Goal: Task Accomplishment & Management: Manage account settings

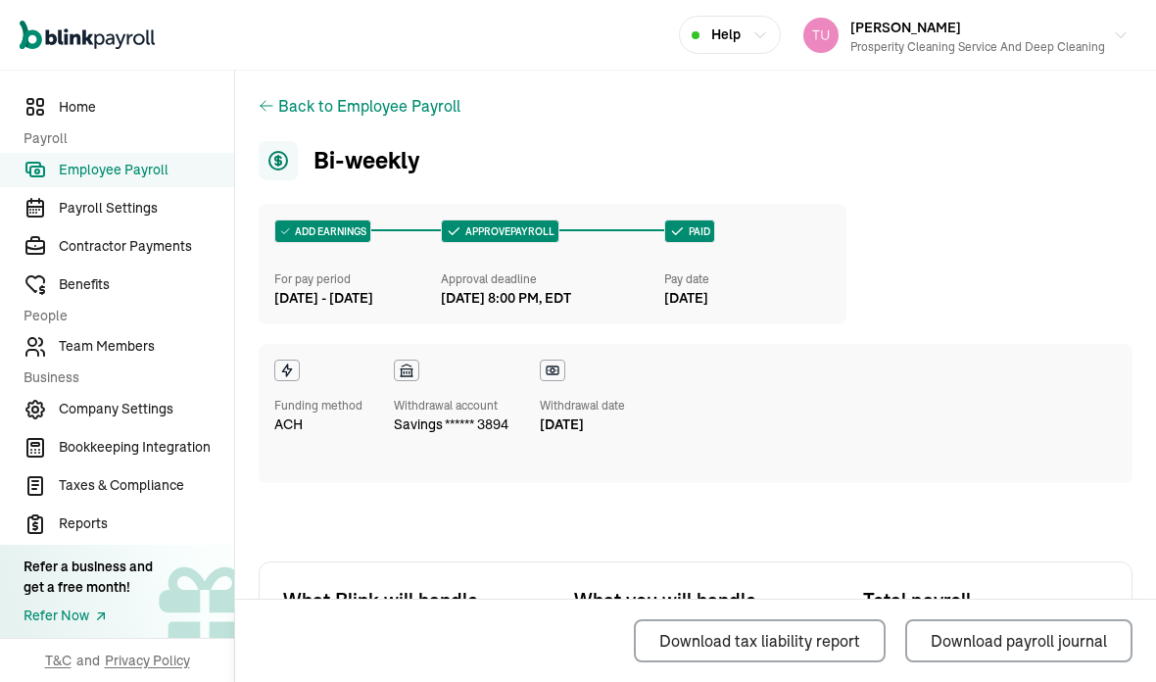
click at [194, 176] on span "Employee Payroll" at bounding box center [146, 170] width 175 height 21
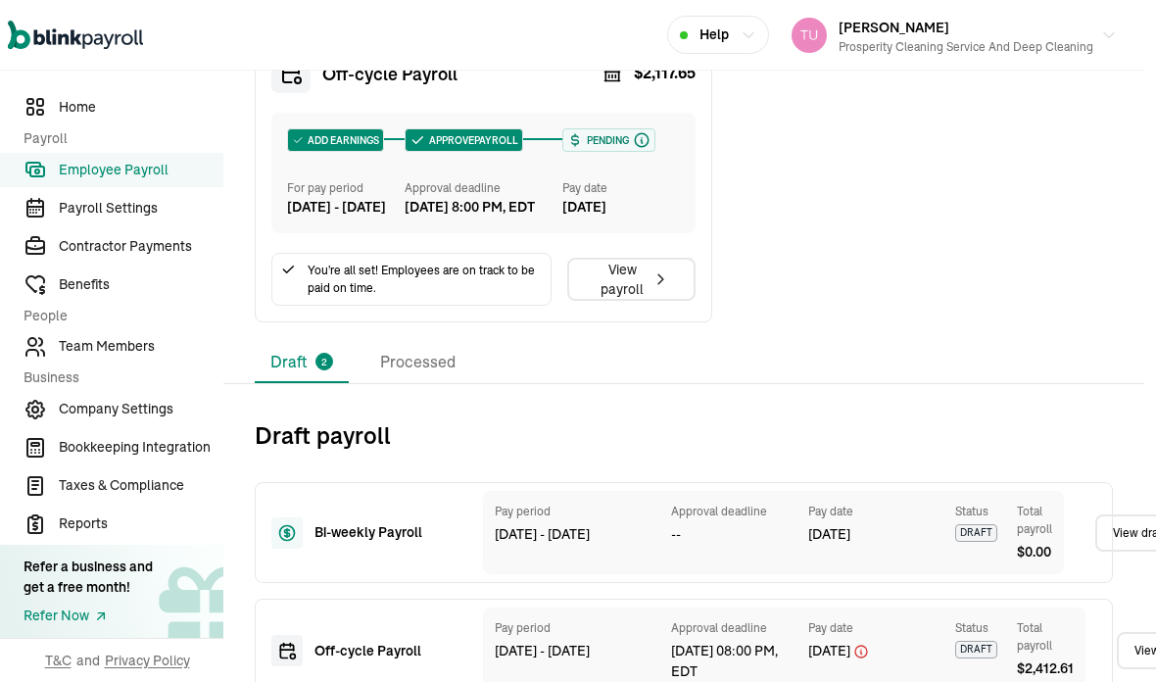
scroll to position [740, 12]
click at [422, 384] on li "Processed" at bounding box center [417, 363] width 107 height 41
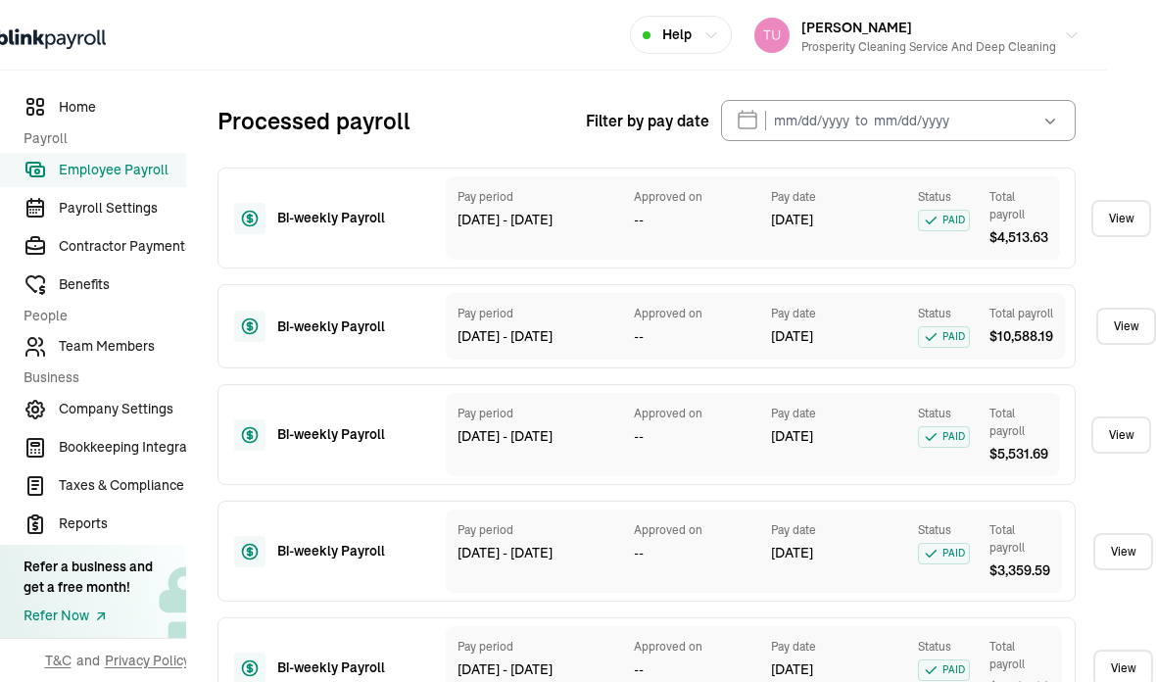
scroll to position [1055, 49]
click at [1056, 131] on icon "button" at bounding box center [1050, 122] width 20 height 20
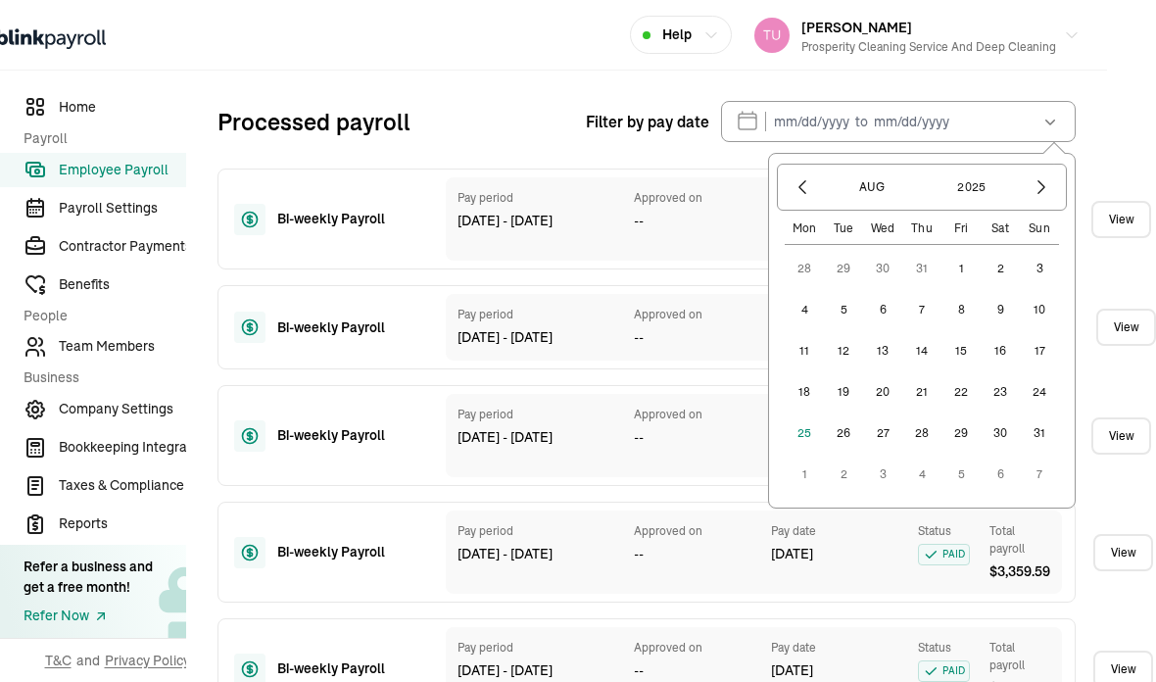
click at [964, 288] on button "1" at bounding box center [960, 268] width 39 height 39
click at [1043, 411] on button "24" at bounding box center [1039, 391] width 39 height 39
type input "[DATE] ~ [DATE]"
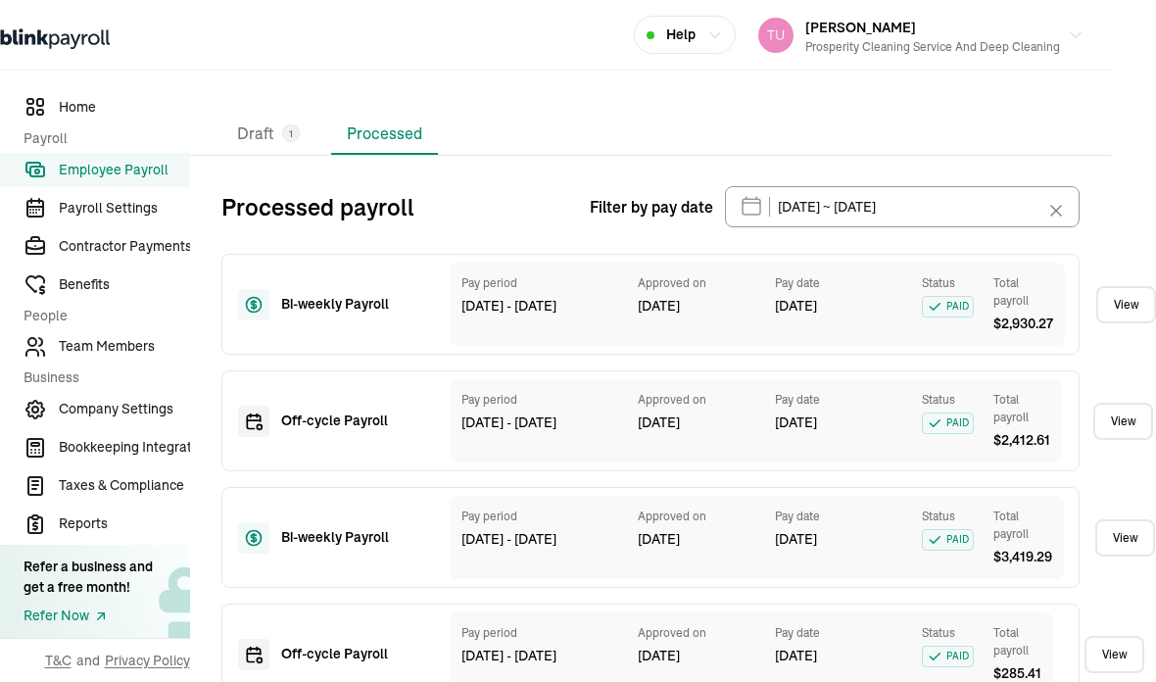
scroll to position [78, 0]
click at [1117, 286] on link "View" at bounding box center [1126, 304] width 60 height 37
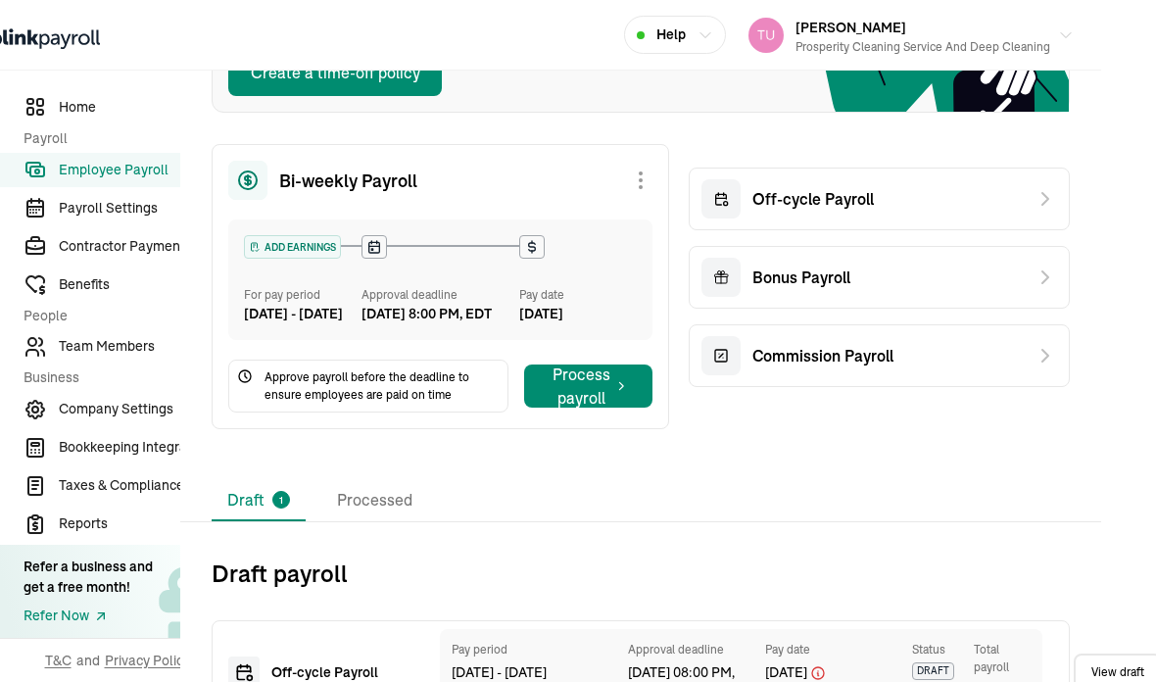
scroll to position [23, 0]
click at [563, 164] on div "Bi-weekly Payroll" at bounding box center [440, 180] width 424 height 39
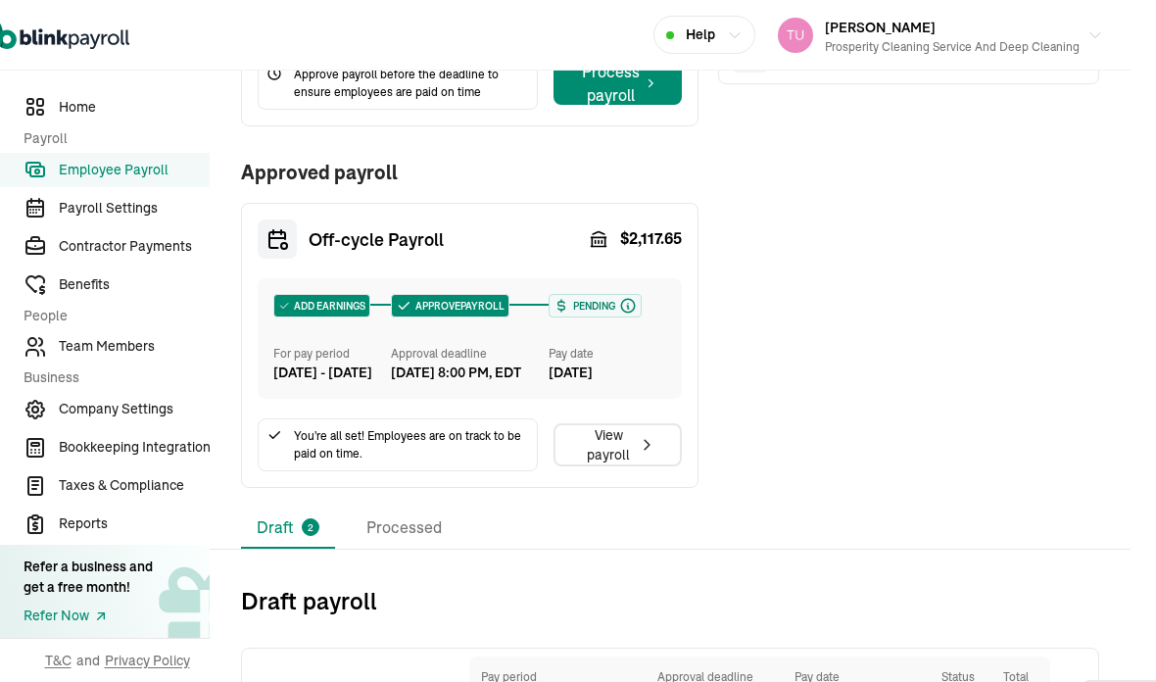
scroll to position [575, 26]
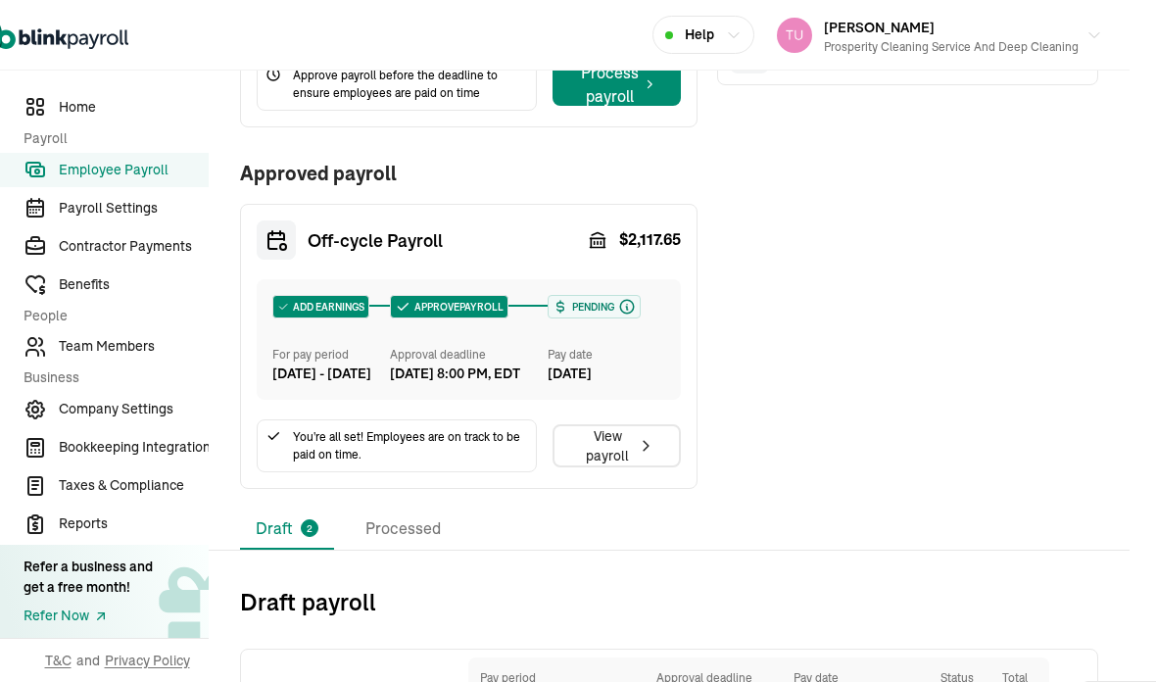
click at [655, 346] on div "Pay date" at bounding box center [607, 355] width 118 height 18
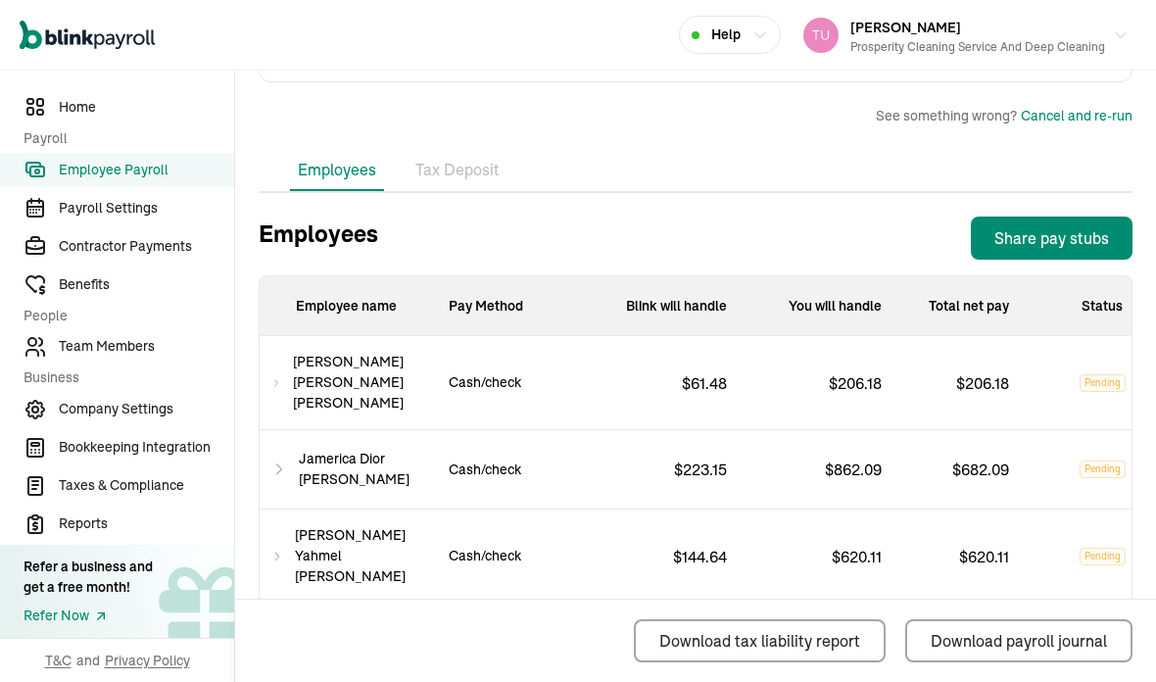
scroll to position [703, 0]
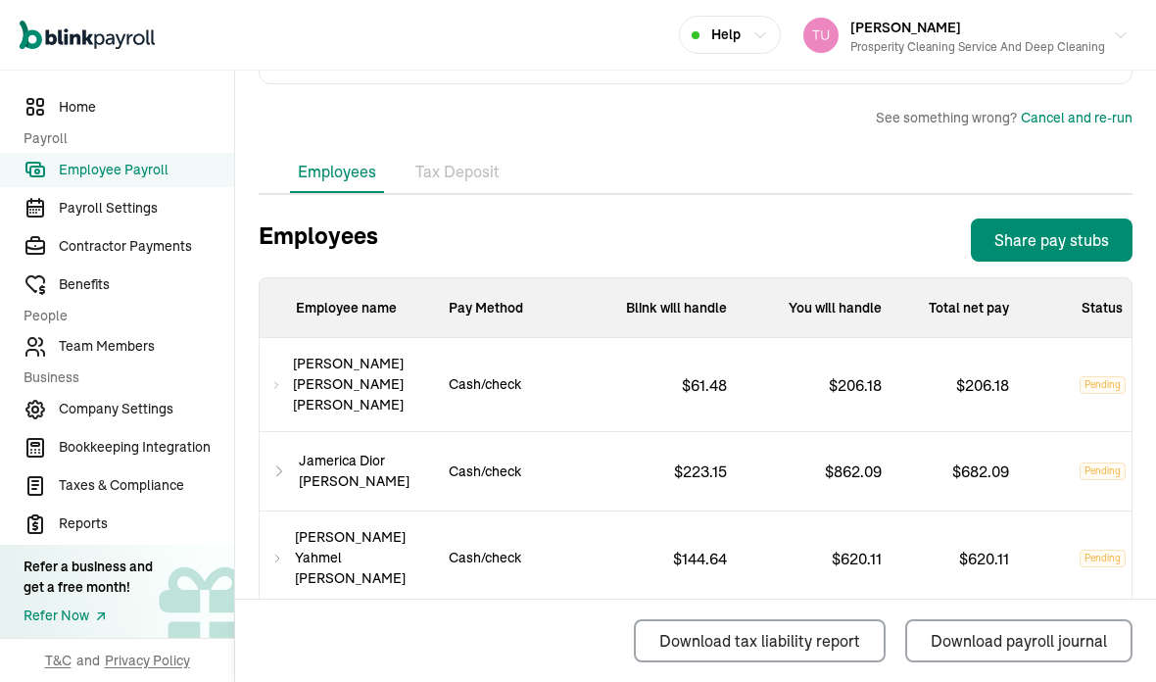
click at [473, 152] on li "Tax Deposit" at bounding box center [457, 172] width 100 height 41
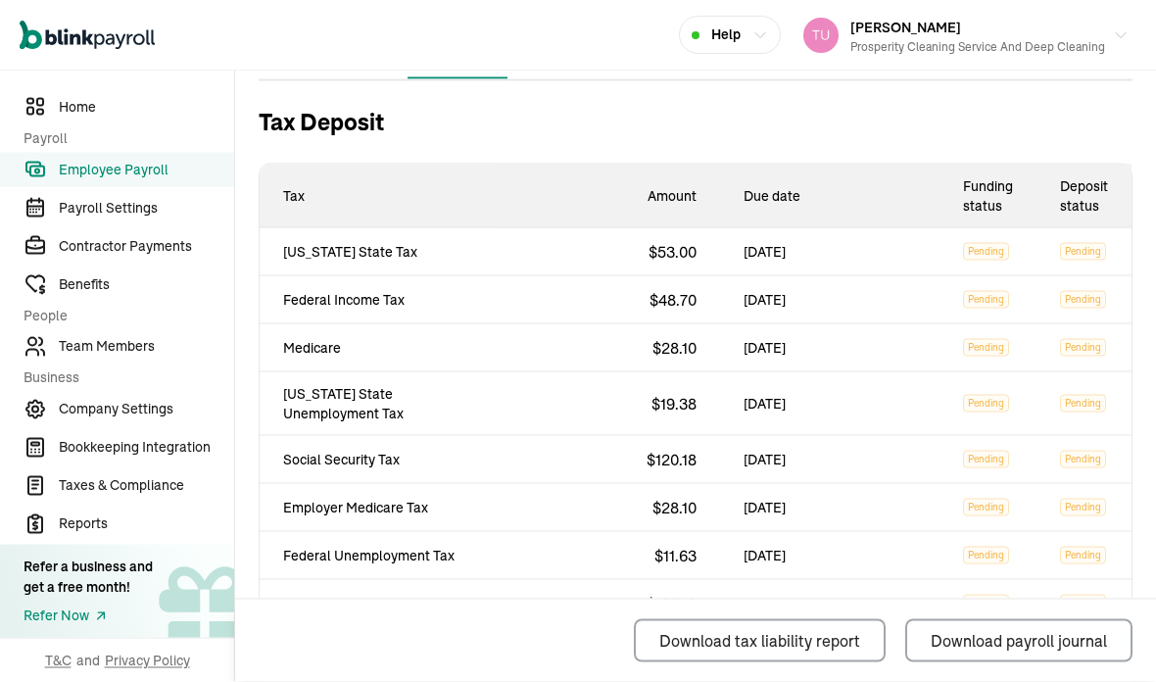
scroll to position [0, 0]
click at [167, 218] on span "Payroll Settings" at bounding box center [146, 208] width 175 height 21
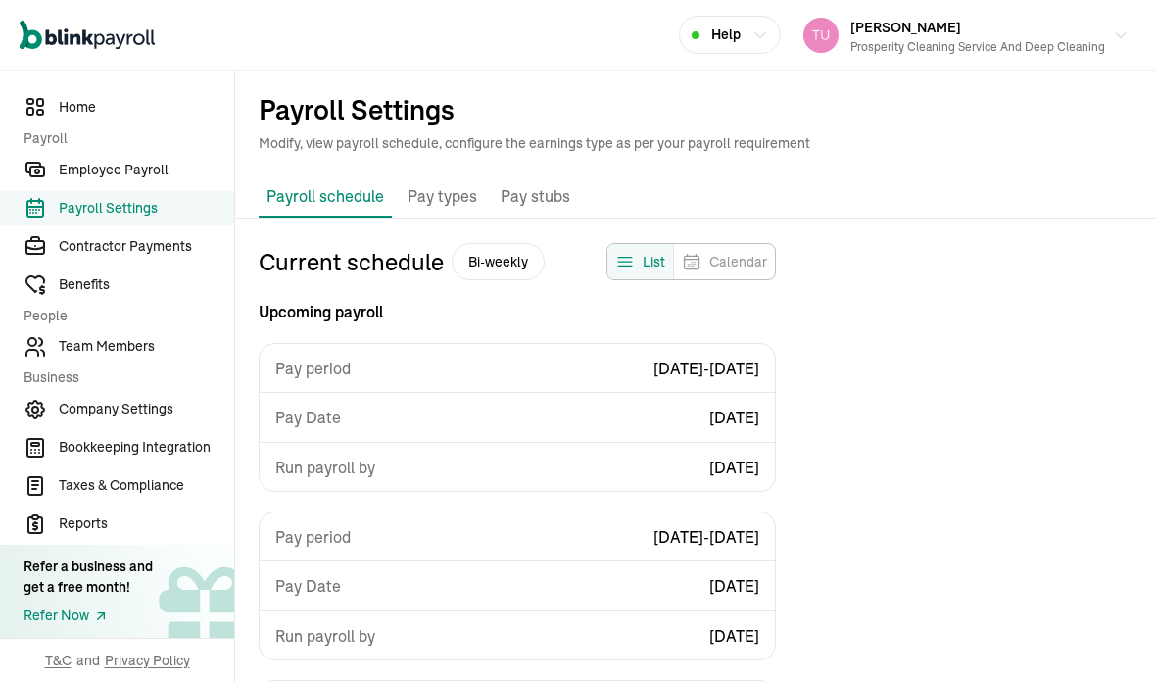
click at [173, 180] on span "Employee Payroll" at bounding box center [146, 170] width 175 height 21
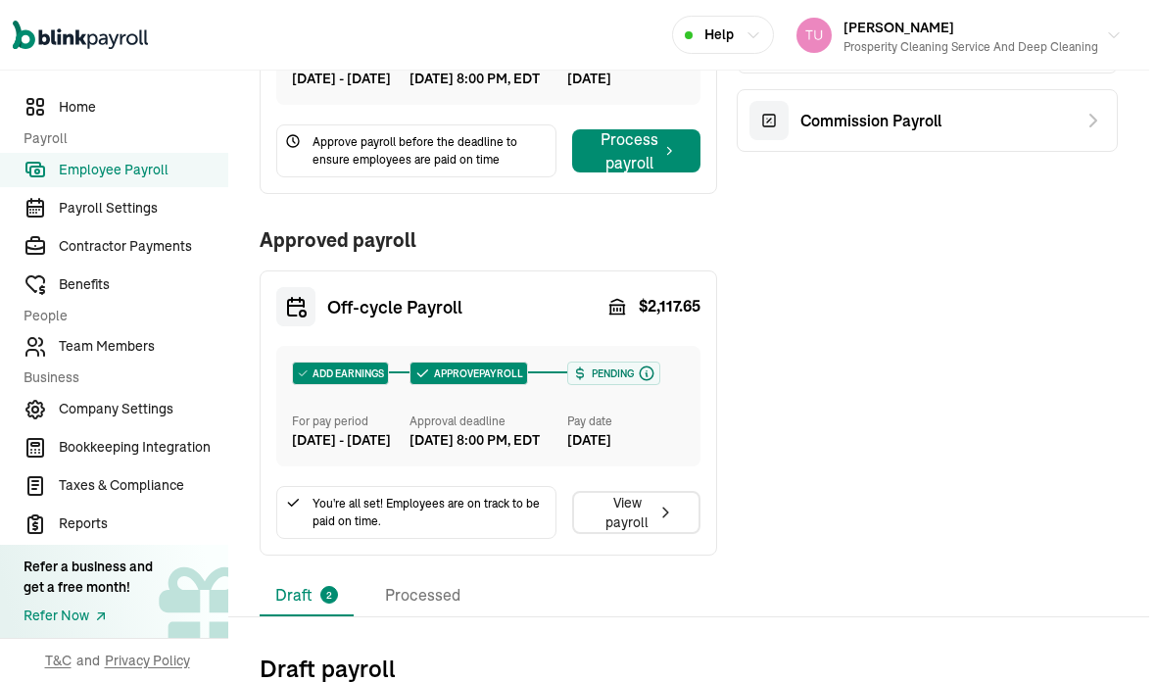
scroll to position [508, 7]
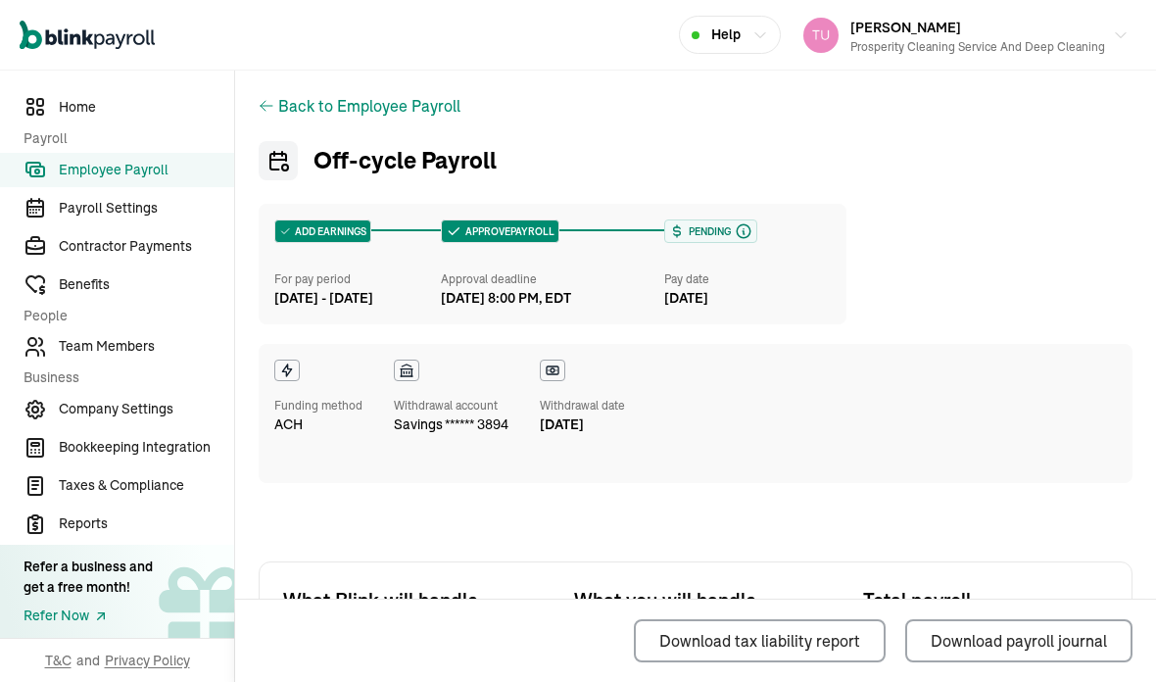
click at [986, 344] on div "Funding method ACH Withdrawal account savings ****** 3894 Withdrawal date [DATE]" at bounding box center [696, 413] width 874 height 139
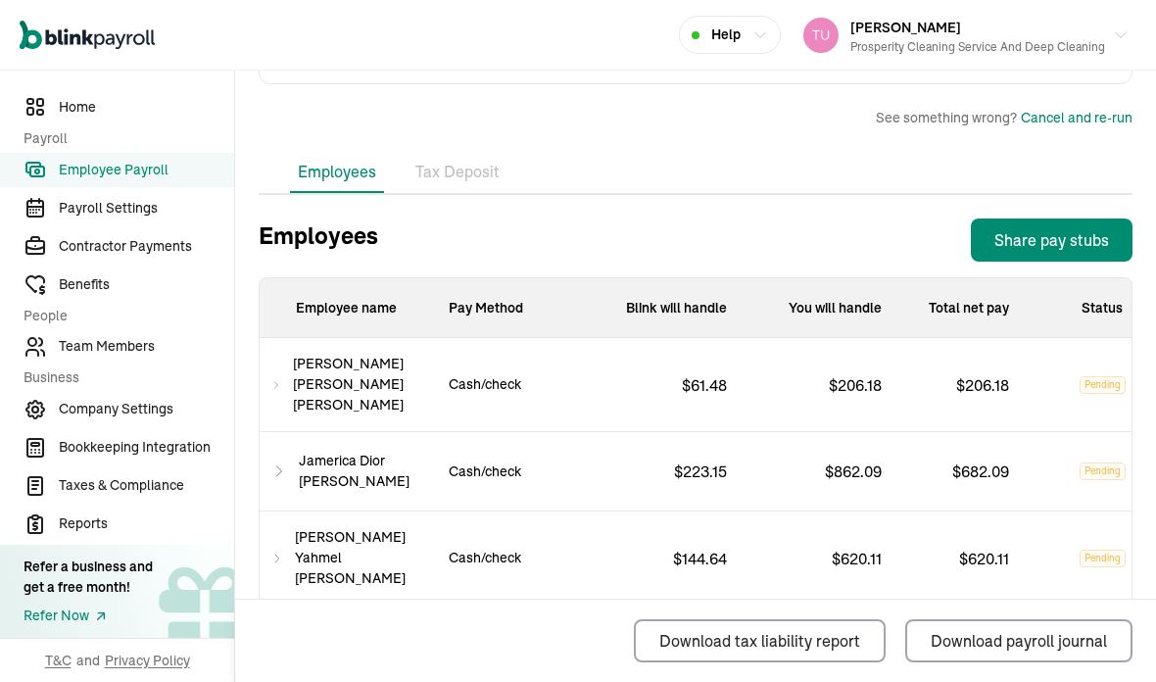
scroll to position [78, 0]
click at [209, 180] on span "Employee Payroll" at bounding box center [146, 170] width 175 height 21
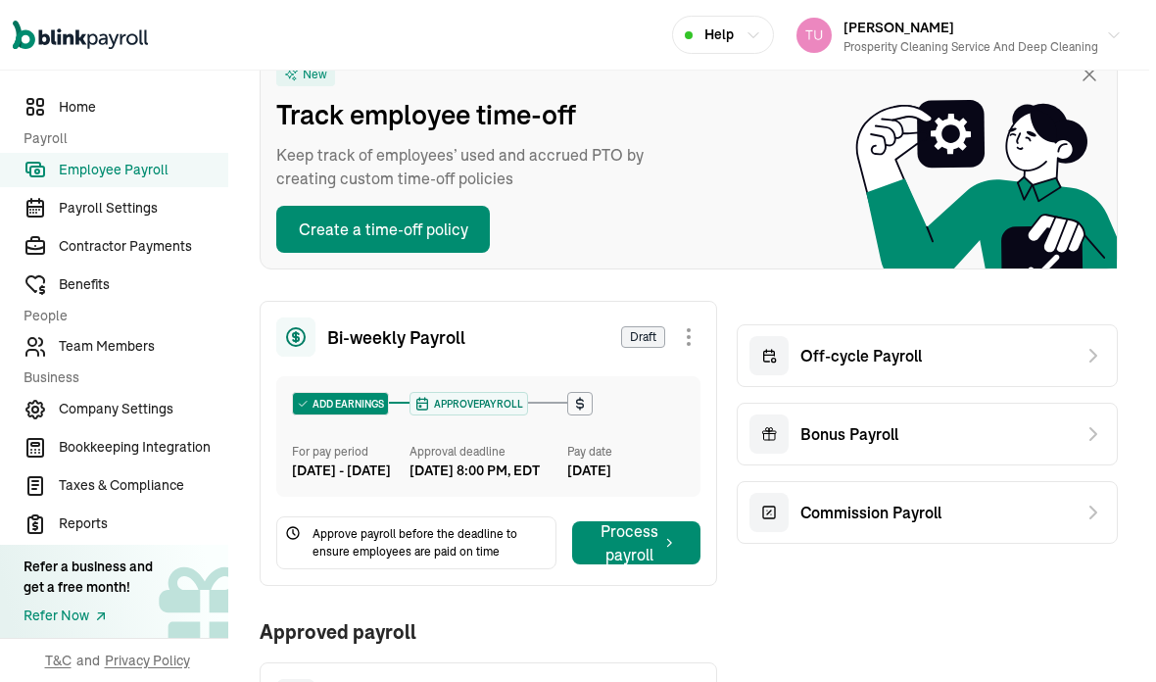
scroll to position [116, 9]
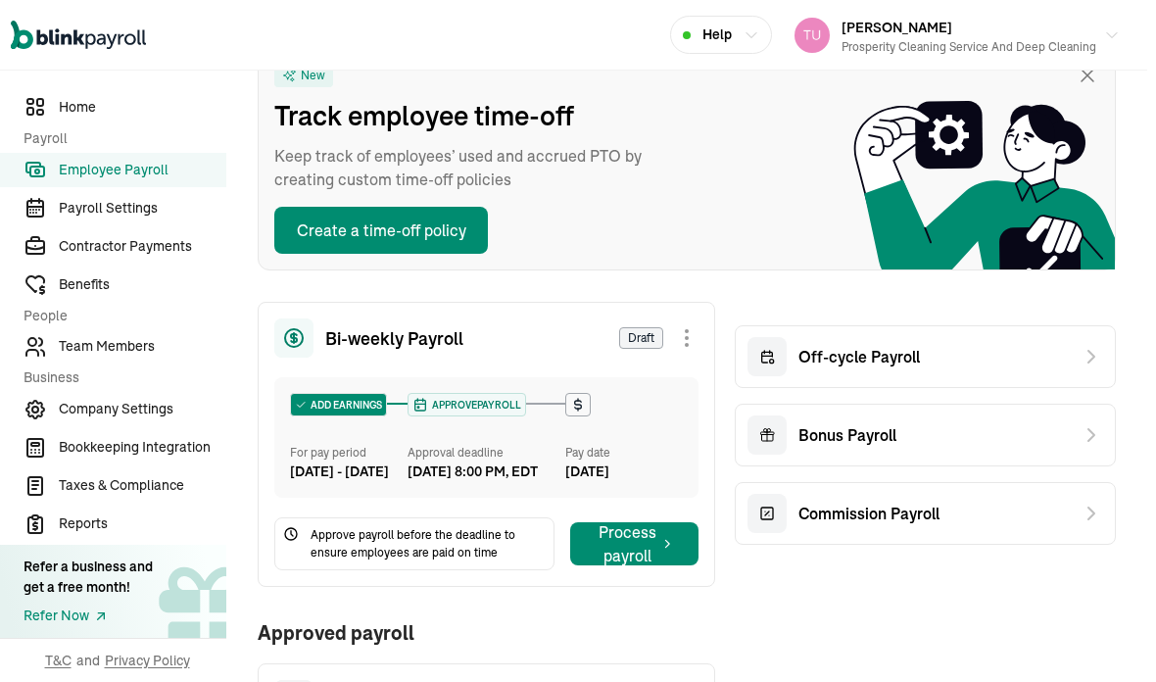
click at [1085, 345] on icon at bounding box center [1091, 357] width 24 height 24
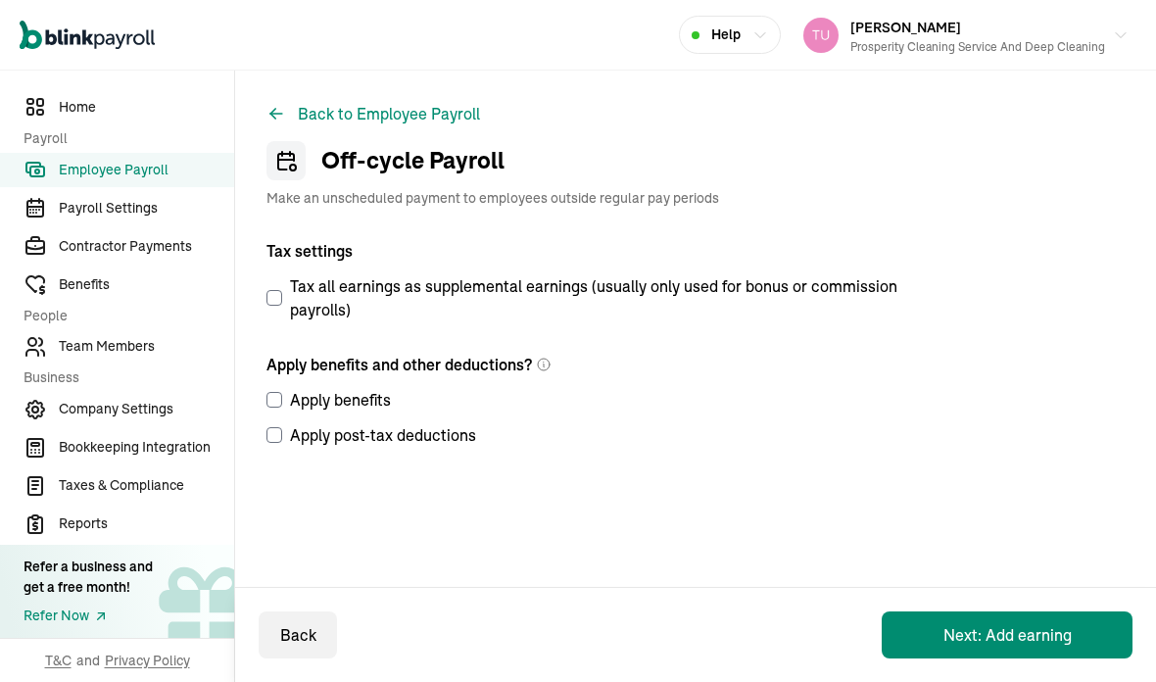
click at [274, 290] on input "Tax all earnings as supplemental earnings (usually only used for bonus or commi…" at bounding box center [274, 298] width 16 height 16
checkbox input "true"
click at [280, 392] on input "Apply benefits" at bounding box center [274, 400] width 16 height 16
checkbox input "true"
click at [279, 427] on input "Apply post-tax deductions" at bounding box center [274, 435] width 16 height 16
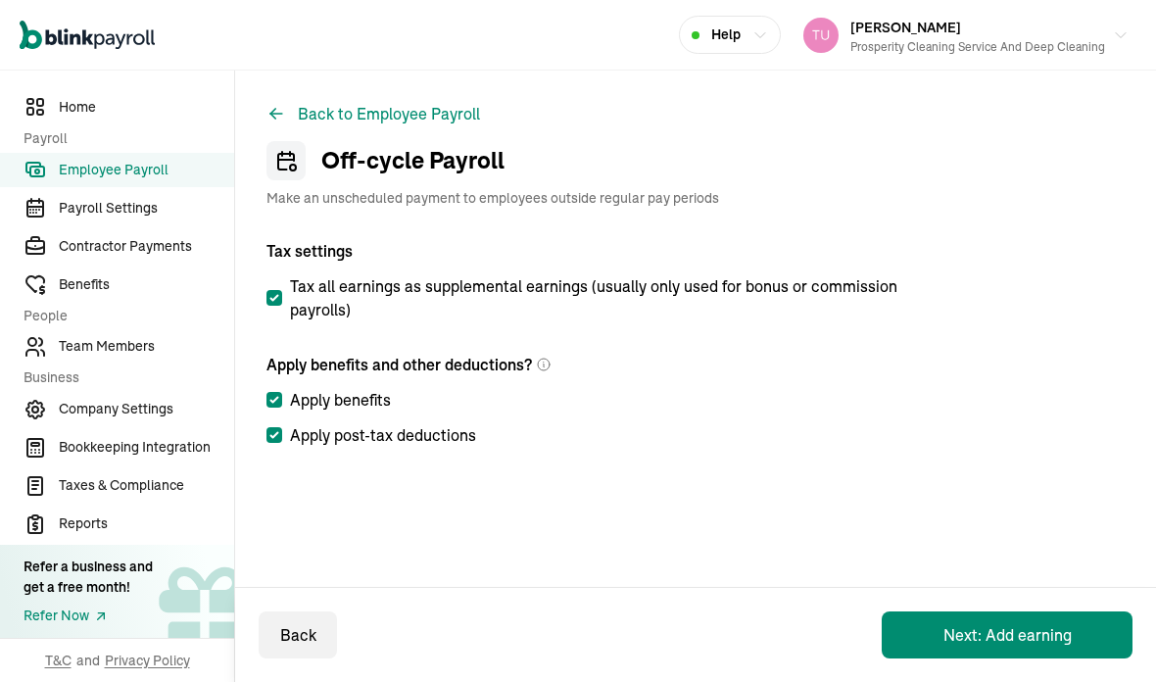
checkbox input "true"
click at [1016, 630] on button "Next: Add earning" at bounding box center [1007, 634] width 251 height 47
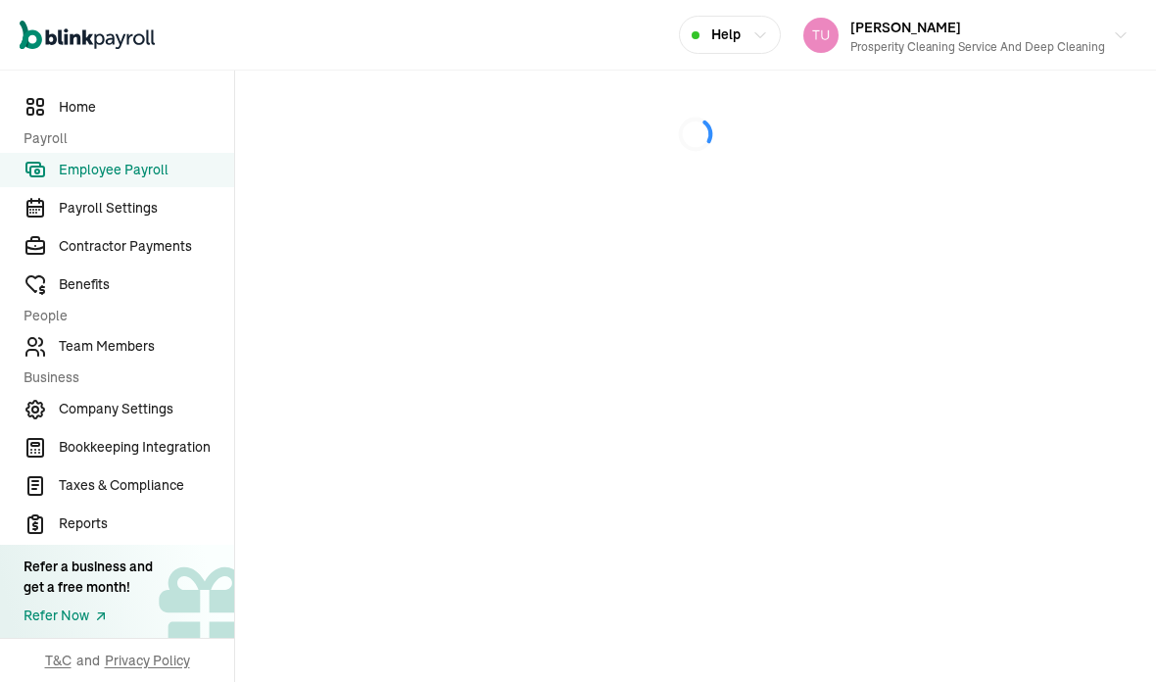
select select "direct_deposit"
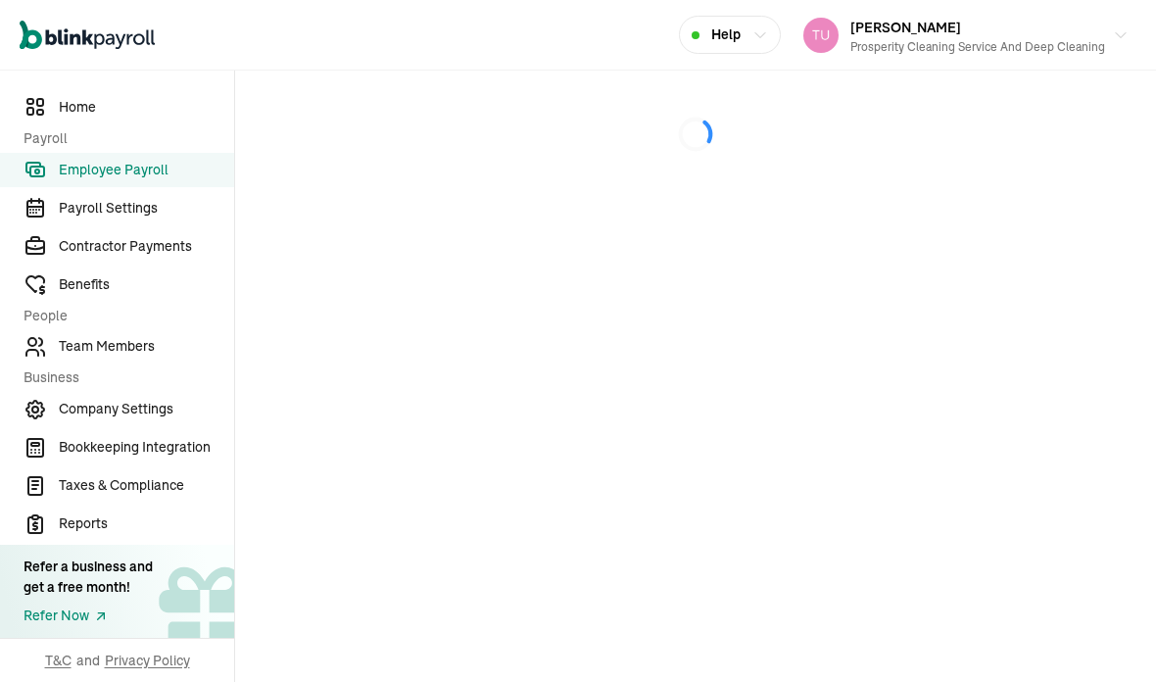
select select "direct_deposit"
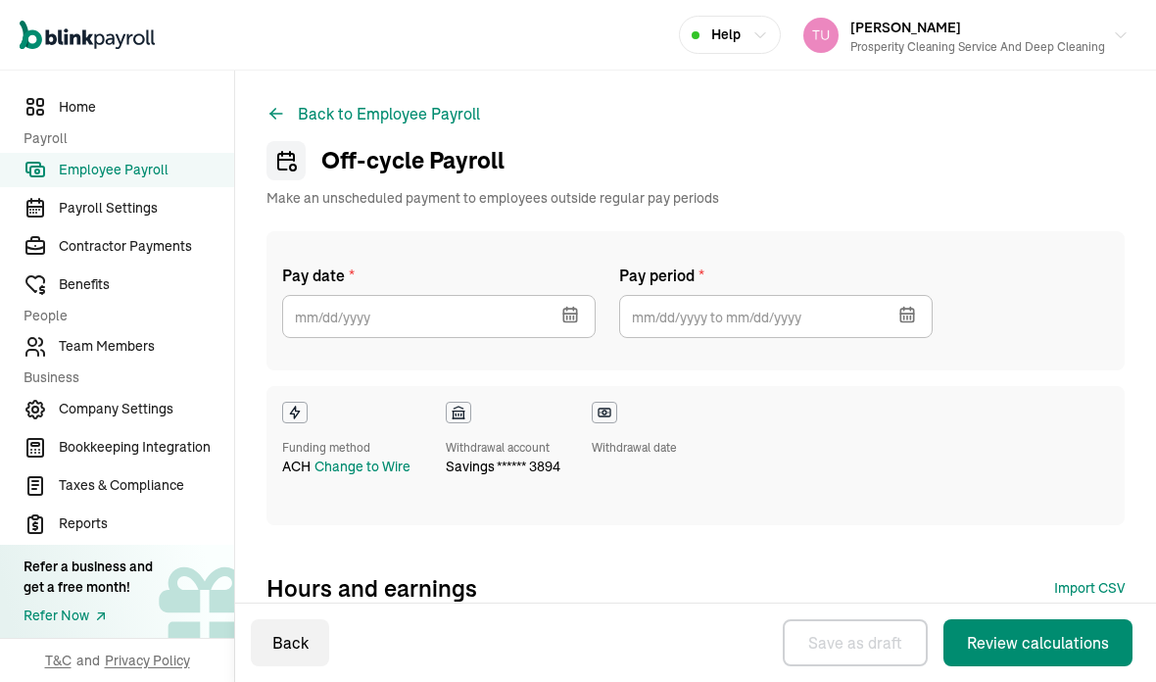
checkbox input "true"
select select "direct_deposit"
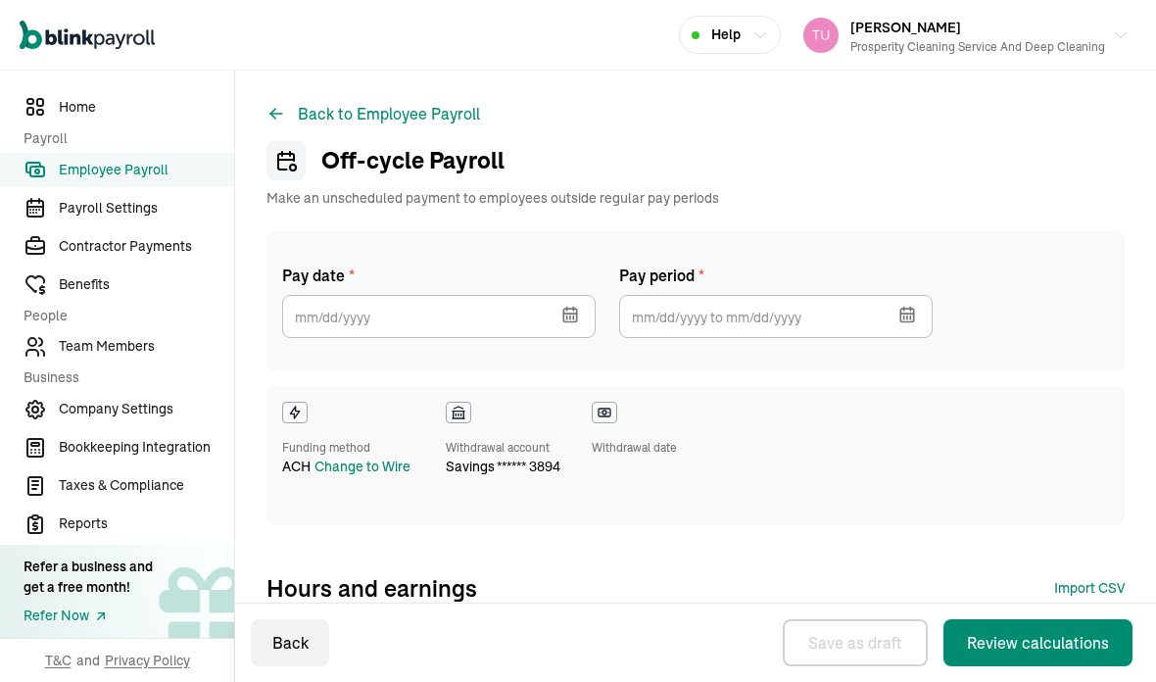
select select "direct_deposit"
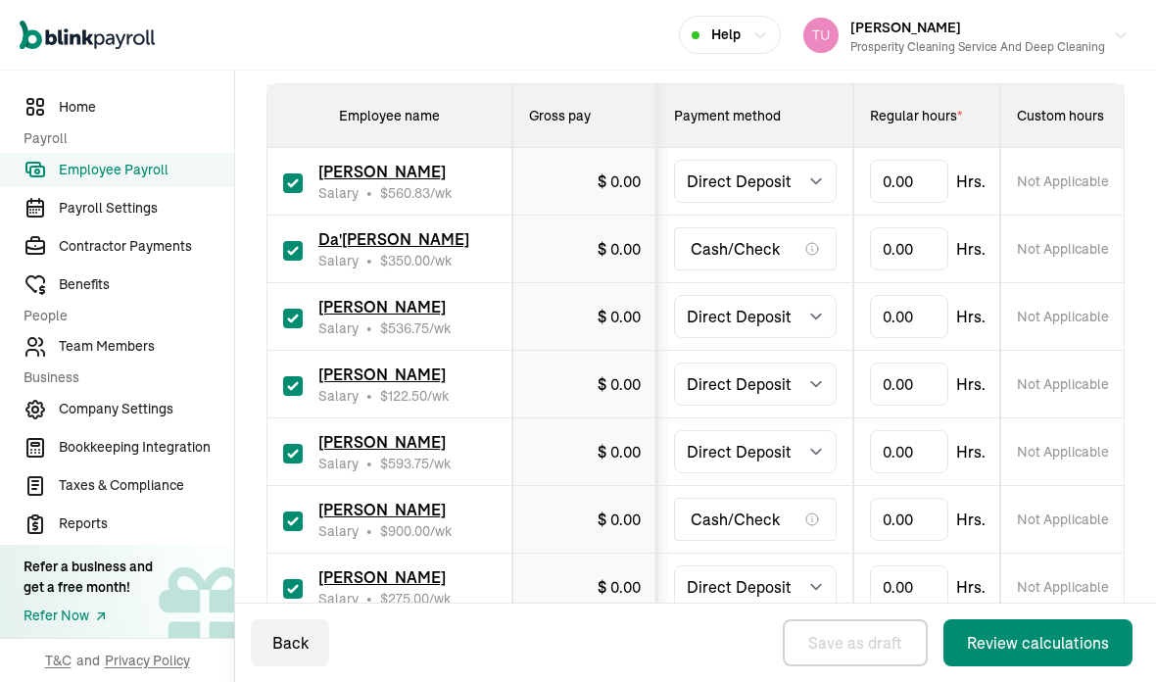
scroll to position [581, 0]
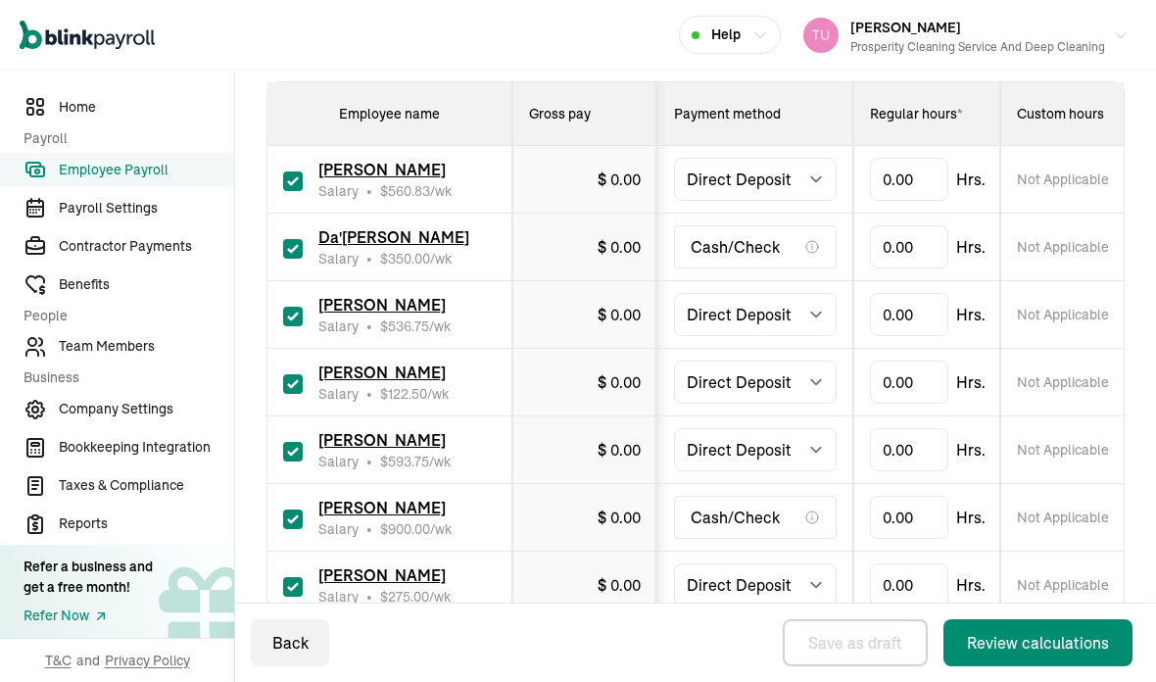
click at [390, 295] on span "[PERSON_NAME]" at bounding box center [381, 305] width 127 height 20
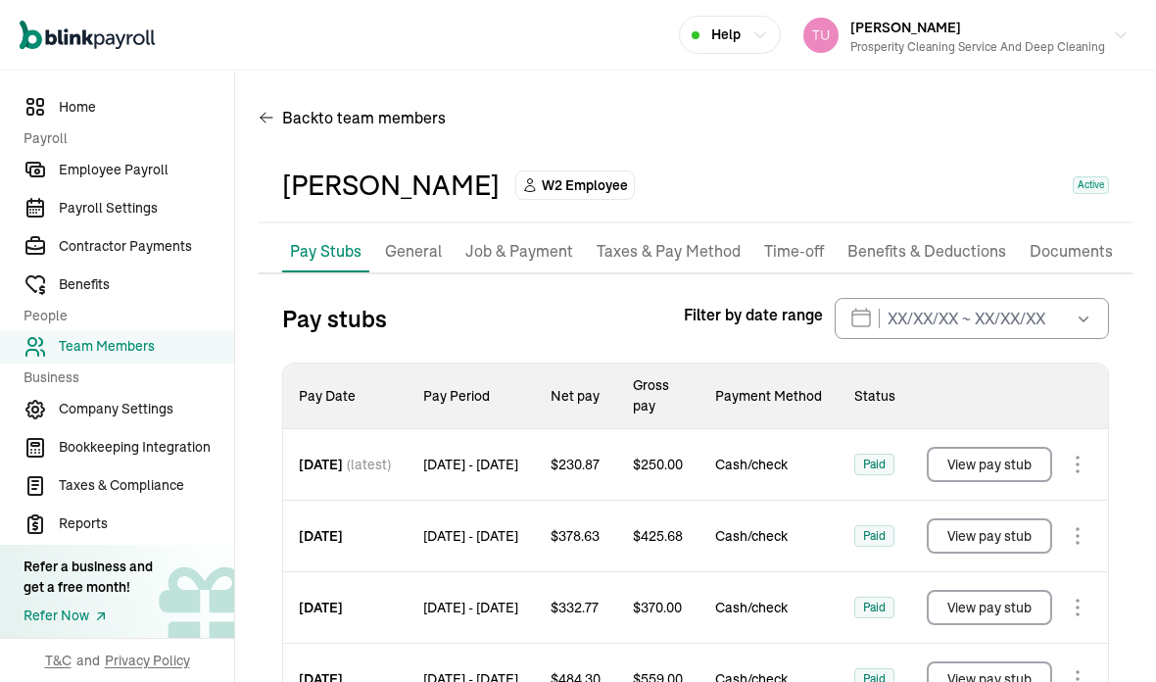
click at [535, 239] on p "Job & Payment" at bounding box center [519, 251] width 108 height 25
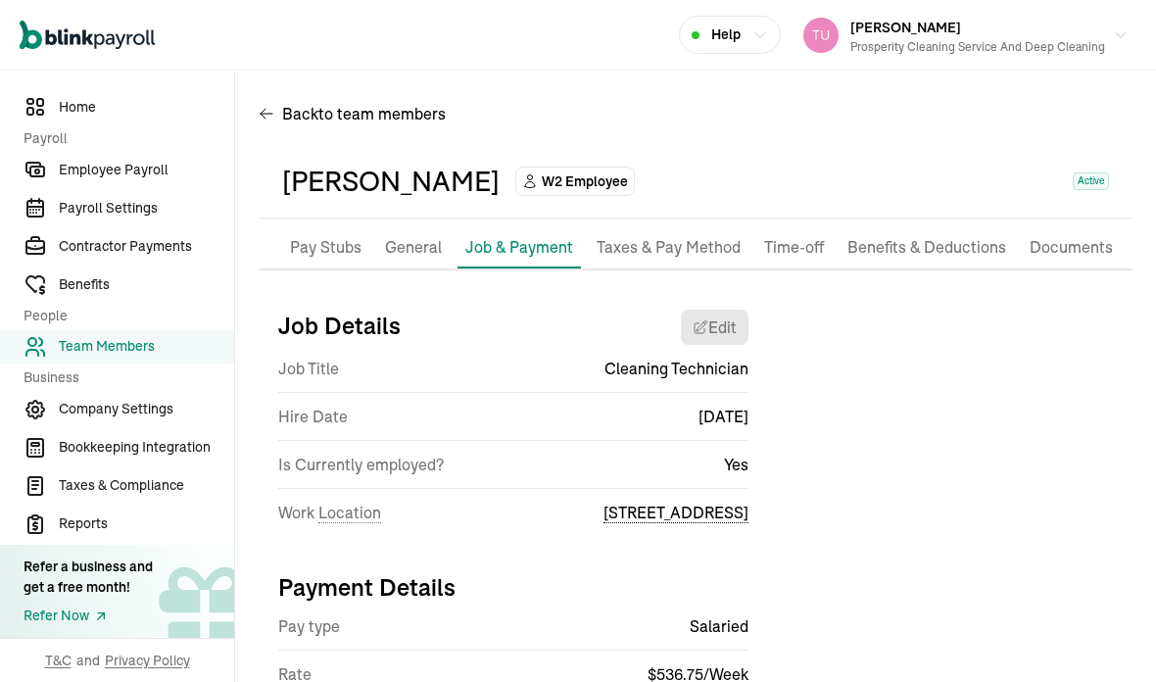
scroll to position [78, 0]
select select "[STREET_ADDRESS]"
select select "2"
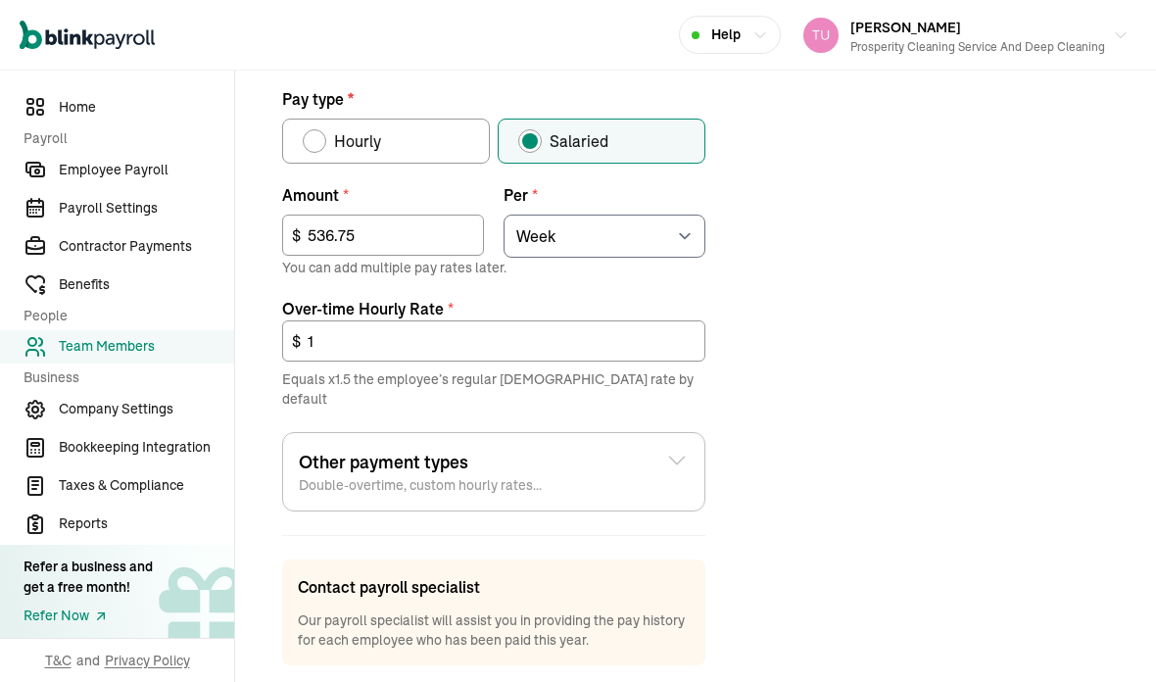
scroll to position [713, 0]
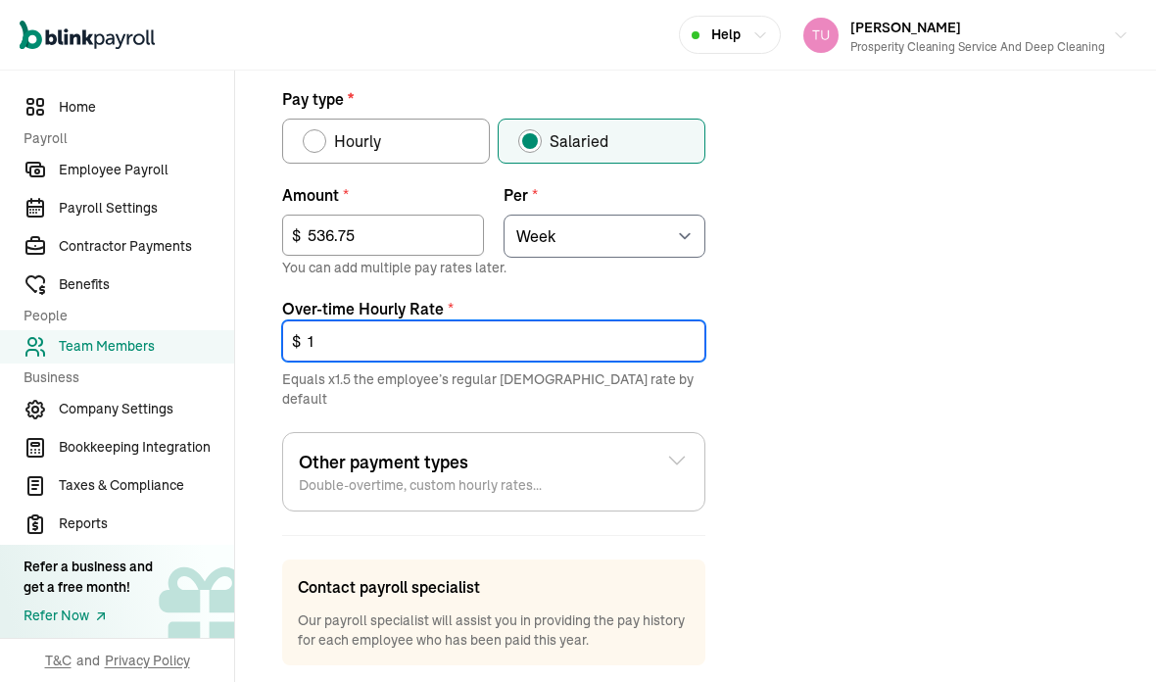
click at [690, 320] on input "1" at bounding box center [493, 340] width 423 height 41
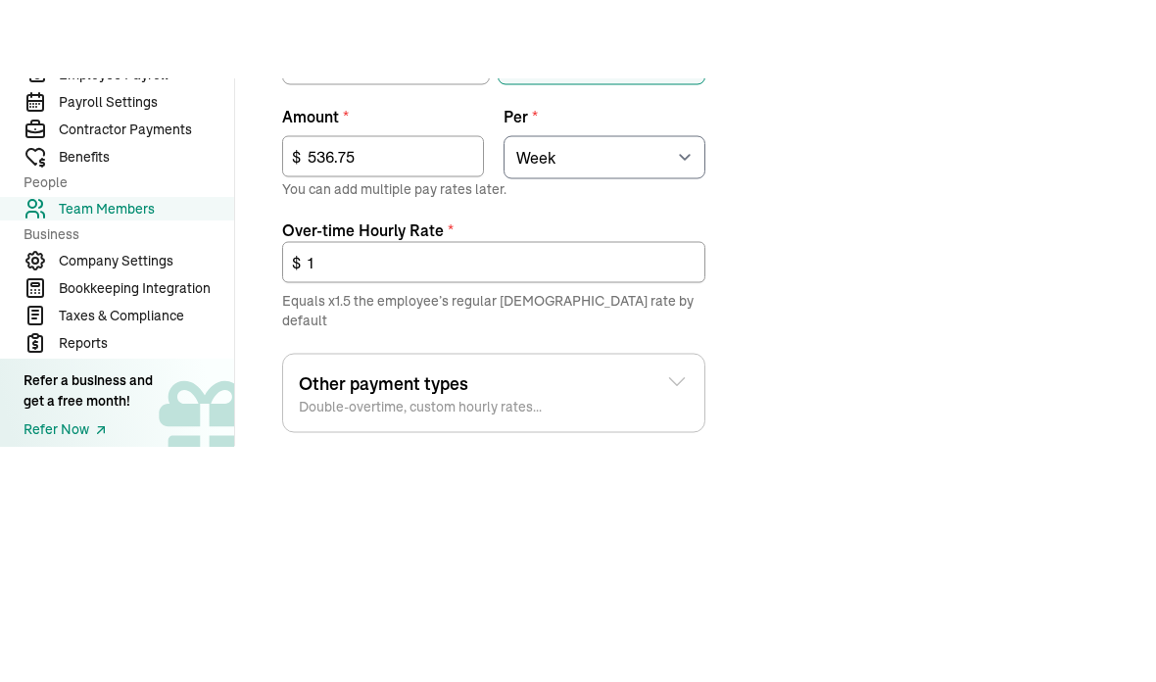
click at [889, 151] on div "Job details Job title (optional) Cleaning Technician Hire date * [DATE] [DATE] …" at bounding box center [696, 172] width 874 height 1175
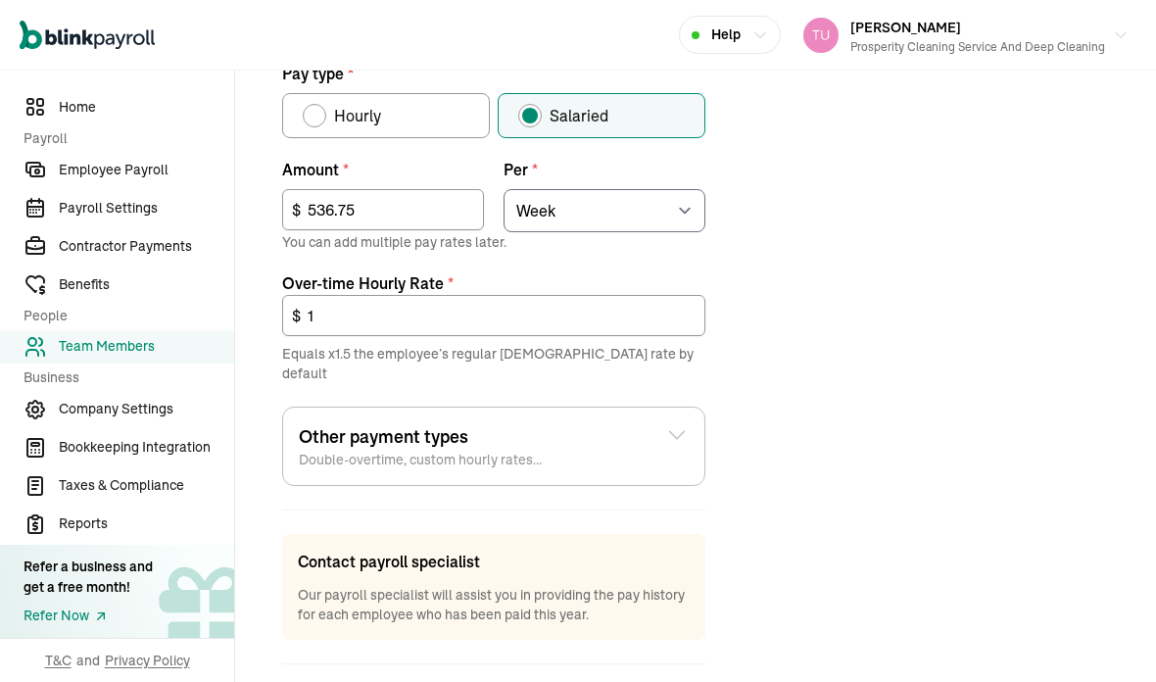
scroll to position [737, 0]
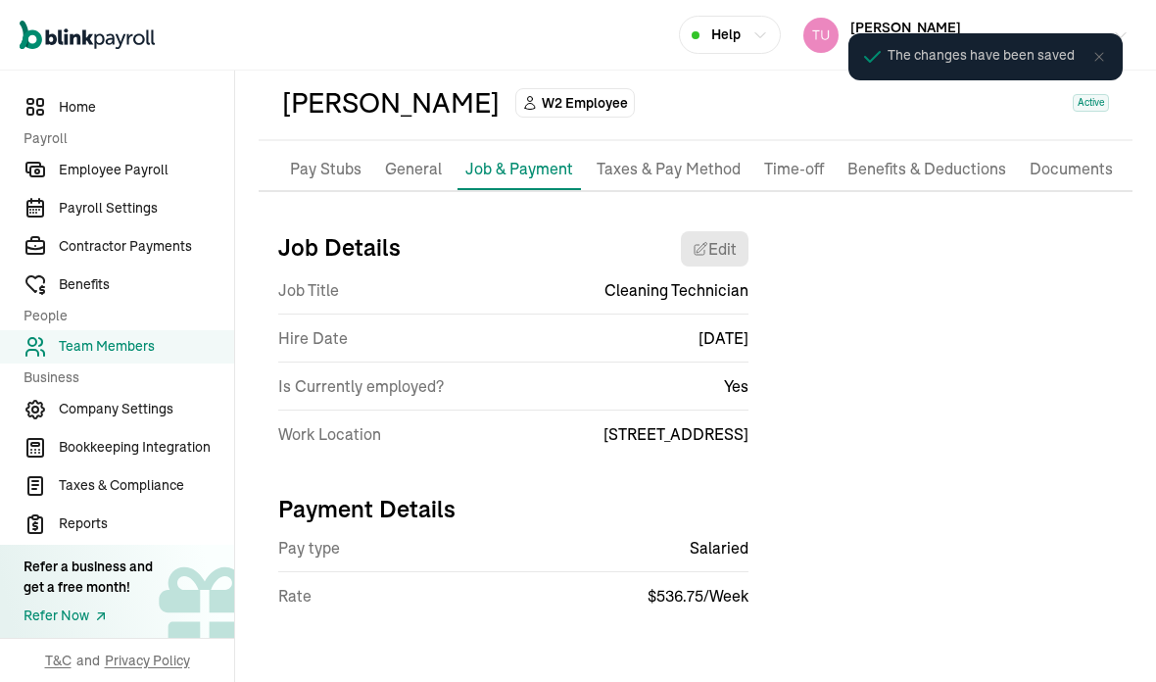
scroll to position [4, 0]
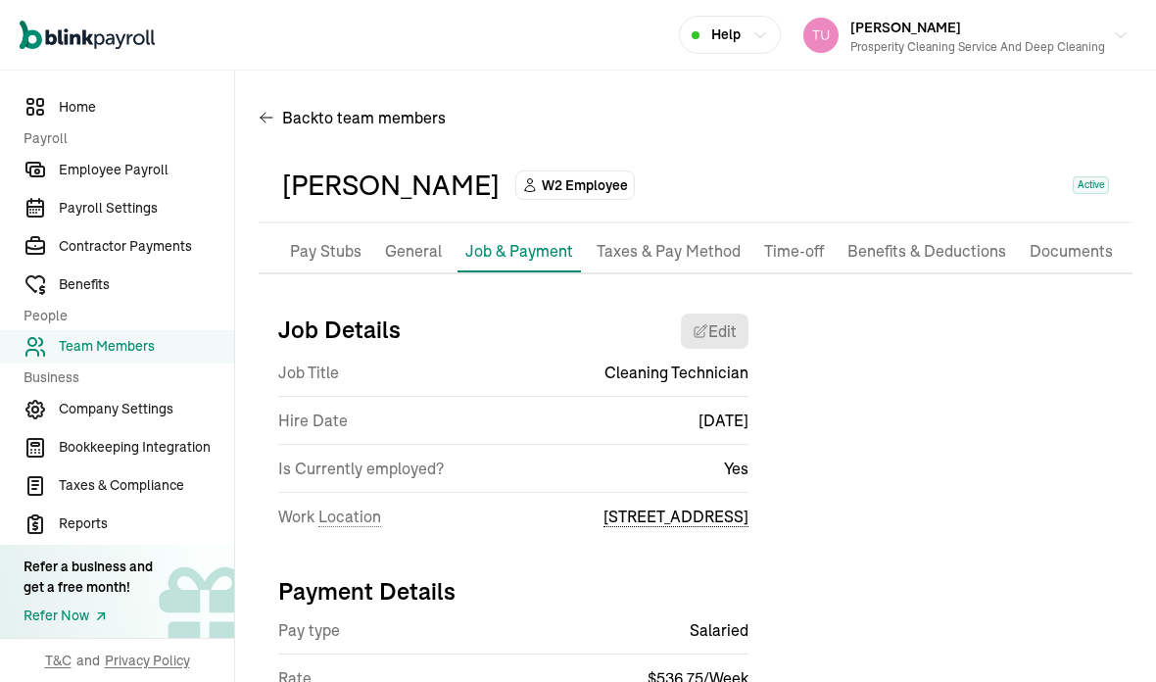
click at [721, 202] on div "[PERSON_NAME] W2 Employee Active" at bounding box center [696, 186] width 874 height 74
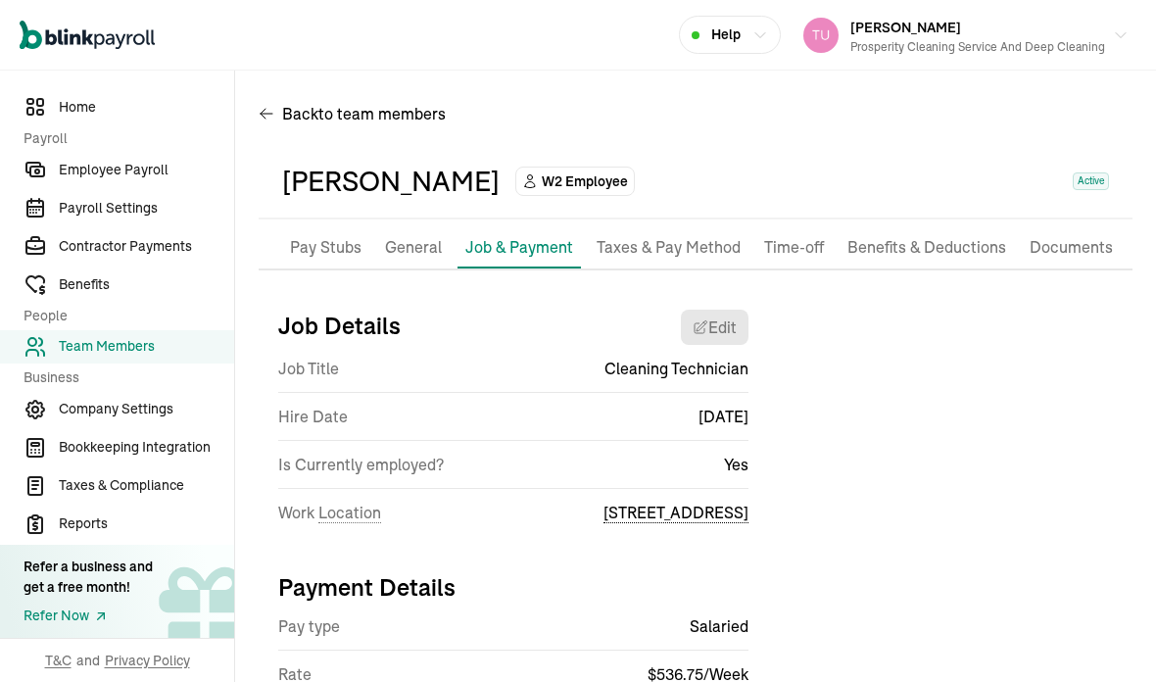
click at [102, 110] on span "Home" at bounding box center [146, 107] width 175 height 21
click at [388, 629] on div "Payment Details Pay type Salaried Rate $ 536.75 / Week" at bounding box center [504, 636] width 490 height 162
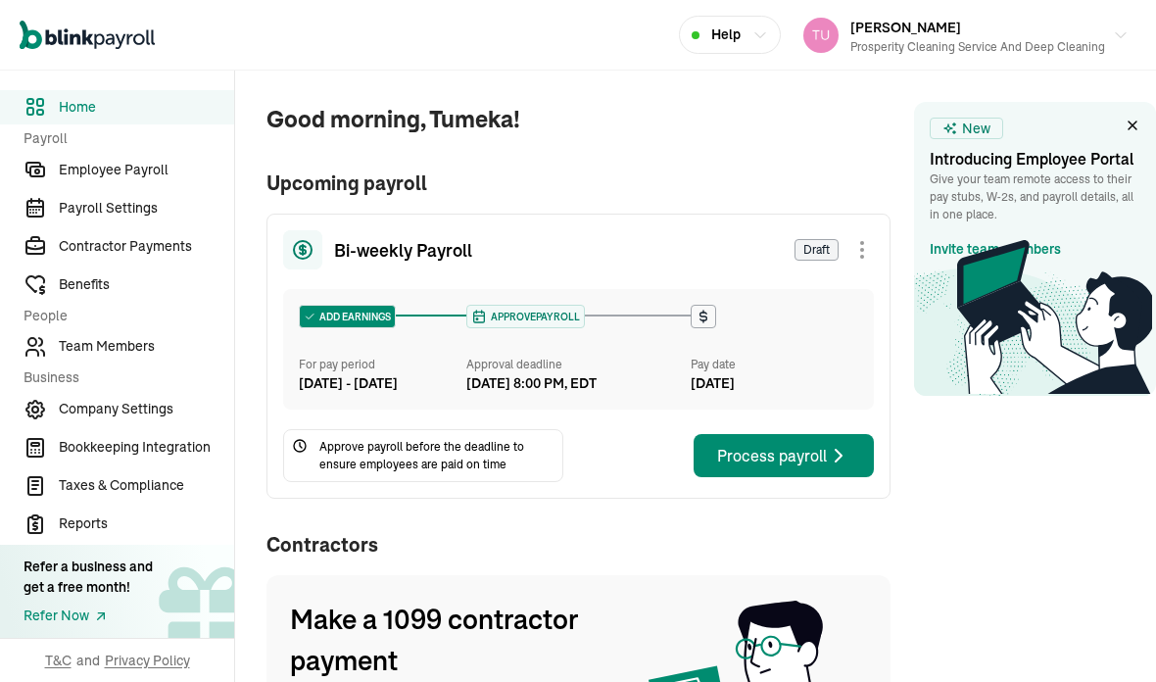
click at [657, 393] on div "[DATE] 8:00 PM, EDT" at bounding box center [573, 383] width 215 height 21
click at [166, 169] on link "Employee Payroll" at bounding box center [117, 170] width 234 height 34
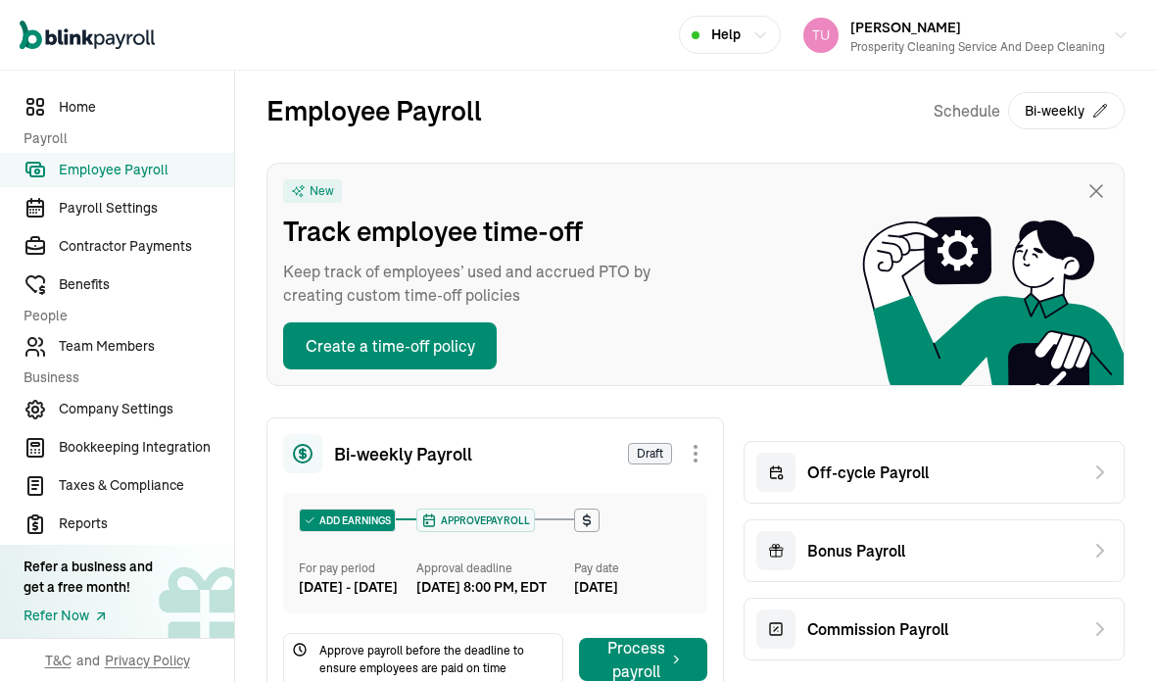
click at [1088, 464] on icon at bounding box center [1100, 472] width 24 height 24
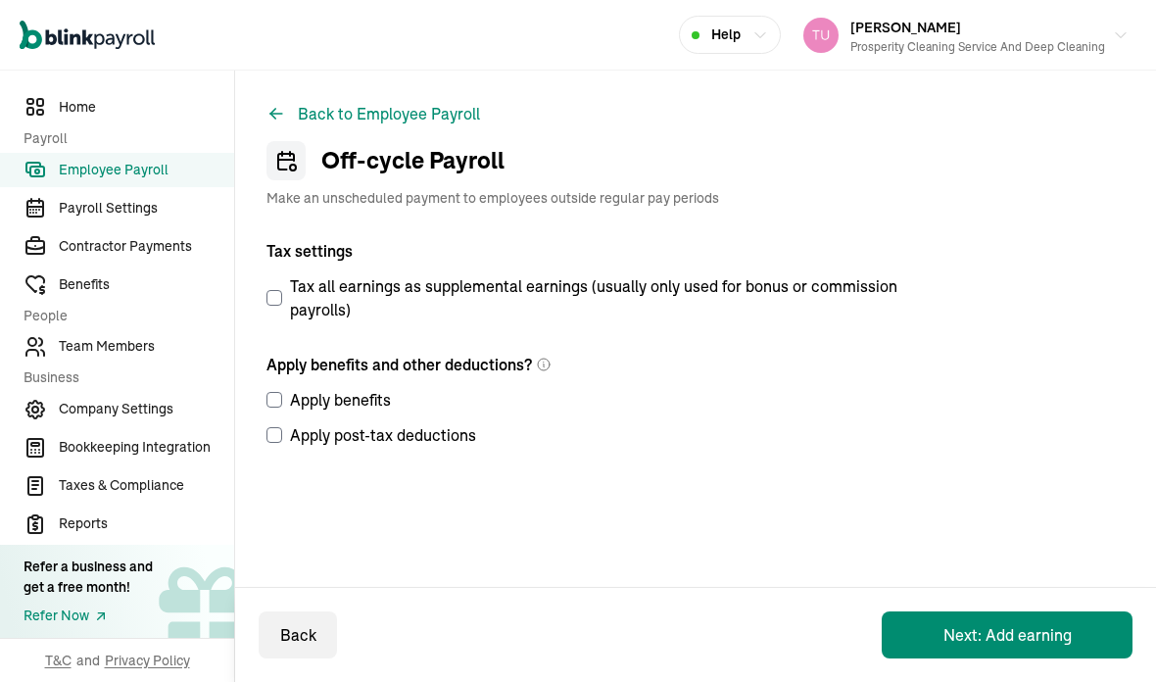
click at [276, 303] on input "Tax all earnings as supplemental earnings (usually only used for bonus or commi…" at bounding box center [274, 298] width 16 height 16
checkbox input "true"
click at [281, 396] on input "Apply benefits" at bounding box center [274, 400] width 16 height 16
click at [284, 398] on label "Apply benefits" at bounding box center [589, 400] width 646 height 24
click at [282, 398] on input "Apply benefits" at bounding box center [274, 400] width 16 height 16
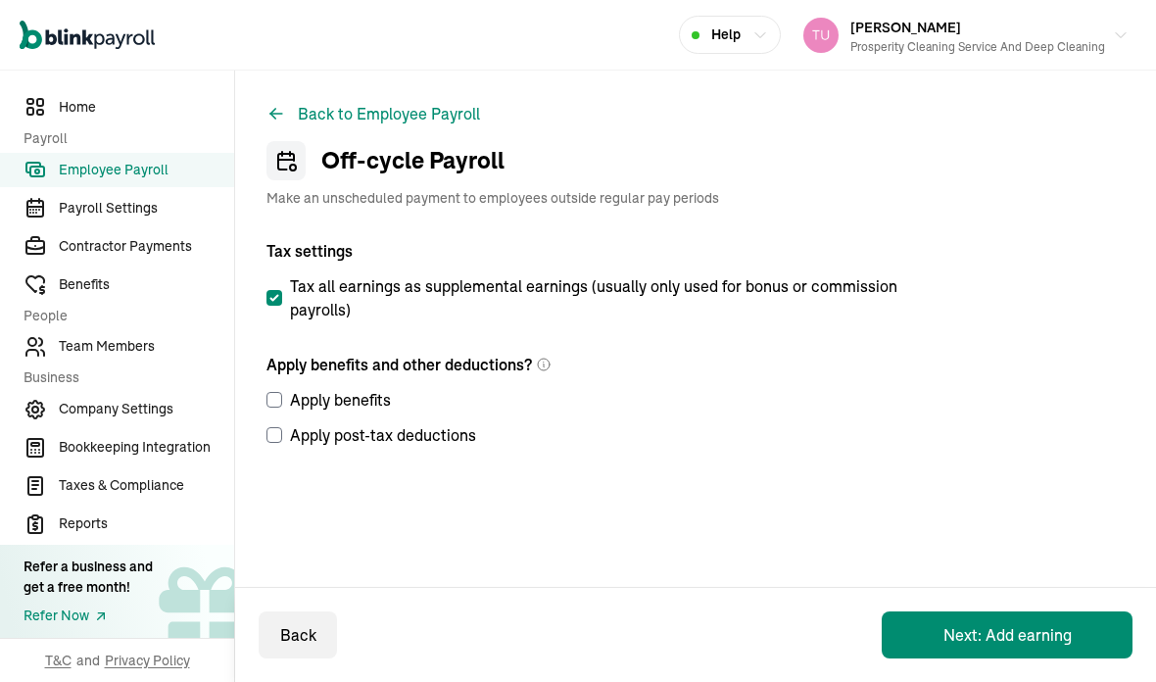
click at [290, 392] on label "Apply benefits" at bounding box center [589, 400] width 646 height 24
click at [282, 392] on input "Apply benefits" at bounding box center [274, 400] width 16 height 16
checkbox input "true"
click at [269, 427] on input "Apply post-tax deductions" at bounding box center [274, 435] width 16 height 16
checkbox input "true"
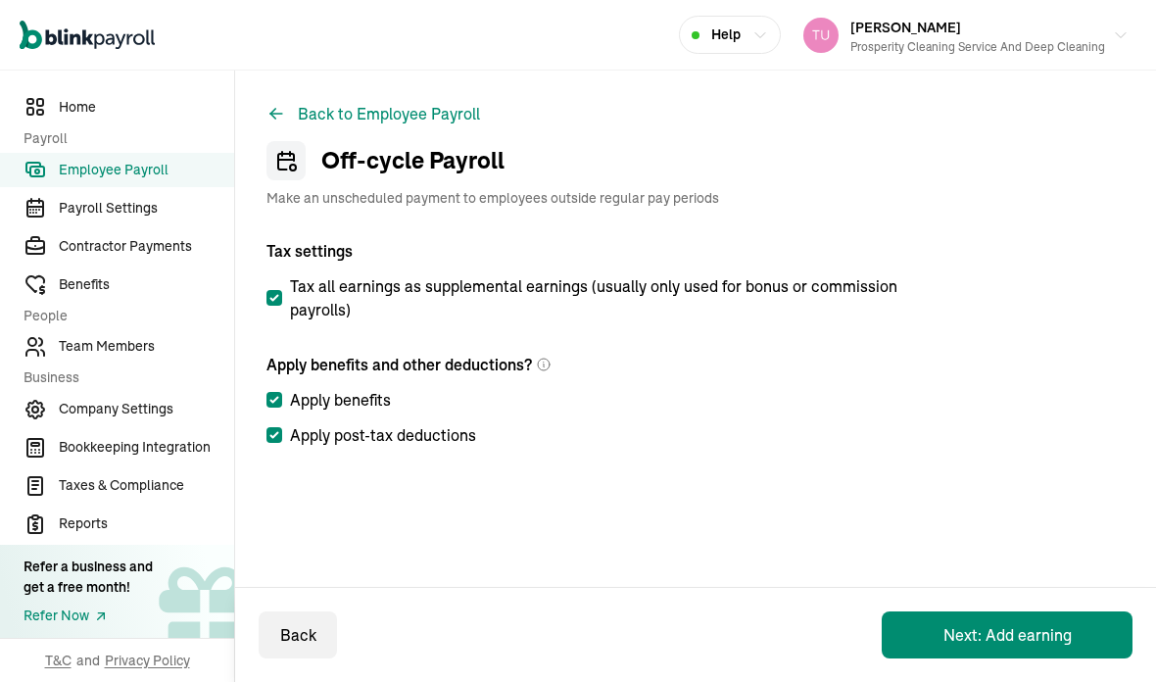
click at [1021, 619] on button "Next: Add earning" at bounding box center [1007, 634] width 251 height 47
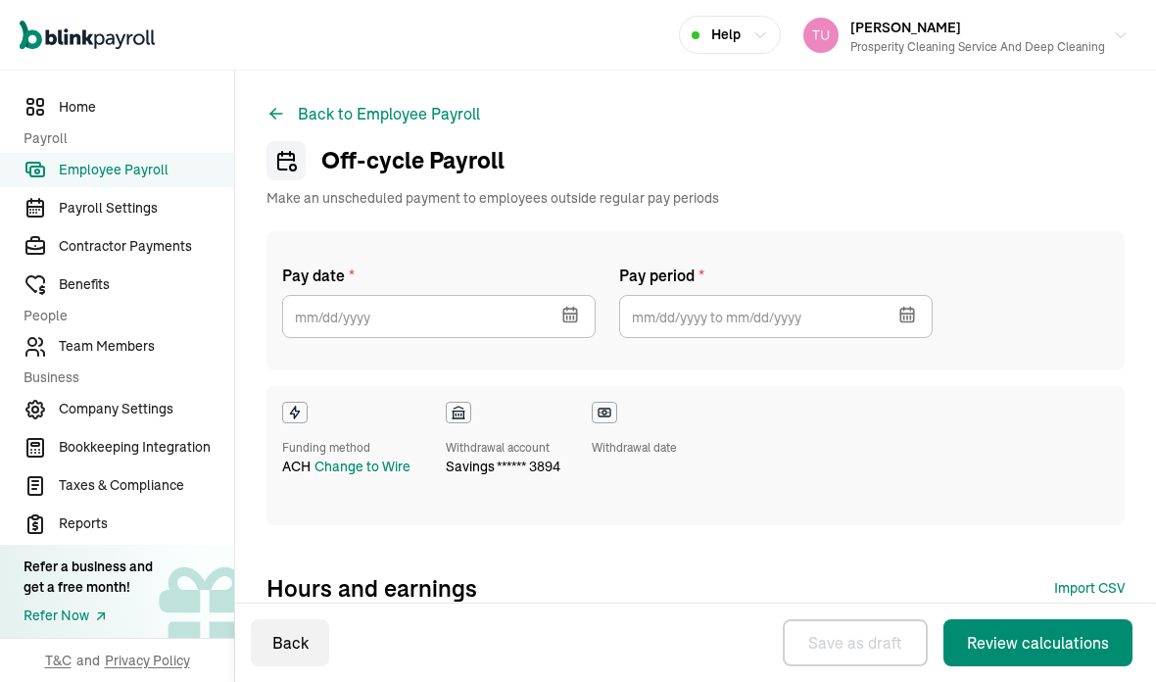
select select "direct_deposit"
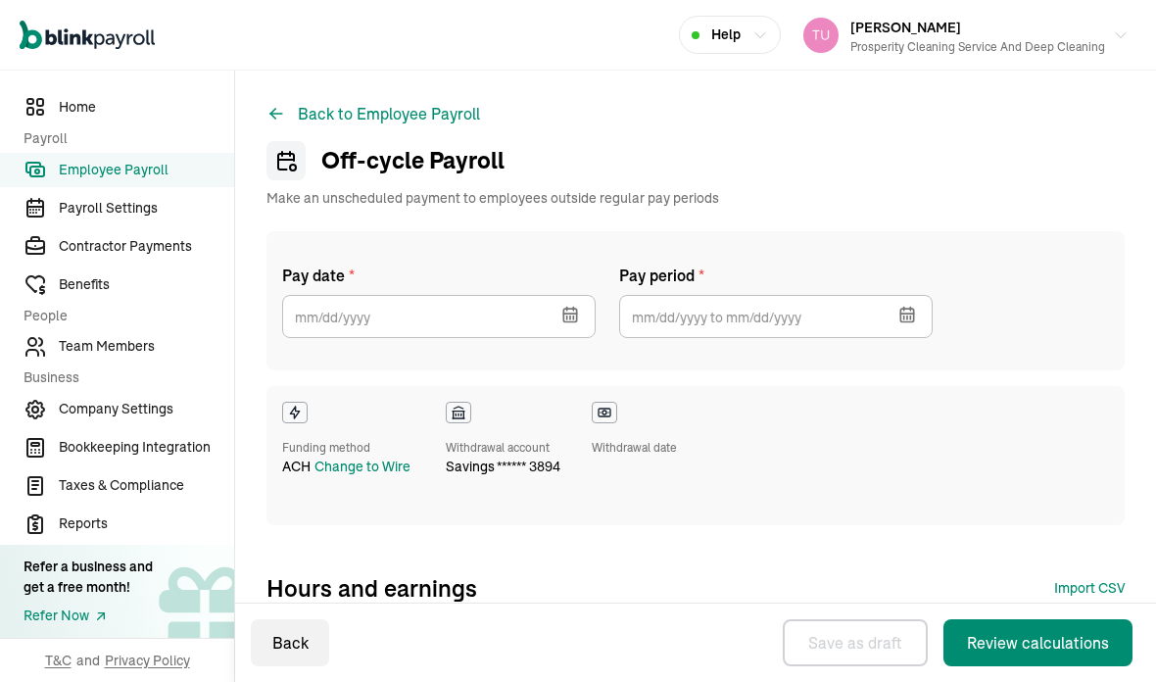
select select "direct_deposit"
click at [576, 319] on icon "button" at bounding box center [569, 315] width 13 height 13
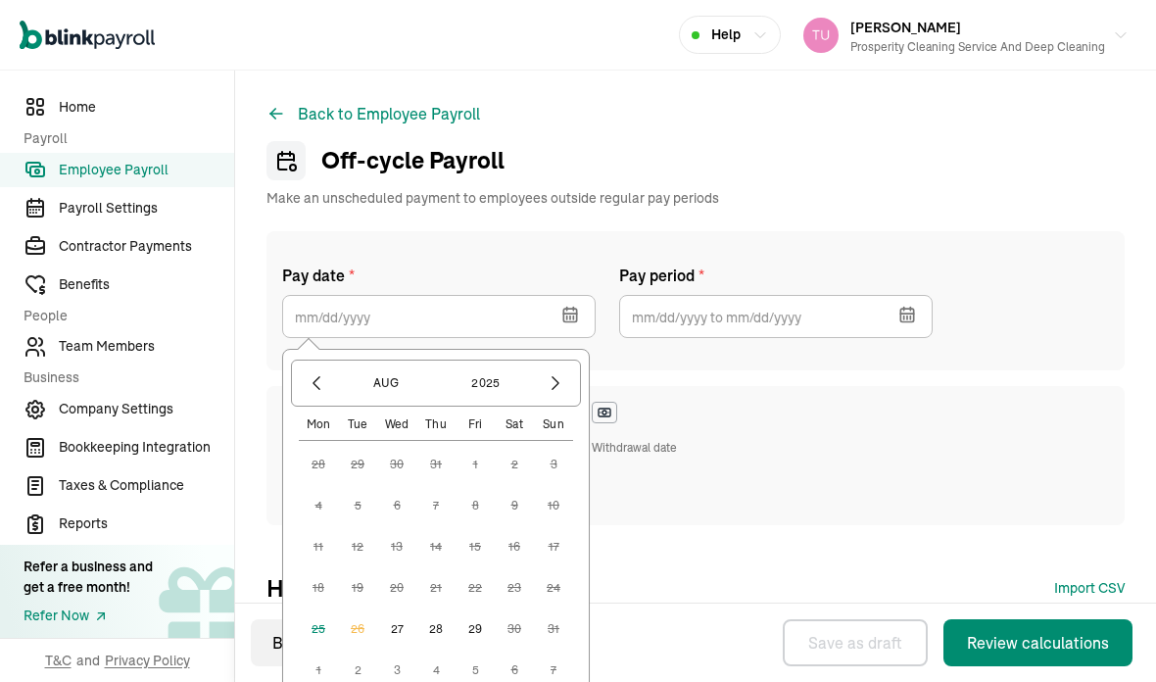
click at [444, 665] on button "4" at bounding box center [435, 669] width 39 height 39
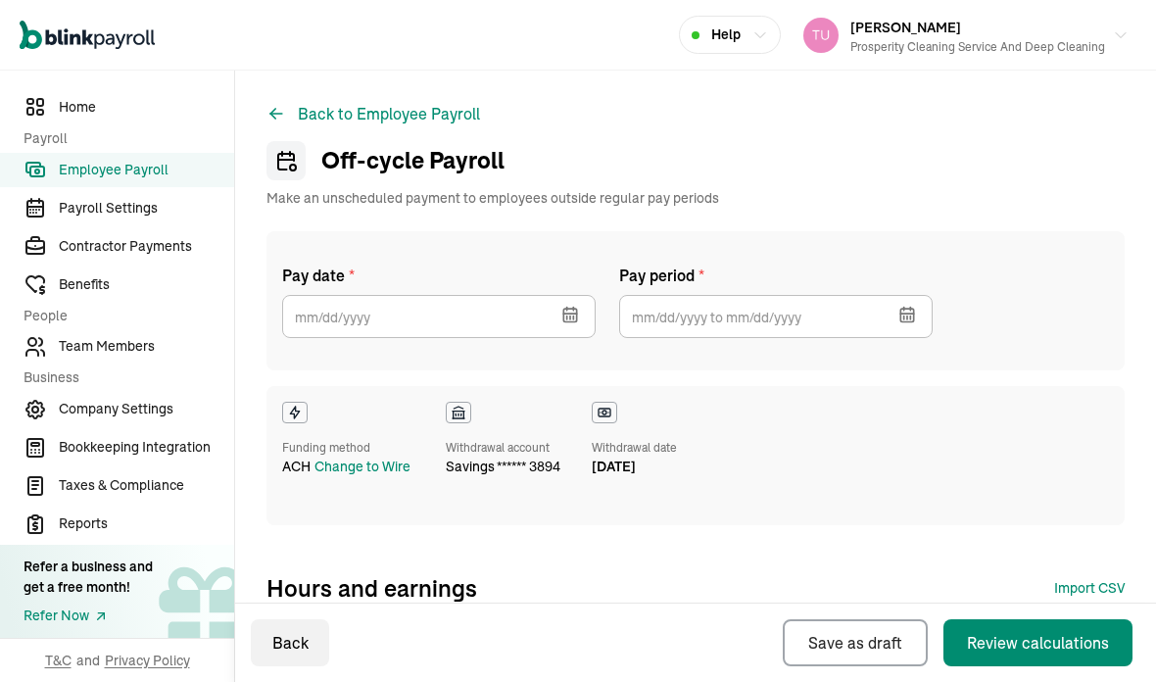
type input "[DATE]"
click at [571, 325] on icon at bounding box center [572, 317] width 20 height 20
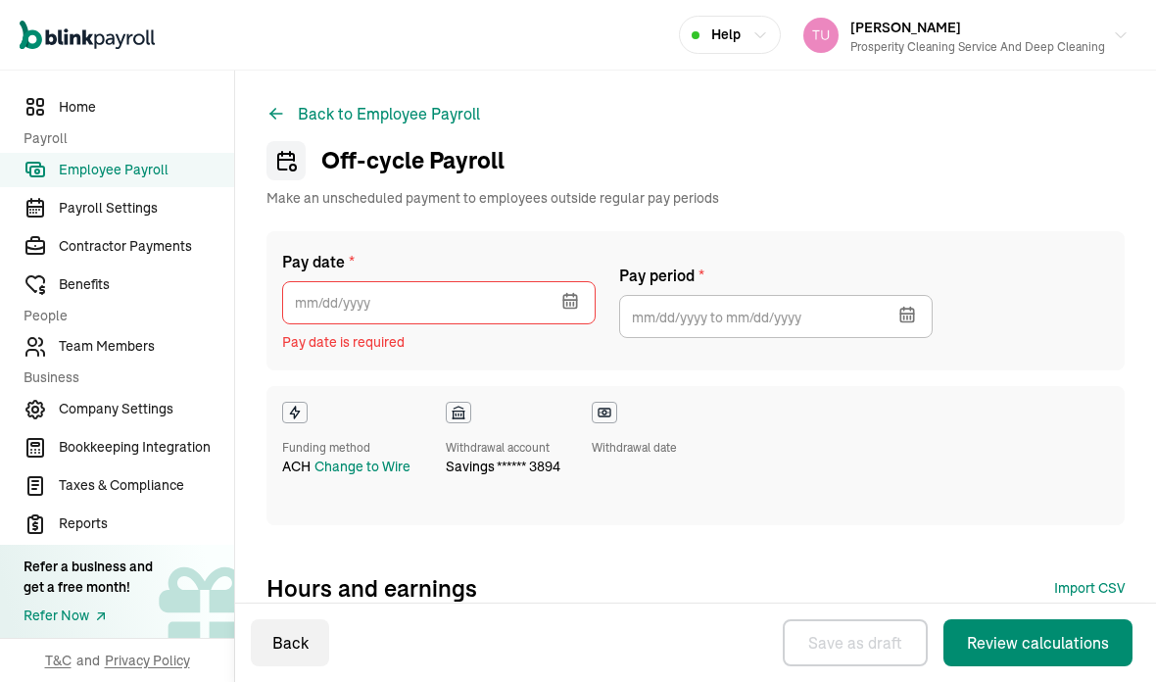
click at [576, 302] on icon "button" at bounding box center [569, 301] width 13 height 13
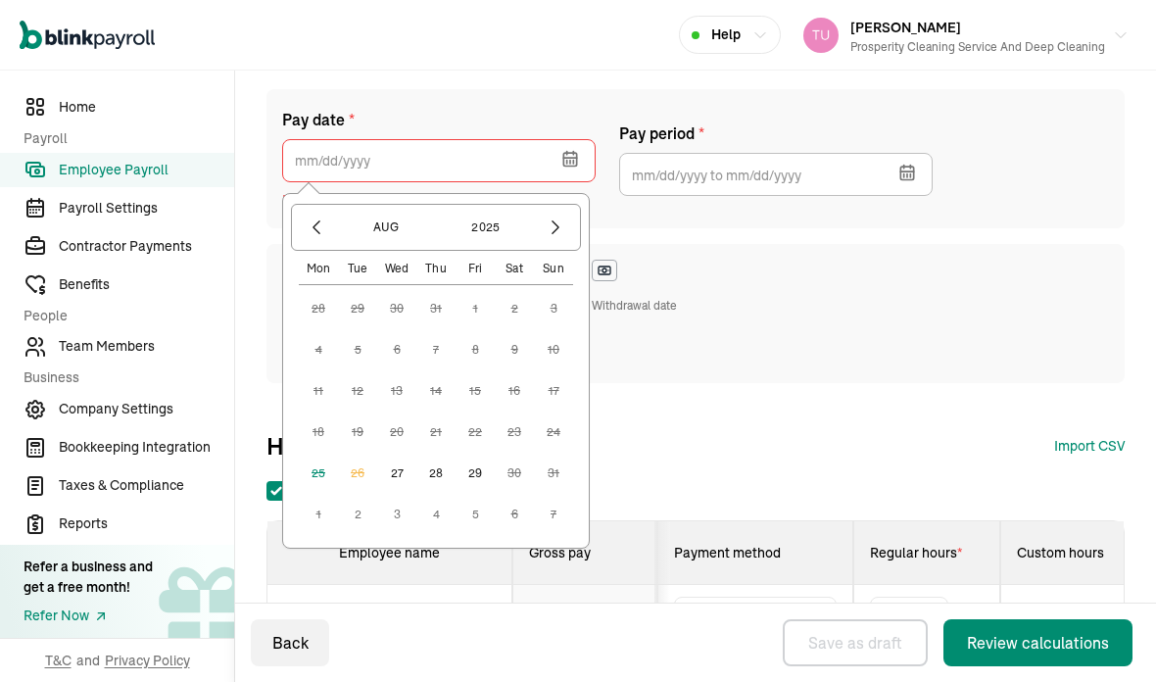
scroll to position [142, 0]
click at [399, 474] on button "27" at bounding box center [396, 472] width 39 height 39
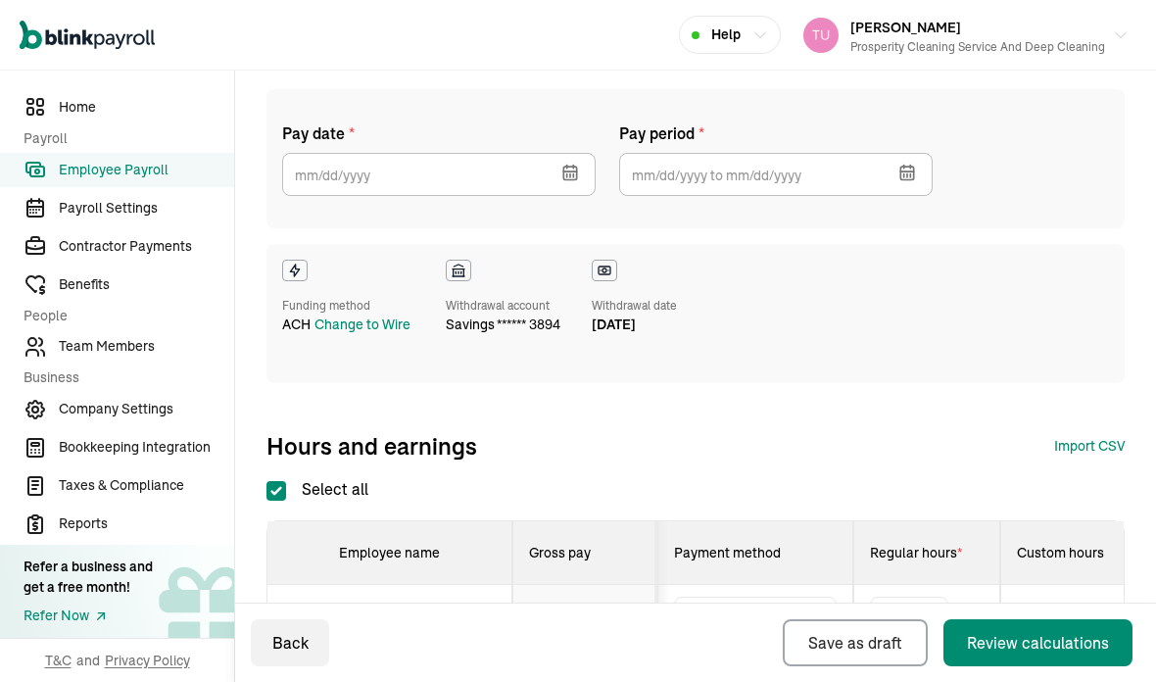
type input "[DATE]"
click at [749, 168] on input "text" at bounding box center [775, 174] width 313 height 43
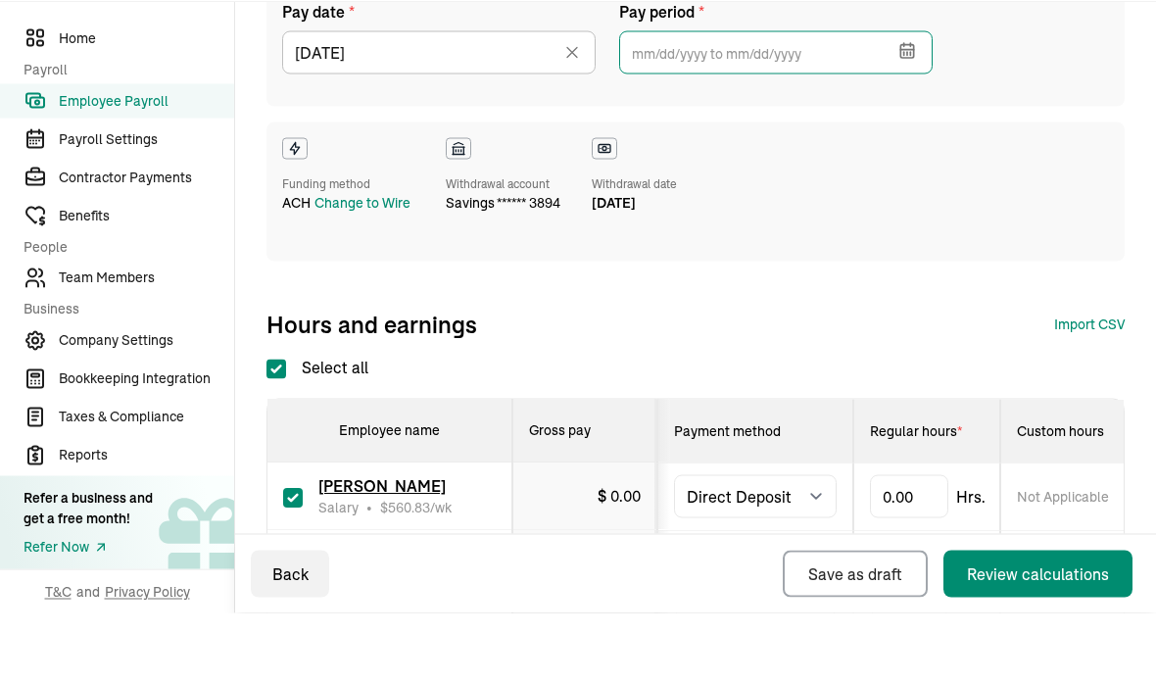
scroll to position [191, 0]
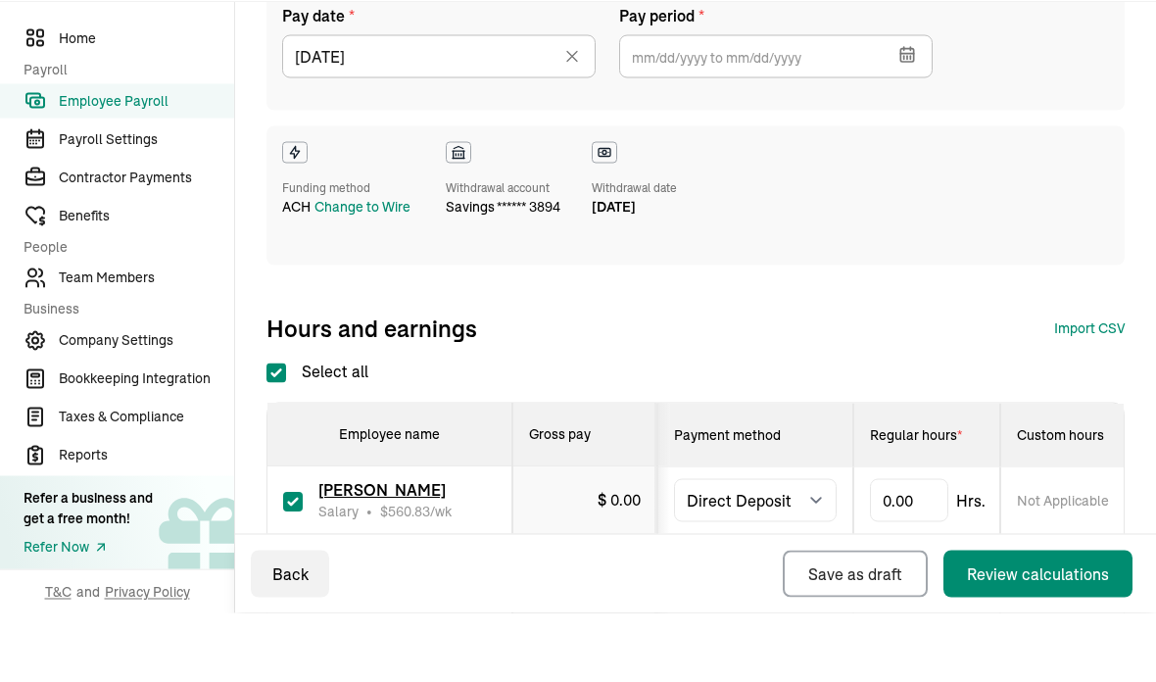
click at [919, 96] on button "button" at bounding box center [905, 121] width 55 height 51
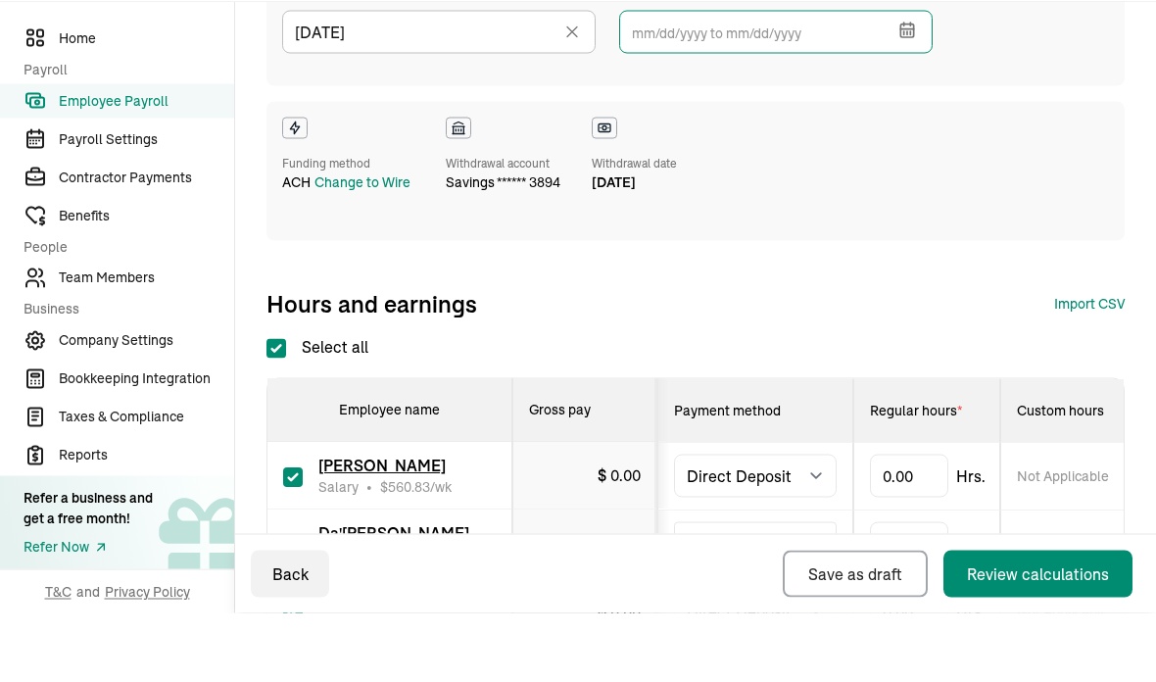
scroll to position [215, 0]
click at [921, 71] on button "button" at bounding box center [905, 96] width 55 height 51
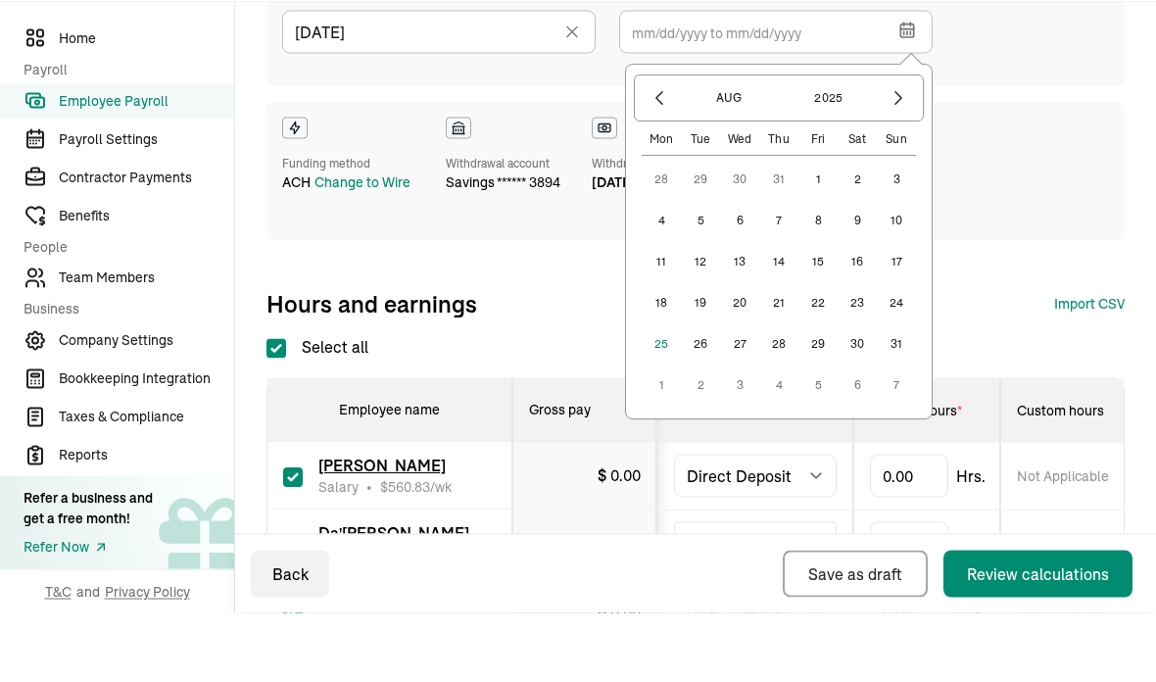
scroll to position [70, 0]
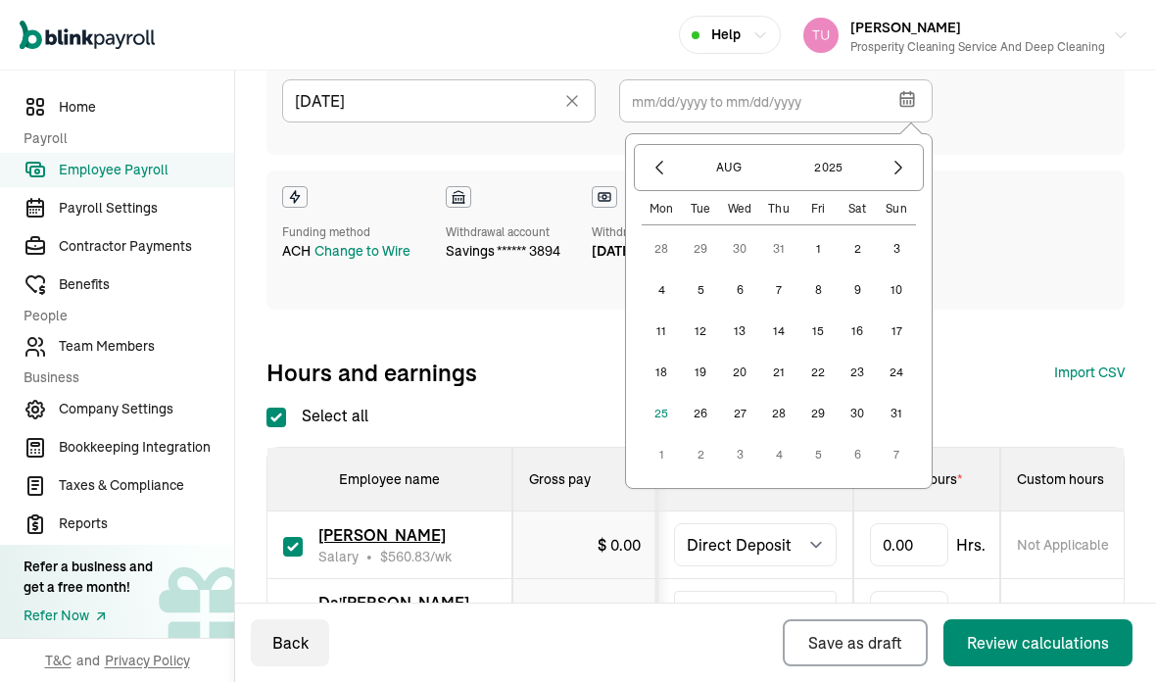
click at [866, 229] on button "2" at bounding box center [856, 248] width 39 height 39
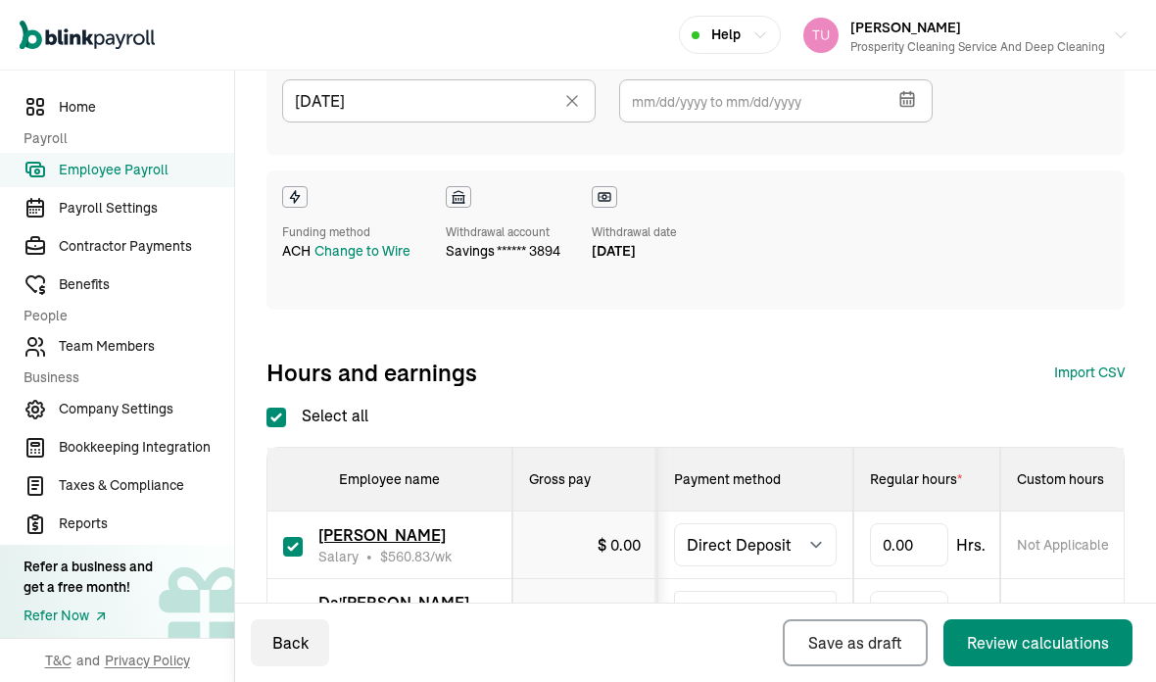
click at [915, 89] on icon "button" at bounding box center [907, 99] width 20 height 20
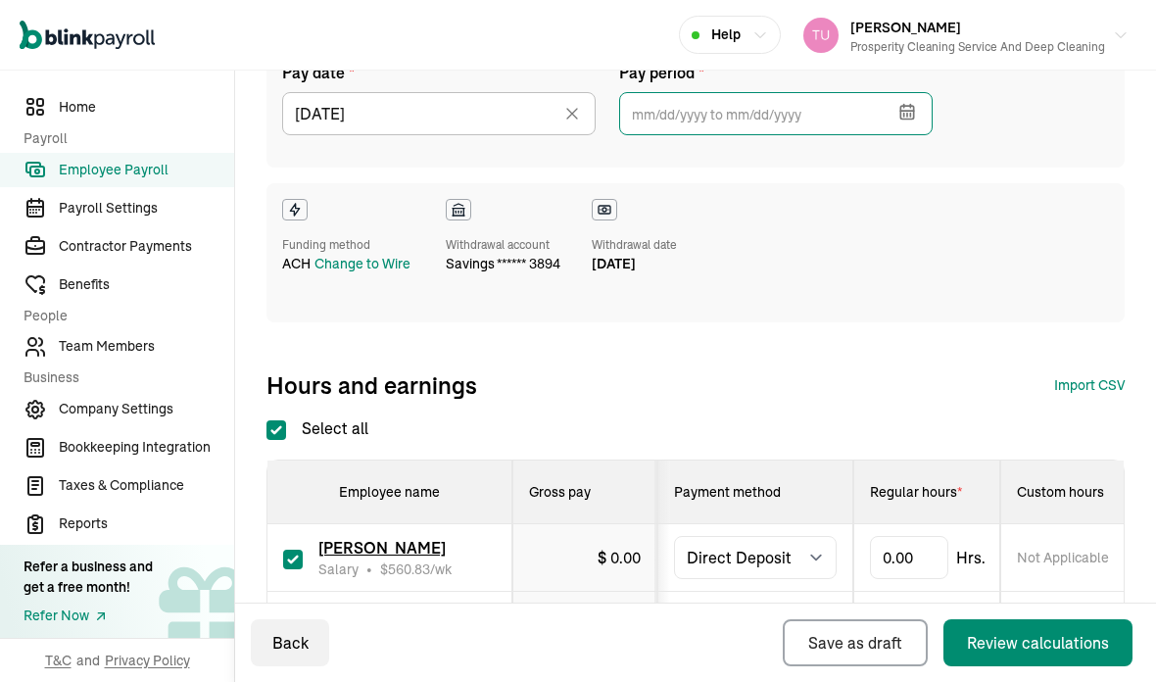
scroll to position [202, 0]
click at [916, 103] on icon "button" at bounding box center [907, 113] width 20 height 20
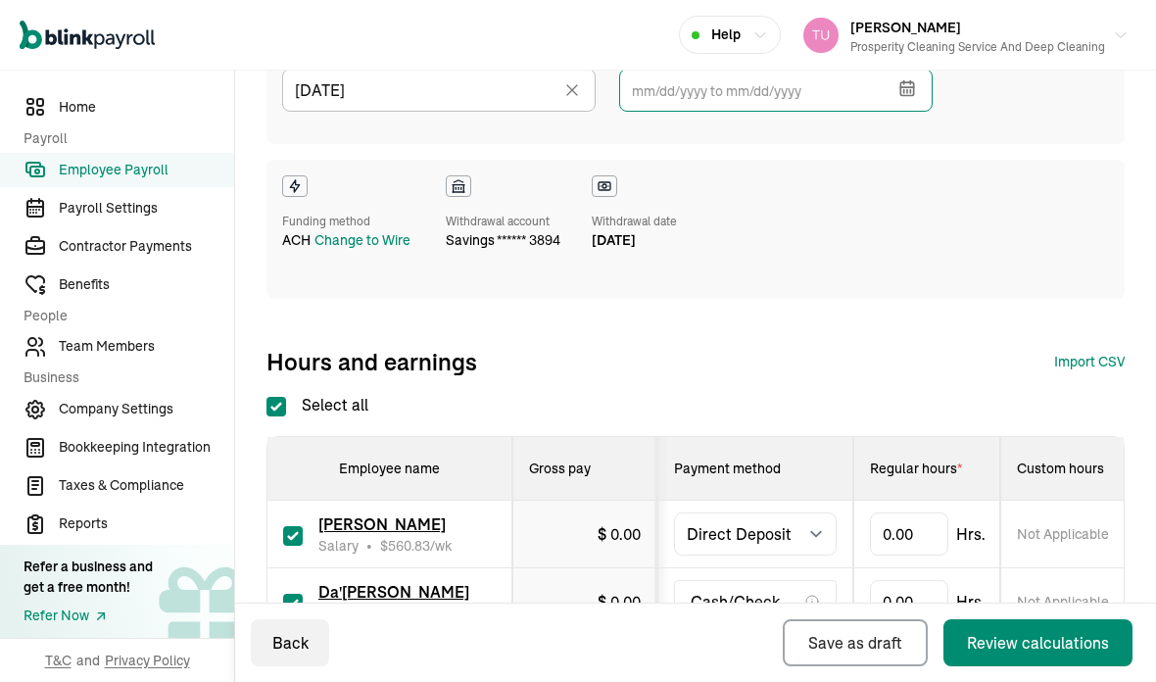
scroll to position [227, 0]
click at [909, 77] on icon "button" at bounding box center [907, 87] width 20 height 20
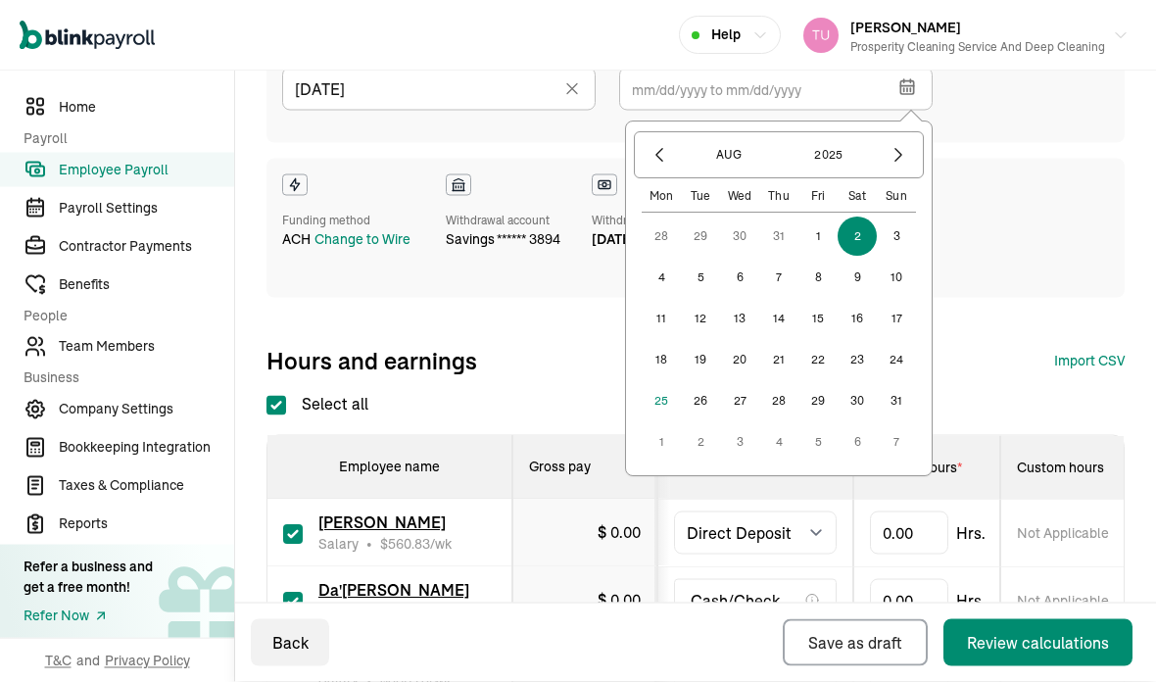
click at [819, 300] on button "15" at bounding box center [817, 319] width 39 height 39
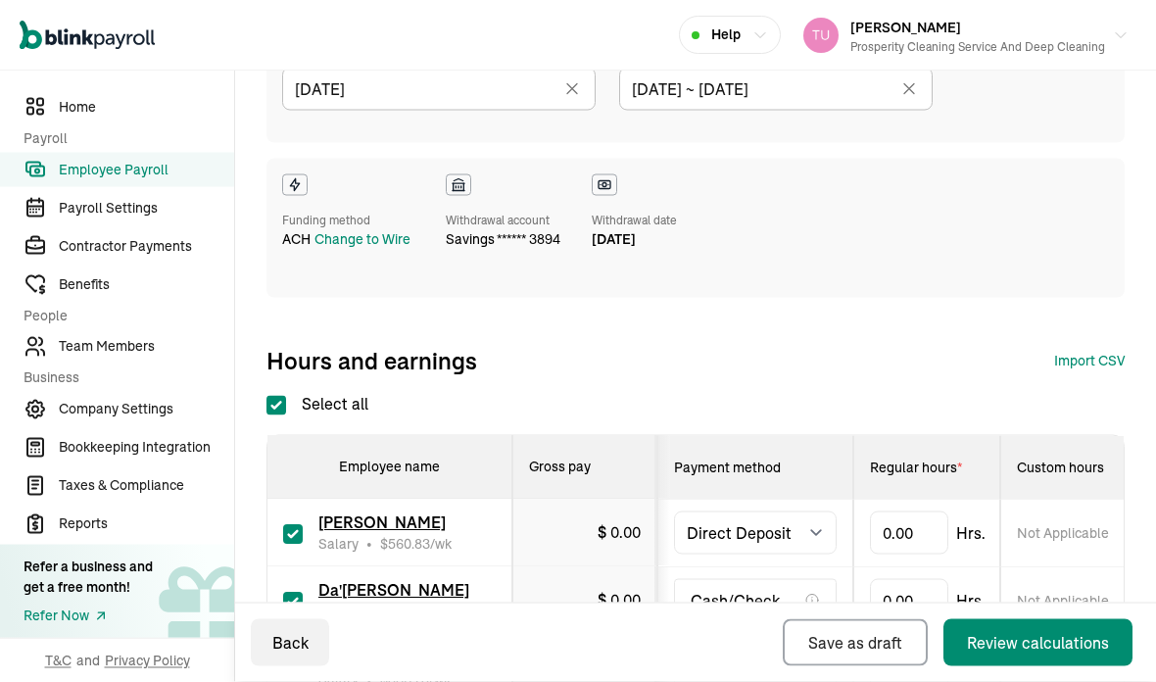
type input "[DATE] ~ [DATE]"
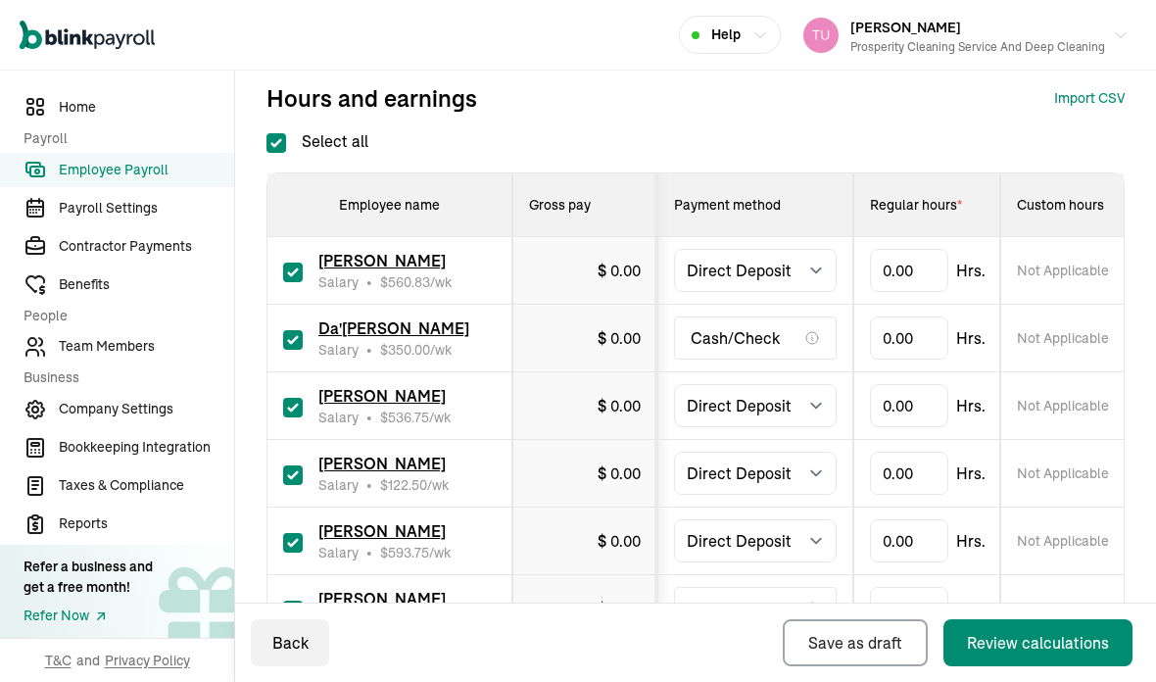
scroll to position [492, 0]
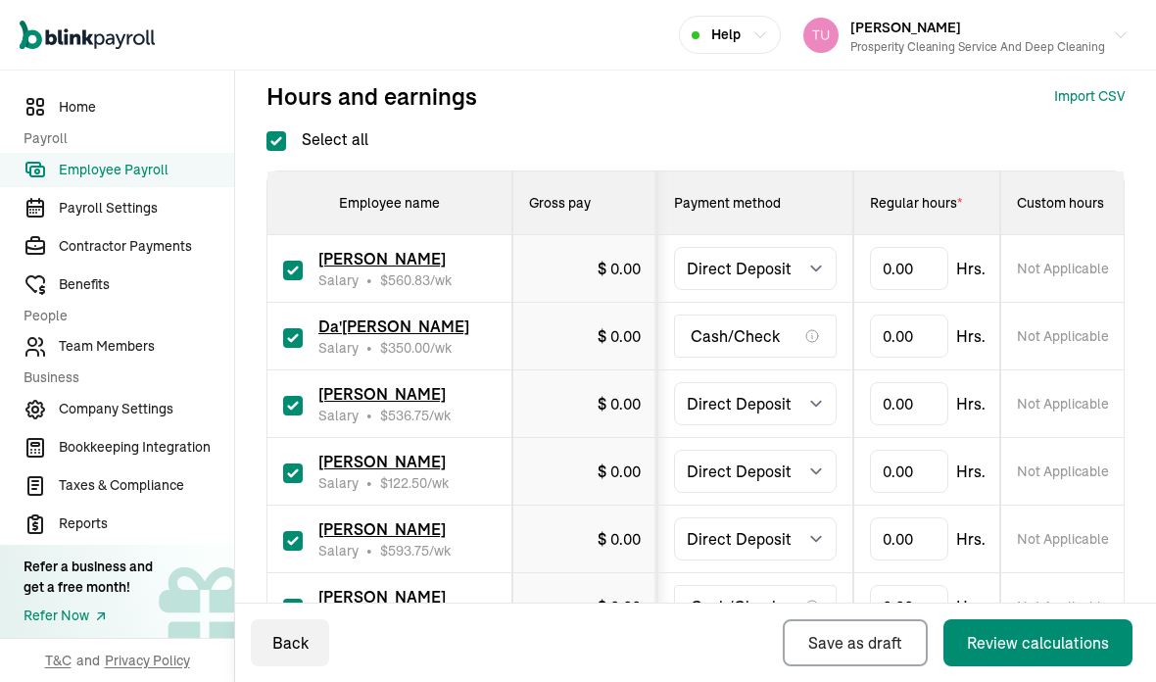
click at [290, 127] on label "Select all" at bounding box center [317, 139] width 102 height 24
click at [286, 131] on input "Select all" at bounding box center [276, 141] width 20 height 20
checkbox input "false"
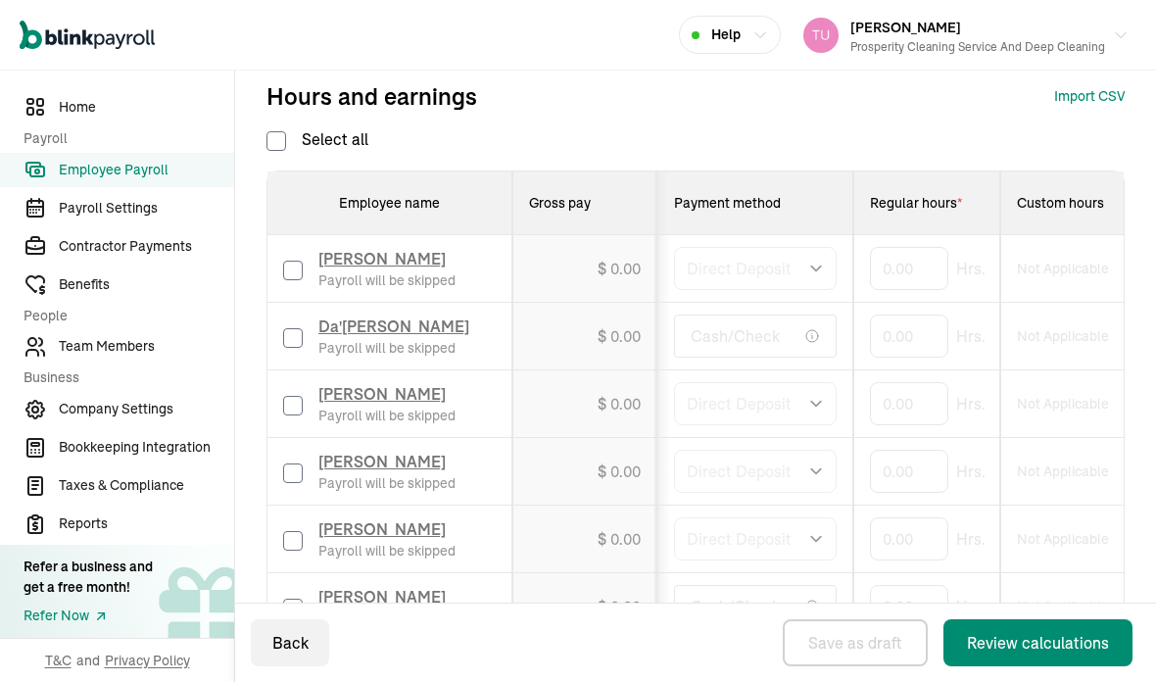
checkbox input "false"
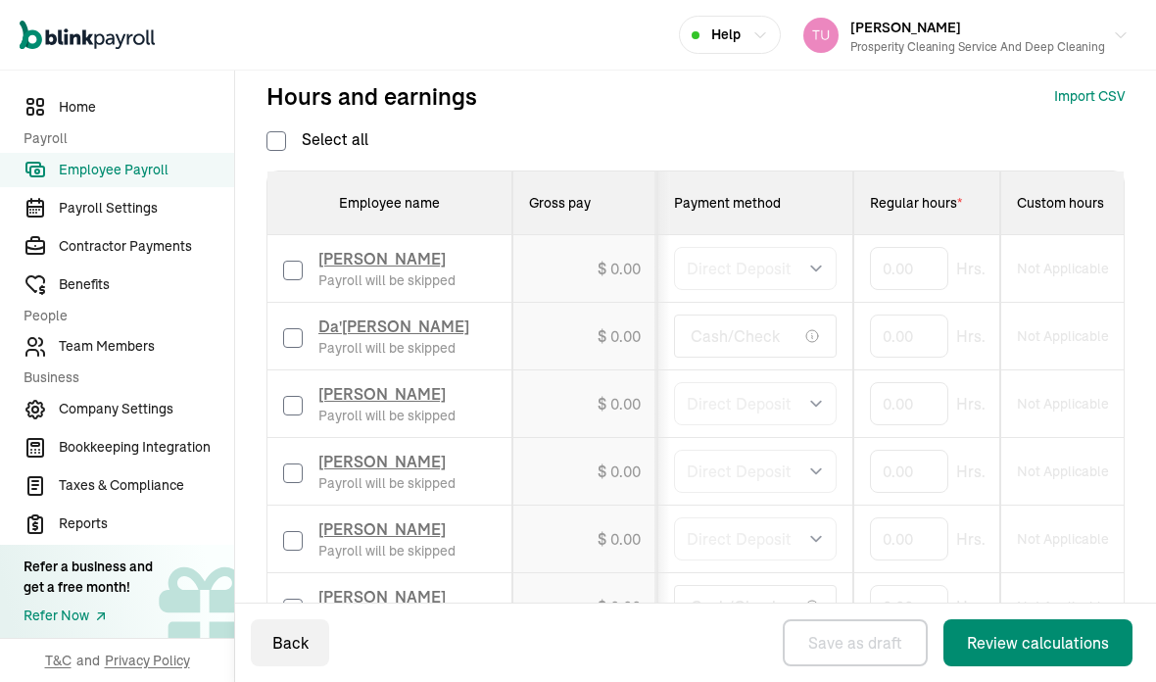
checkbox input "false"
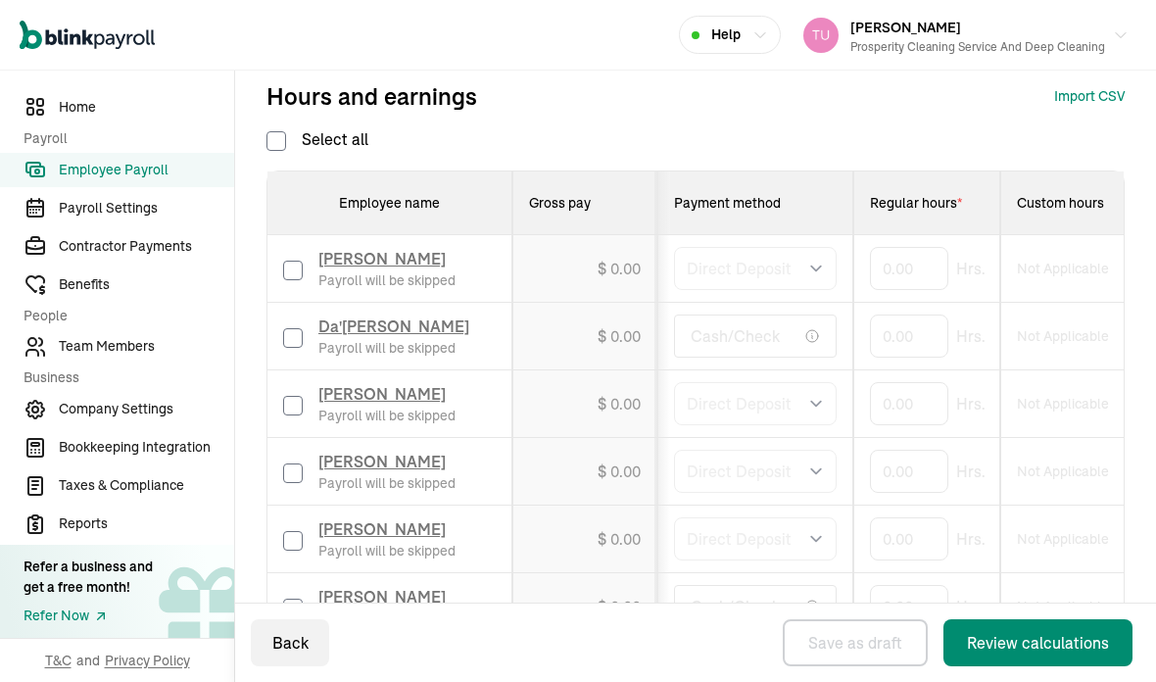
checkbox input "false"
click at [295, 396] on input "checkbox" at bounding box center [293, 406] width 20 height 20
checkbox input "true"
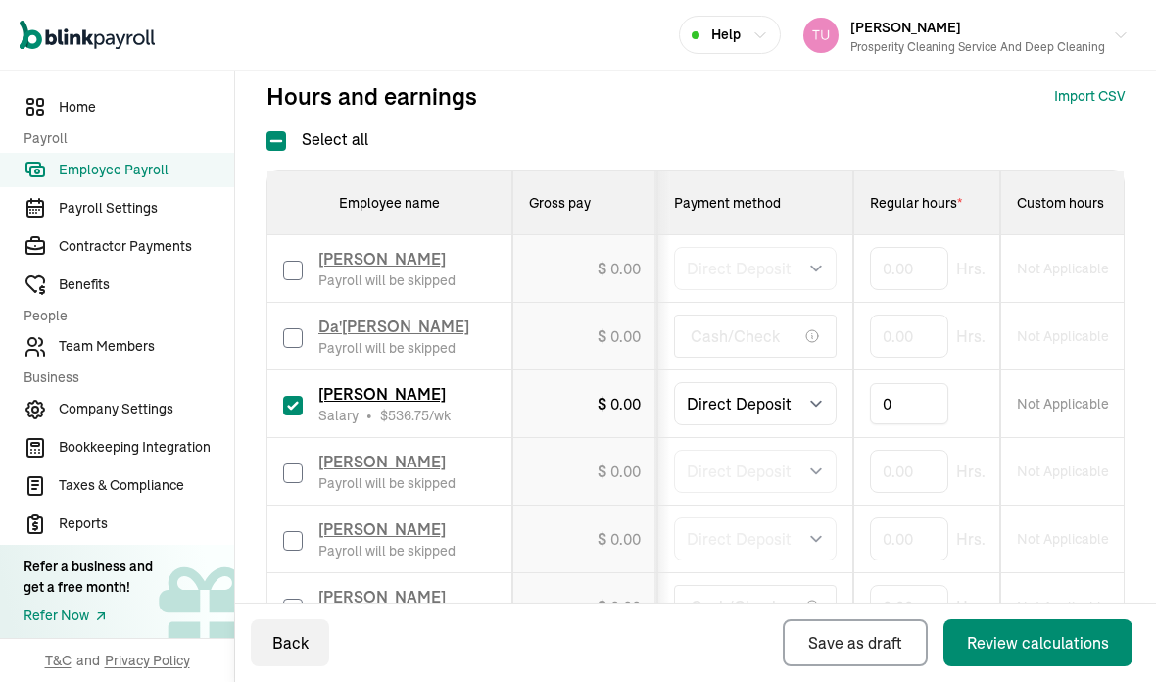
scroll to position [69, 0]
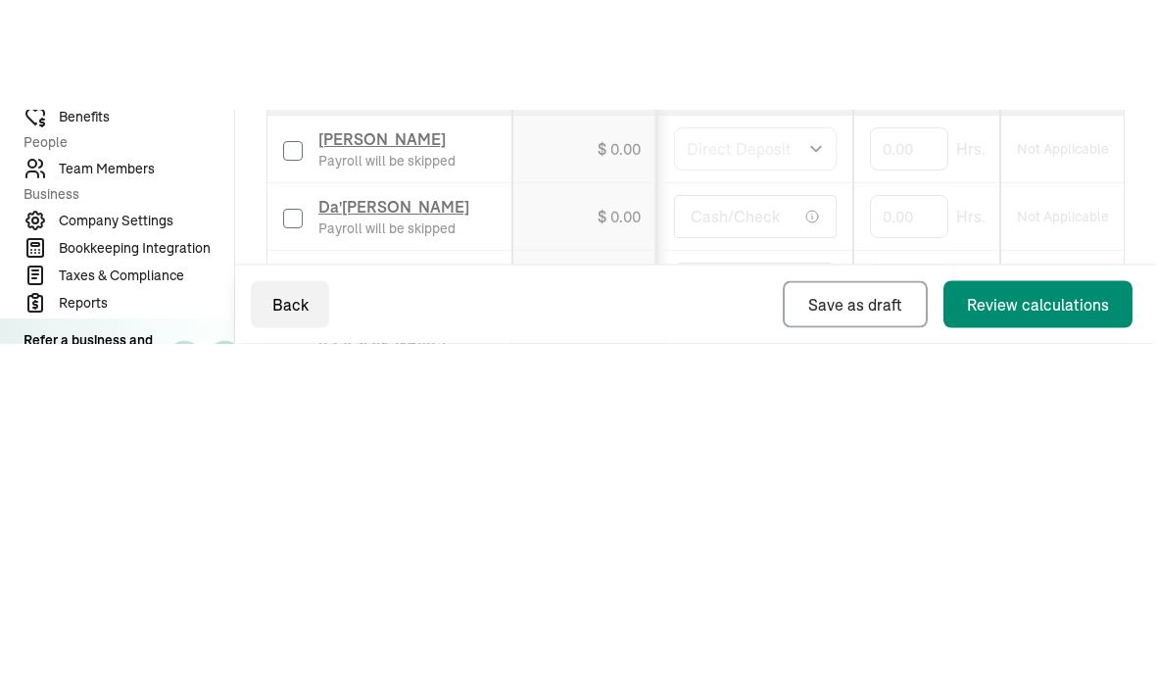
type input "80"
click at [396, 384] on span "[PERSON_NAME]" at bounding box center [381, 394] width 127 height 20
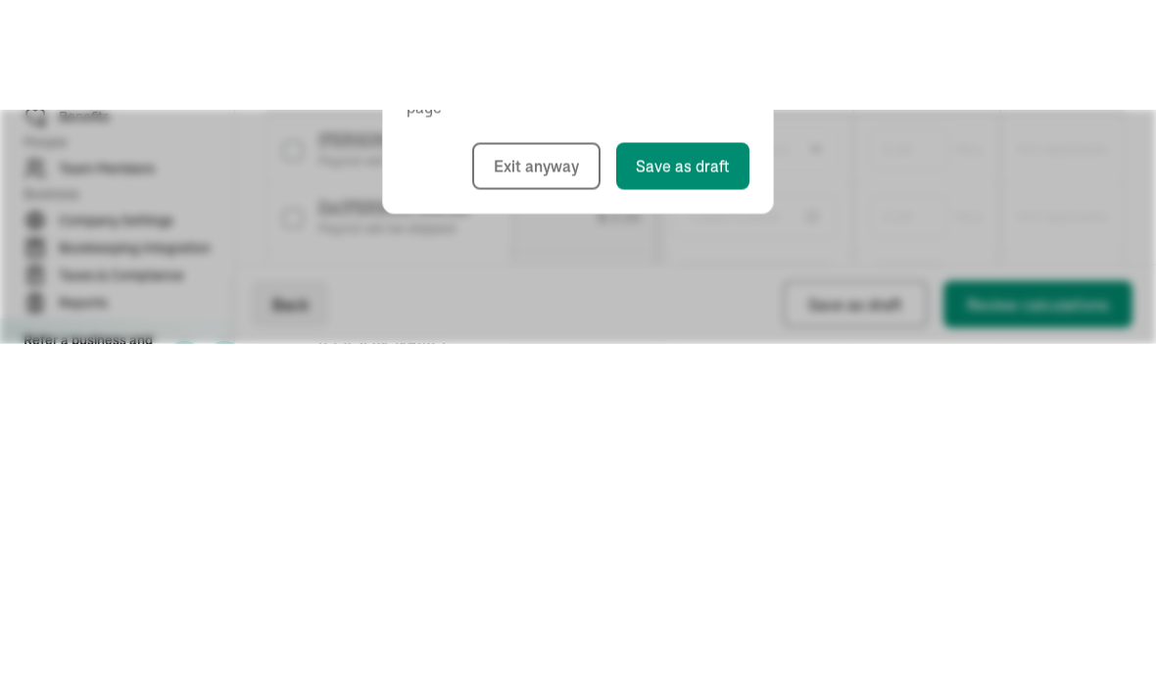
scroll to position [78, 0]
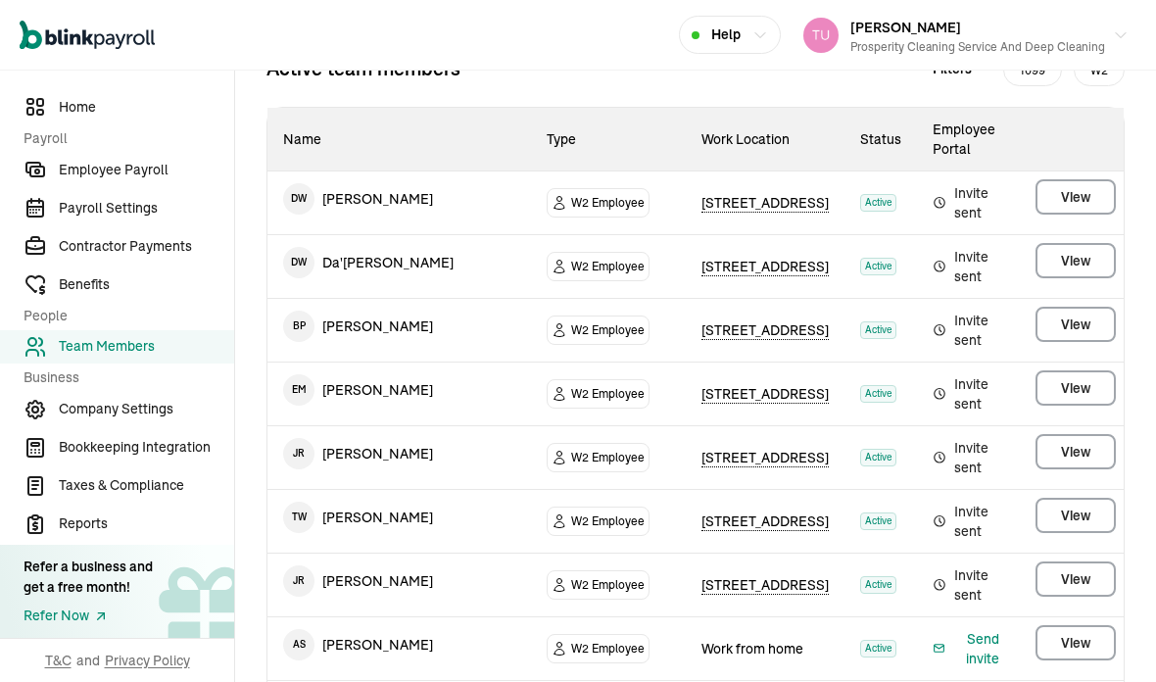
scroll to position [227, 0]
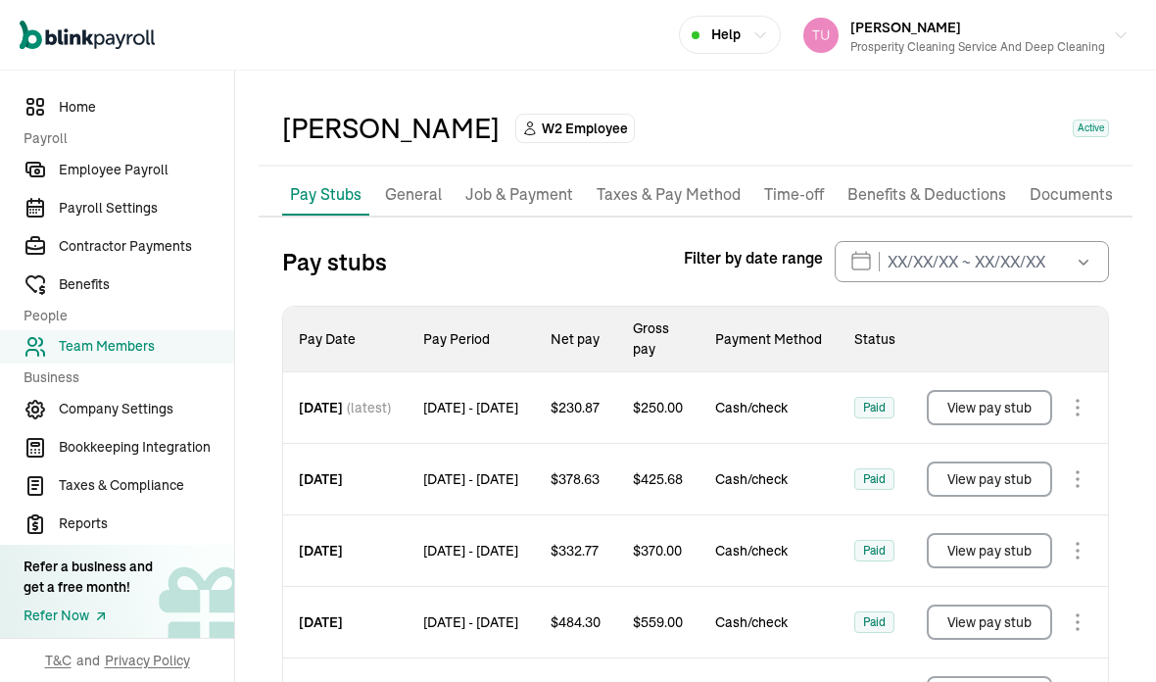
scroll to position [53, 0]
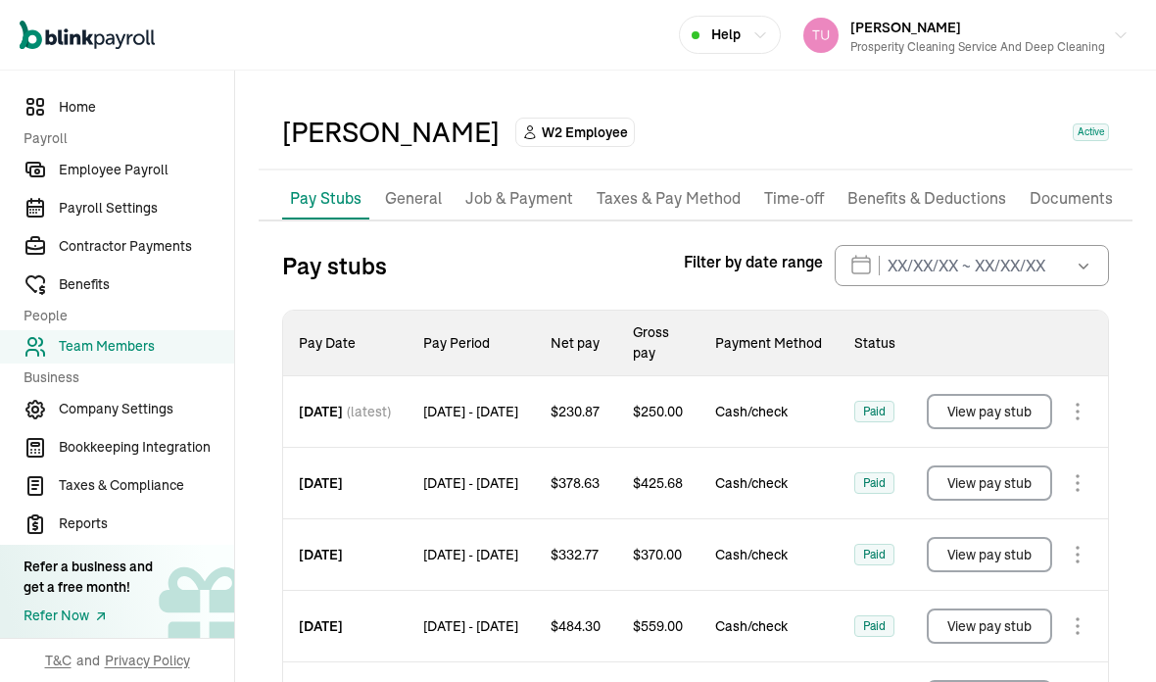
click at [538, 186] on p "Job & Payment" at bounding box center [519, 198] width 108 height 25
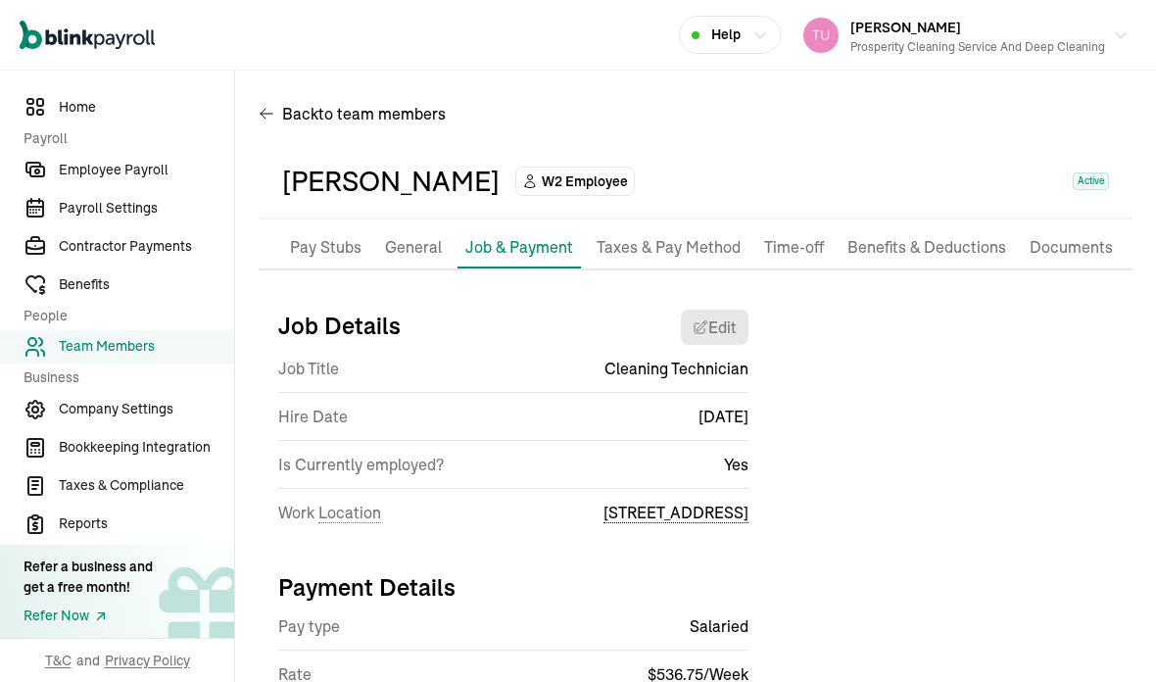
scroll to position [52, 0]
select select "[STREET_ADDRESS]"
select select "2"
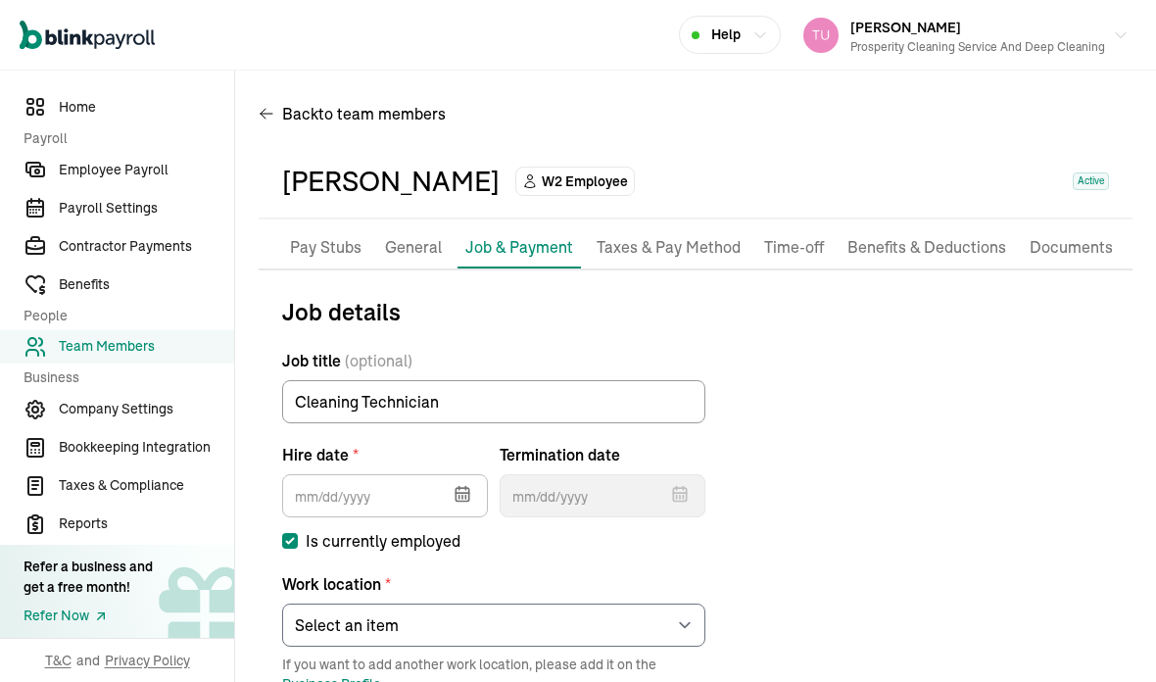
type input "[DATE]"
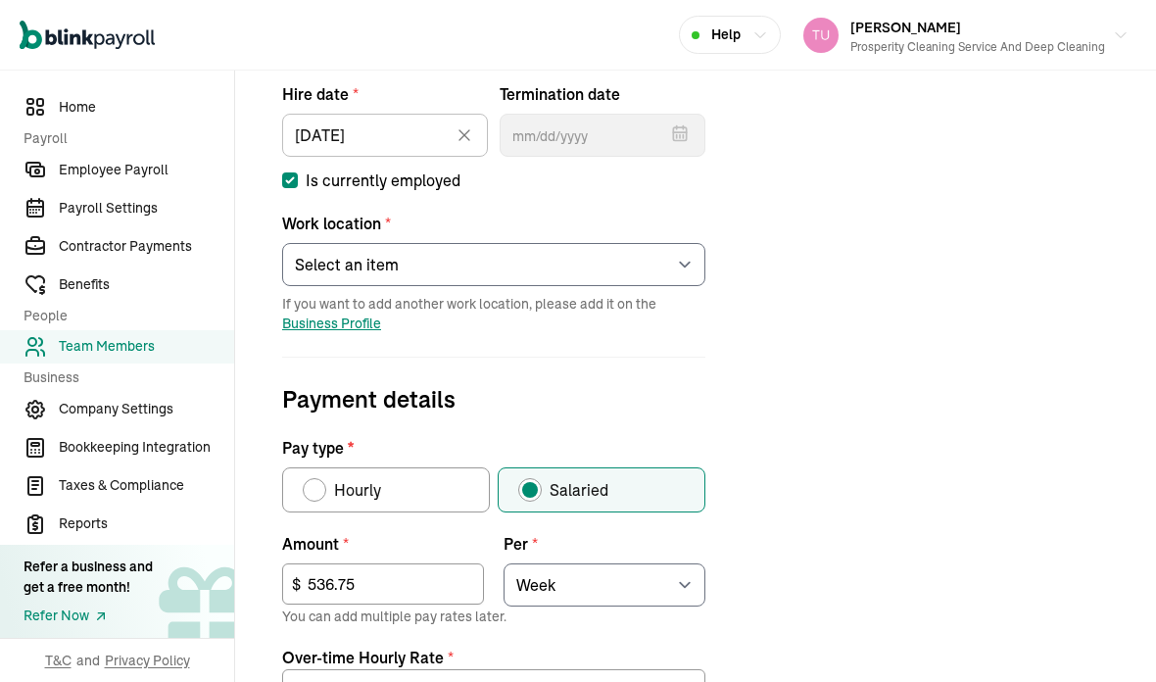
scroll to position [365, 0]
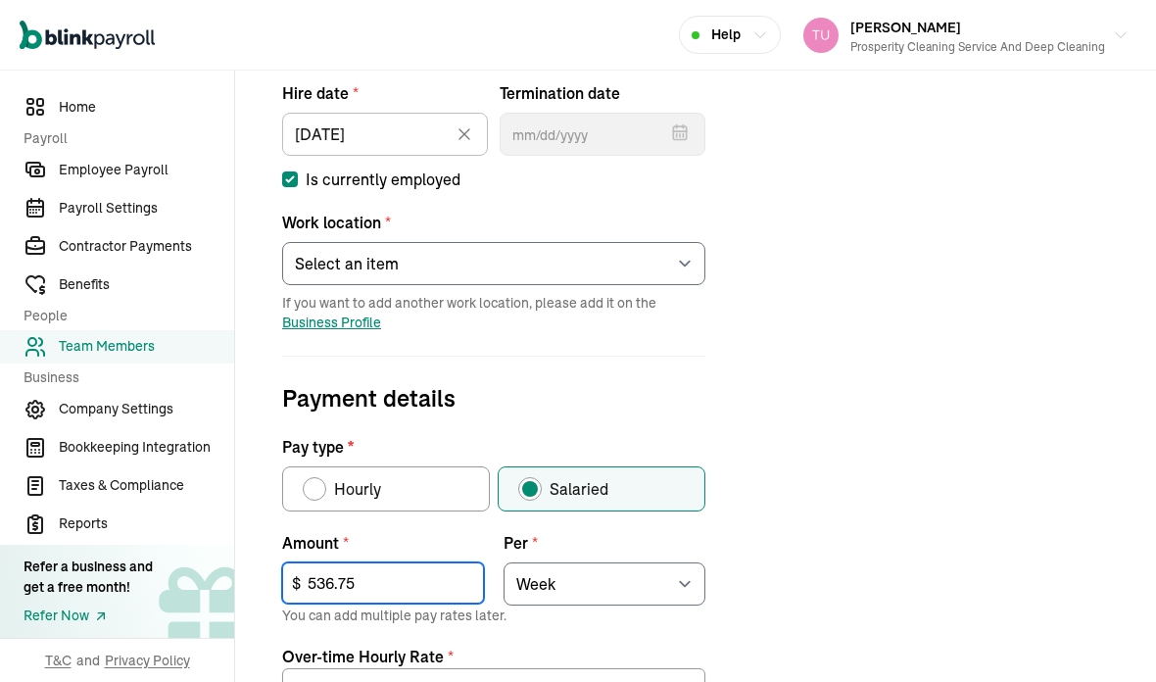
click at [395, 562] on input "536.75" at bounding box center [383, 582] width 202 height 41
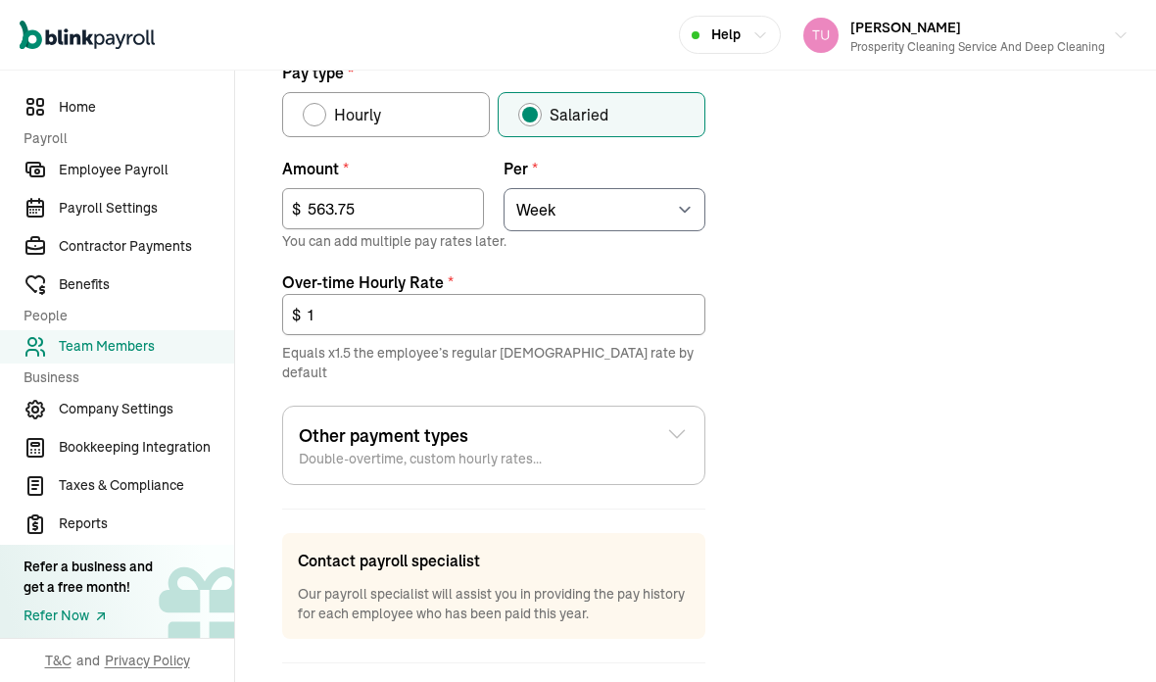
scroll to position [737, 0]
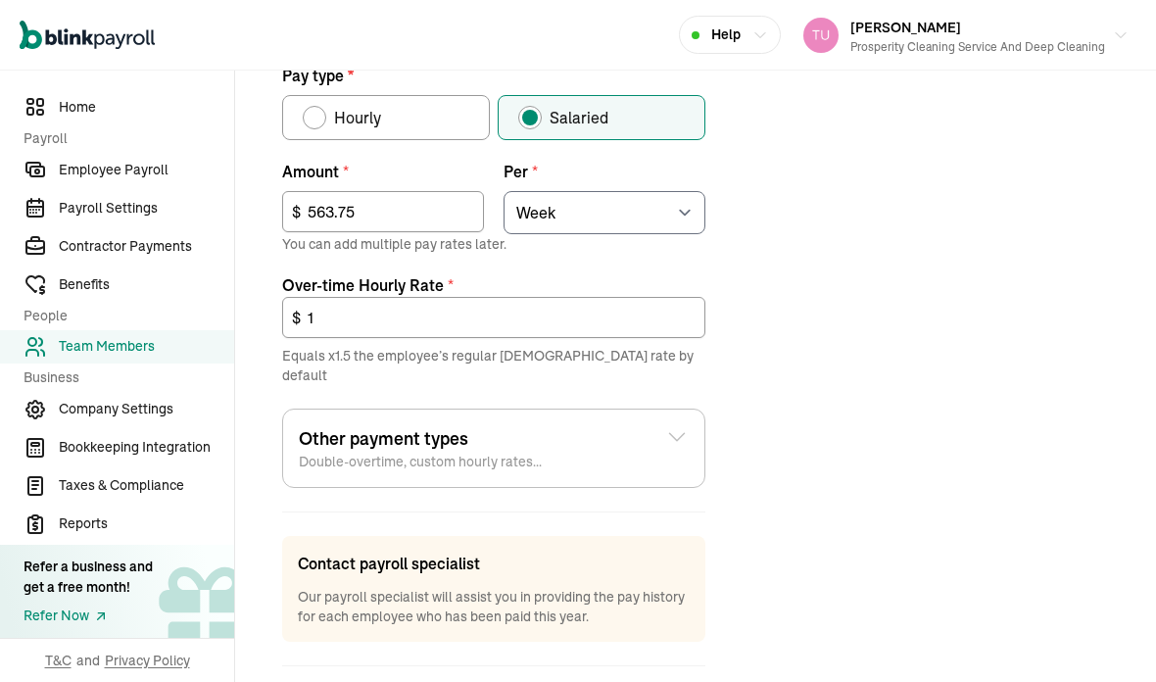
type input "563.75"
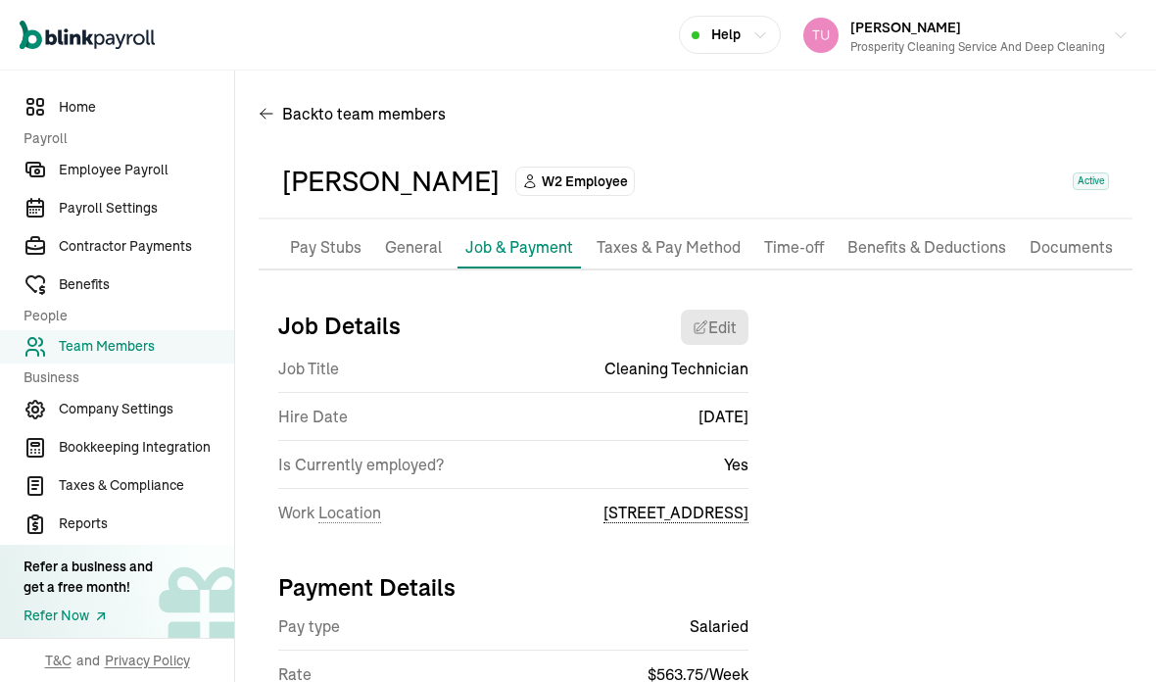
scroll to position [0, 0]
click at [671, 252] on p "Taxes & Pay Method" at bounding box center [668, 247] width 144 height 25
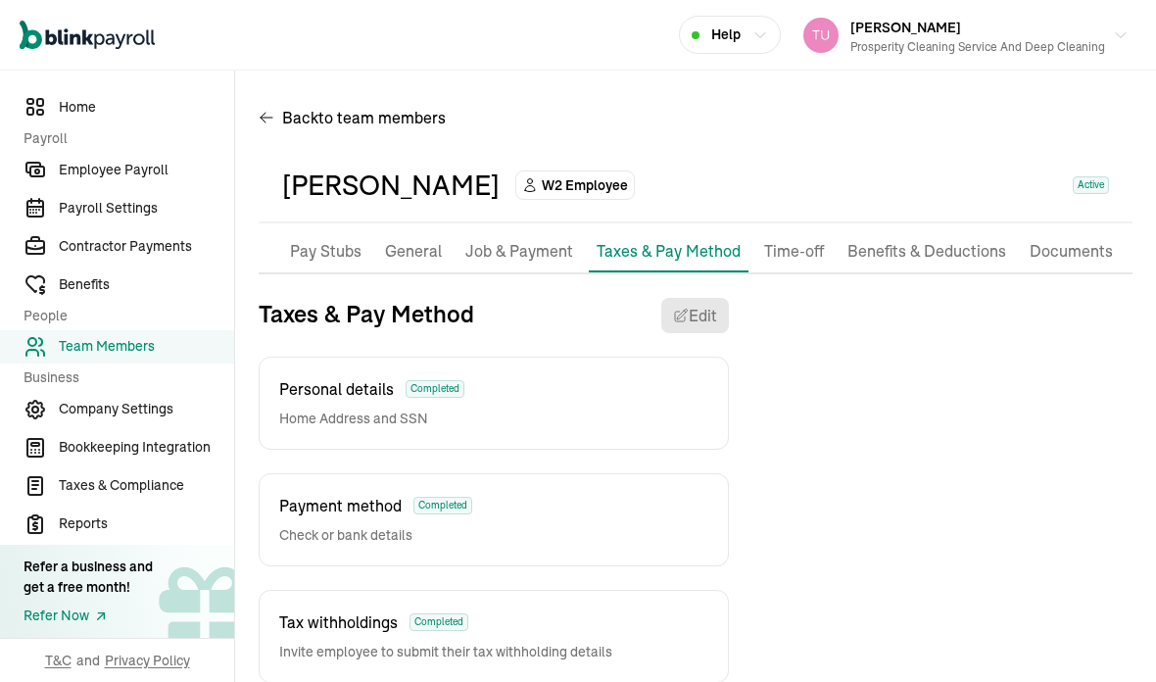
scroll to position [78, 0]
click at [518, 239] on p "Job & Payment" at bounding box center [519, 251] width 108 height 25
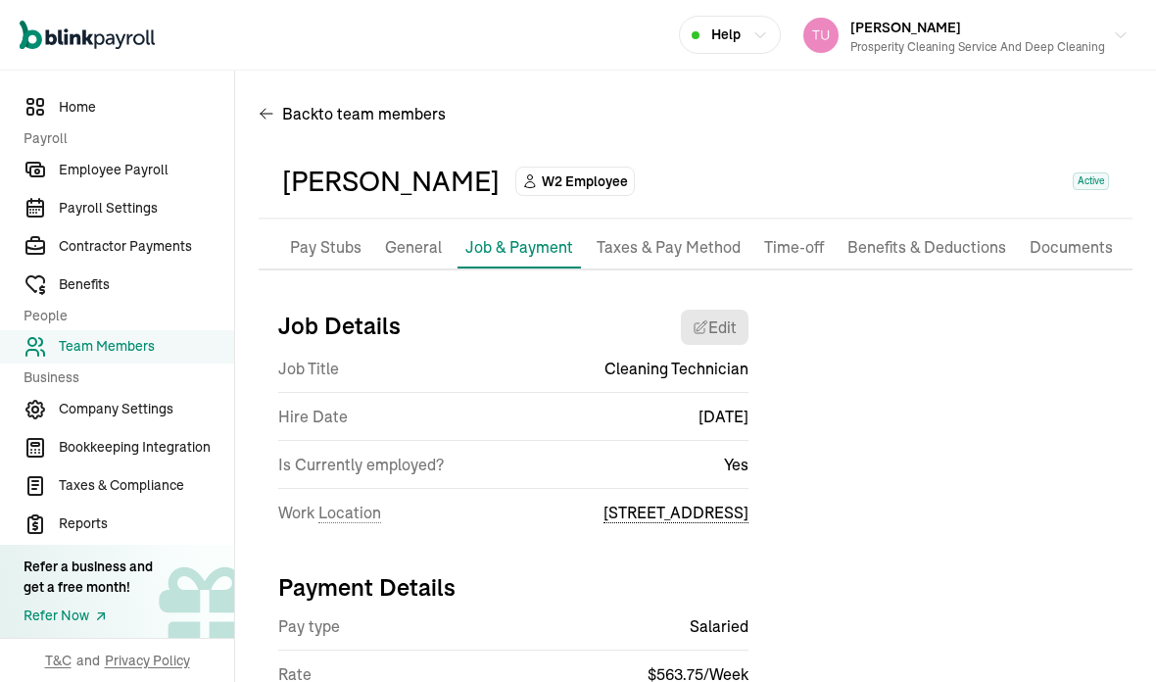
scroll to position [4, 0]
click at [156, 180] on span "Employee Payroll" at bounding box center [146, 170] width 175 height 21
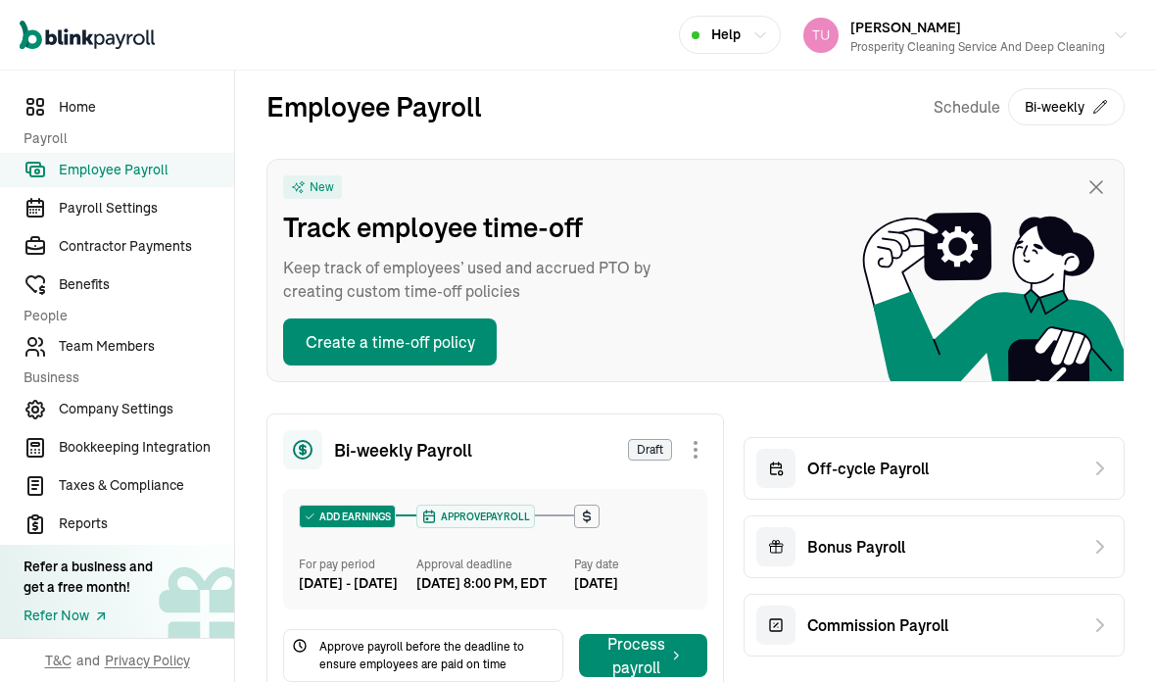
click at [1099, 456] on icon at bounding box center [1100, 468] width 24 height 24
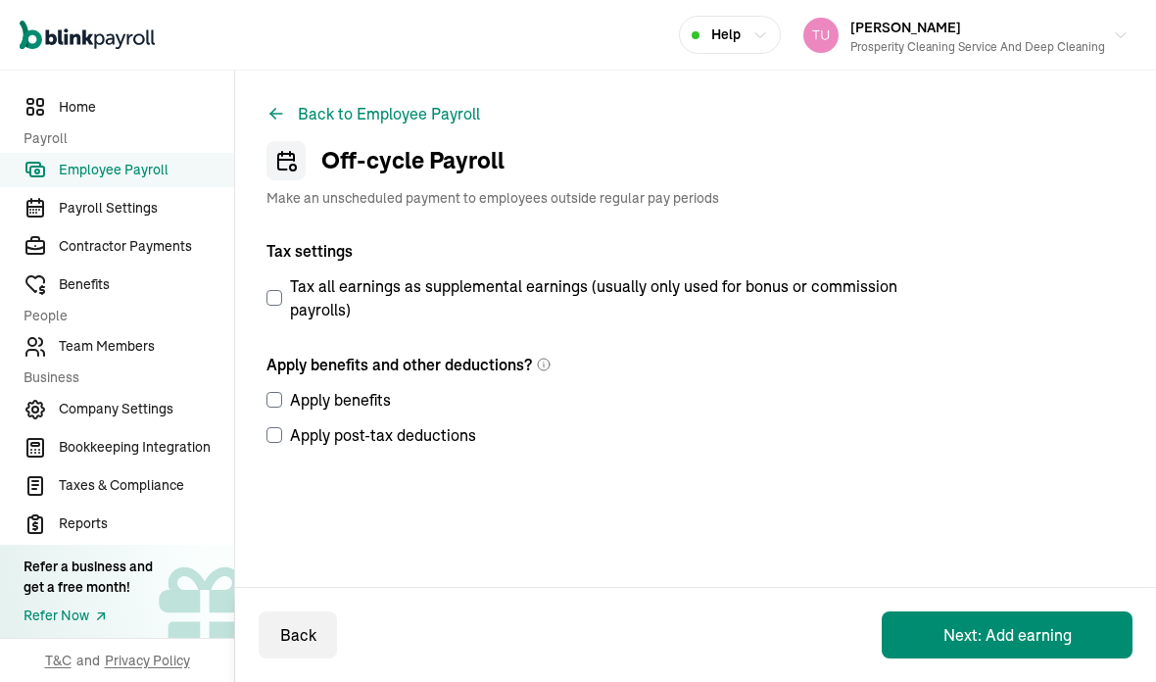
click at [266, 274] on label "Tax all earnings as supplemental earnings (usually only used for bonus or commi…" at bounding box center [589, 297] width 646 height 47
click at [266, 290] on input "Tax all earnings as supplemental earnings (usually only used for bonus or commi…" at bounding box center [274, 298] width 16 height 16
checkbox input "true"
click at [270, 392] on input "Apply benefits" at bounding box center [274, 400] width 16 height 16
checkbox input "true"
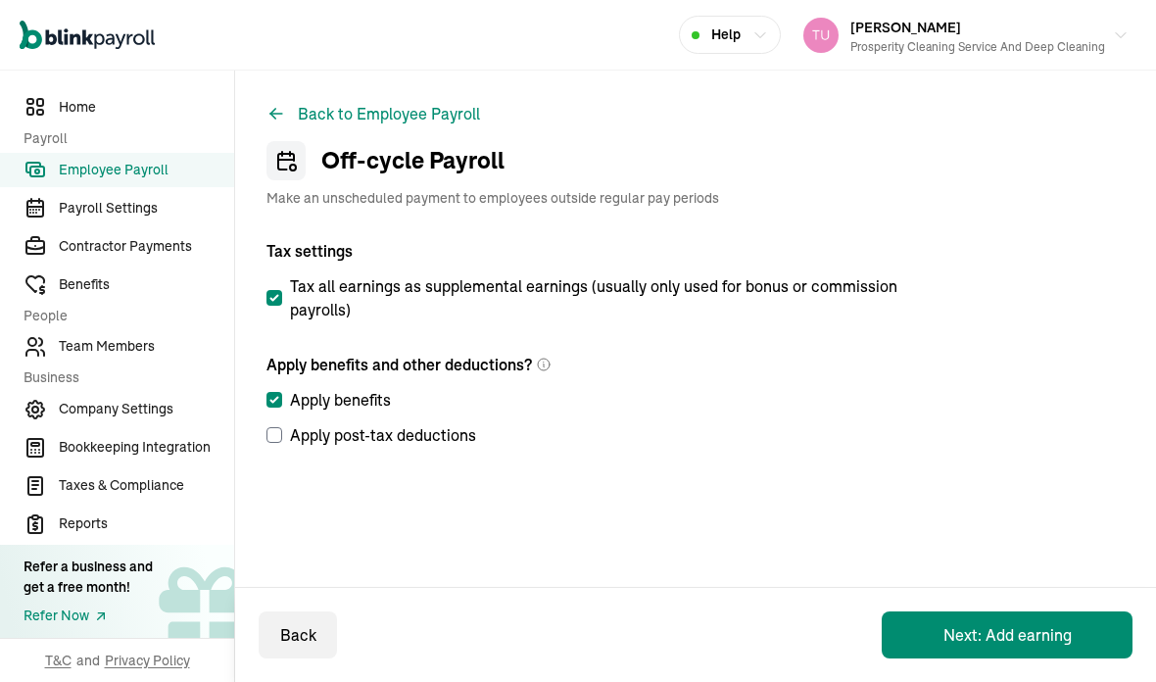
click at [279, 427] on input "Apply post-tax deductions" at bounding box center [274, 435] width 16 height 16
checkbox input "true"
click at [986, 629] on button "Next: Add earning" at bounding box center [1007, 634] width 251 height 47
select select "direct_deposit"
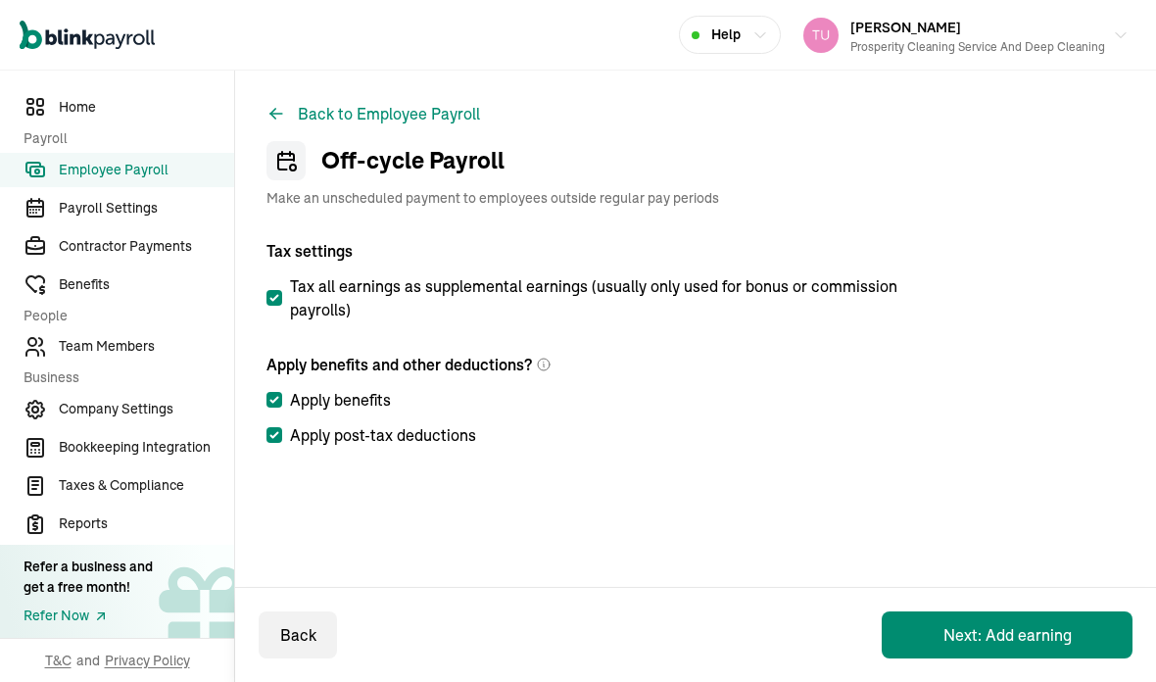
select select "direct_deposit"
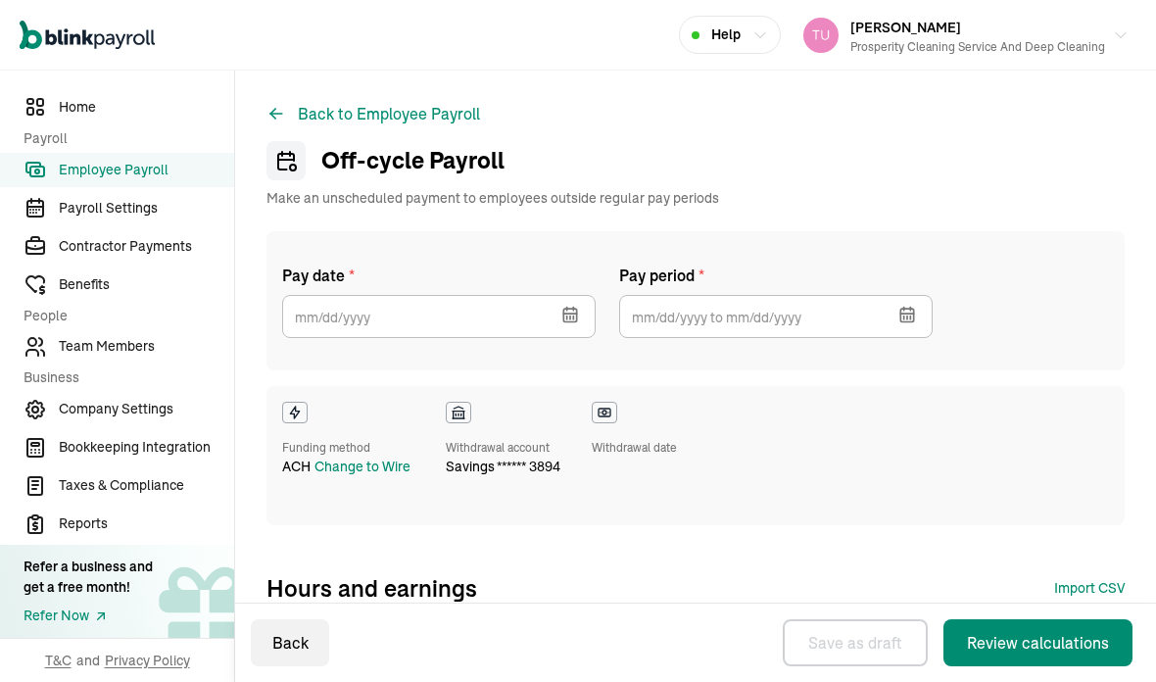
checkbox input "true"
click at [575, 305] on icon "button" at bounding box center [570, 315] width 20 height 20
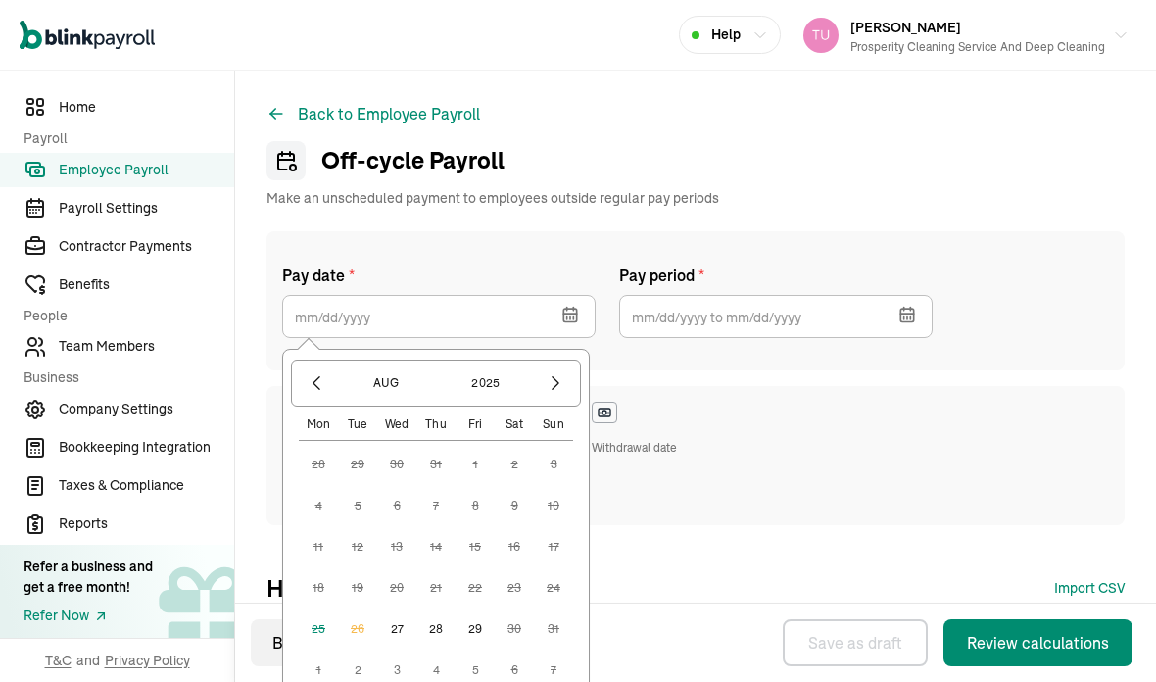
click at [399, 609] on button "27" at bounding box center [396, 628] width 39 height 39
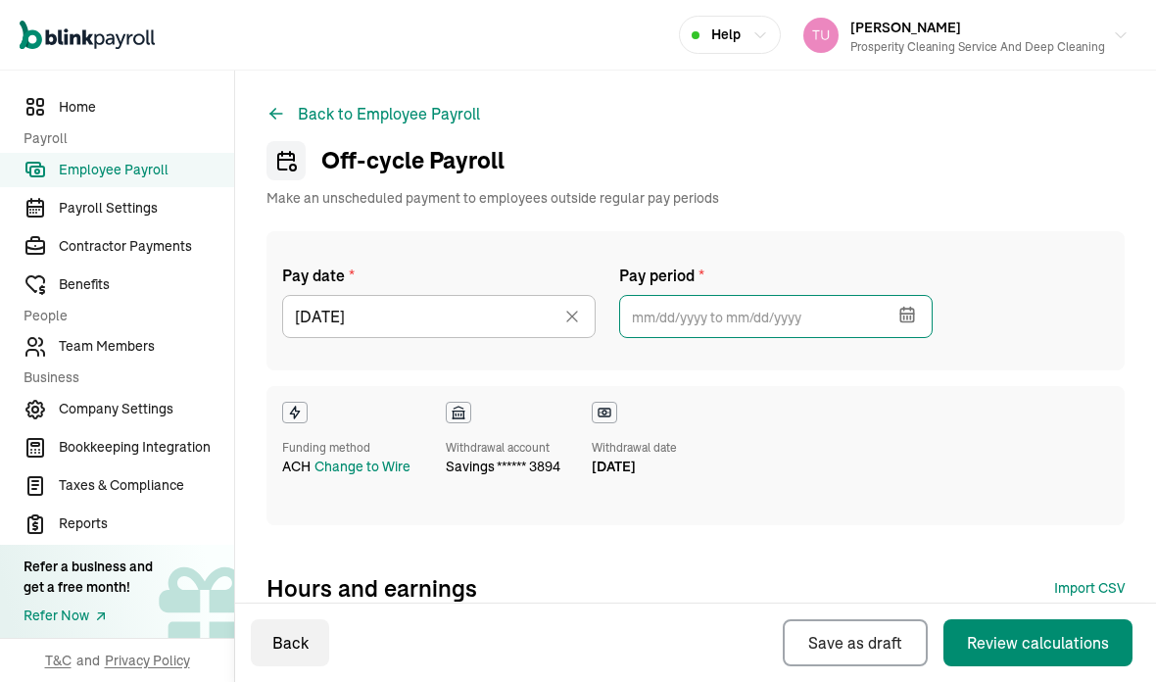
click at [876, 295] on input "text" at bounding box center [775, 316] width 313 height 43
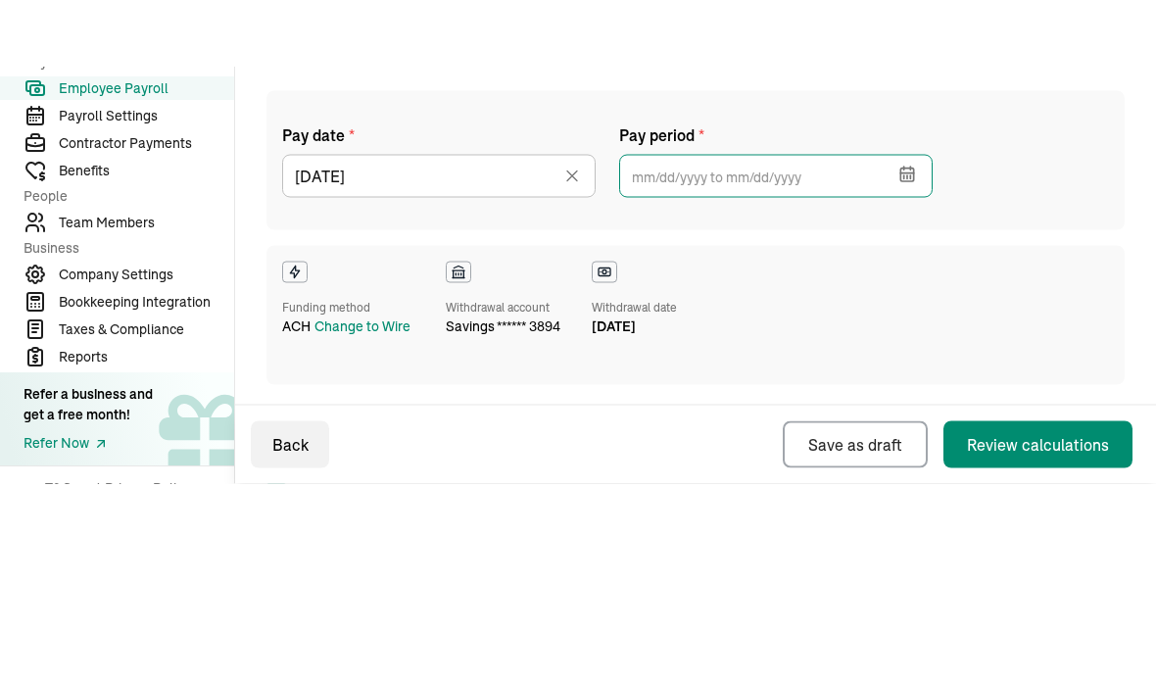
scroll to position [74, 0]
click at [909, 239] on icon "button" at bounding box center [906, 239] width 13 height 0
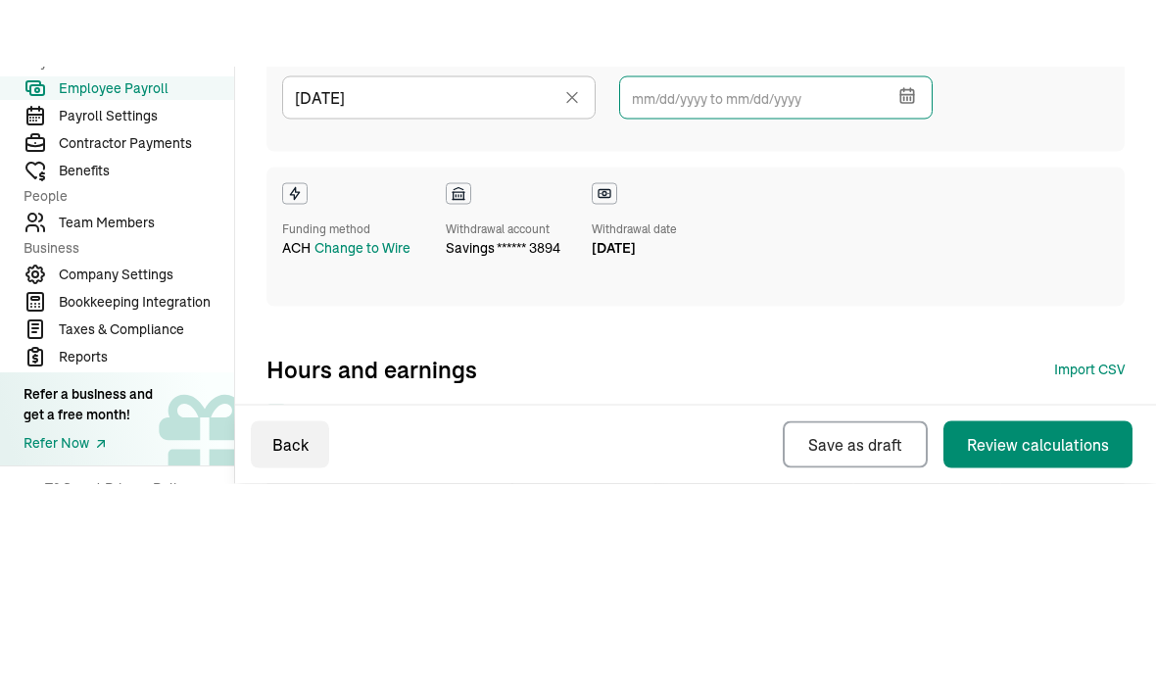
scroll to position [154, 0]
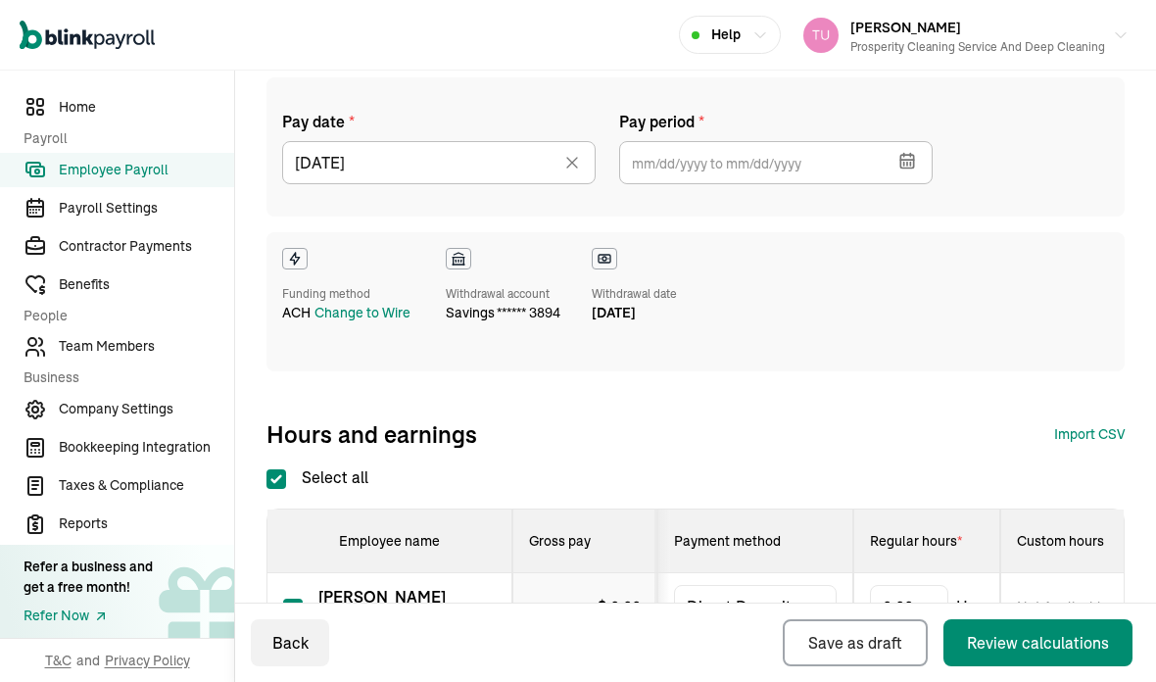
click at [909, 151] on icon "button" at bounding box center [907, 161] width 20 height 20
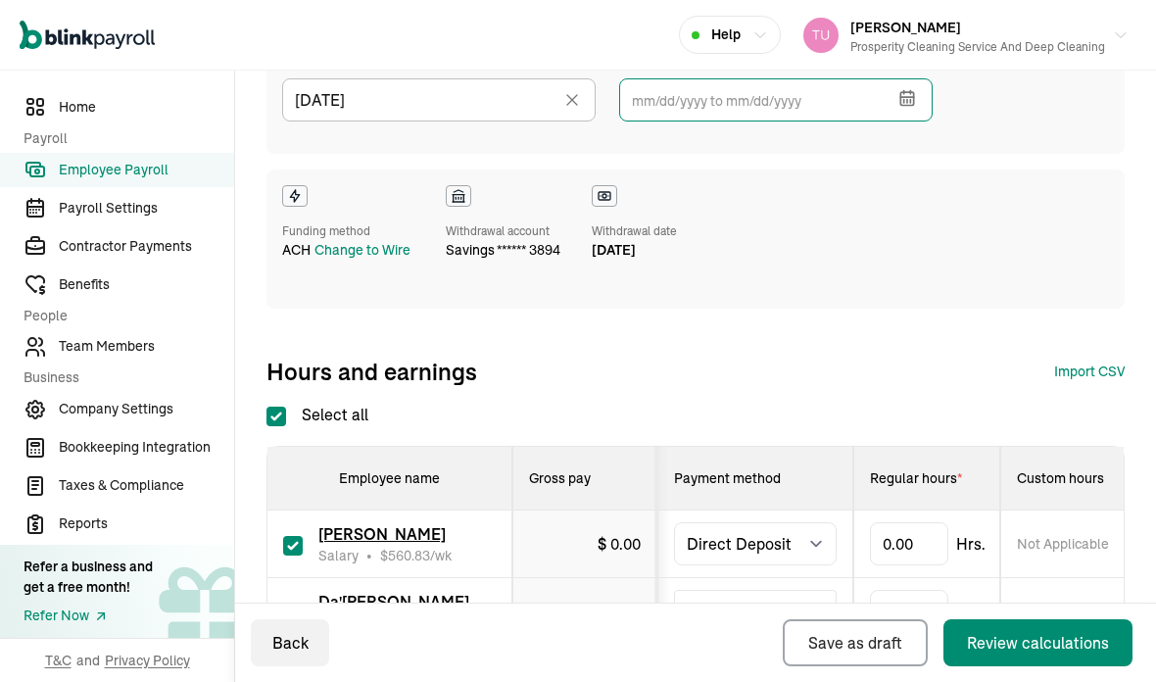
scroll to position [216, 0]
click at [913, 92] on icon "button" at bounding box center [906, 98] width 13 height 13
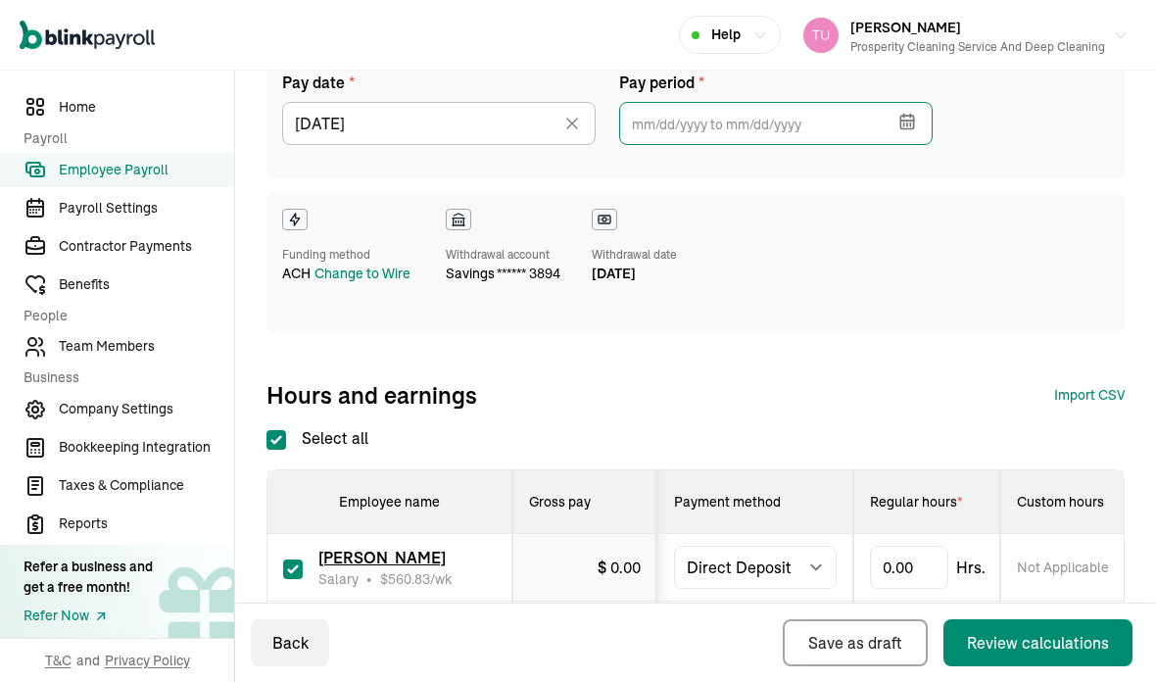
scroll to position [194, 0]
click at [909, 111] on icon "button" at bounding box center [907, 121] width 20 height 20
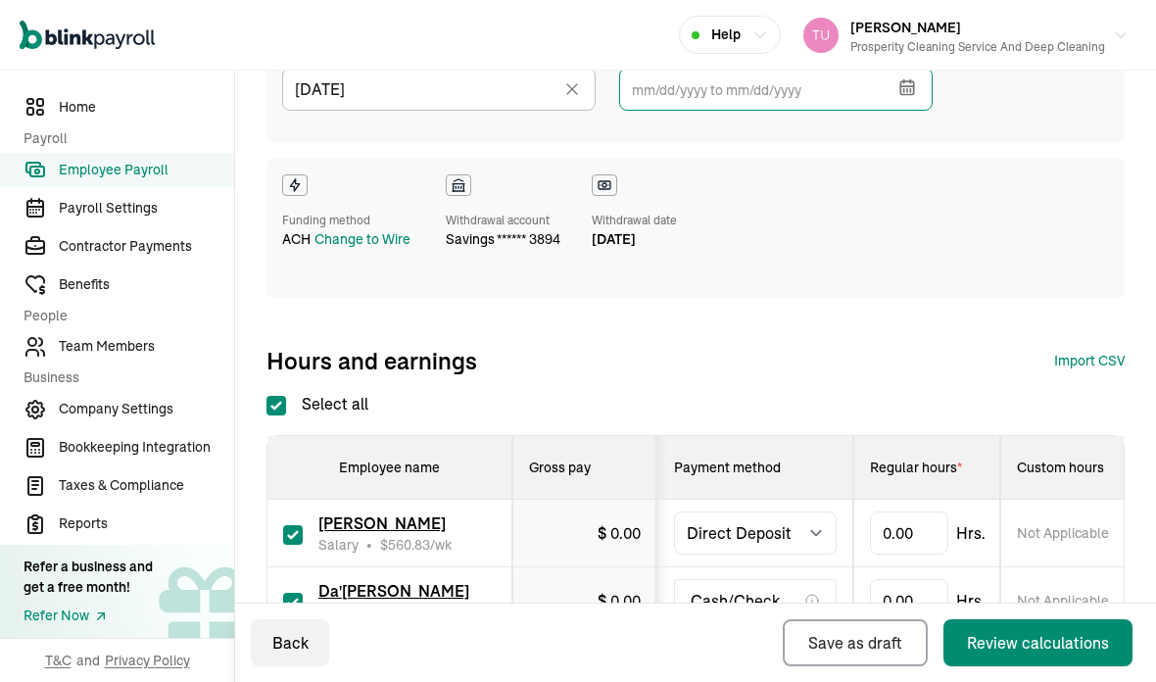
scroll to position [227, 0]
click at [909, 81] on icon "button" at bounding box center [906, 87] width 13 height 13
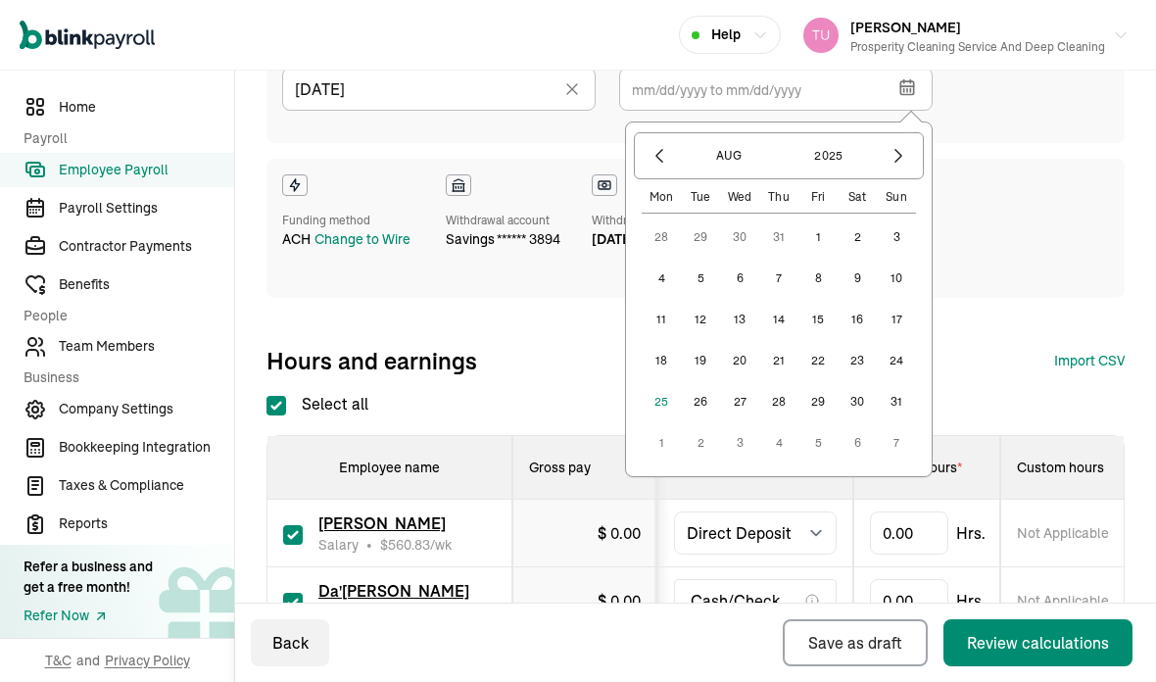
click at [867, 217] on button "2" at bounding box center [856, 236] width 39 height 39
click at [820, 300] on button "15" at bounding box center [817, 319] width 39 height 39
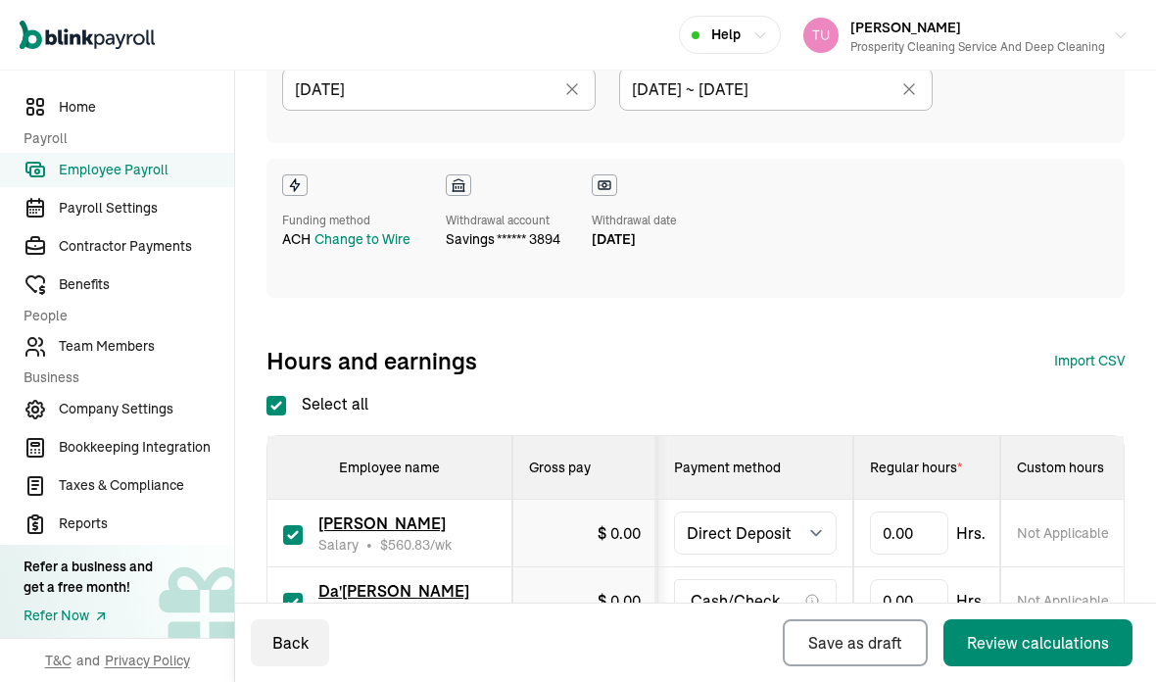
type input "[DATE] ~ [DATE]"
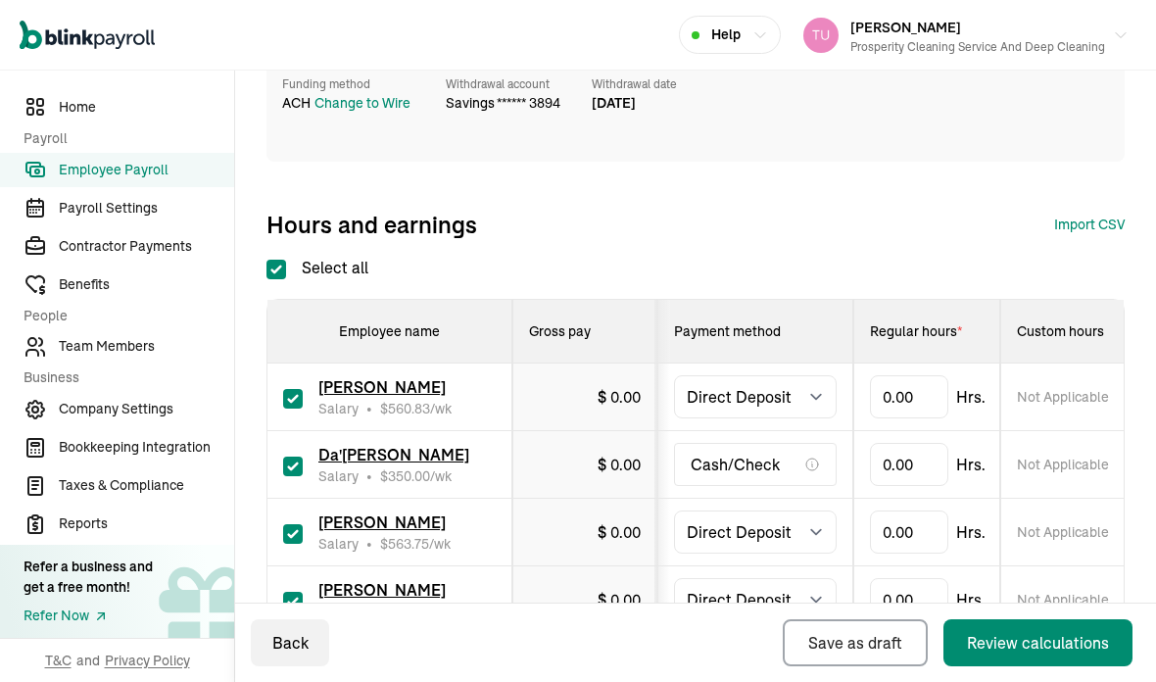
scroll to position [395, 0]
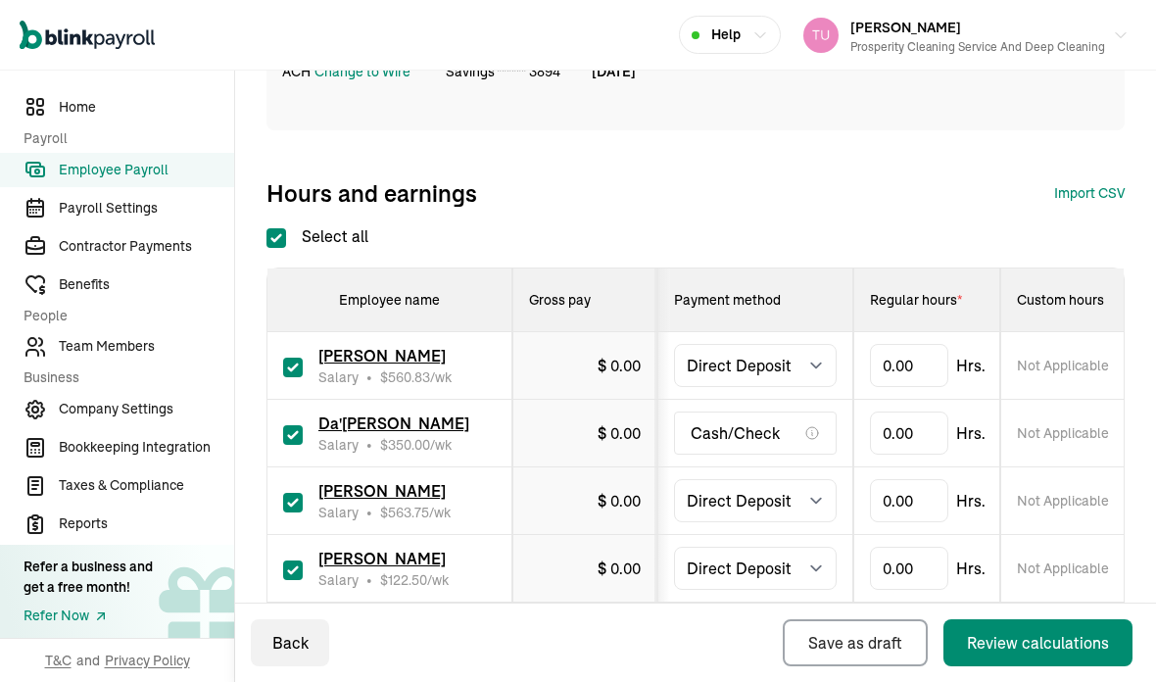
click at [278, 228] on input "Select all" at bounding box center [276, 238] width 20 height 20
checkbox input "false"
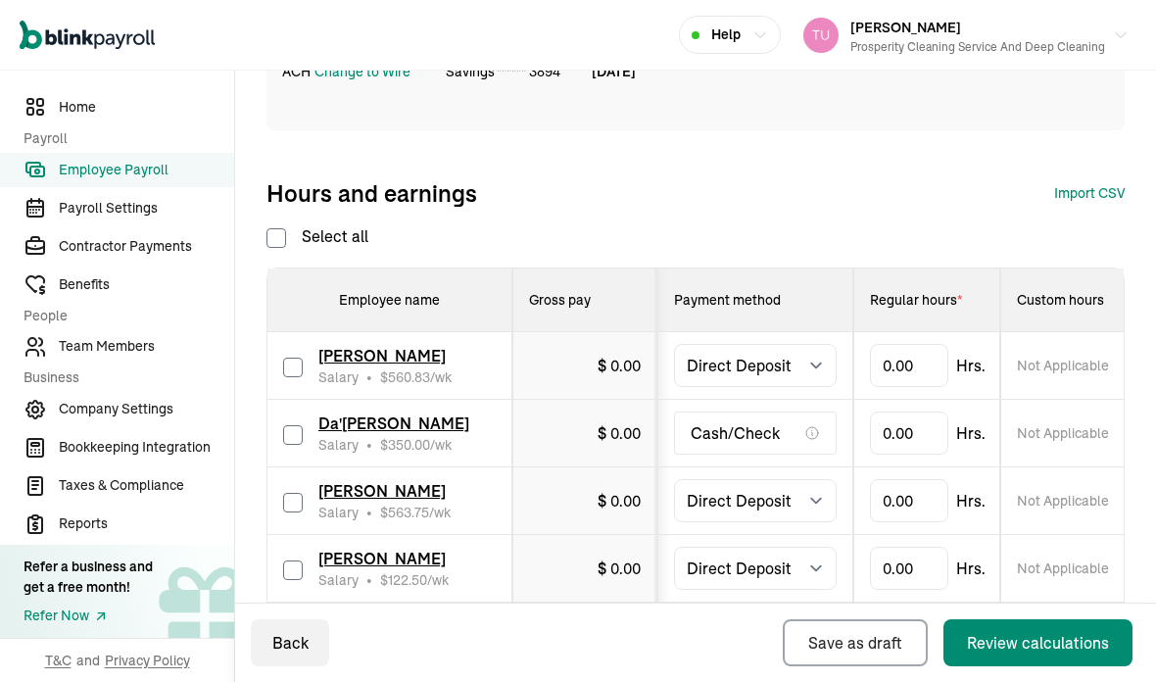
checkbox input "false"
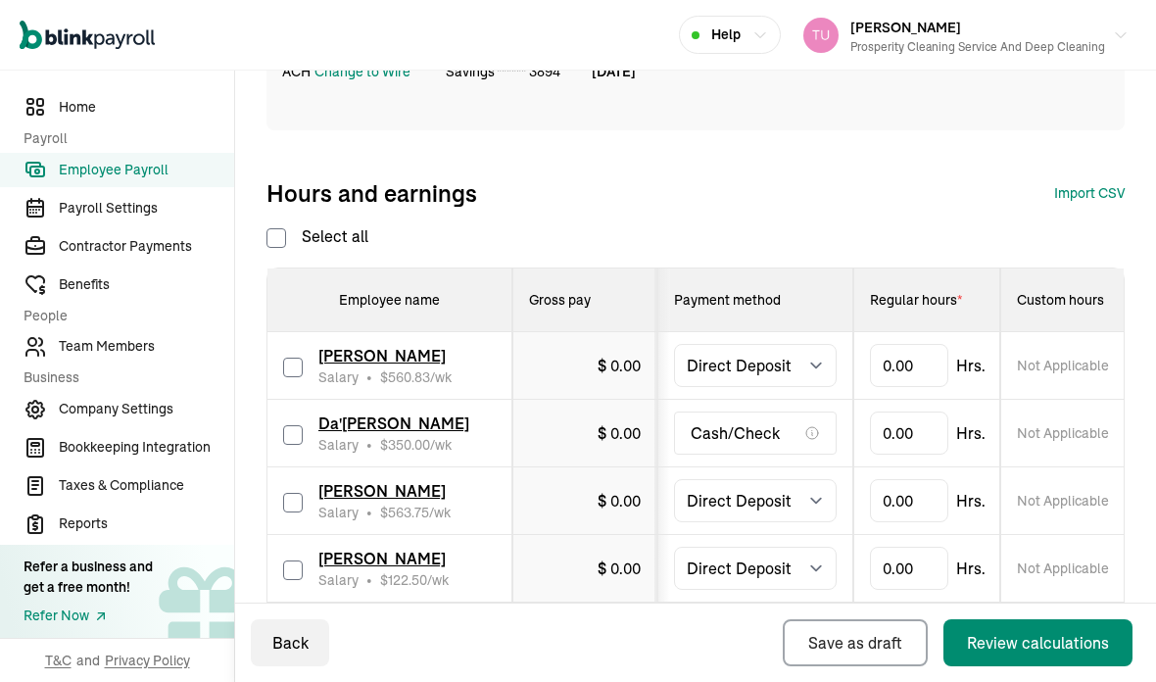
checkbox input "false"
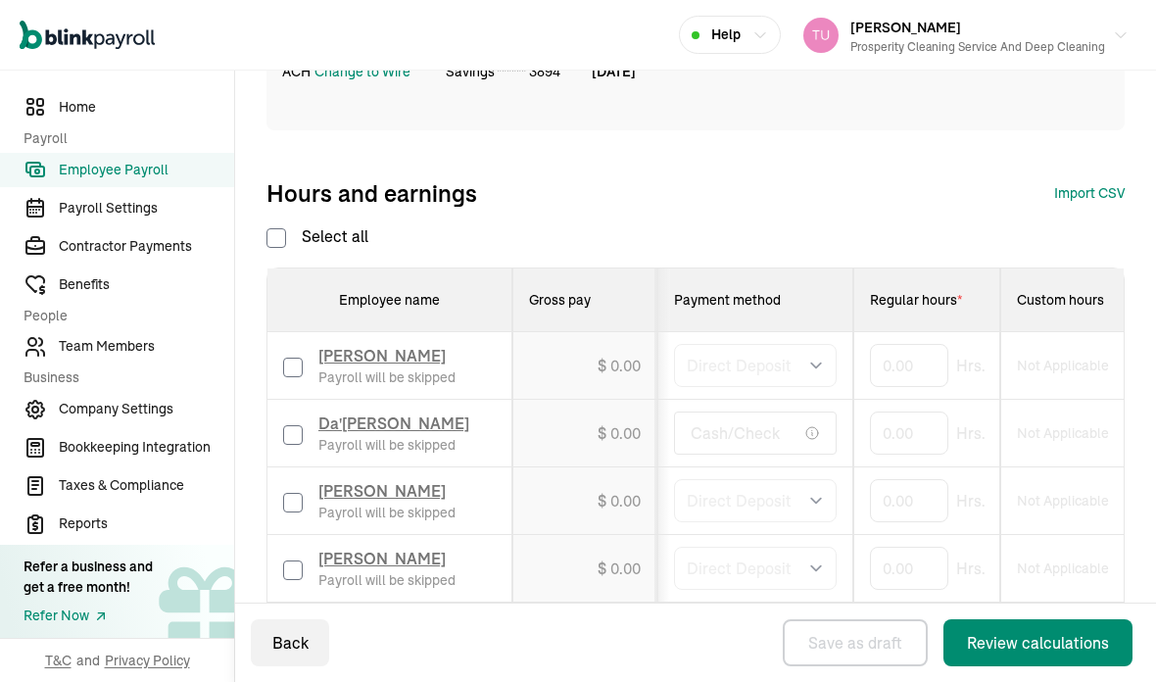
click at [302, 493] on input "checkbox" at bounding box center [293, 503] width 20 height 20
checkbox input "true"
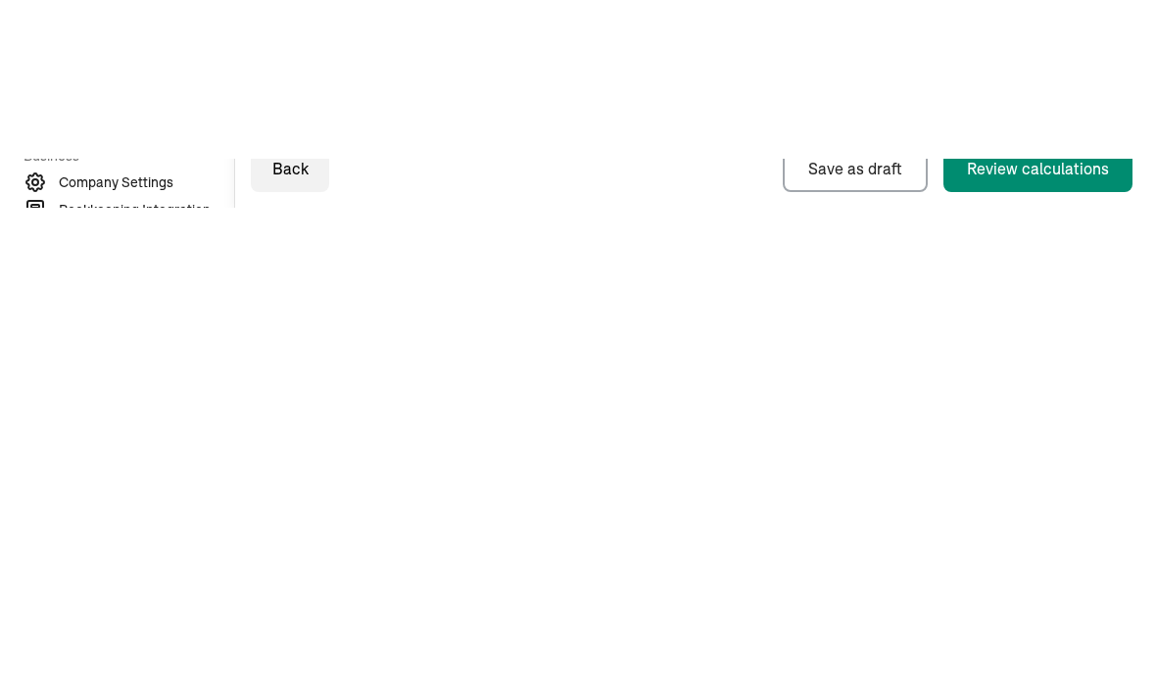
type input "80"
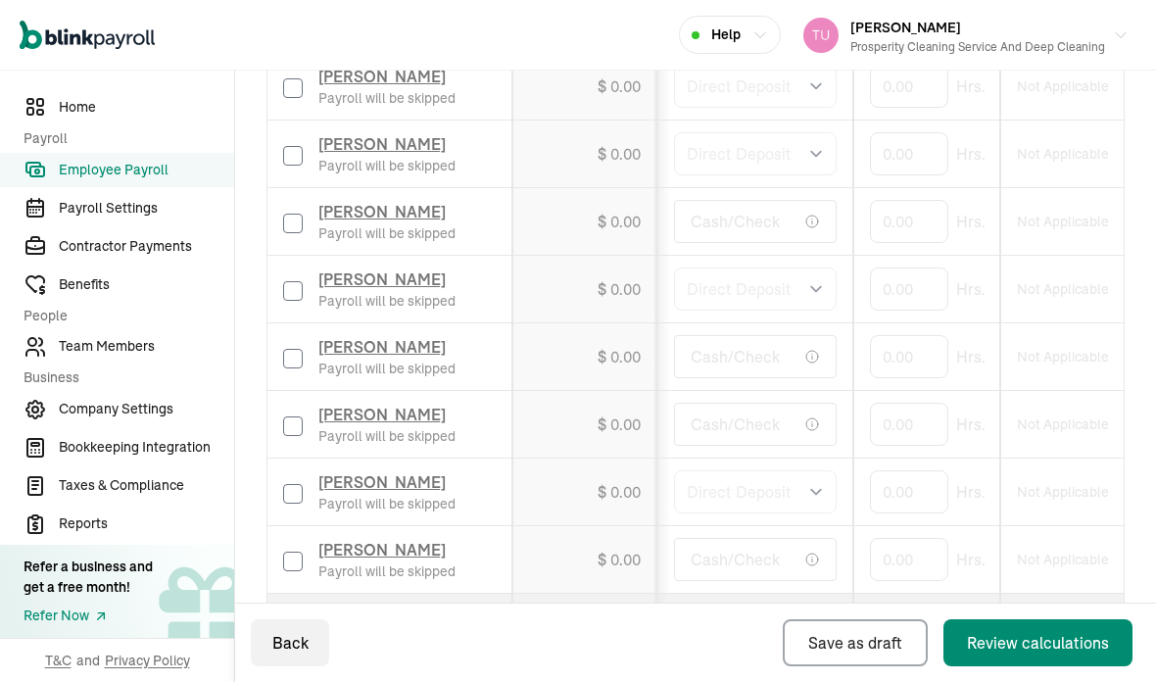
scroll to position [876, 0]
click at [1023, 641] on div "Review calculations" at bounding box center [1038, 643] width 142 height 24
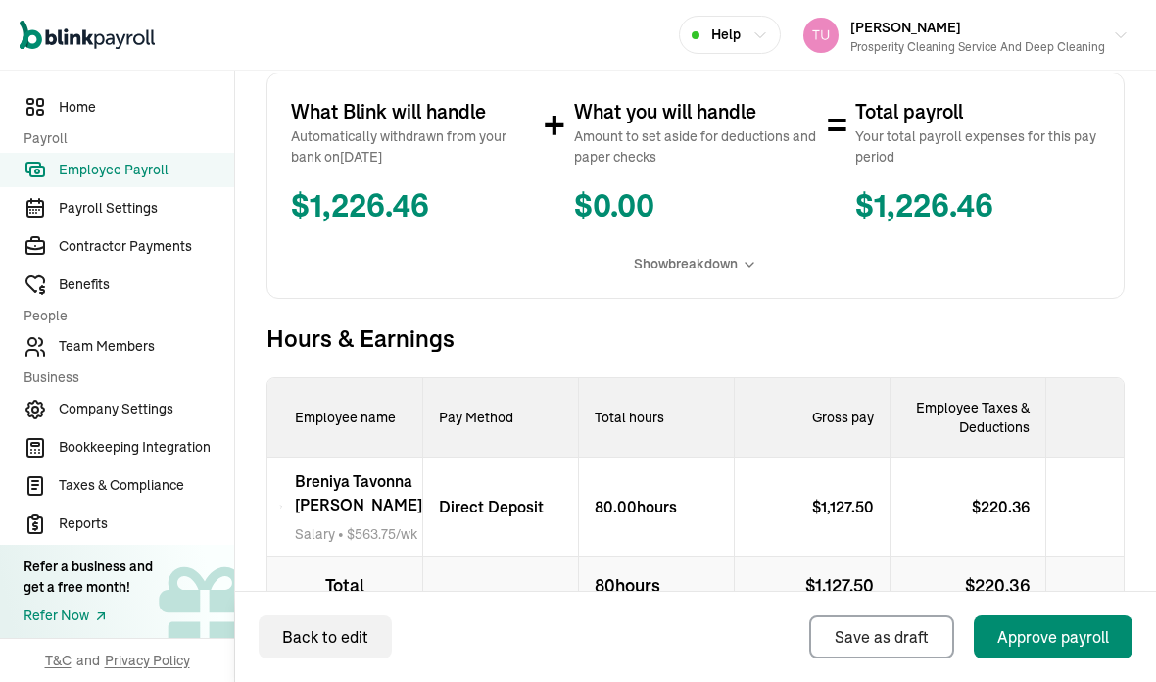
scroll to position [527, 0]
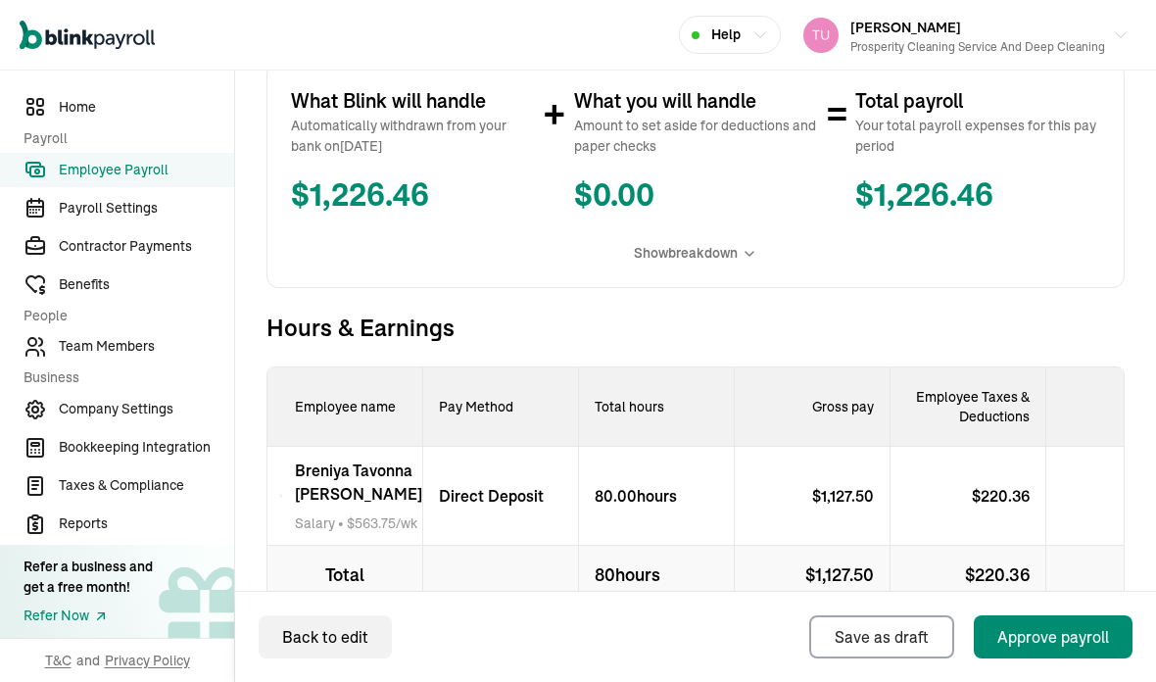
click at [1085, 447] on div "$ 907.14" at bounding box center [1124, 496] width 156 height 99
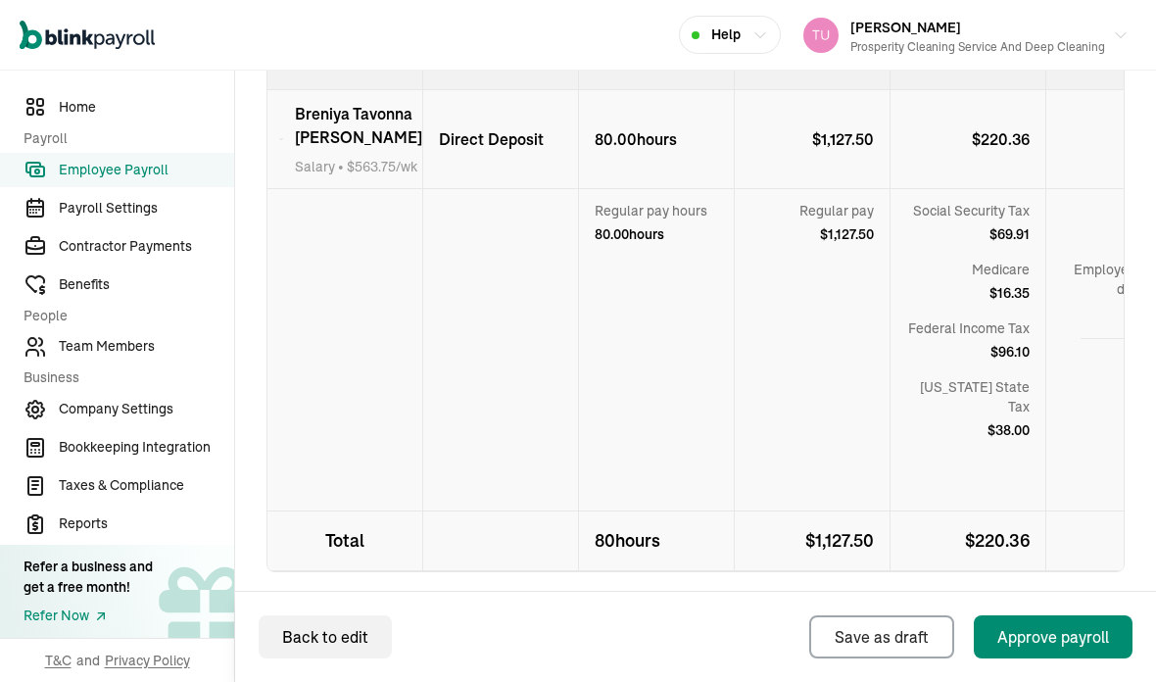
scroll to position [882, 0]
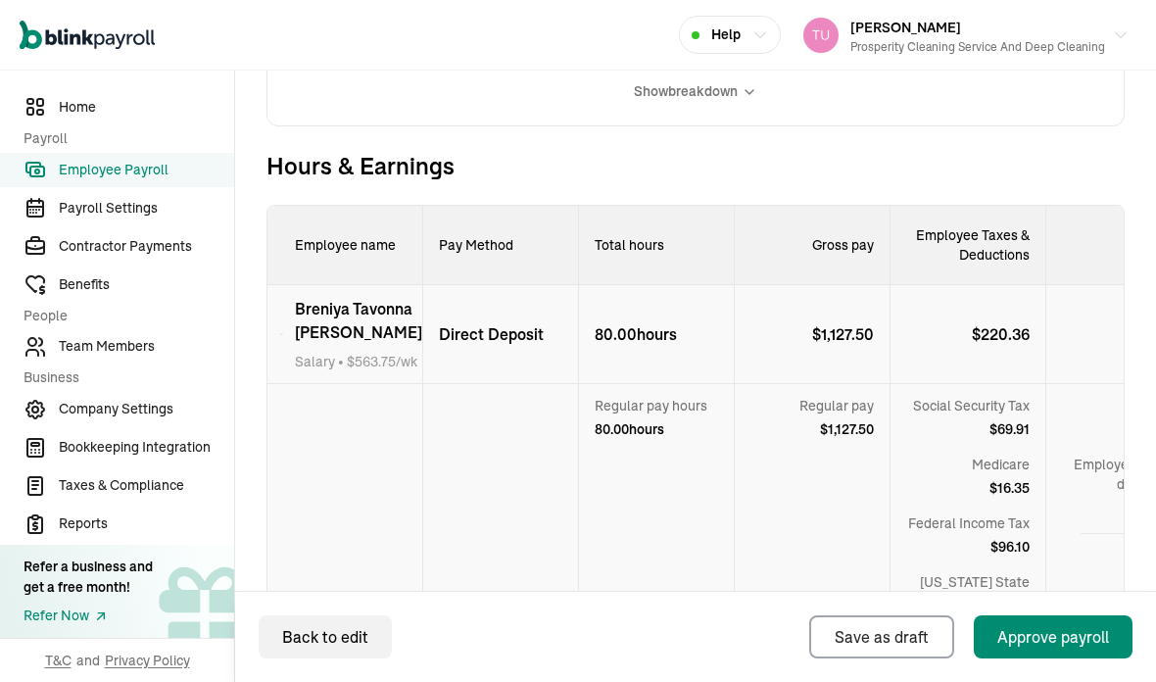
click at [1076, 489] on div "Employee taxes & deductions - $ 220.36" at bounding box center [1123, 493] width 155 height 79
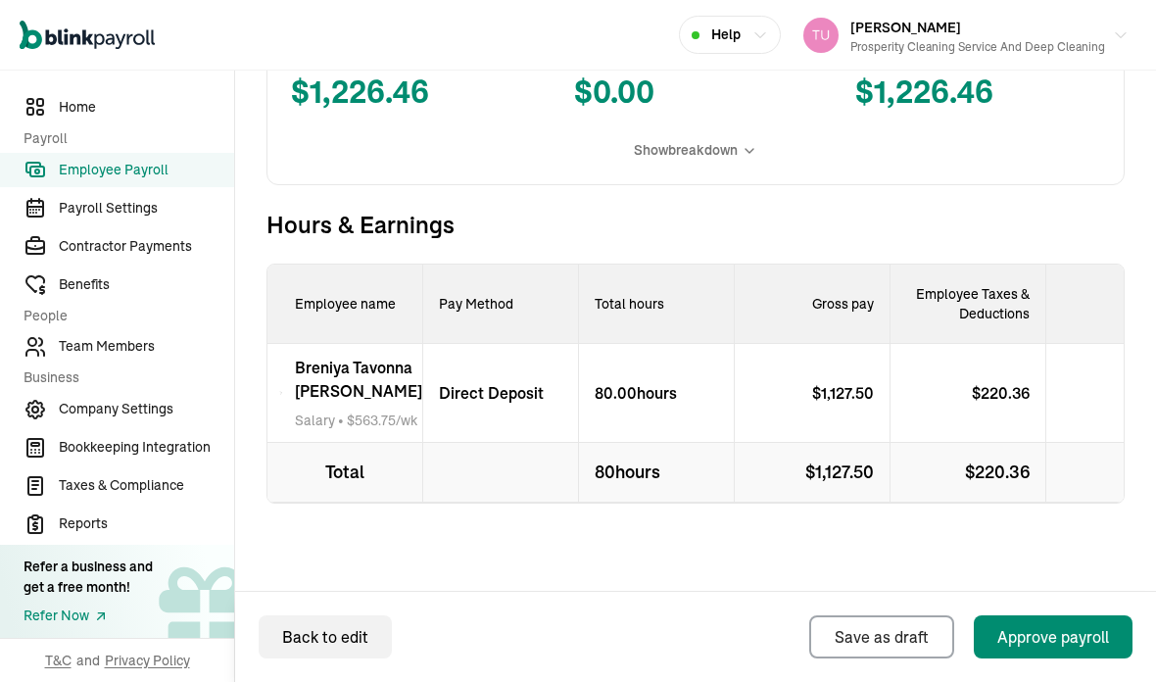
scroll to position [592, 0]
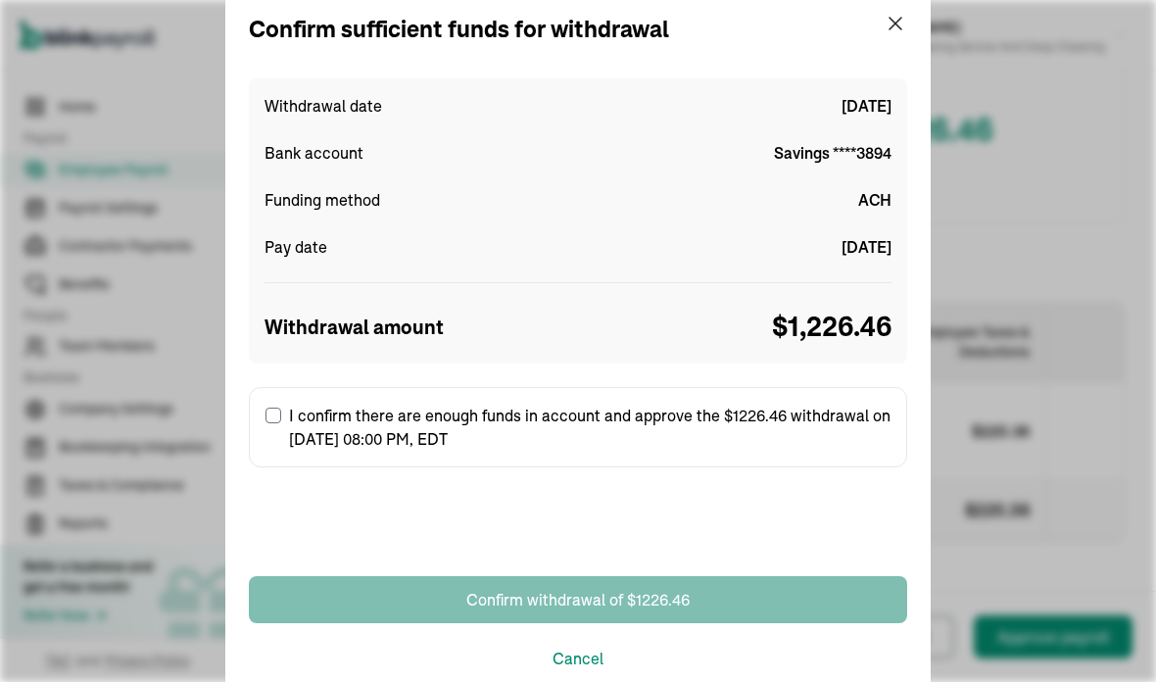
click at [278, 415] on input "I confirm there are enough funds in account and approve the $1226.46 withdrawal…" at bounding box center [273, 415] width 16 height 16
checkbox input "true"
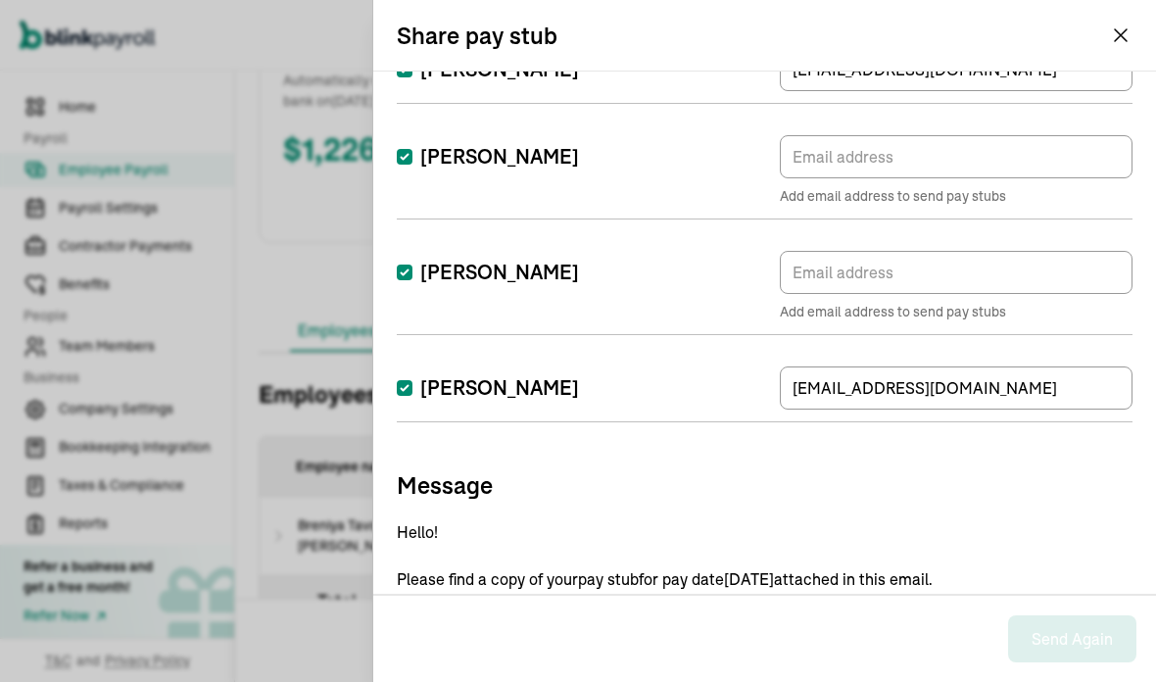
scroll to position [729, 0]
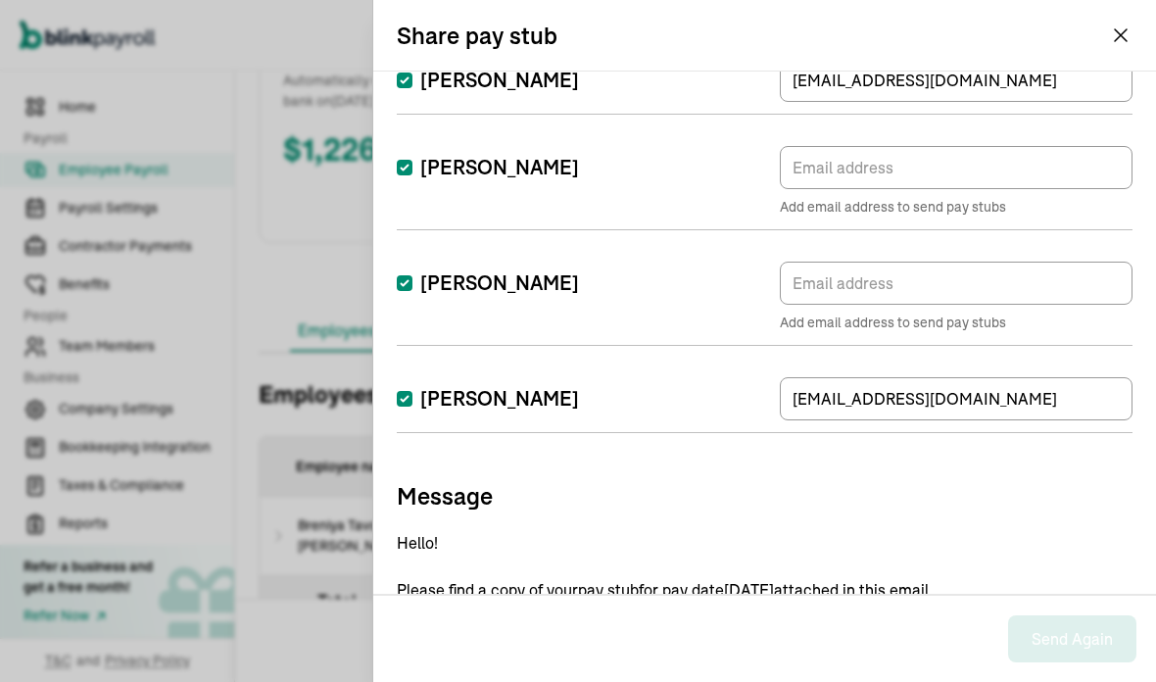
click at [409, 405] on input "[PERSON_NAME]" at bounding box center [405, 399] width 16 height 16
checkbox input "false"
click at [401, 290] on input "[PERSON_NAME]" at bounding box center [405, 283] width 16 height 16
checkbox input "false"
click at [409, 163] on input "[PERSON_NAME]" at bounding box center [405, 168] width 16 height 16
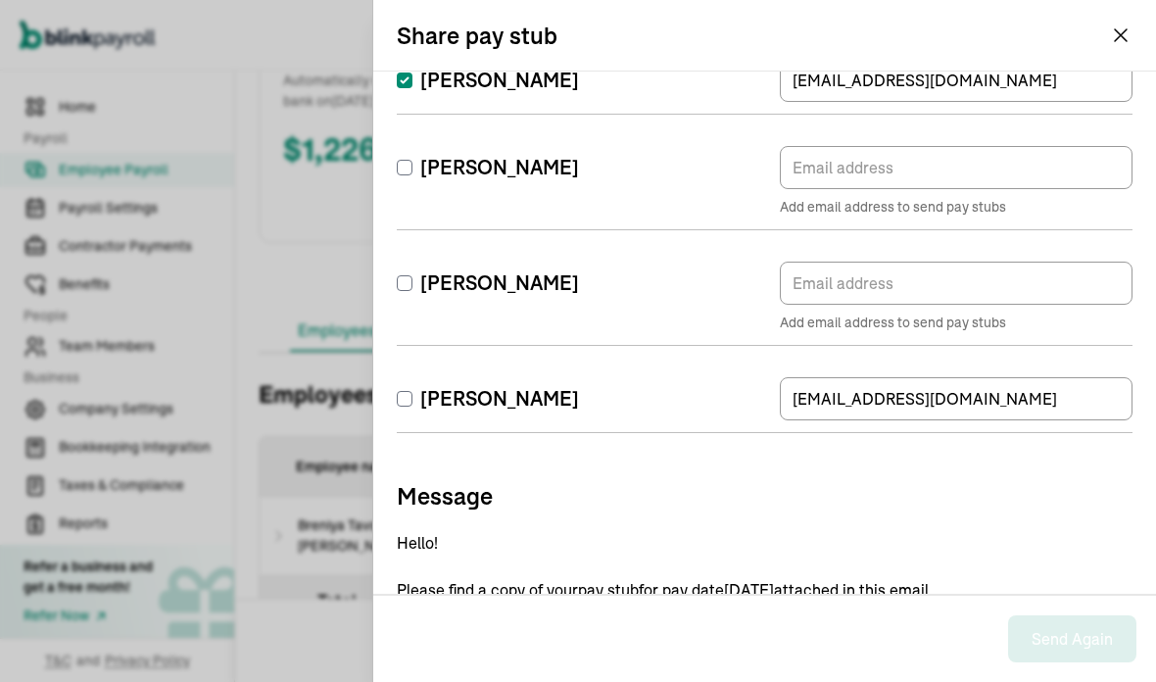
checkbox input "false"
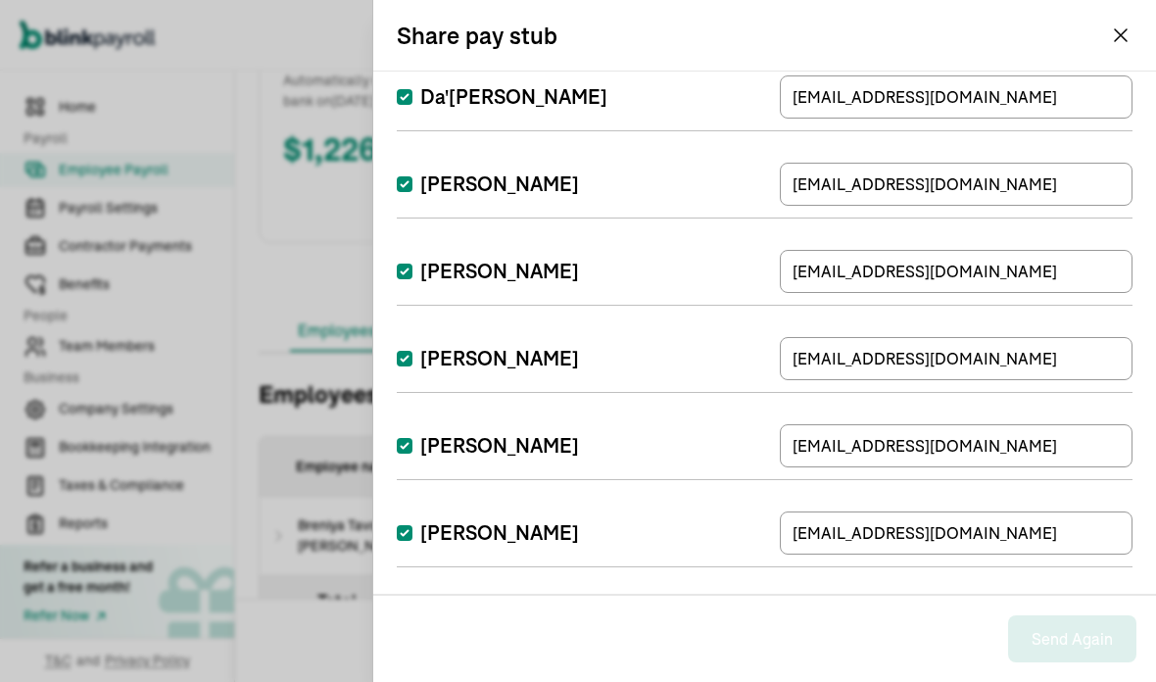
scroll to position [198, 0]
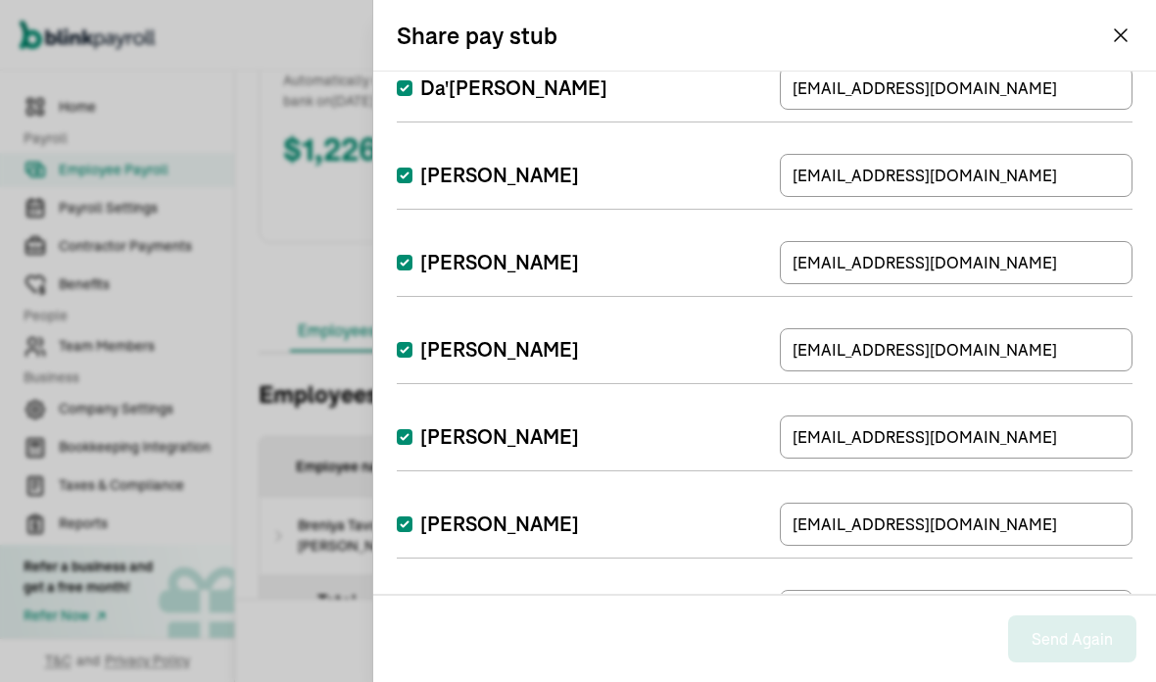
click at [411, 265] on input "[PERSON_NAME]" at bounding box center [405, 263] width 16 height 16
checkbox input "false"
click at [410, 340] on label "[PERSON_NAME]" at bounding box center [488, 349] width 182 height 27
click at [410, 342] on input "[PERSON_NAME]" at bounding box center [405, 350] width 16 height 16
checkbox input "false"
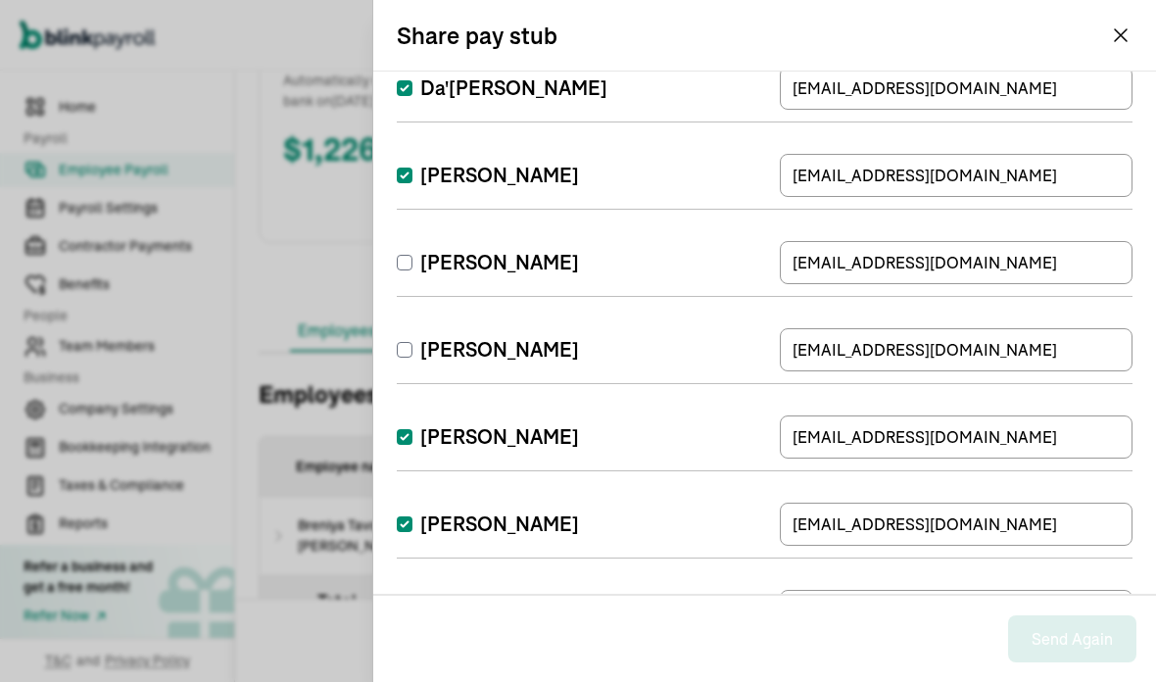
click at [424, 424] on label "[PERSON_NAME]" at bounding box center [488, 436] width 182 height 27
click at [412, 429] on input "[PERSON_NAME]" at bounding box center [405, 437] width 16 height 16
checkbox input "false"
click at [423, 511] on label "[PERSON_NAME]" at bounding box center [488, 523] width 182 height 27
click at [412, 516] on input "[PERSON_NAME]" at bounding box center [405, 524] width 16 height 16
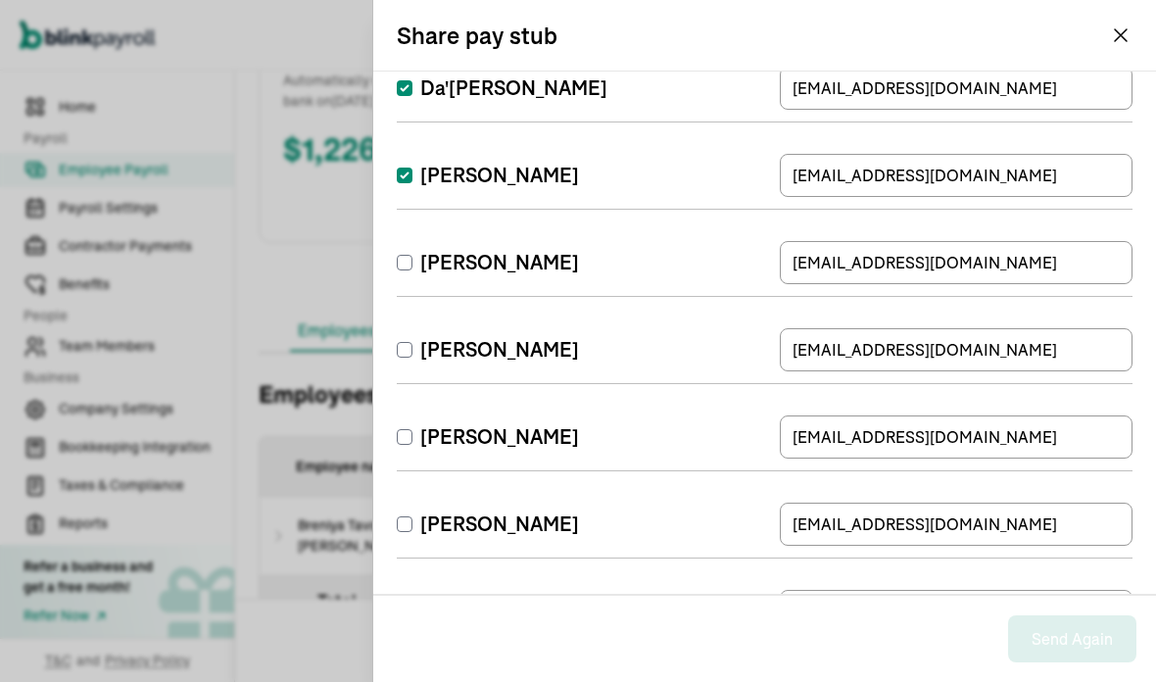
checkbox input "false"
click at [412, 601] on label "[PERSON_NAME]" at bounding box center [488, 610] width 182 height 27
click at [412, 603] on input "[PERSON_NAME]" at bounding box center [405, 611] width 16 height 16
checkbox input "false"
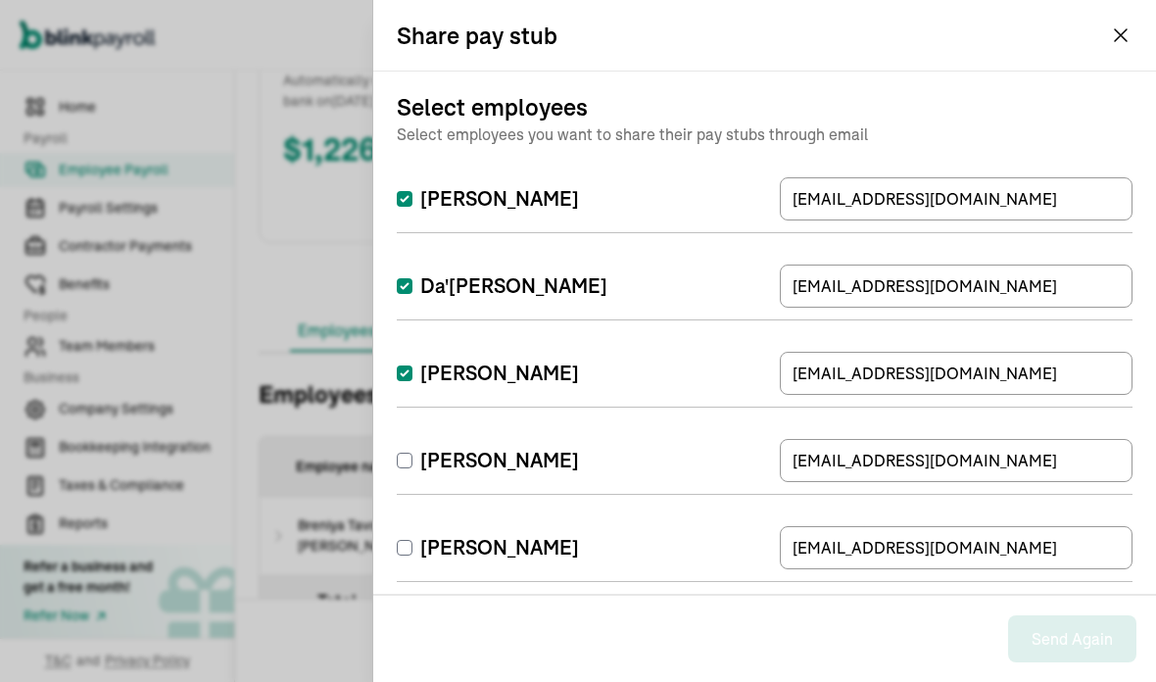
scroll to position [0, 0]
click at [409, 280] on input "Da'[PERSON_NAME]" at bounding box center [405, 286] width 16 height 16
checkbox input "false"
click at [400, 210] on label "[PERSON_NAME]" at bounding box center [488, 198] width 182 height 27
click at [400, 207] on input "[PERSON_NAME]" at bounding box center [405, 199] width 16 height 16
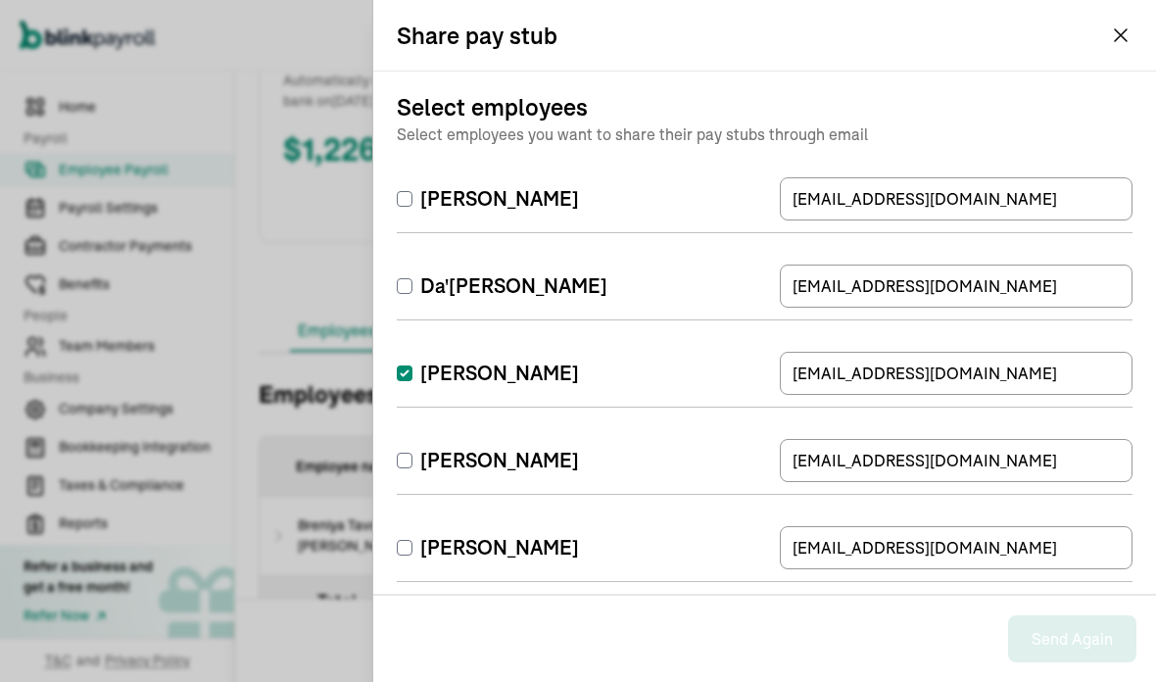
checkbox input "false"
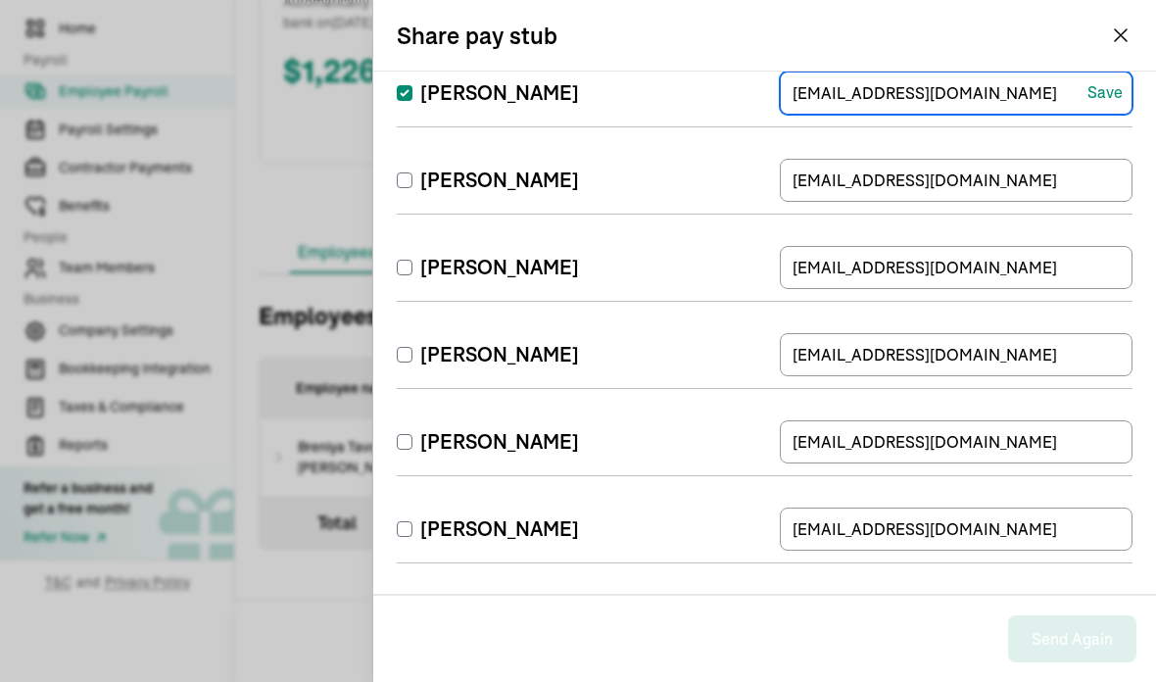
click at [1111, 37] on icon "button" at bounding box center [1121, 36] width 24 height 24
click at [1111, 41] on icon "button" at bounding box center [1121, 36] width 24 height 24
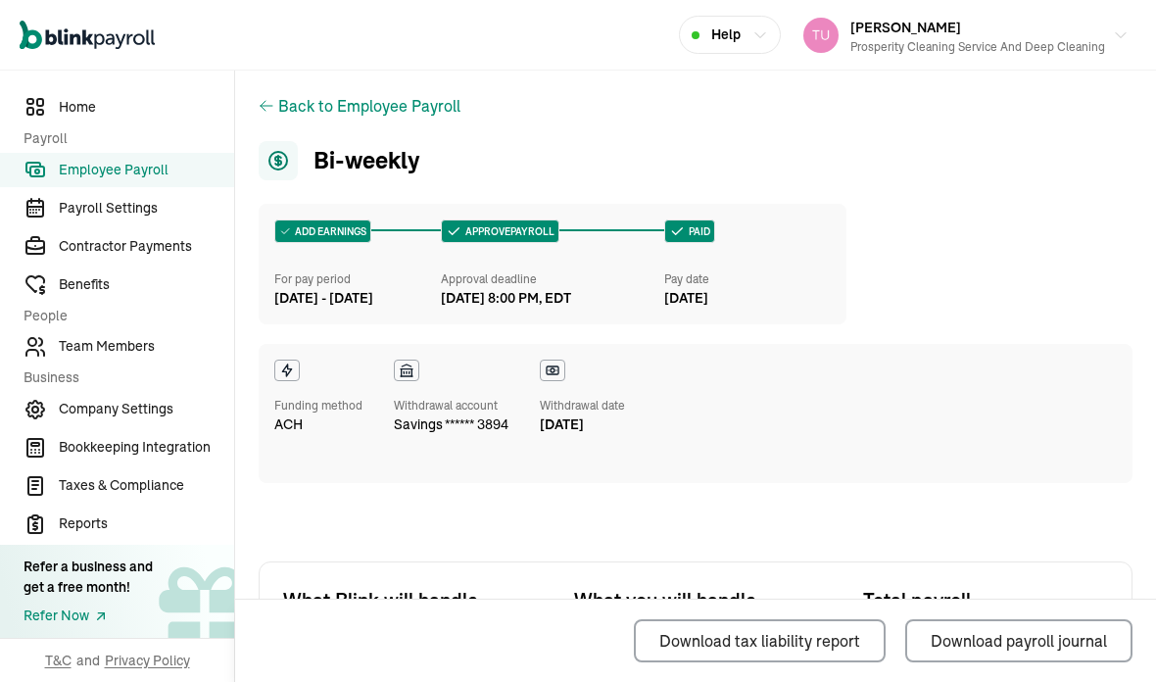
click at [194, 176] on span "Employee Payroll" at bounding box center [146, 170] width 175 height 21
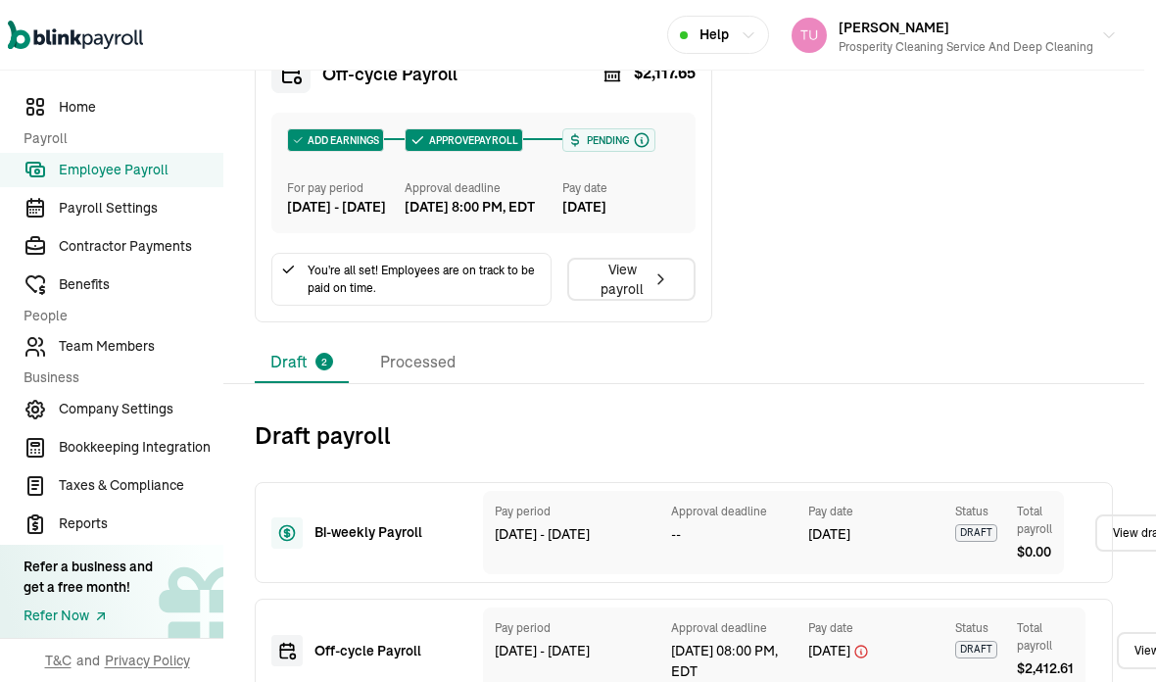
scroll to position [740, 12]
click at [422, 384] on li "Processed" at bounding box center [417, 363] width 107 height 41
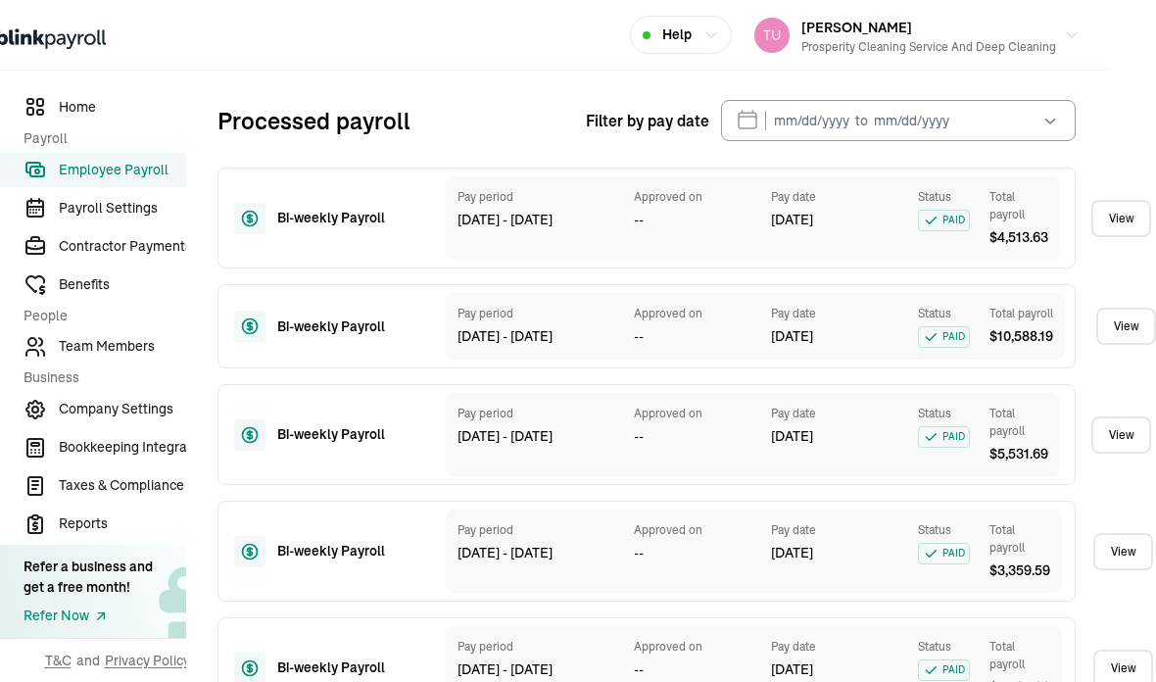
scroll to position [1055, 49]
click at [1056, 131] on icon "button" at bounding box center [1050, 122] width 20 height 20
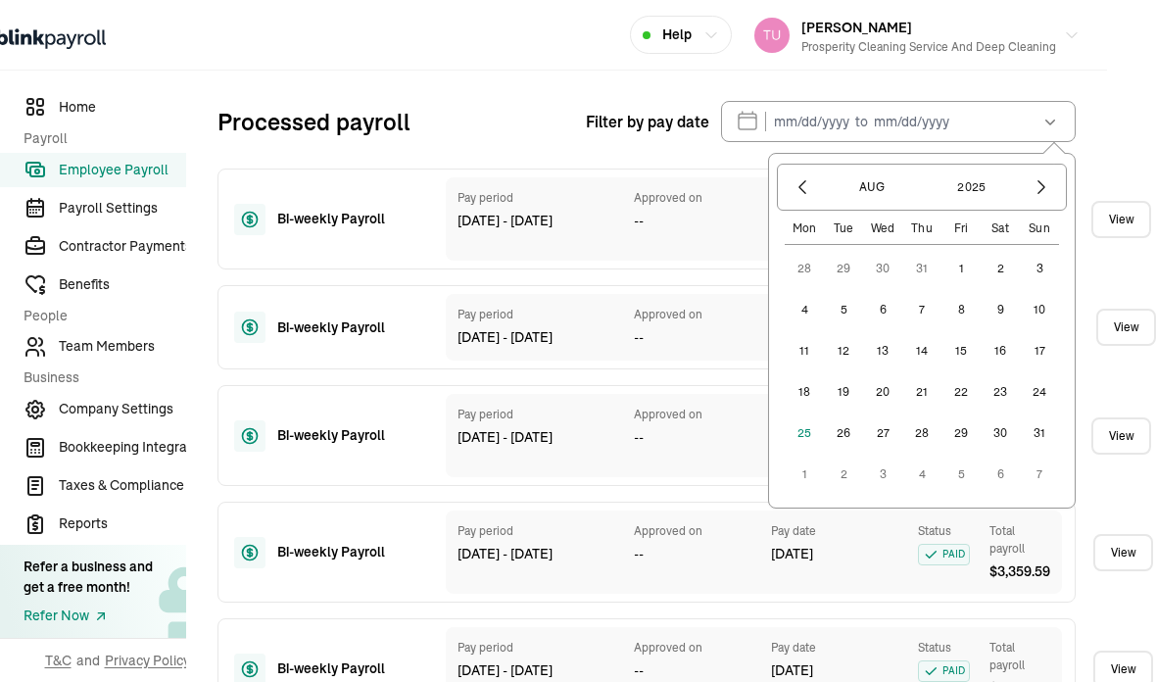
click at [964, 288] on button "1" at bounding box center [960, 268] width 39 height 39
click at [1043, 411] on button "24" at bounding box center [1039, 391] width 39 height 39
type input "[DATE] ~ [DATE]"
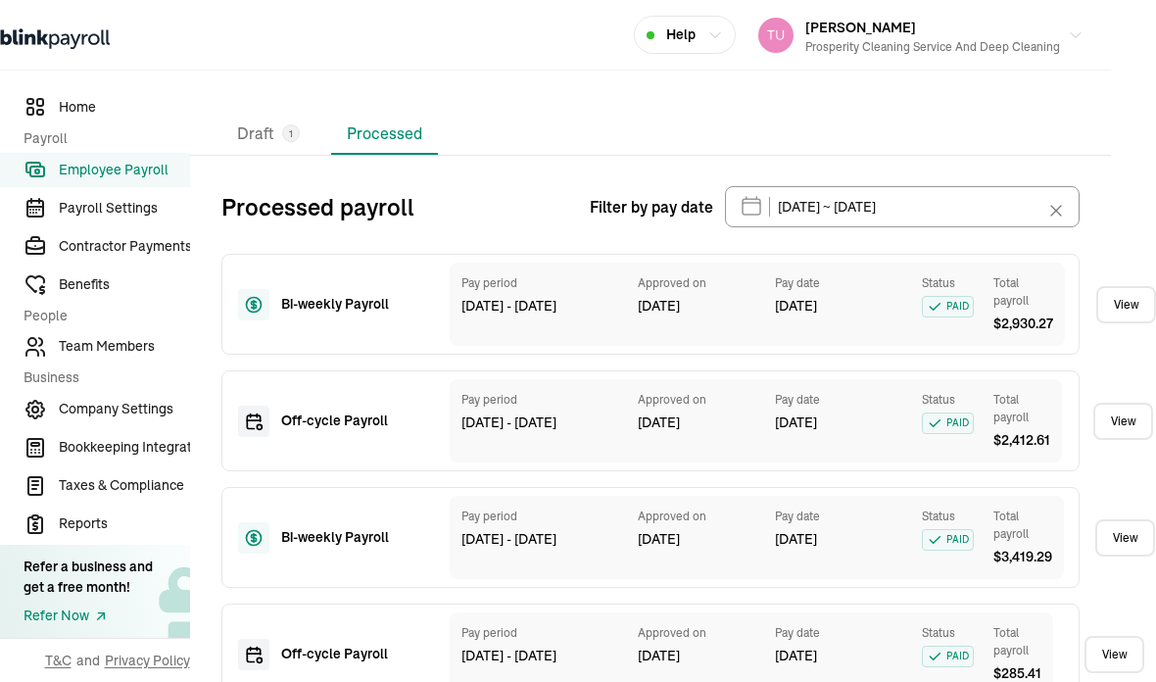
scroll to position [78, 0]
click at [1117, 286] on link "View" at bounding box center [1126, 304] width 60 height 37
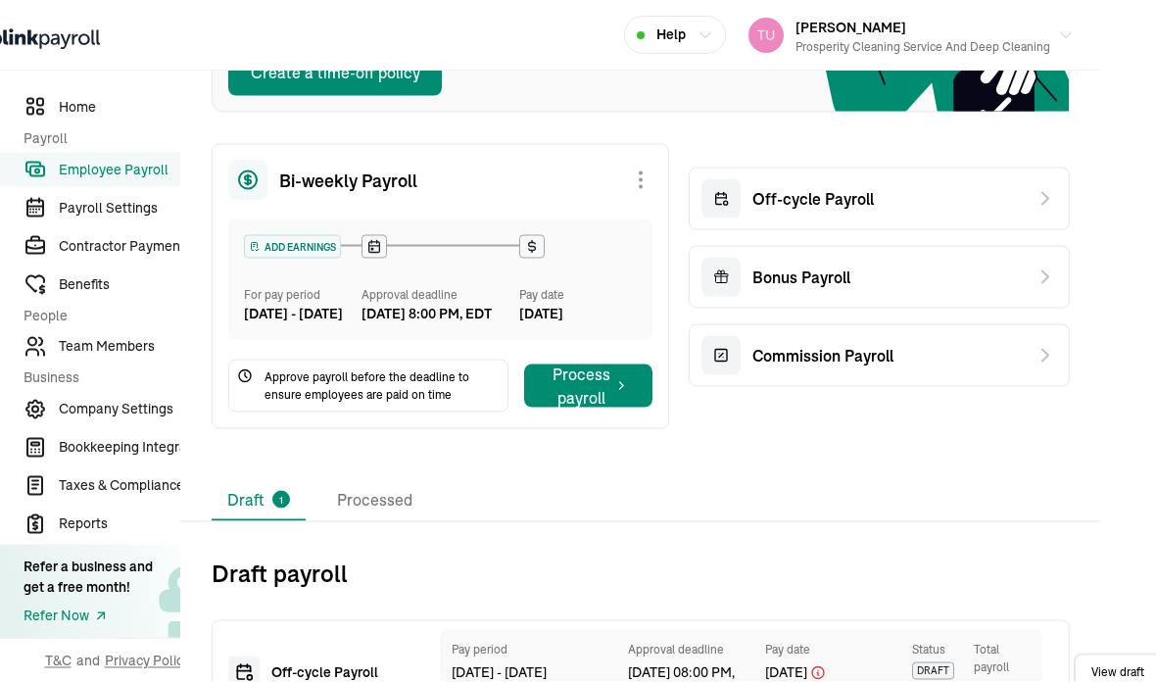
scroll to position [23, 0]
click at [563, 164] on div "Bi-weekly Payroll" at bounding box center [440, 180] width 424 height 39
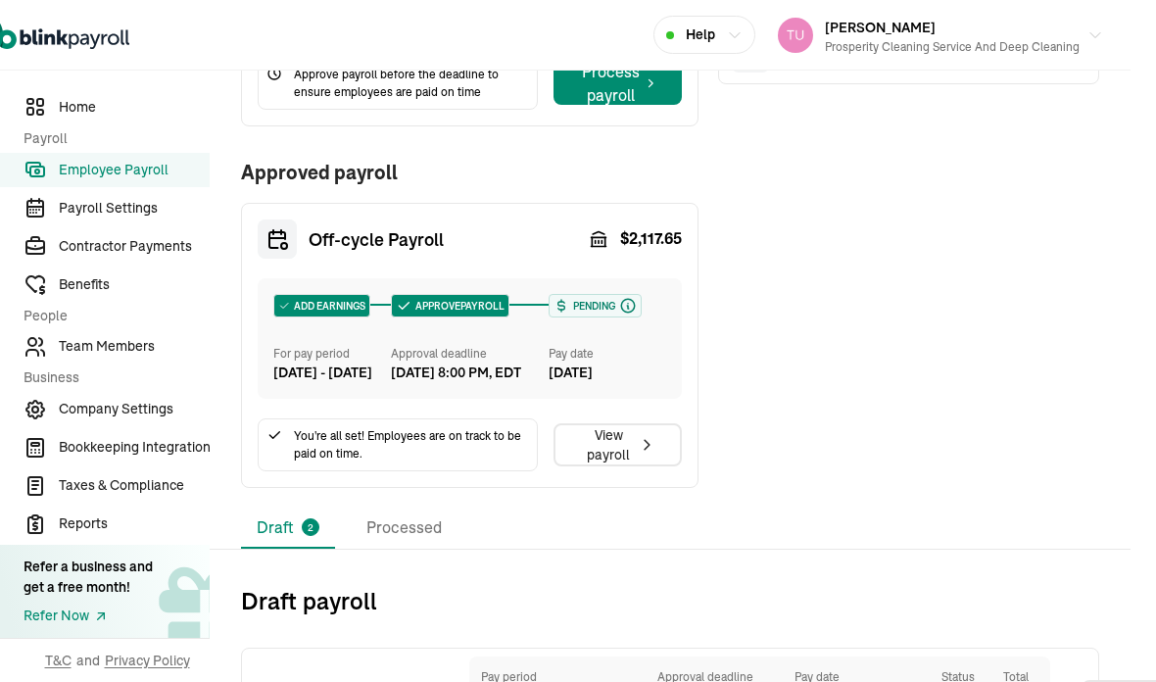
scroll to position [575, 26]
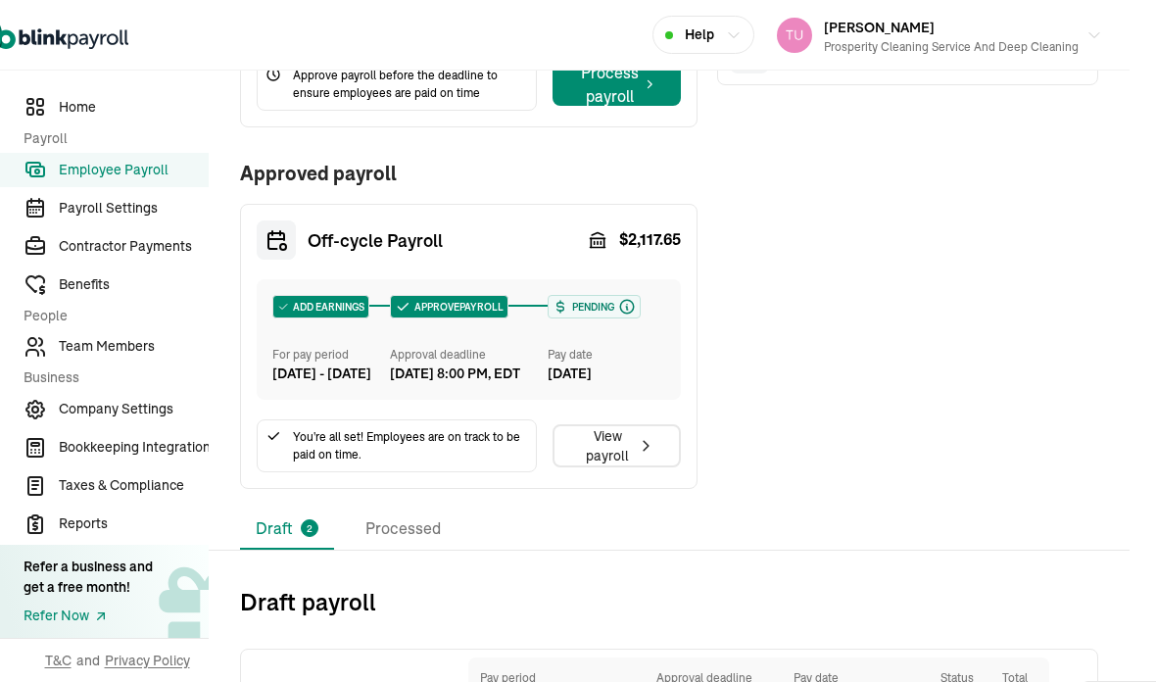
click at [655, 346] on div "Pay date" at bounding box center [607, 355] width 118 height 18
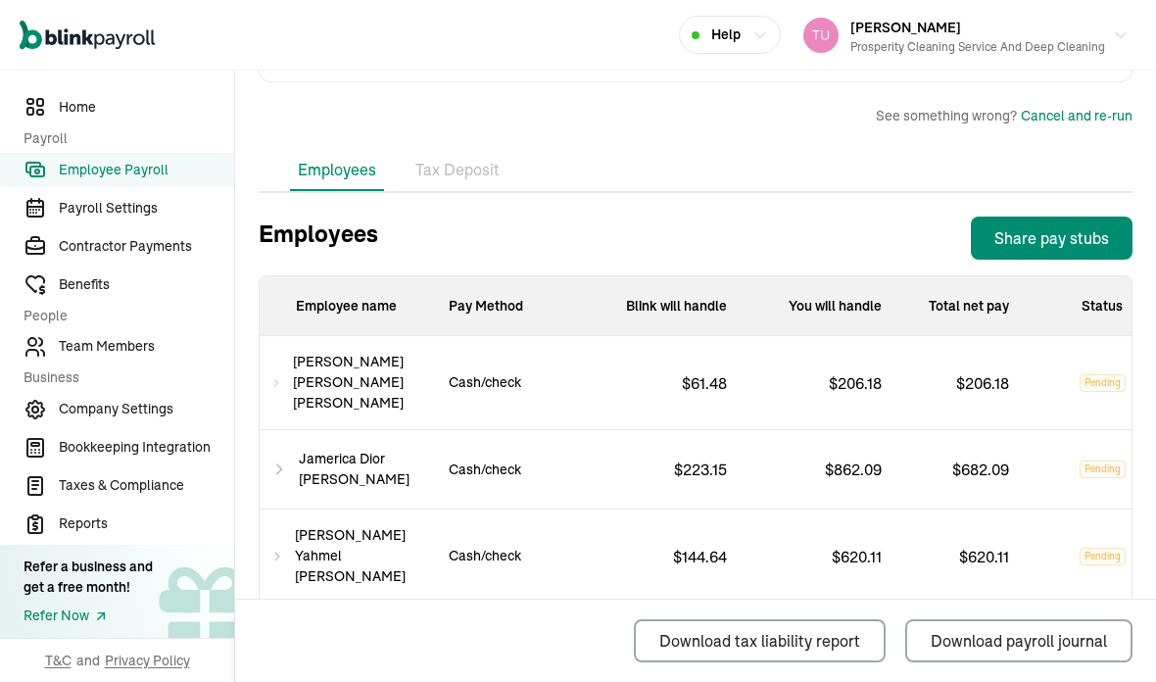
scroll to position [703, 0]
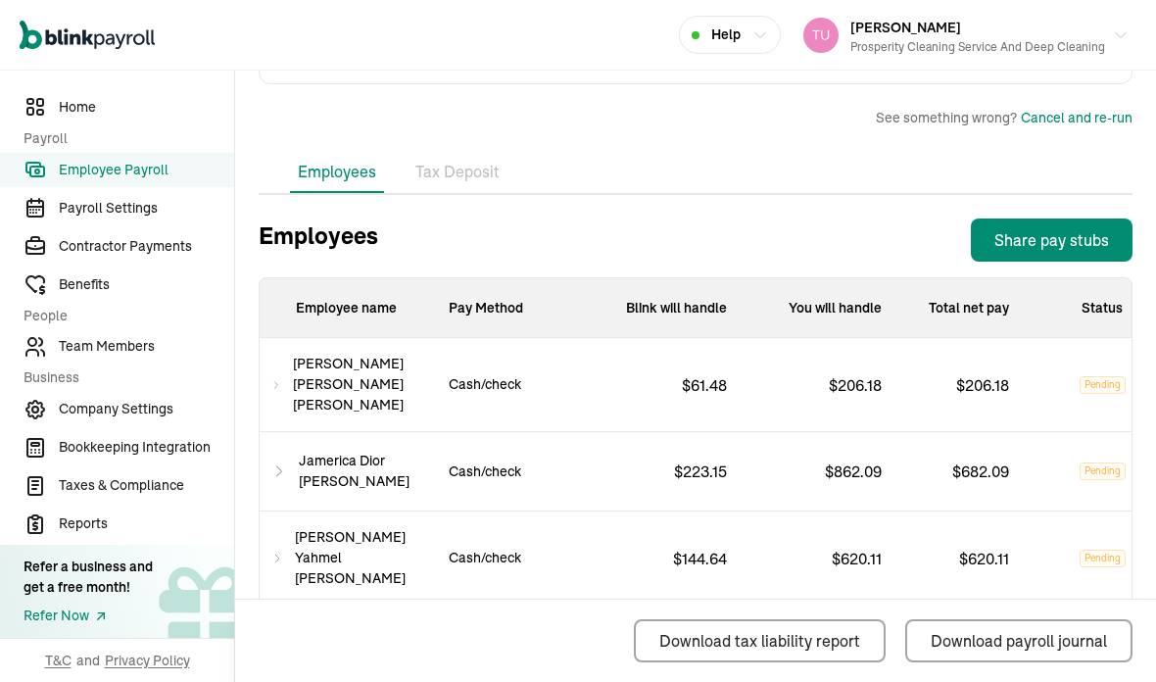
click at [473, 152] on li "Tax Deposit" at bounding box center [457, 172] width 100 height 41
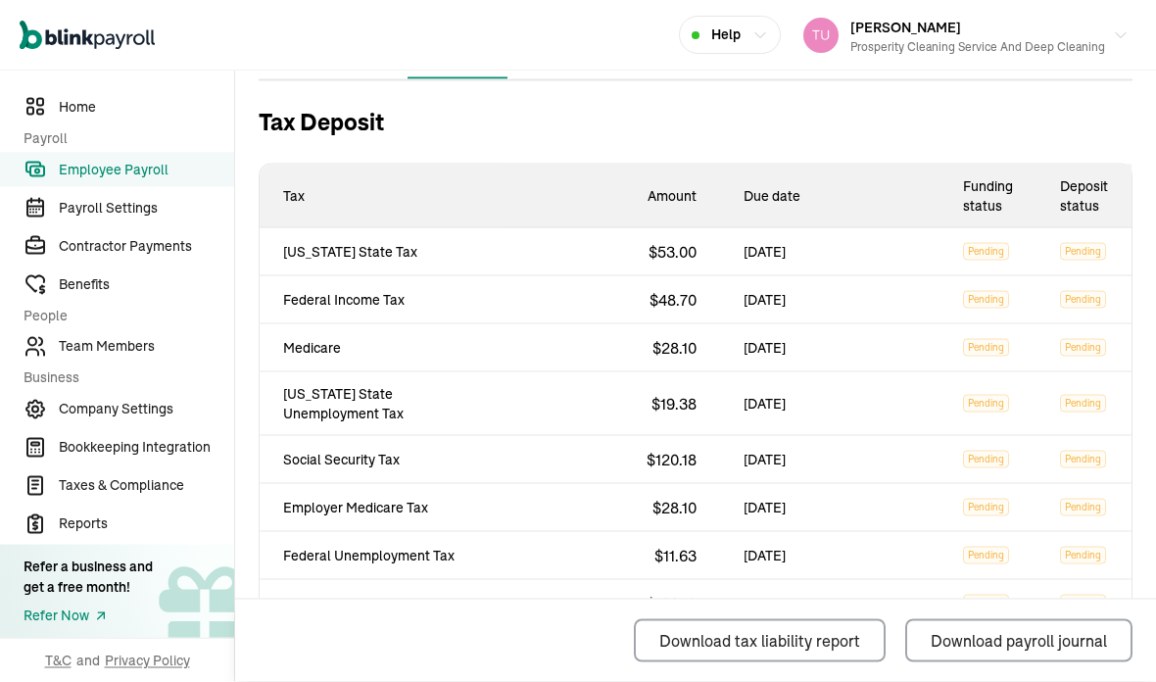
scroll to position [0, 0]
click at [167, 218] on span "Payroll Settings" at bounding box center [146, 208] width 175 height 21
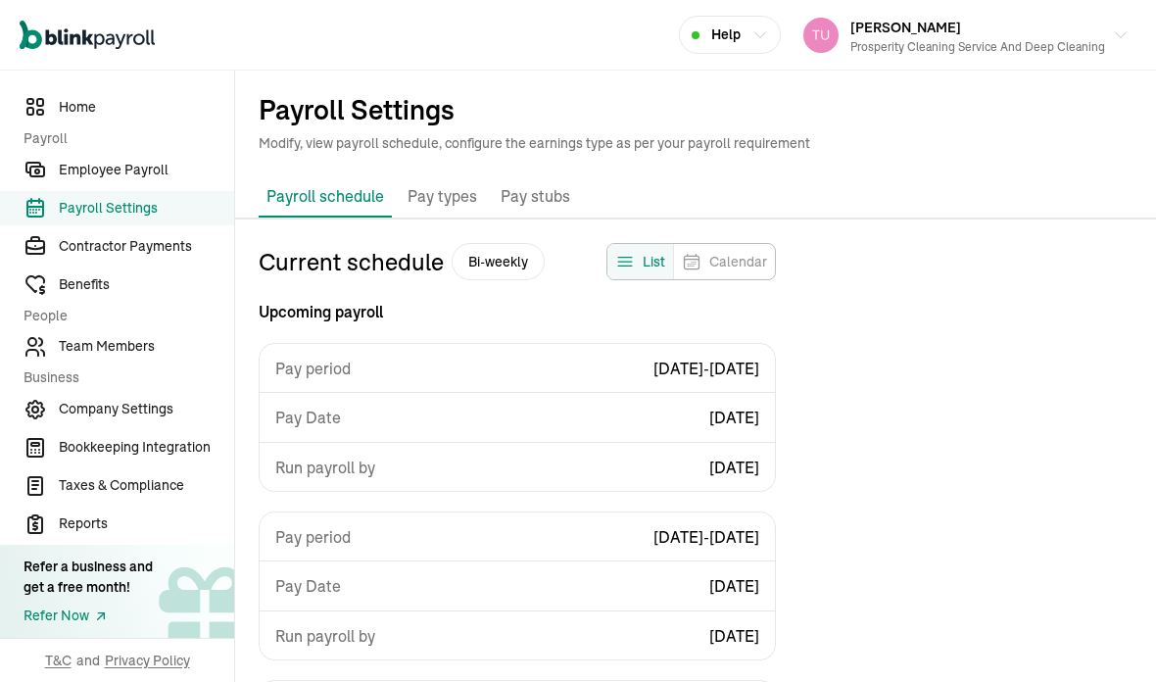
click at [173, 180] on span "Employee Payroll" at bounding box center [146, 170] width 175 height 21
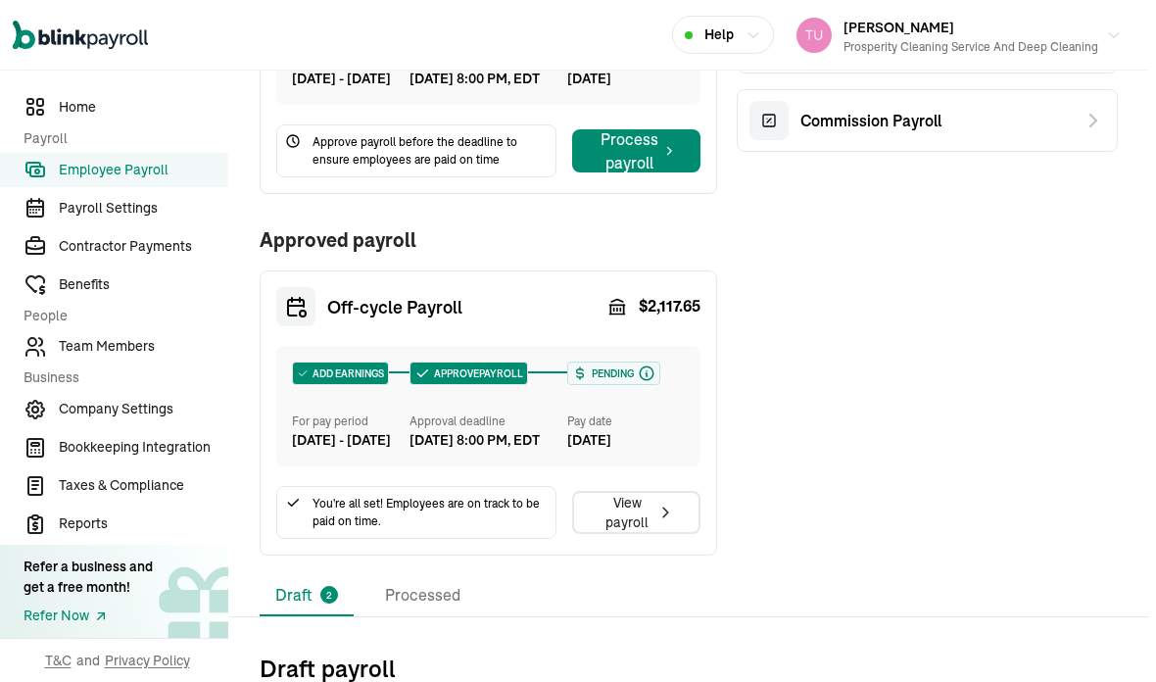
scroll to position [508, 7]
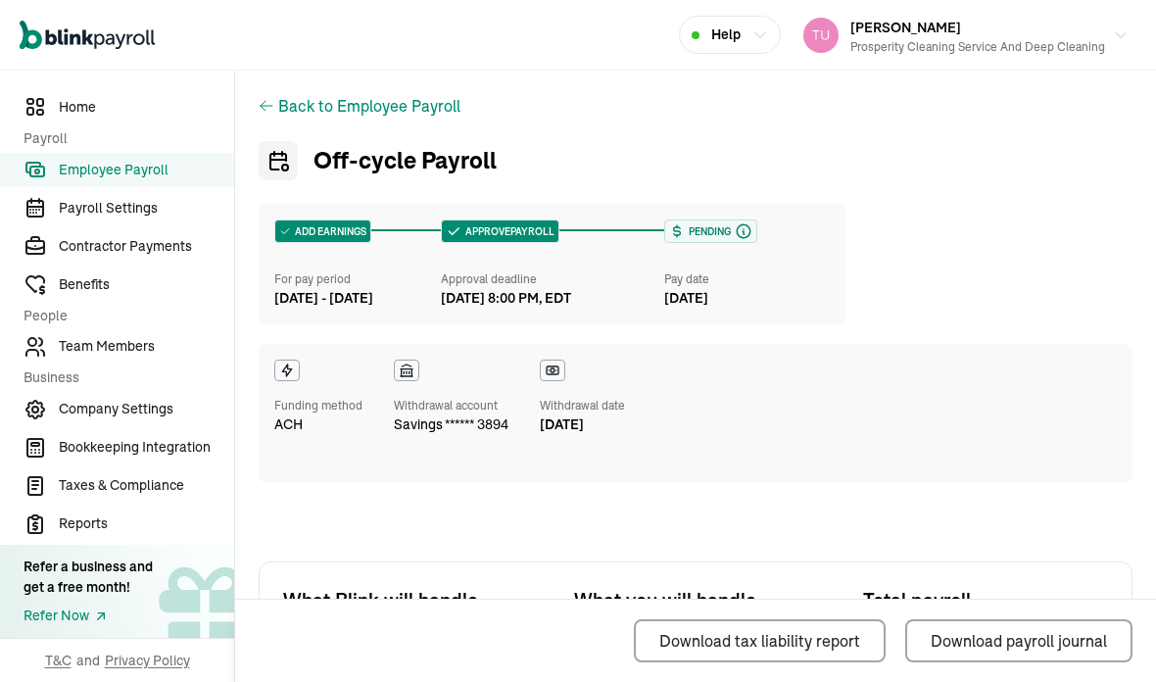
click at [986, 344] on div "Funding method ACH Withdrawal account savings ****** 3894 Withdrawal date [DATE]" at bounding box center [696, 413] width 874 height 139
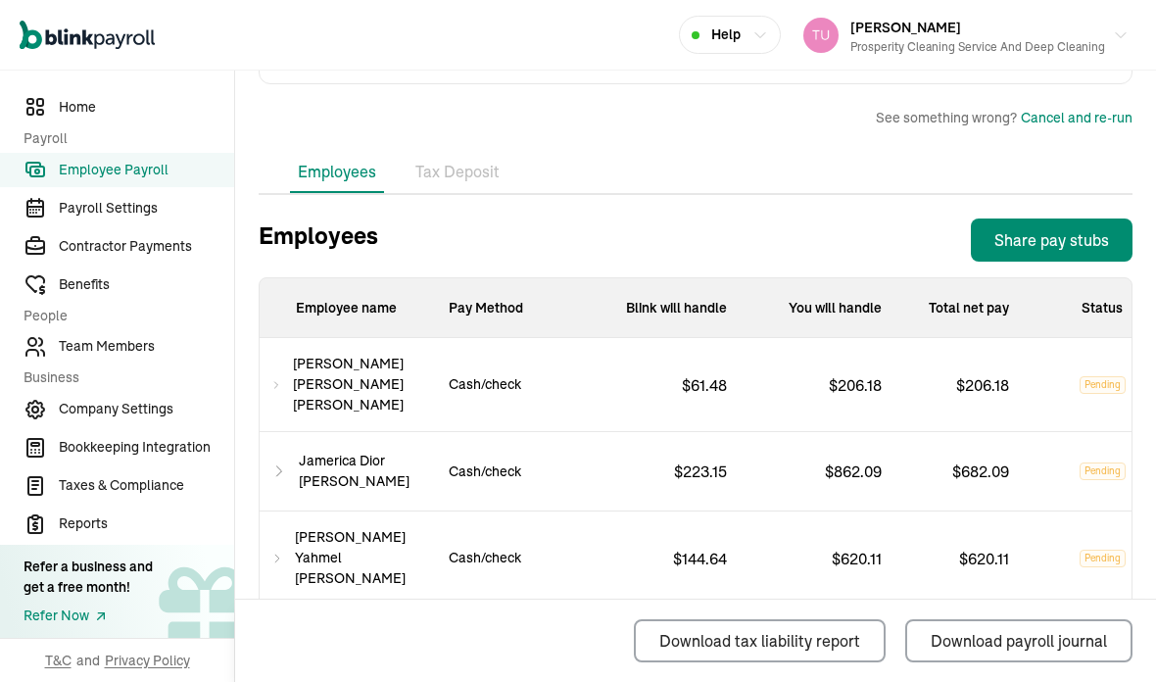
scroll to position [78, 0]
click at [209, 180] on span "Employee Payroll" at bounding box center [146, 170] width 175 height 21
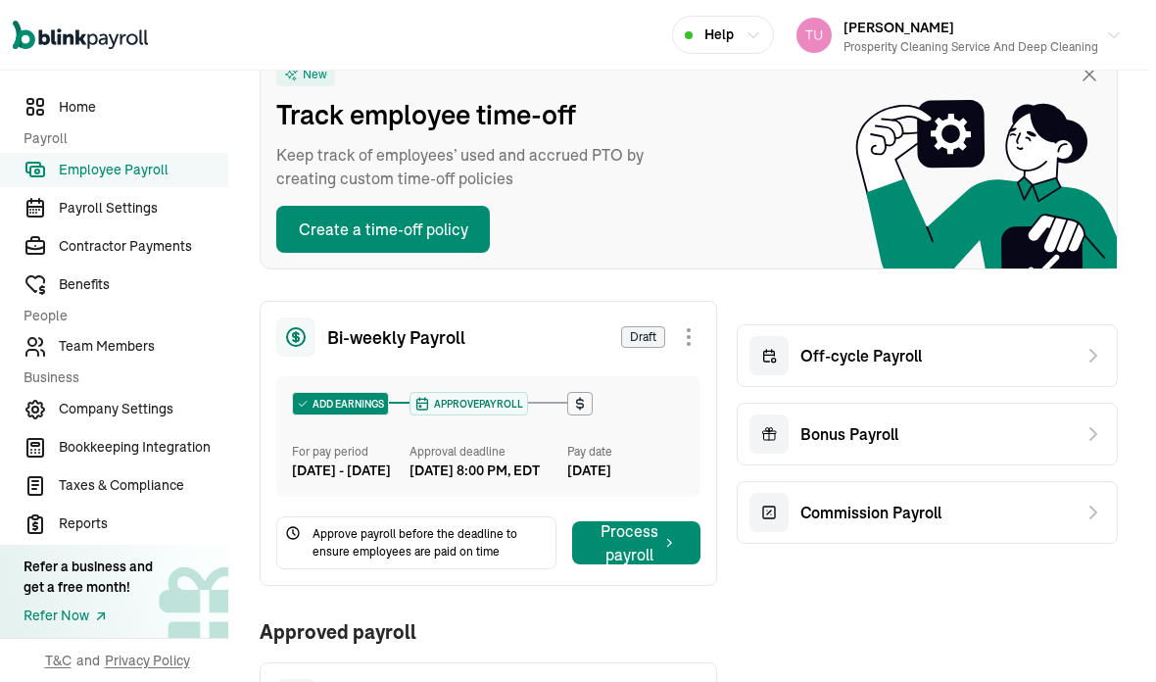
scroll to position [116, 9]
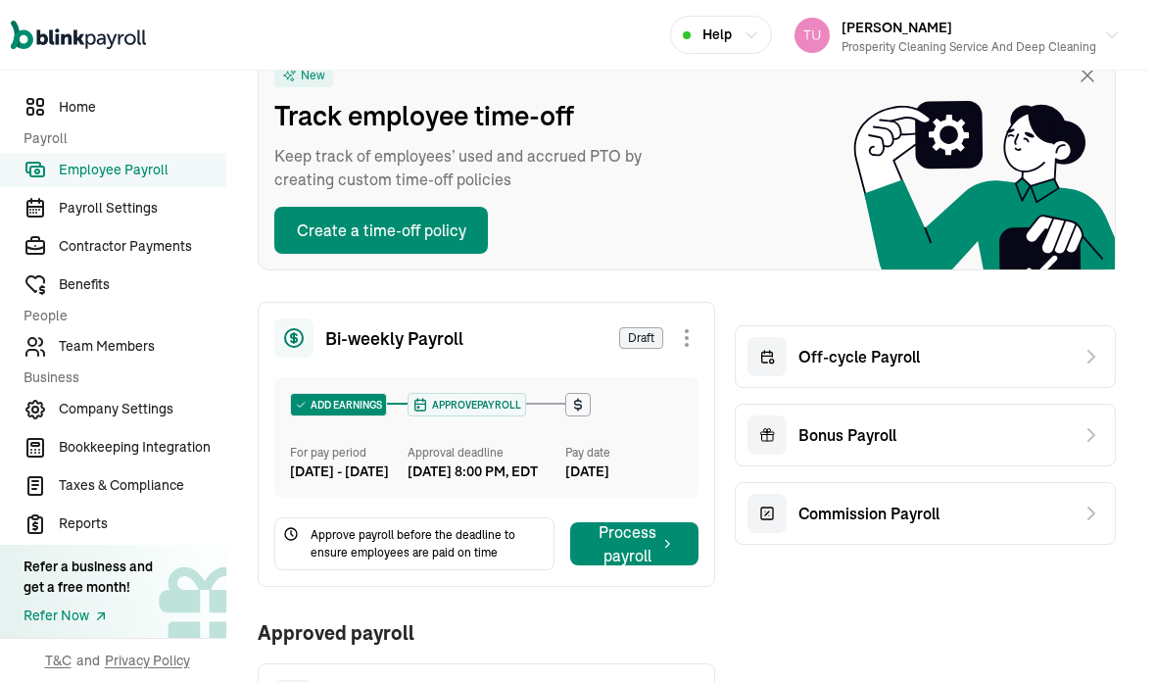
click at [1085, 345] on icon at bounding box center [1091, 357] width 24 height 24
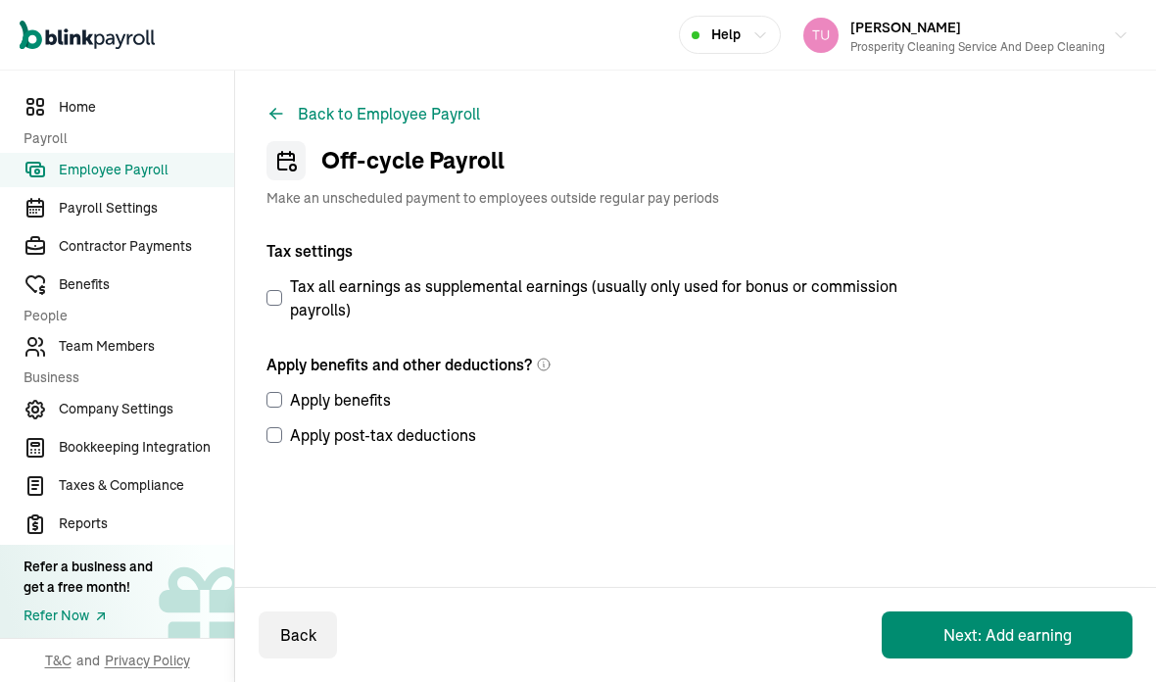
click at [274, 290] on input "Tax all earnings as supplemental earnings (usually only used for bonus or commi…" at bounding box center [274, 298] width 16 height 16
checkbox input "true"
click at [280, 392] on input "Apply benefits" at bounding box center [274, 400] width 16 height 16
checkbox input "true"
click at [279, 427] on input "Apply post-tax deductions" at bounding box center [274, 435] width 16 height 16
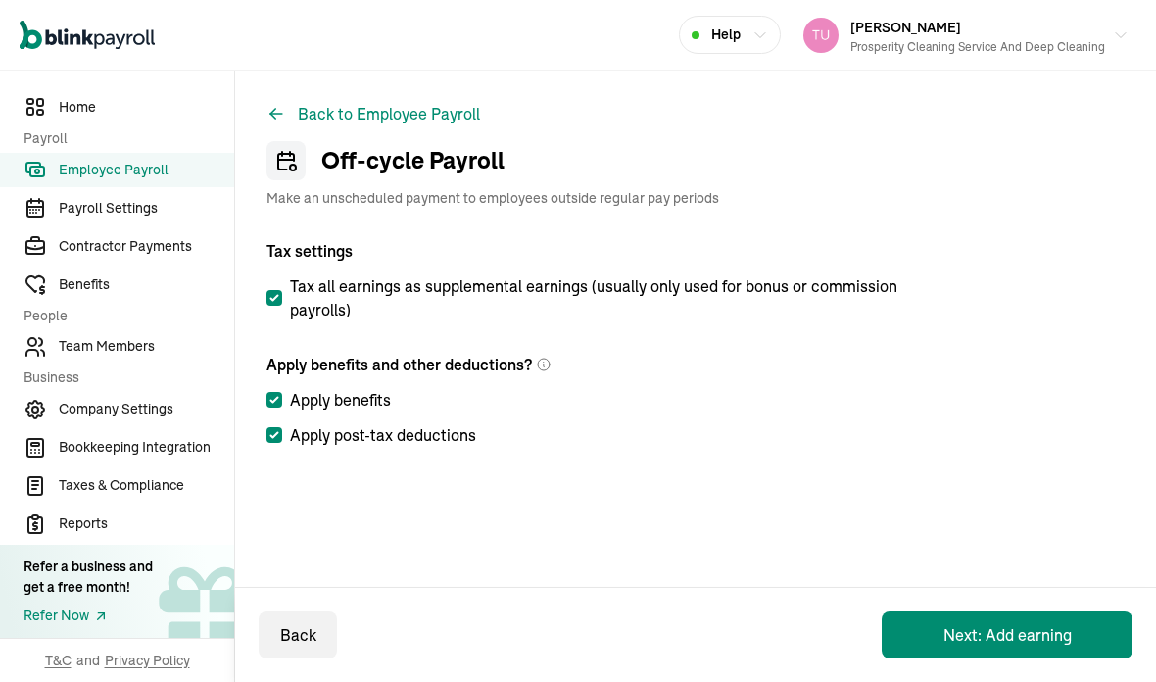
checkbox input "true"
click at [1016, 630] on button "Next: Add earning" at bounding box center [1007, 634] width 251 height 47
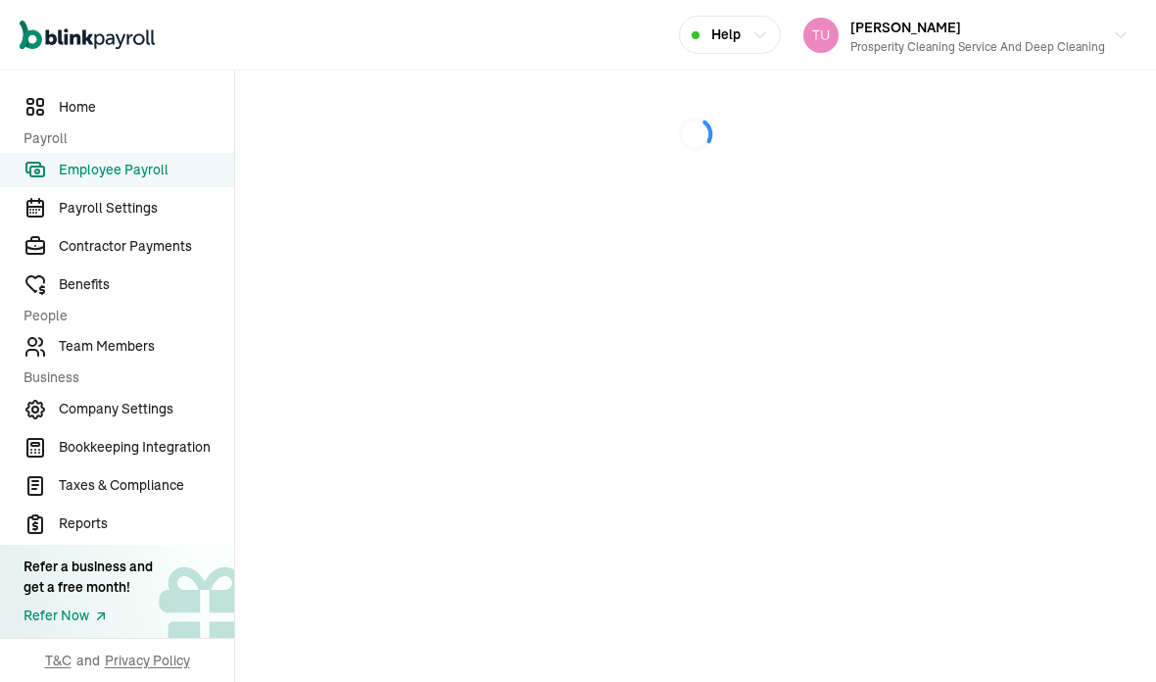
select select "direct_deposit"
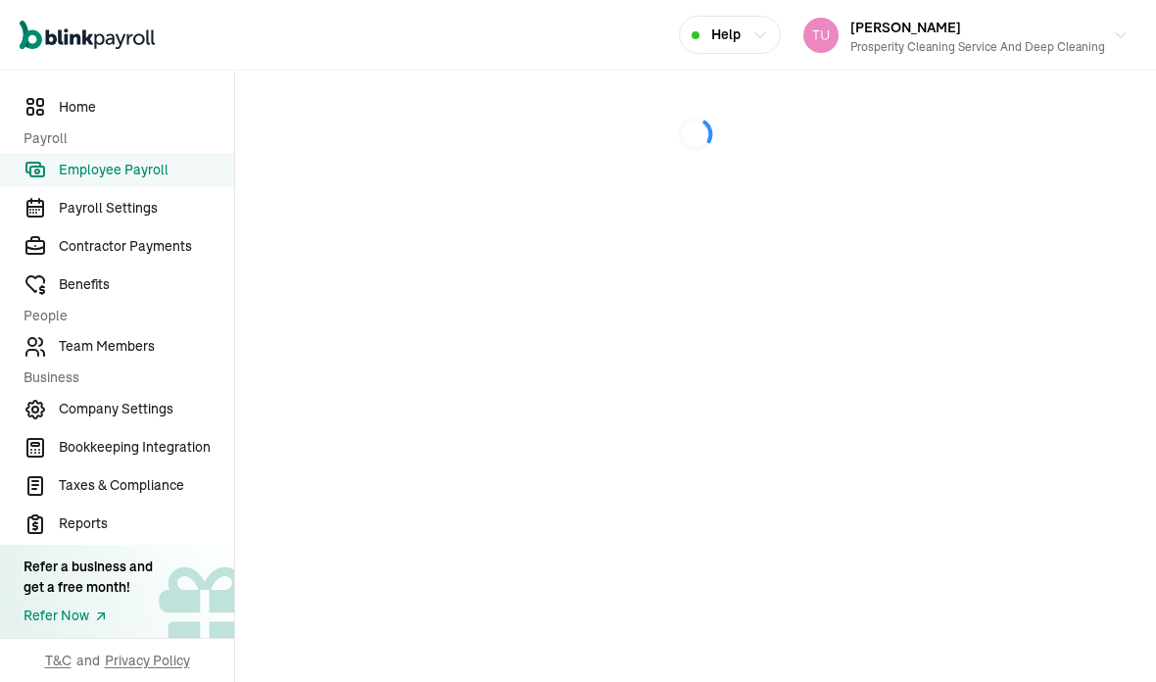
select select "direct_deposit"
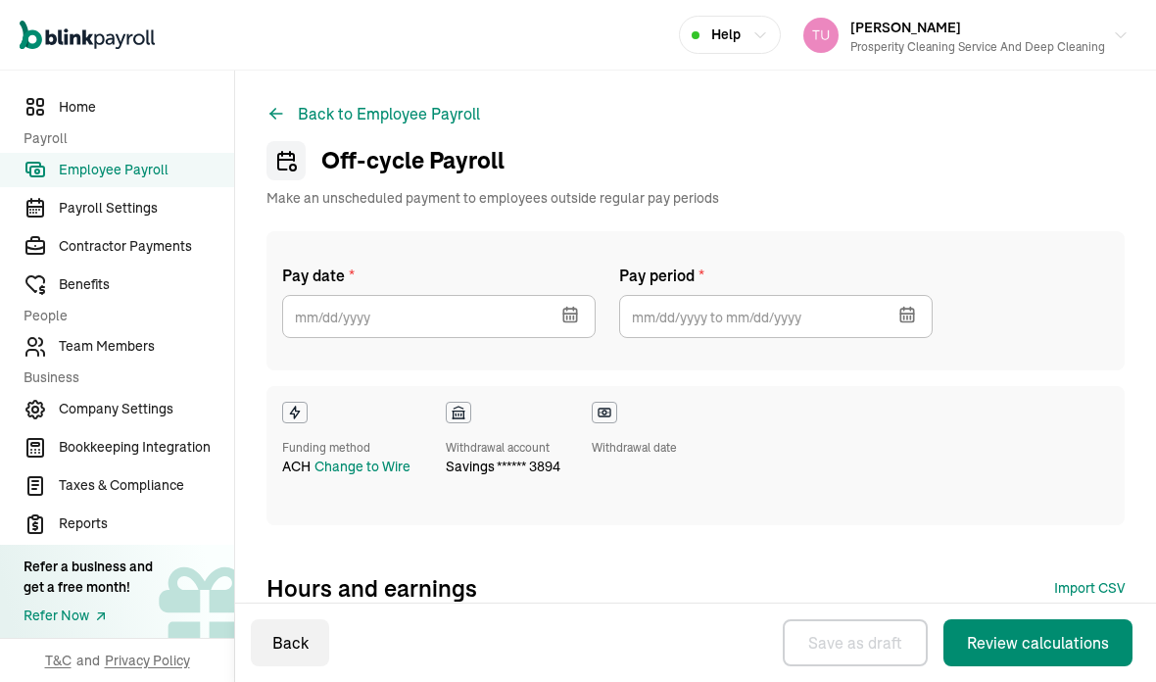
checkbox input "true"
select select "direct_deposit"
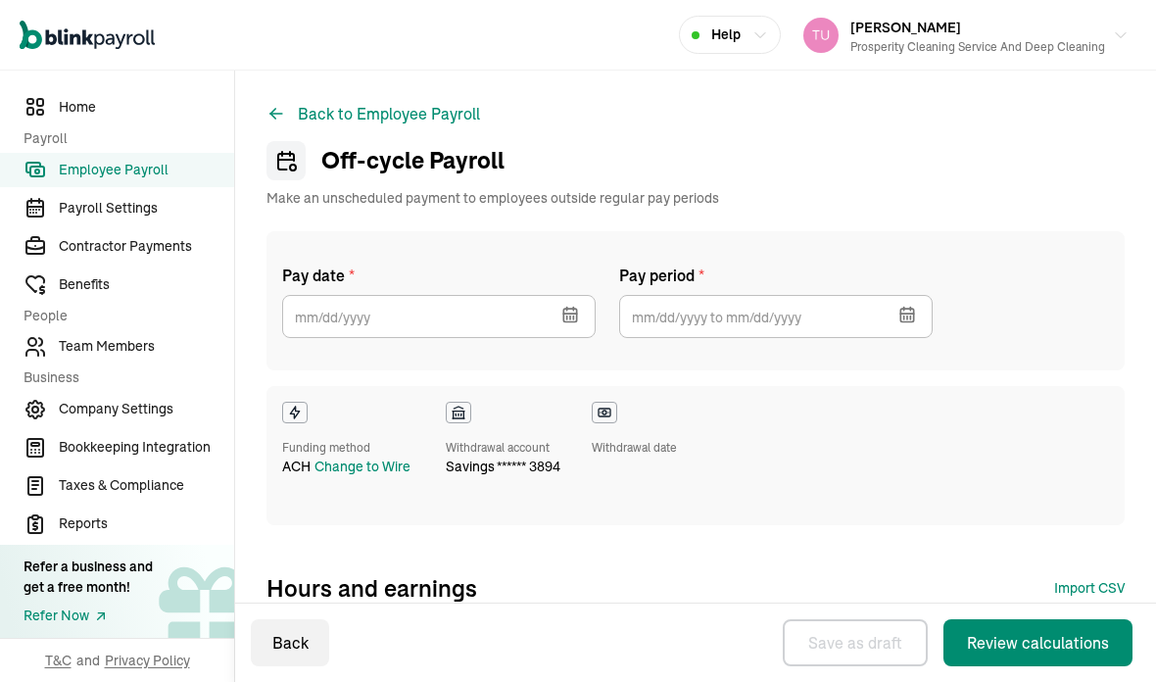
select select "direct_deposit"
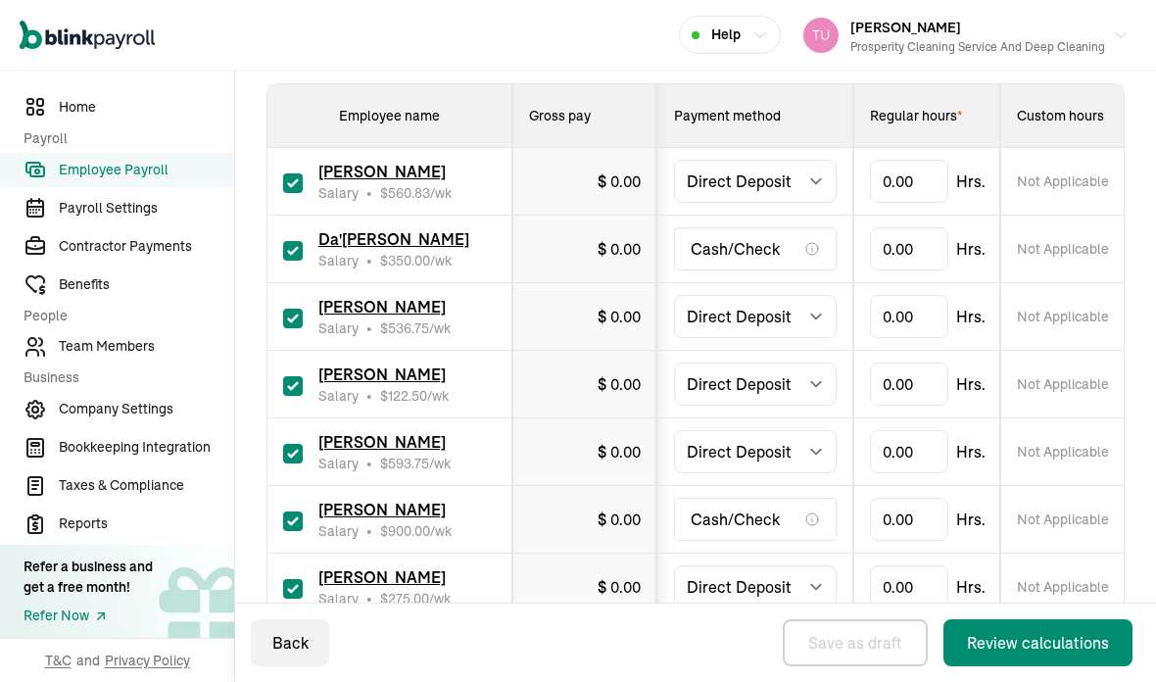
scroll to position [581, 0]
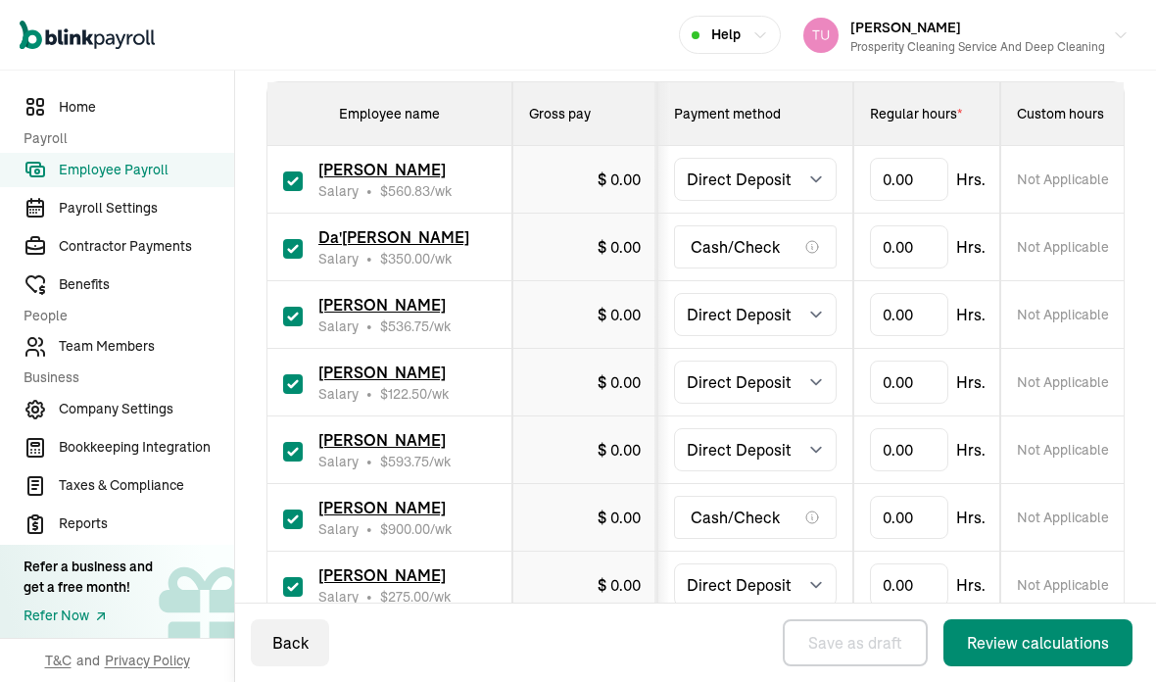
click at [390, 295] on span "[PERSON_NAME]" at bounding box center [381, 305] width 127 height 20
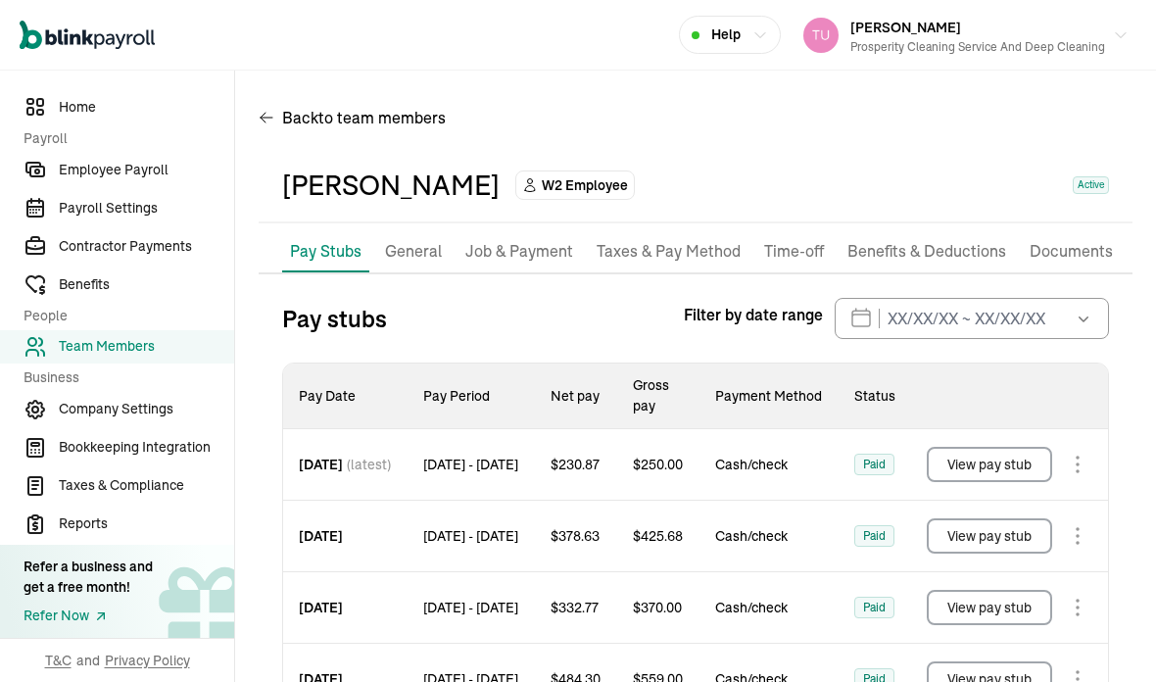
click at [535, 239] on p "Job & Payment" at bounding box center [519, 251] width 108 height 25
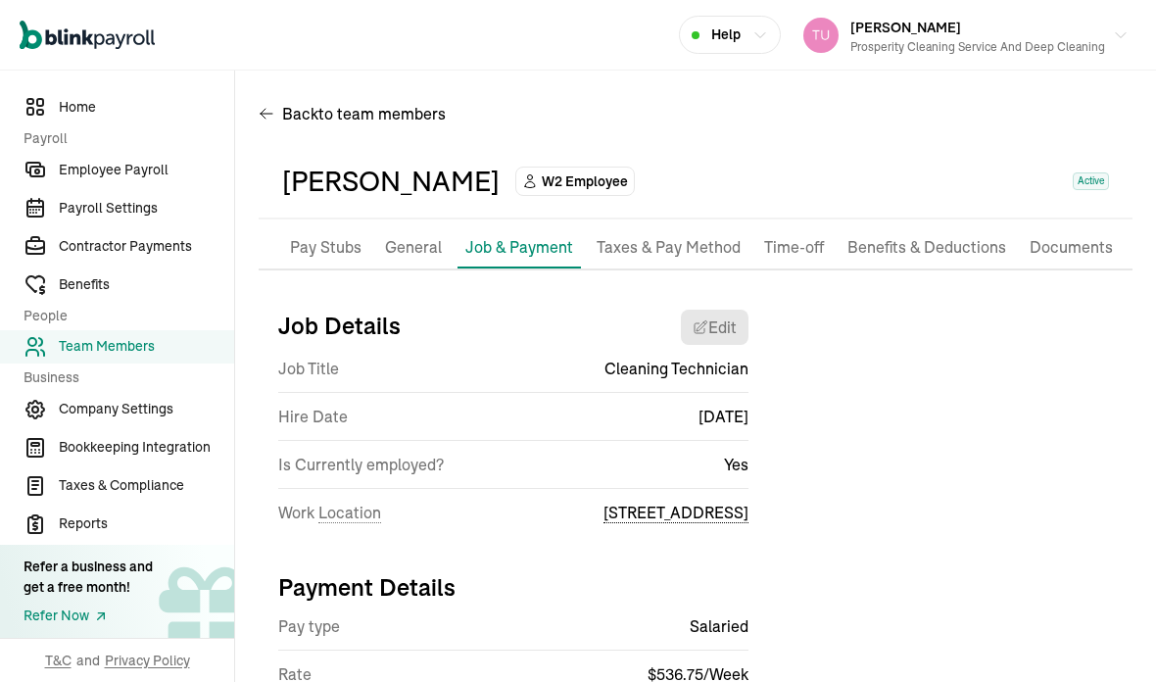
scroll to position [78, 0]
select select "[STREET_ADDRESS]"
select select "2"
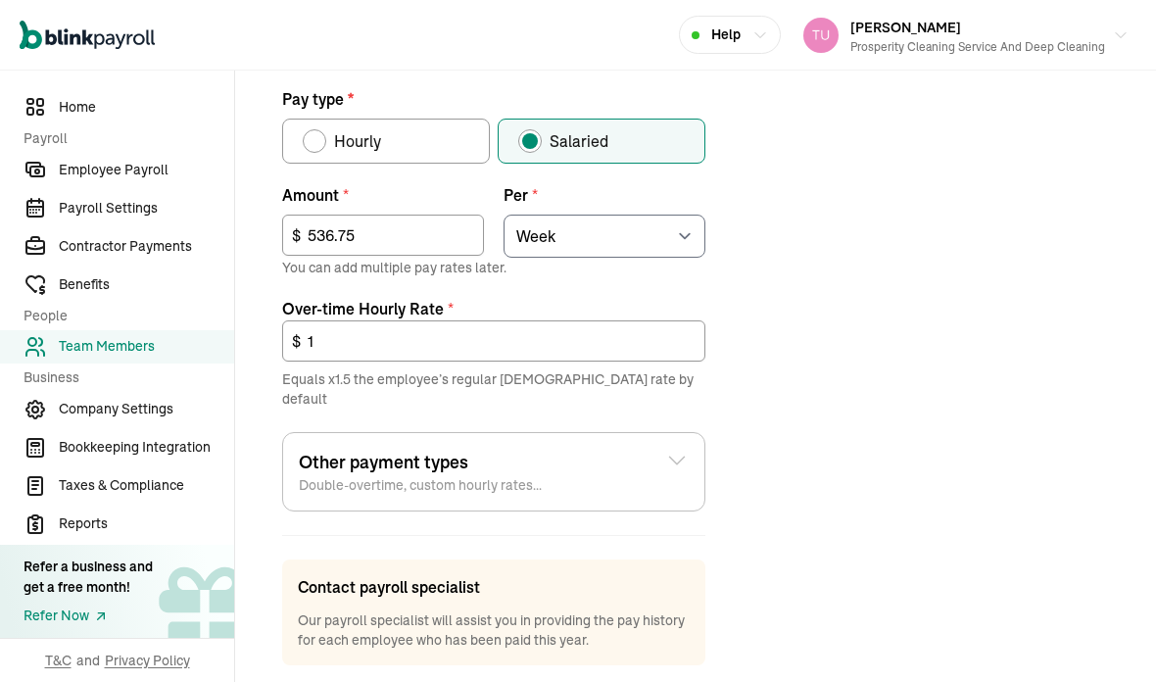
scroll to position [713, 0]
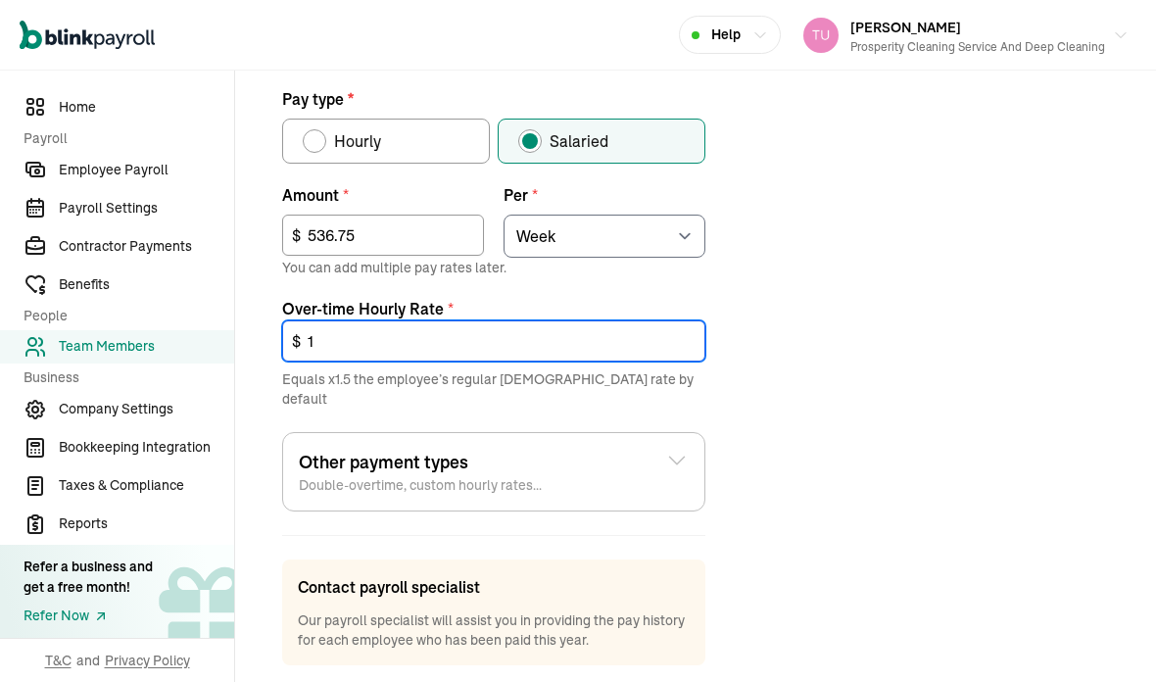
click at [690, 320] on input "1" at bounding box center [493, 340] width 423 height 41
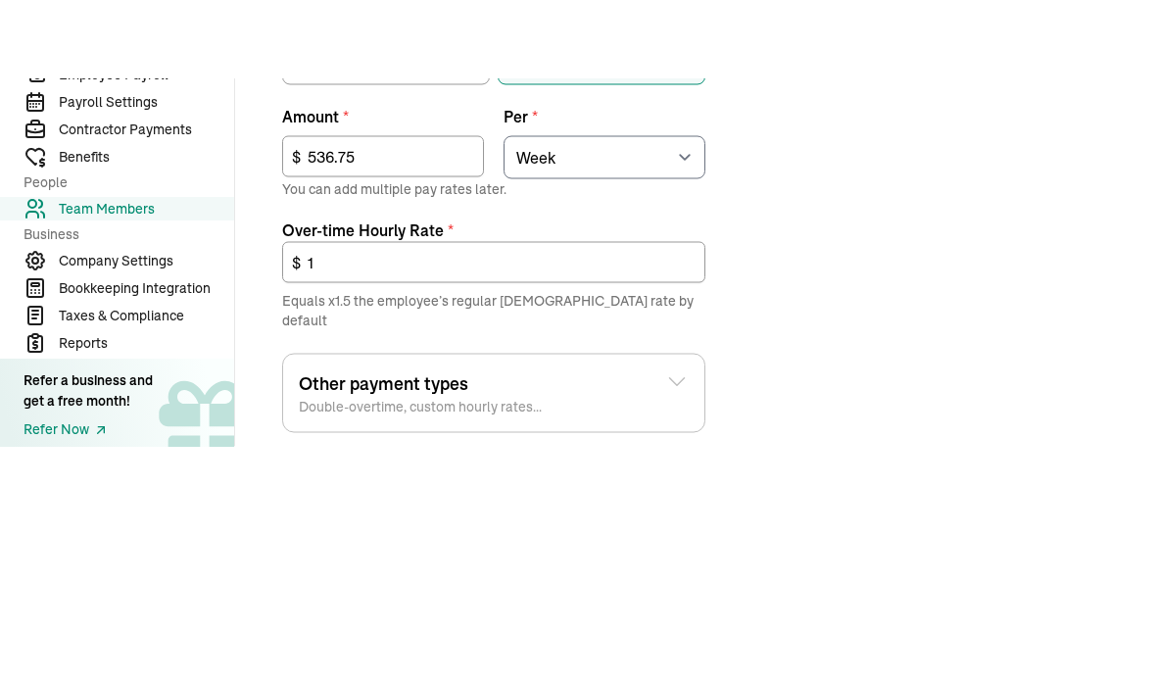
click at [889, 151] on div "Job details Job title (optional) Cleaning Technician Hire date * [DATE] [DATE] …" at bounding box center [696, 172] width 874 height 1175
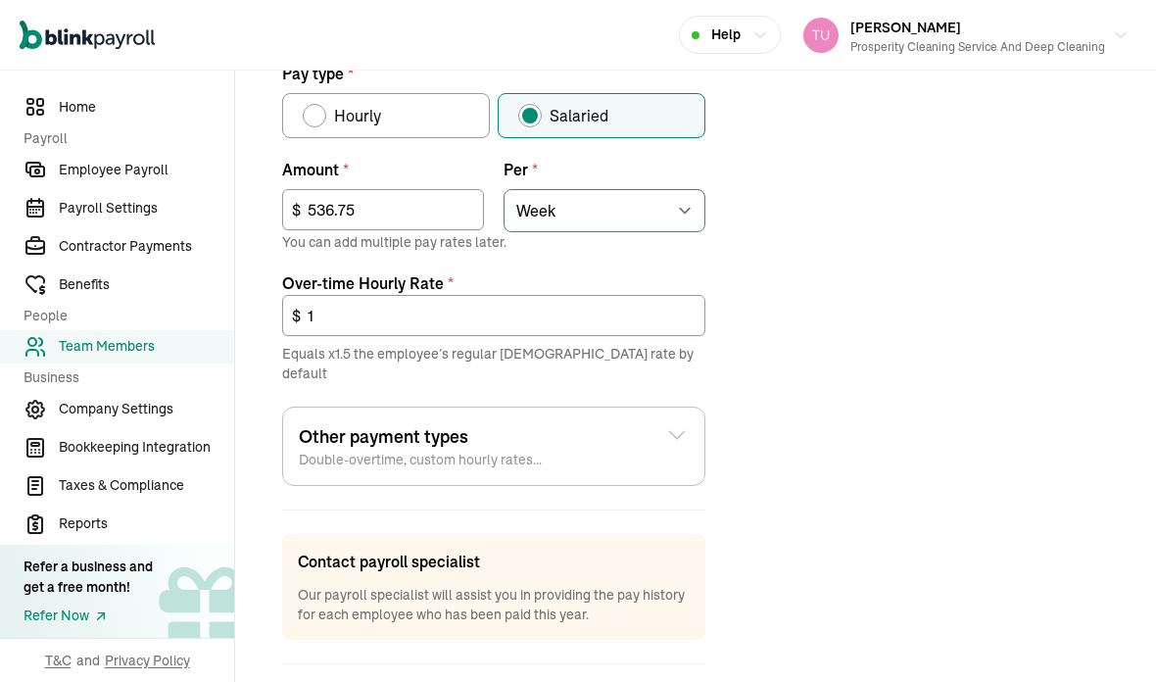
scroll to position [737, 0]
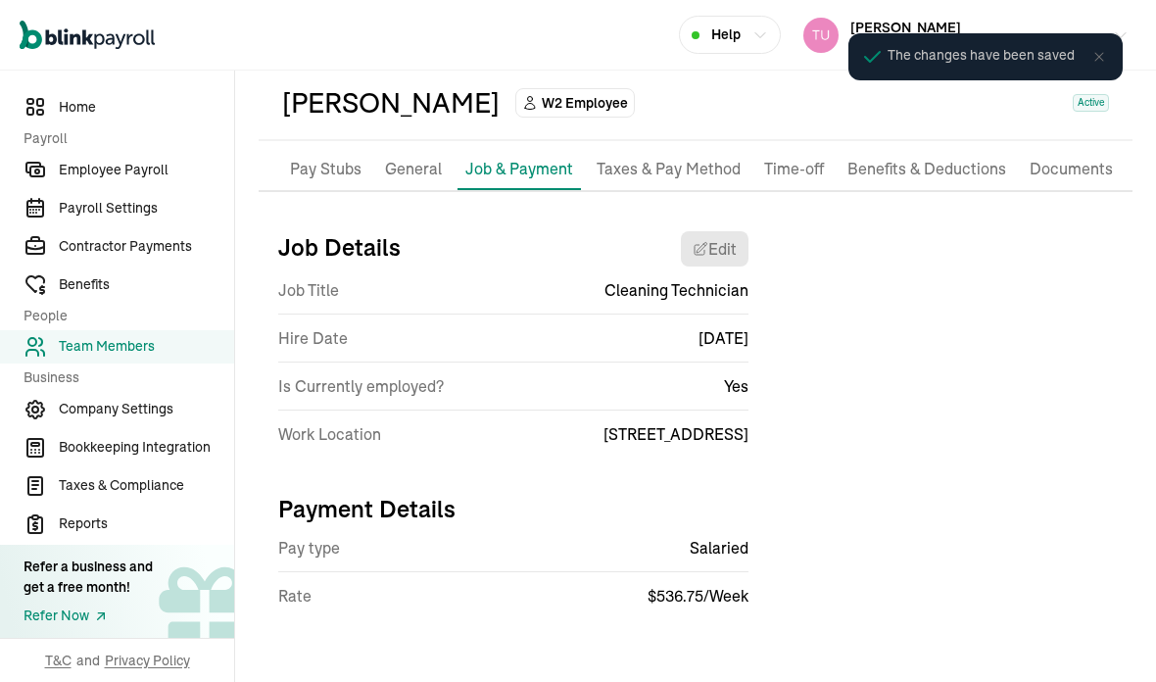
scroll to position [4, 0]
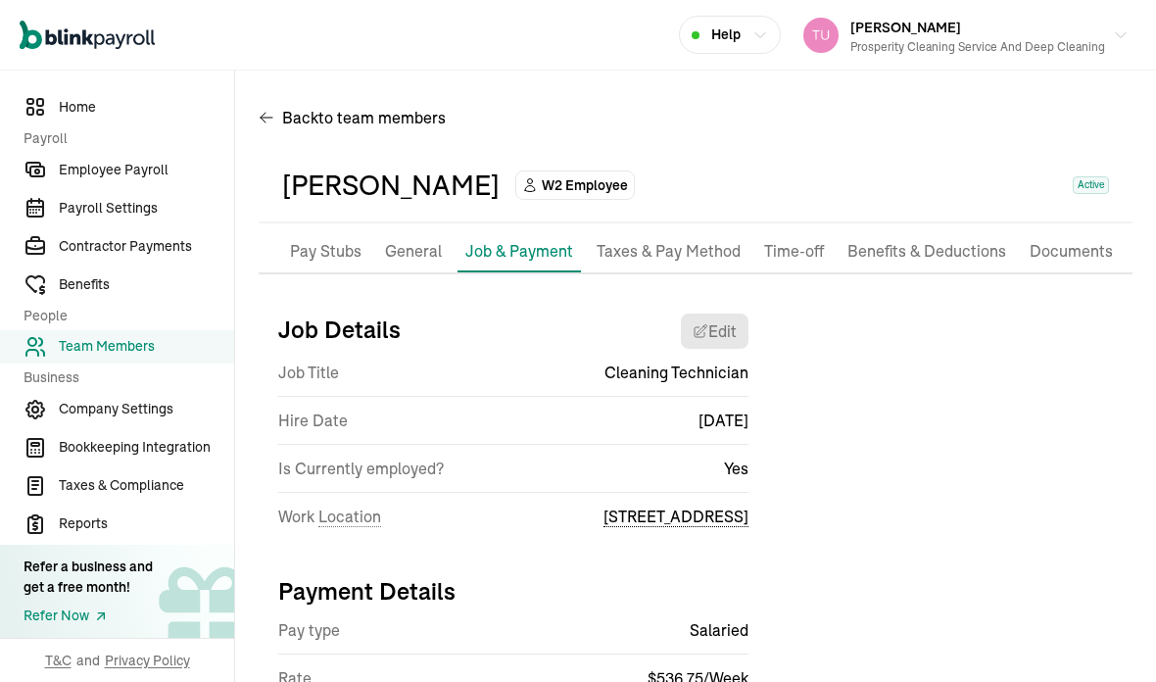
click at [721, 202] on div "[PERSON_NAME] W2 Employee Active" at bounding box center [696, 186] width 874 height 74
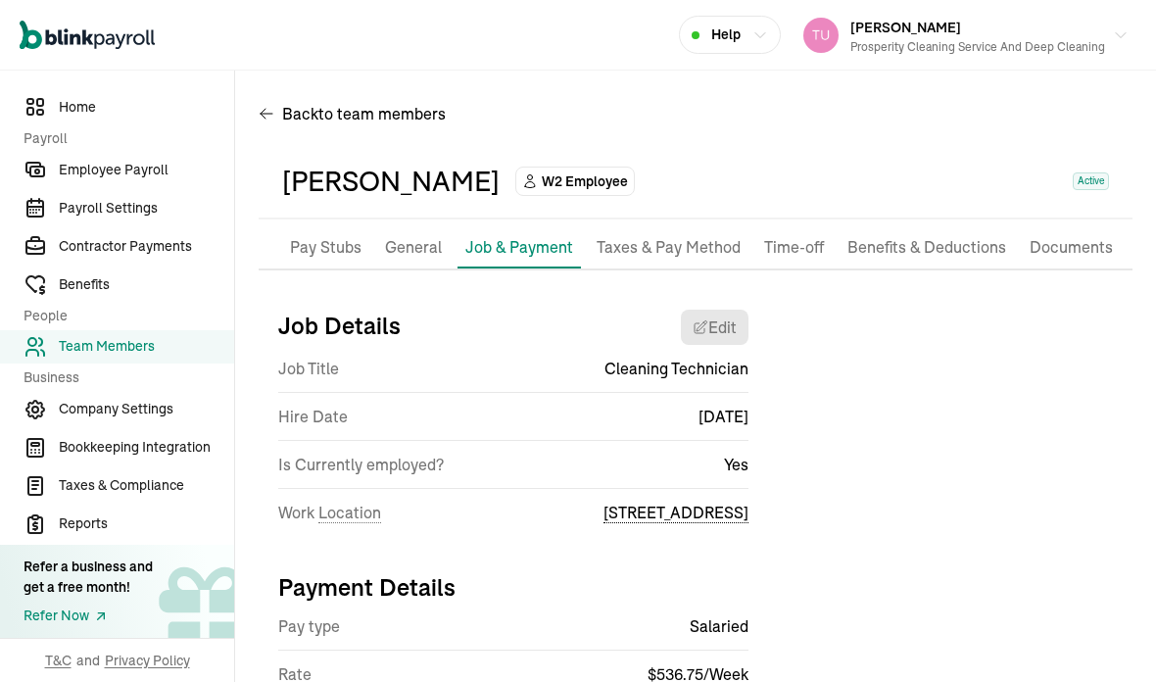
click at [102, 110] on span "Home" at bounding box center [146, 107] width 175 height 21
click at [388, 629] on div "Payment Details Pay type Salaried Rate $ 536.75 / Week" at bounding box center [504, 636] width 490 height 162
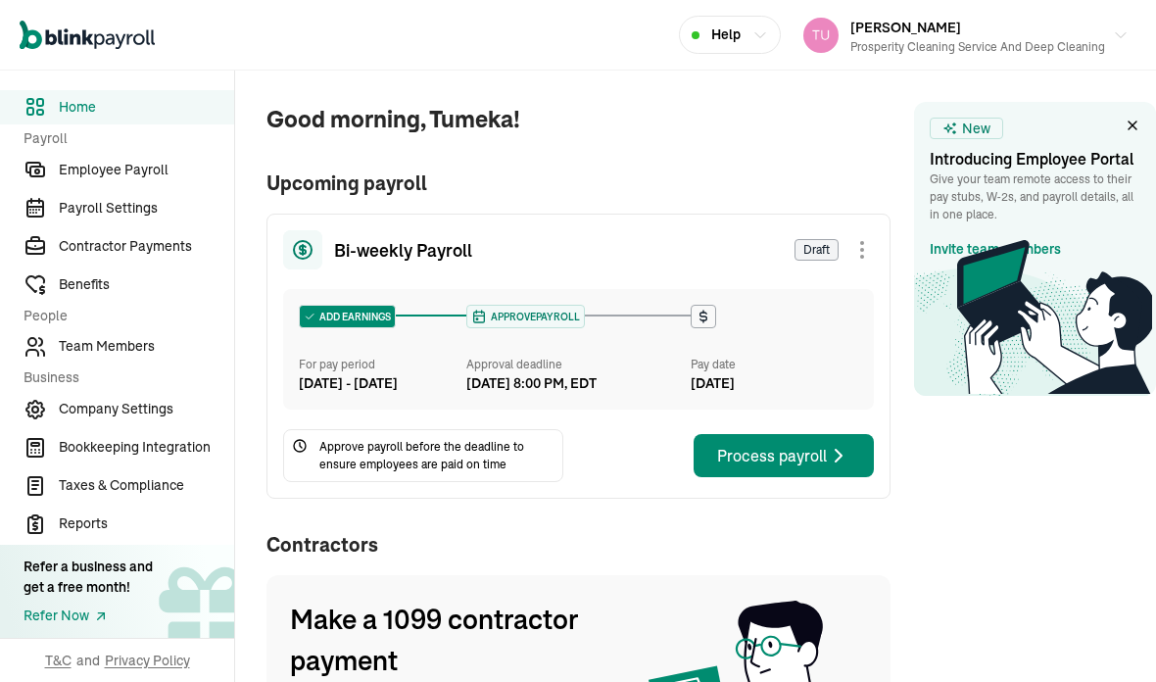
click at [657, 393] on div "[DATE] 8:00 PM, EDT" at bounding box center [573, 383] width 215 height 21
click at [166, 169] on link "Employee Payroll" at bounding box center [117, 170] width 234 height 34
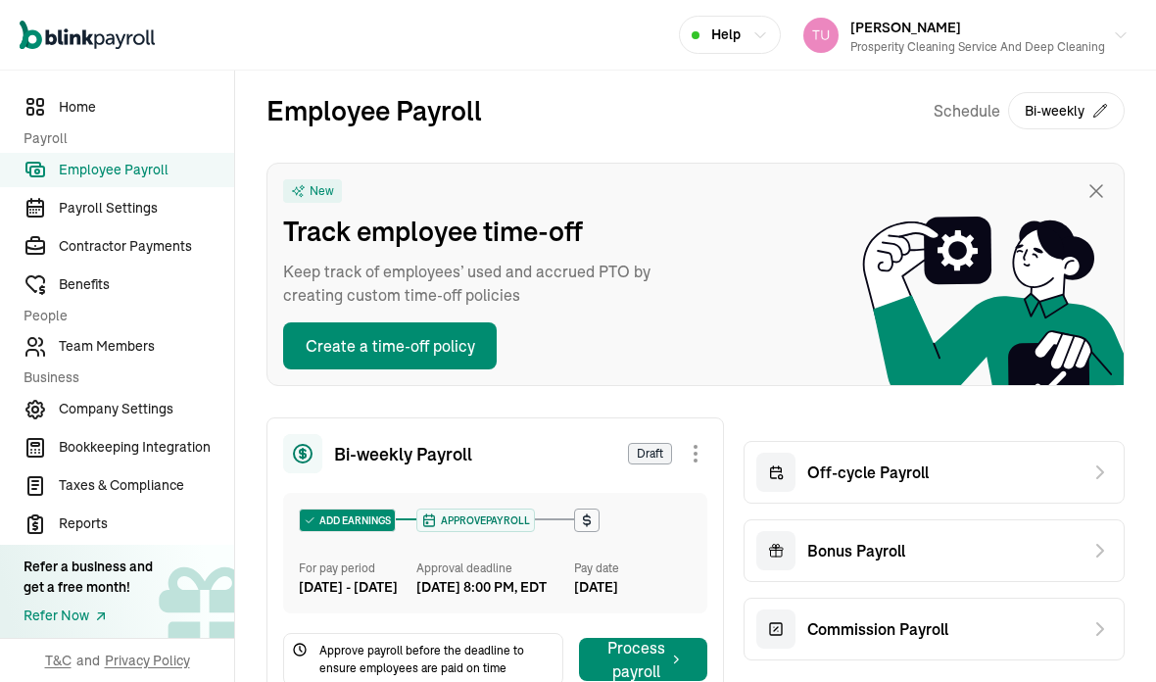
click at [1088, 464] on icon at bounding box center [1100, 472] width 24 height 24
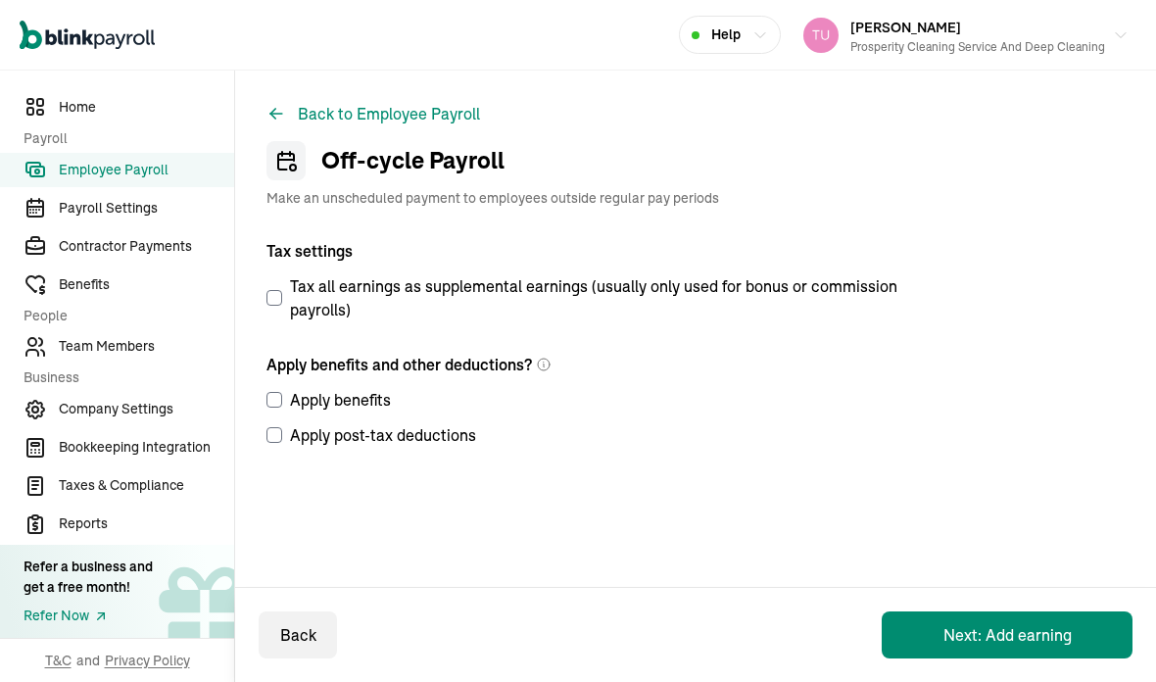
click at [276, 303] on input "Tax all earnings as supplemental earnings (usually only used for bonus or commi…" at bounding box center [274, 298] width 16 height 16
checkbox input "true"
click at [281, 396] on input "Apply benefits" at bounding box center [274, 400] width 16 height 16
click at [284, 398] on label "Apply benefits" at bounding box center [589, 400] width 646 height 24
click at [282, 398] on input "Apply benefits" at bounding box center [274, 400] width 16 height 16
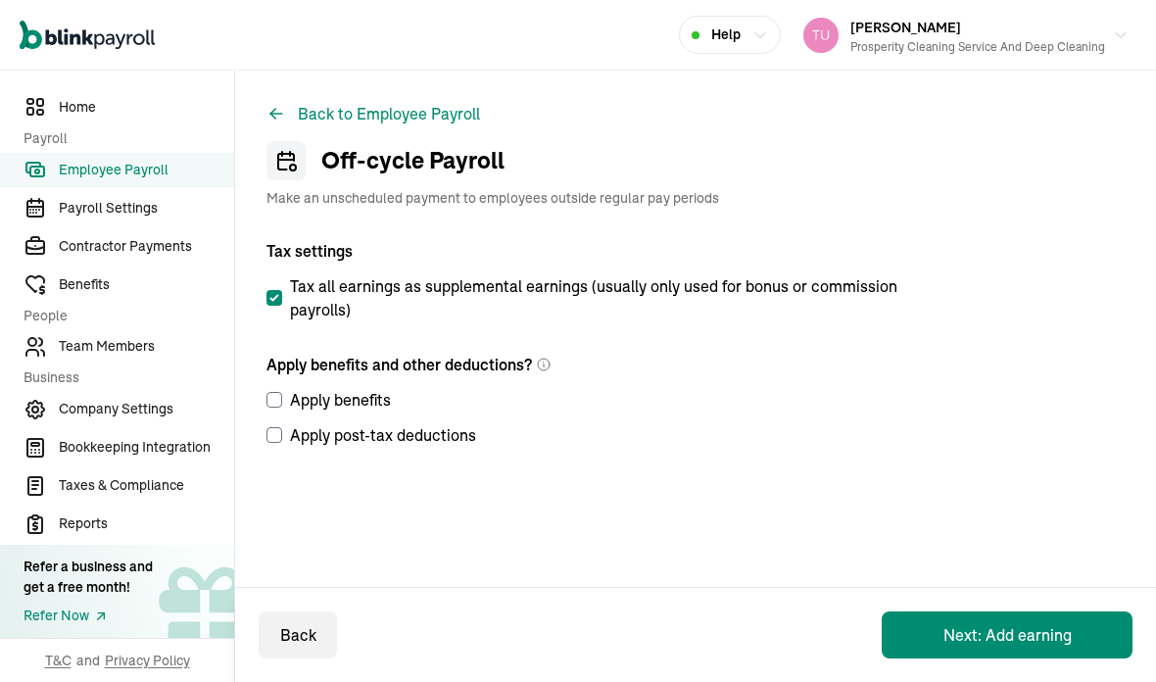
click at [290, 392] on label "Apply benefits" at bounding box center [589, 400] width 646 height 24
click at [282, 392] on input "Apply benefits" at bounding box center [274, 400] width 16 height 16
checkbox input "true"
click at [269, 427] on input "Apply post-tax deductions" at bounding box center [274, 435] width 16 height 16
checkbox input "true"
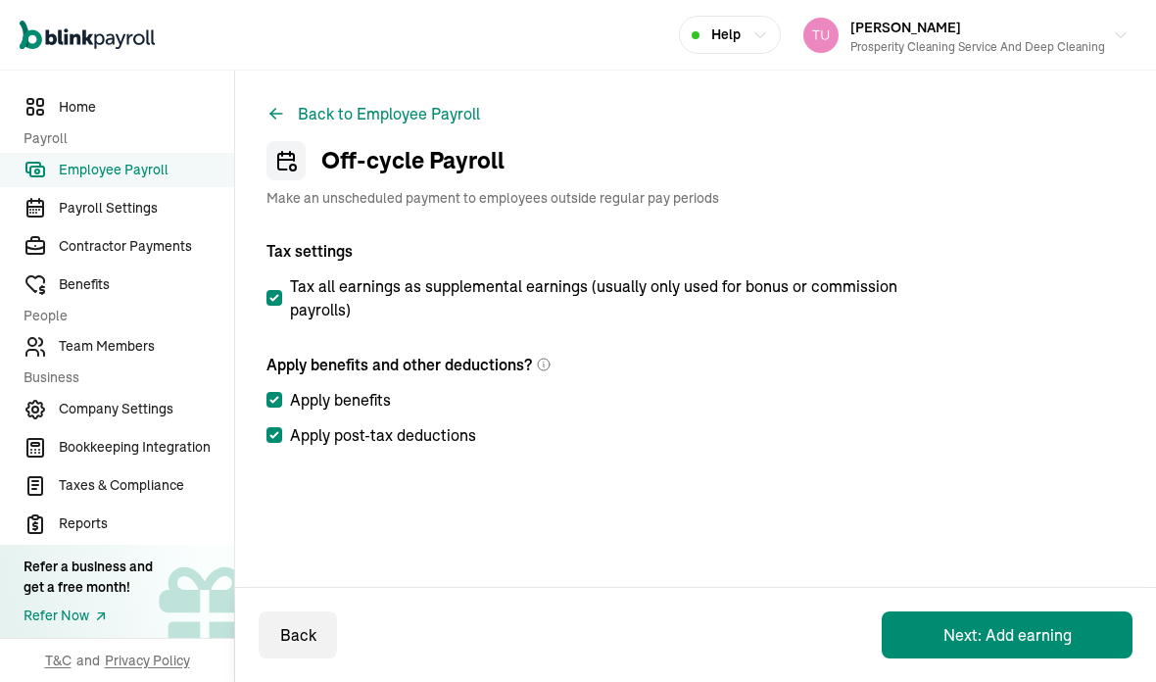
click at [1021, 619] on button "Next: Add earning" at bounding box center [1007, 634] width 251 height 47
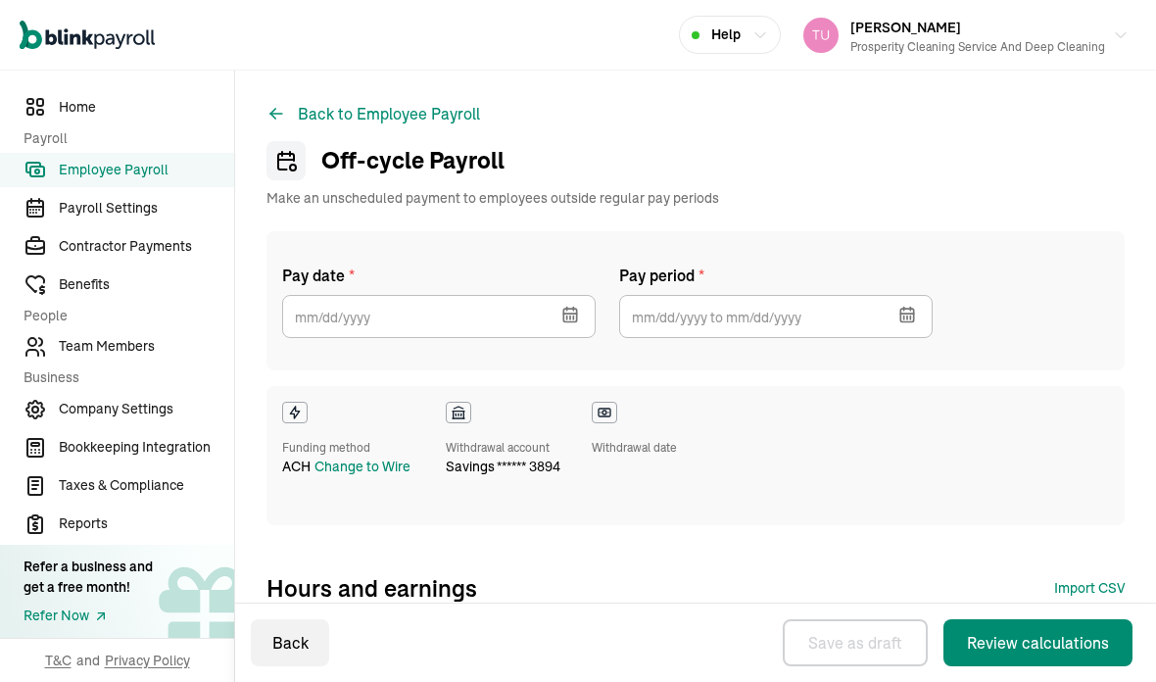
select select "direct_deposit"
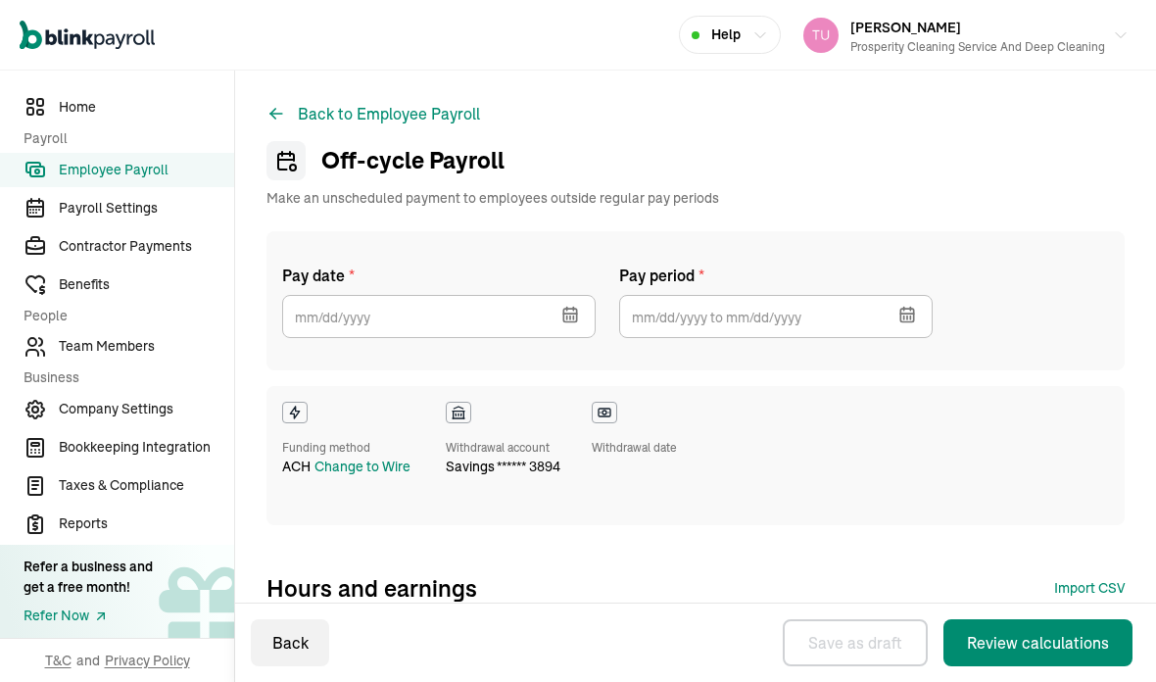
select select "direct_deposit"
click at [576, 319] on icon "button" at bounding box center [569, 315] width 13 height 13
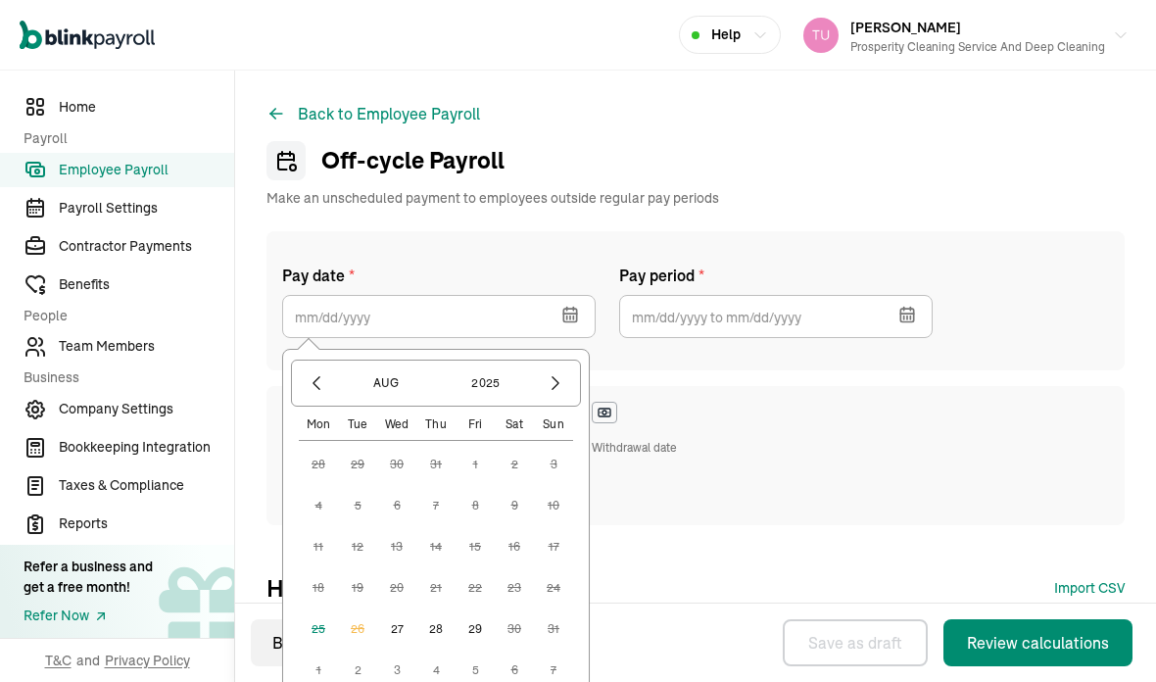
click at [444, 665] on button "4" at bounding box center [435, 669] width 39 height 39
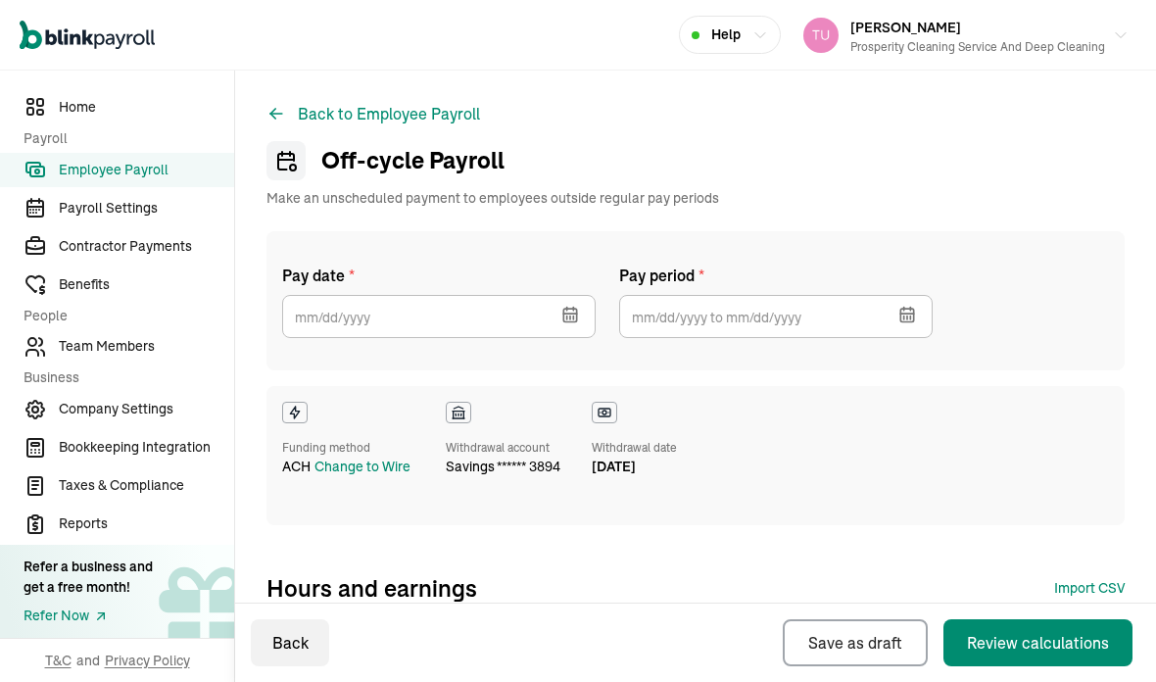
type input "[DATE]"
click at [571, 325] on icon at bounding box center [572, 317] width 20 height 20
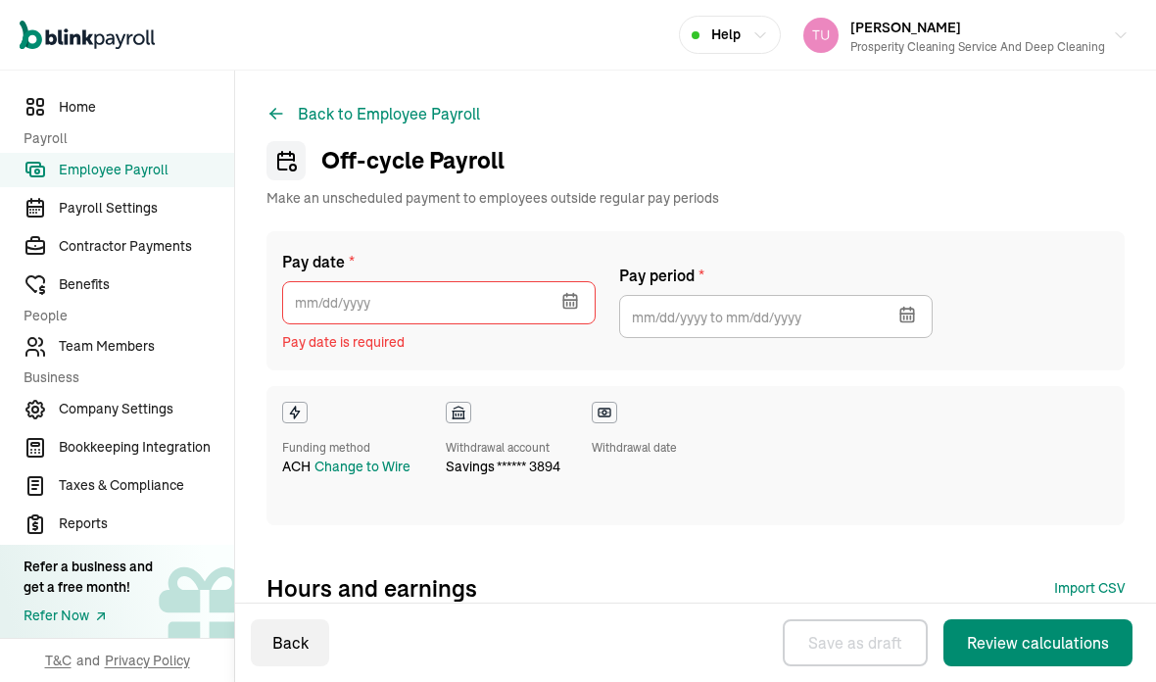
click at [576, 302] on icon "button" at bounding box center [569, 301] width 13 height 13
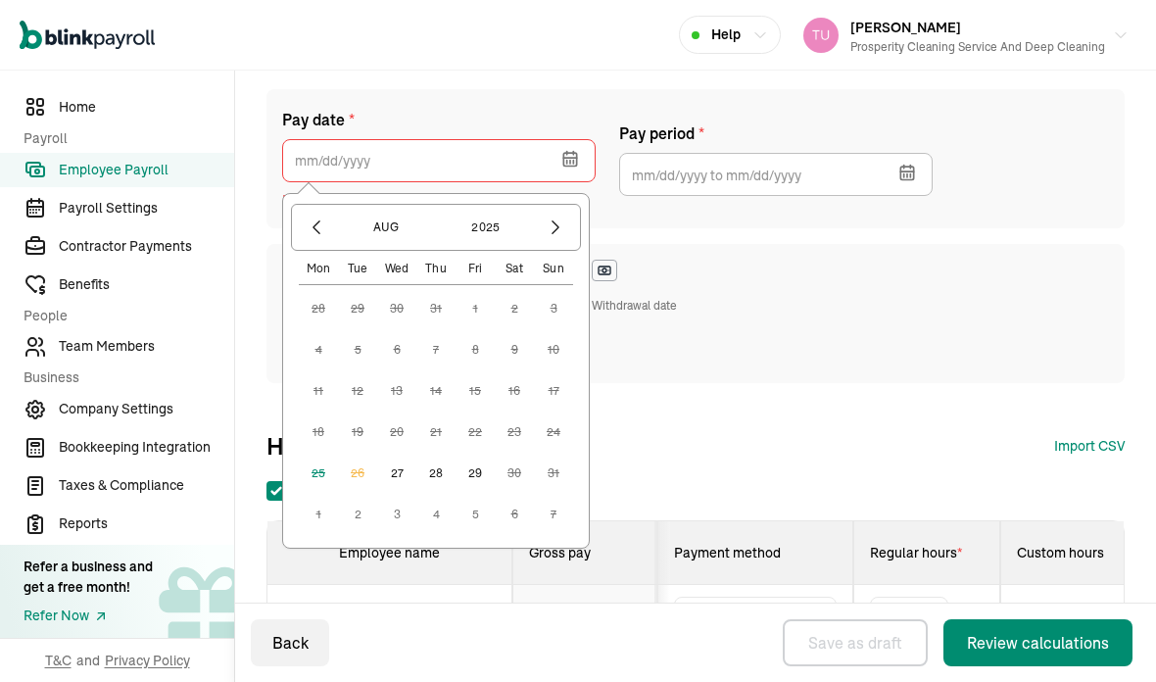
scroll to position [142, 0]
click at [399, 474] on button "27" at bounding box center [396, 472] width 39 height 39
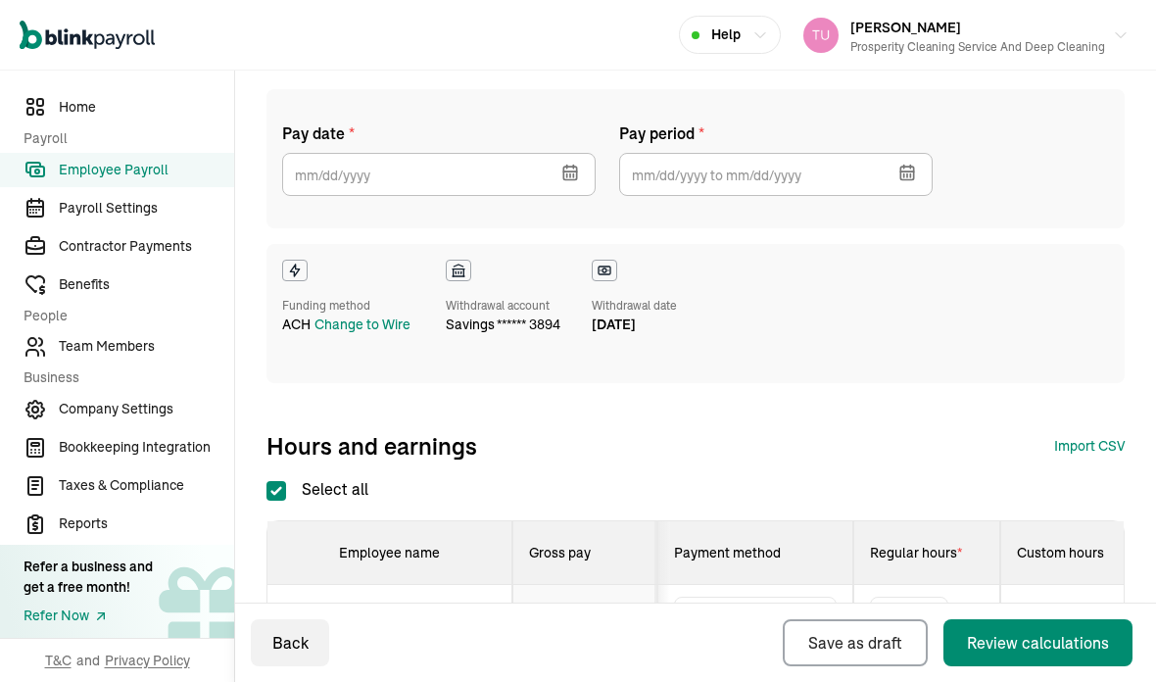
type input "[DATE]"
click at [749, 168] on input "text" at bounding box center [775, 174] width 313 height 43
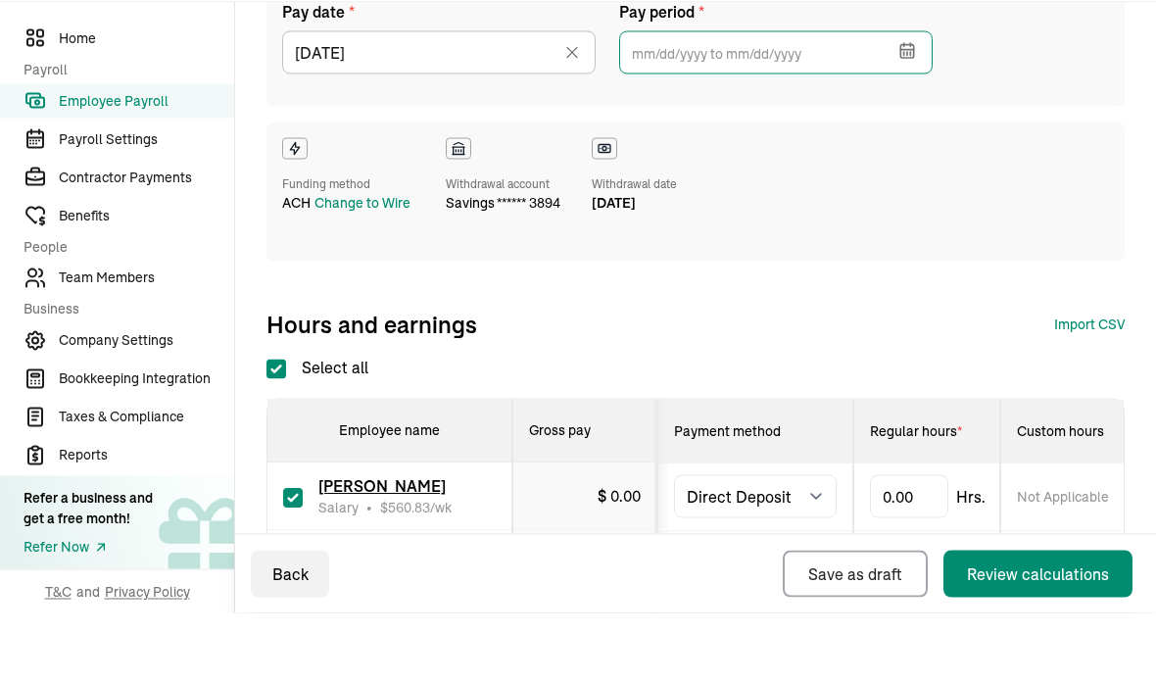
scroll to position [191, 0]
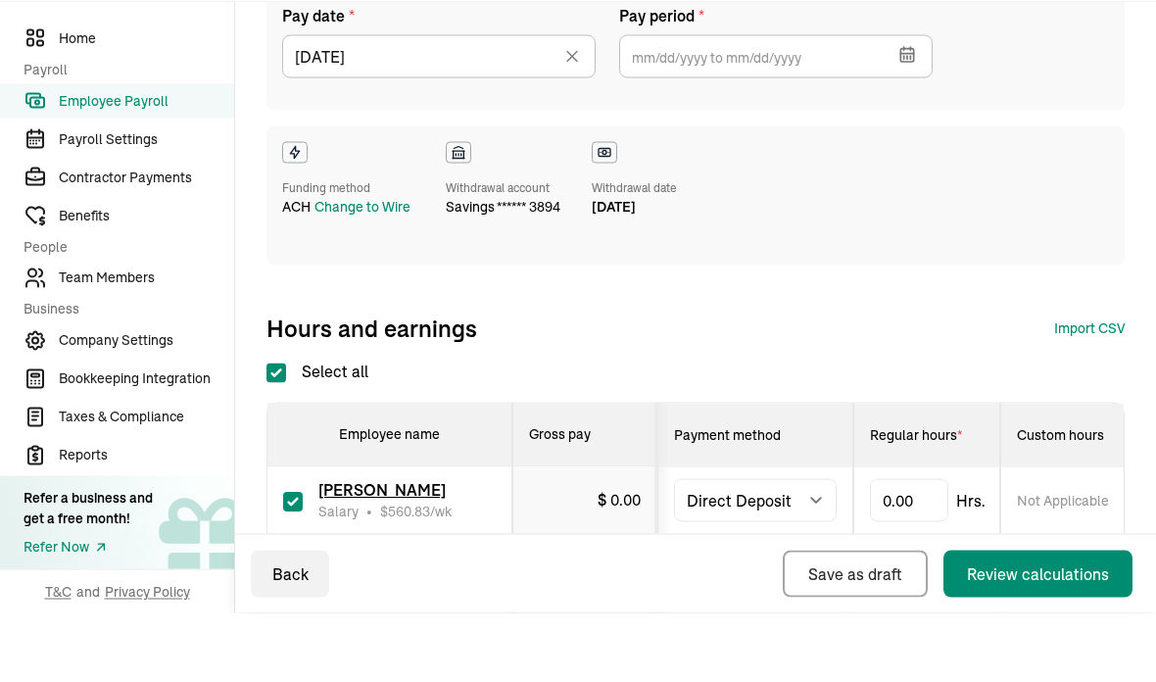
click at [919, 96] on button "button" at bounding box center [905, 121] width 55 height 51
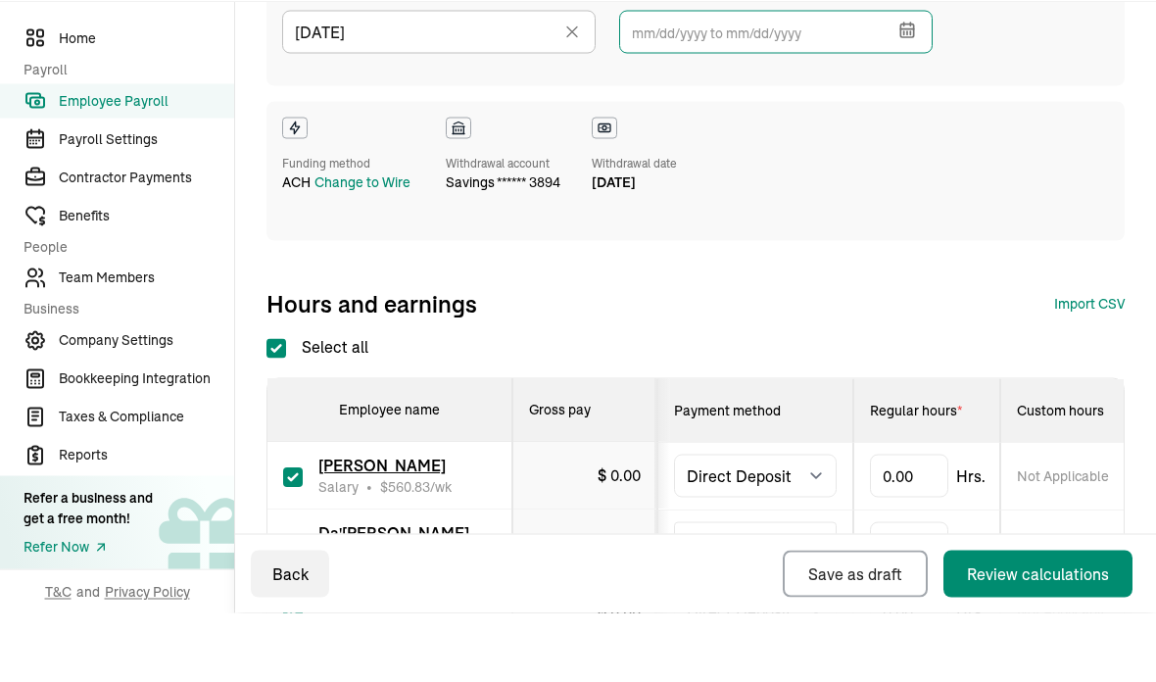
scroll to position [215, 0]
click at [921, 71] on button "button" at bounding box center [905, 96] width 55 height 51
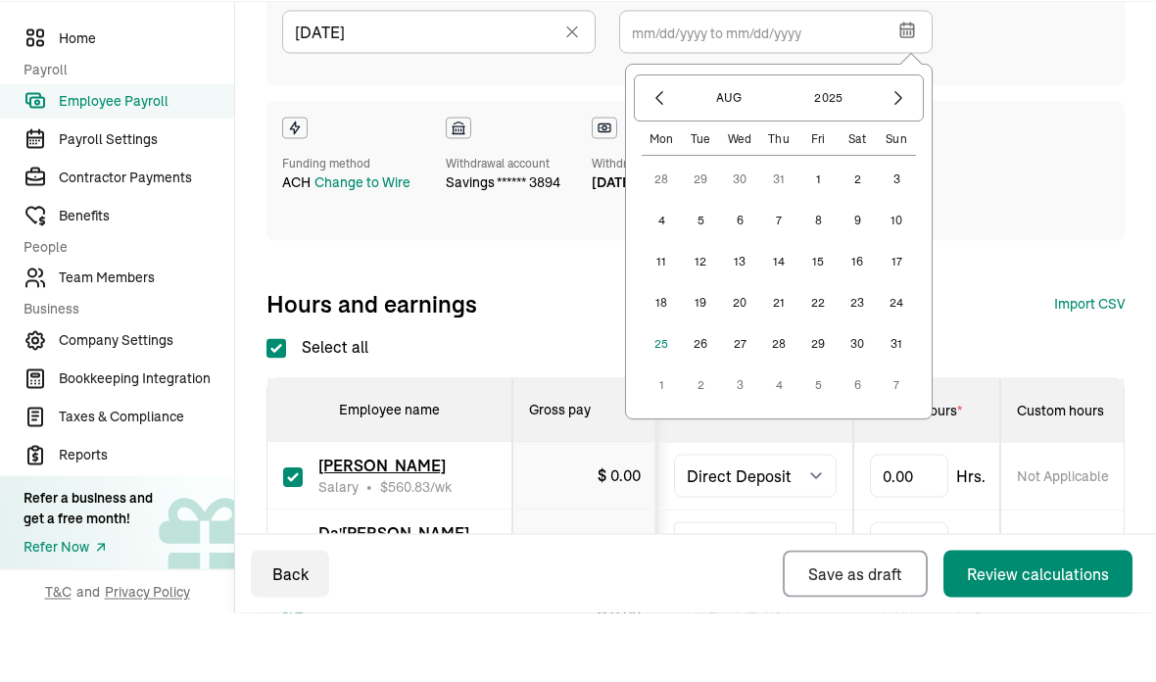
scroll to position [70, 0]
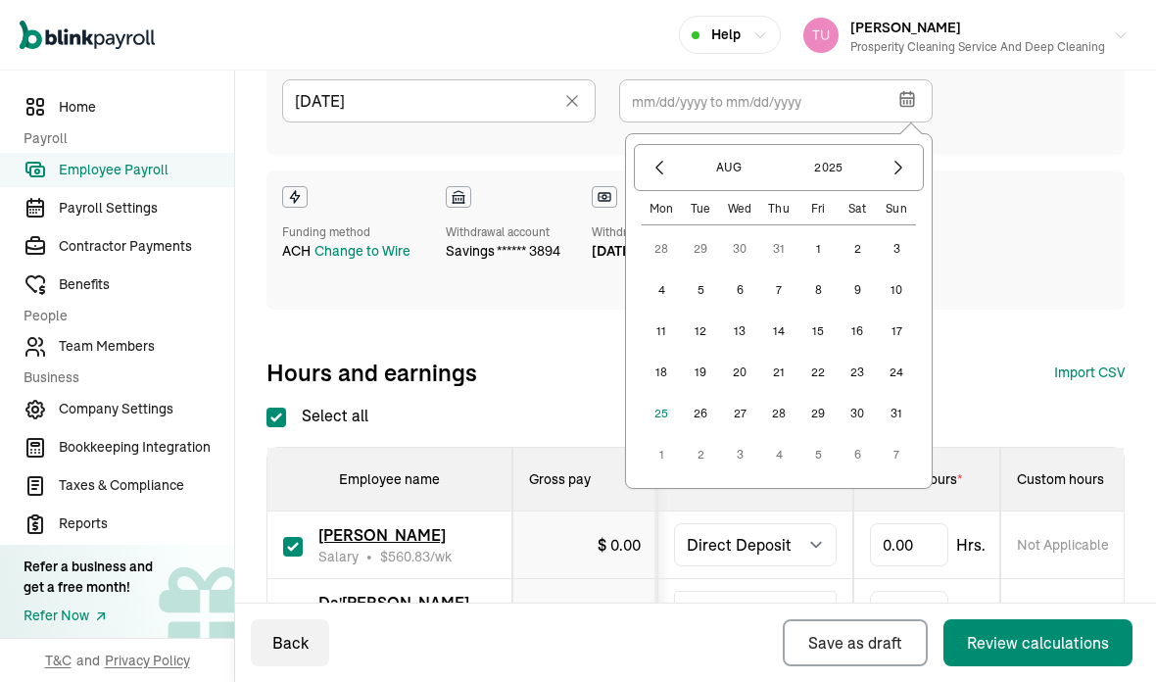
click at [866, 229] on button "2" at bounding box center [856, 248] width 39 height 39
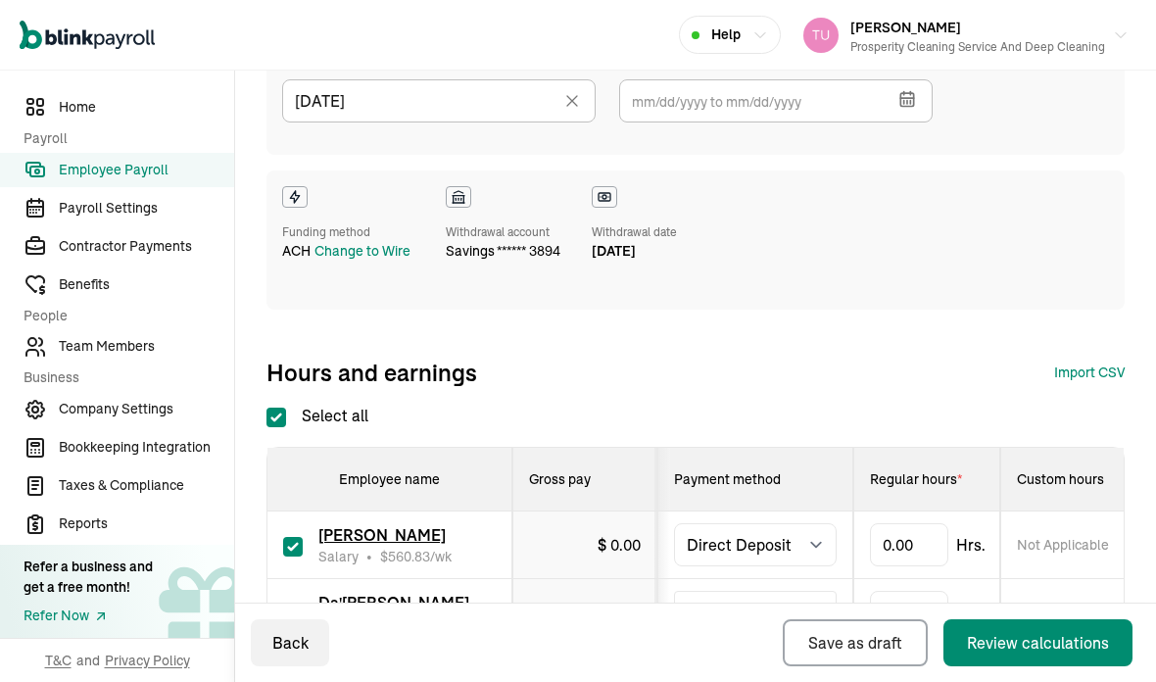
click at [915, 89] on icon "button" at bounding box center [907, 99] width 20 height 20
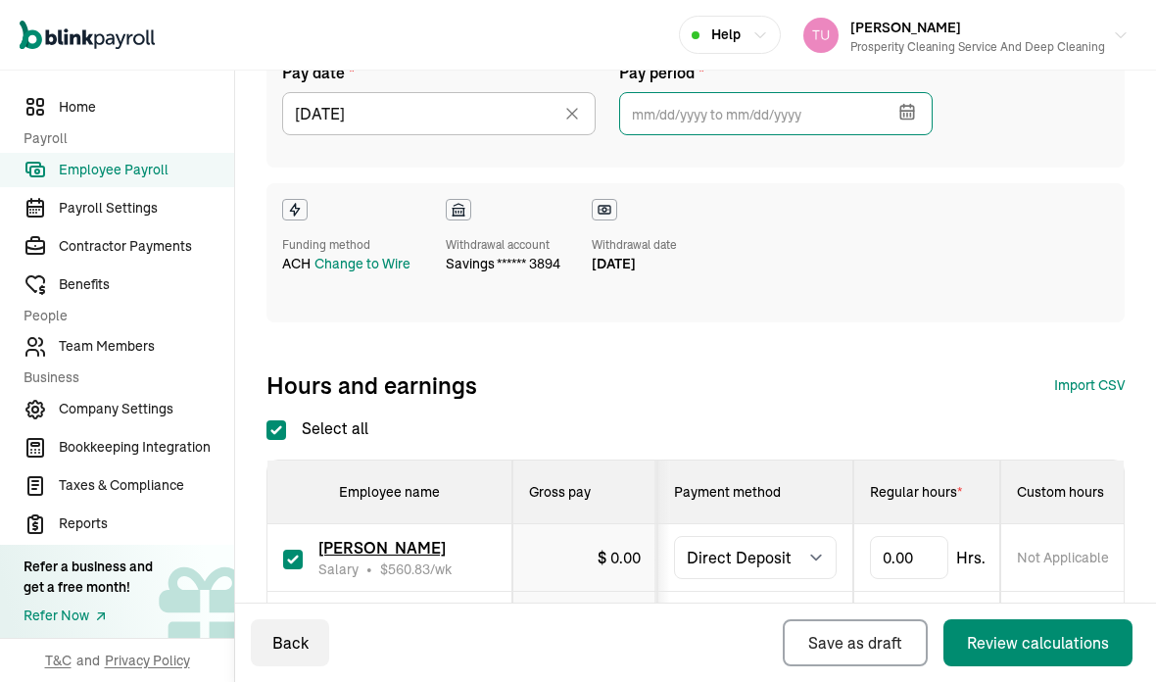
scroll to position [202, 0]
click at [916, 103] on icon "button" at bounding box center [907, 113] width 20 height 20
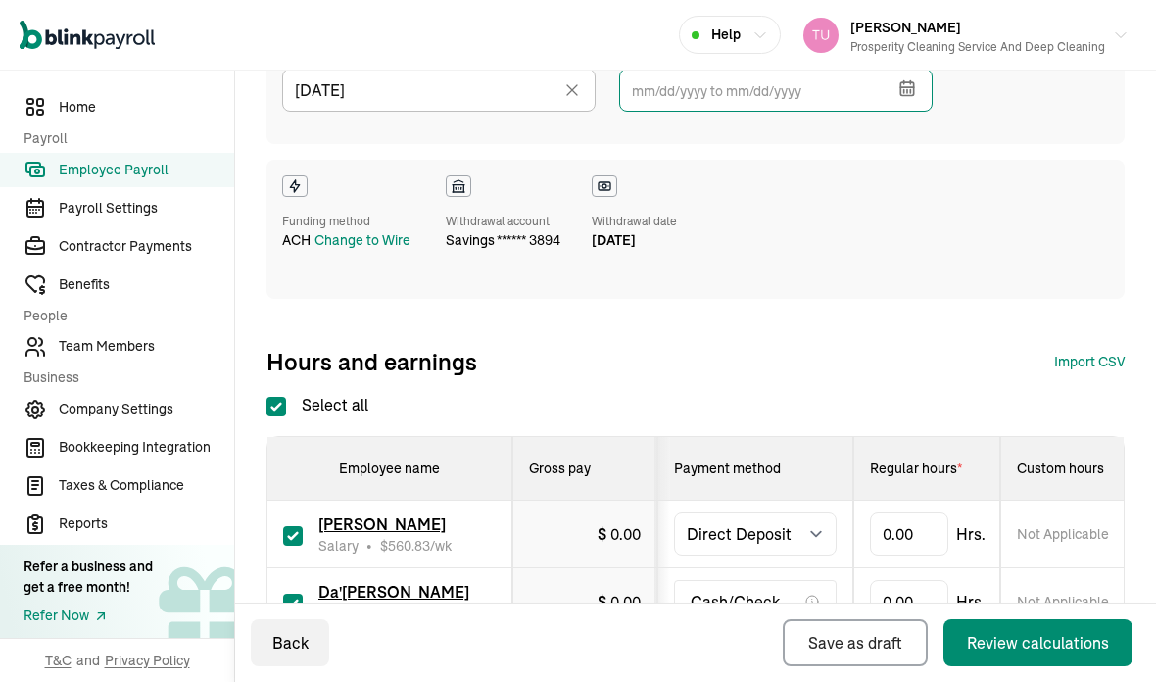
scroll to position [227, 0]
click at [909, 77] on icon "button" at bounding box center [907, 87] width 20 height 20
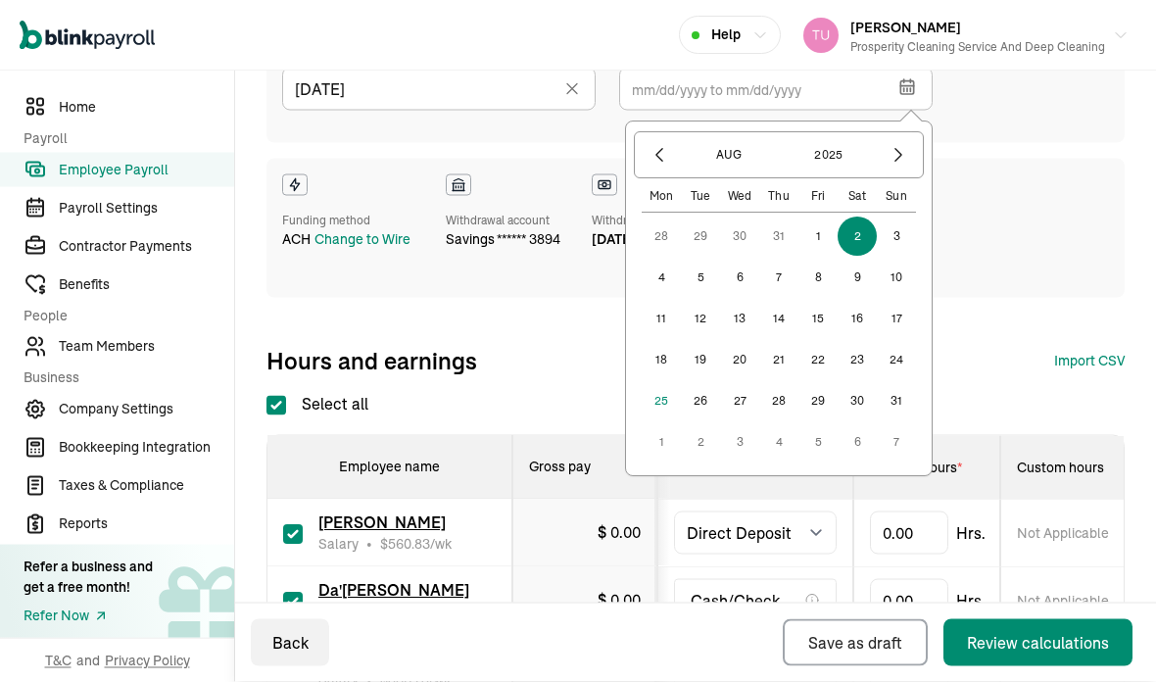
click at [819, 300] on button "15" at bounding box center [817, 319] width 39 height 39
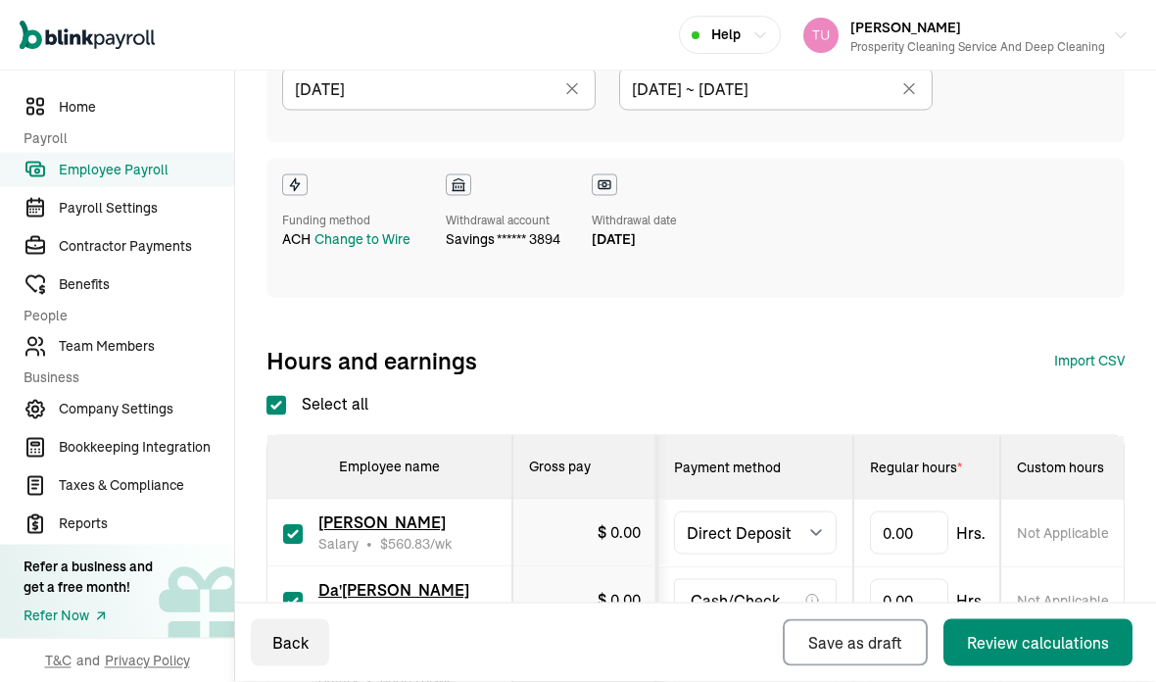
type input "[DATE] ~ [DATE]"
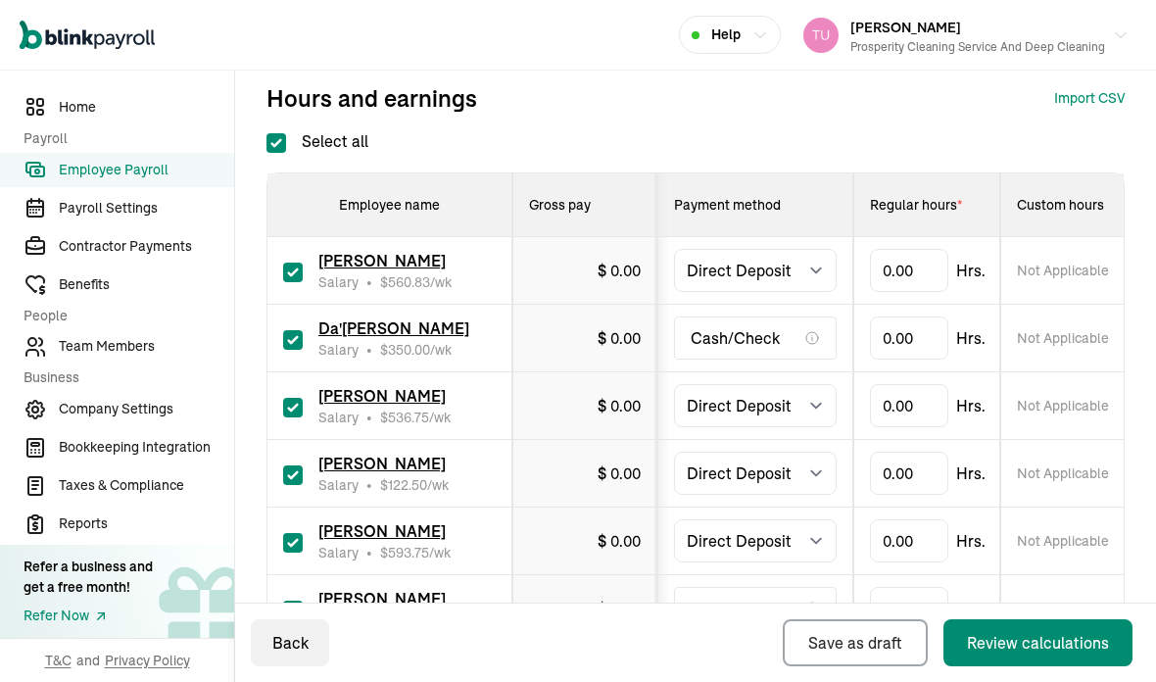
scroll to position [492, 0]
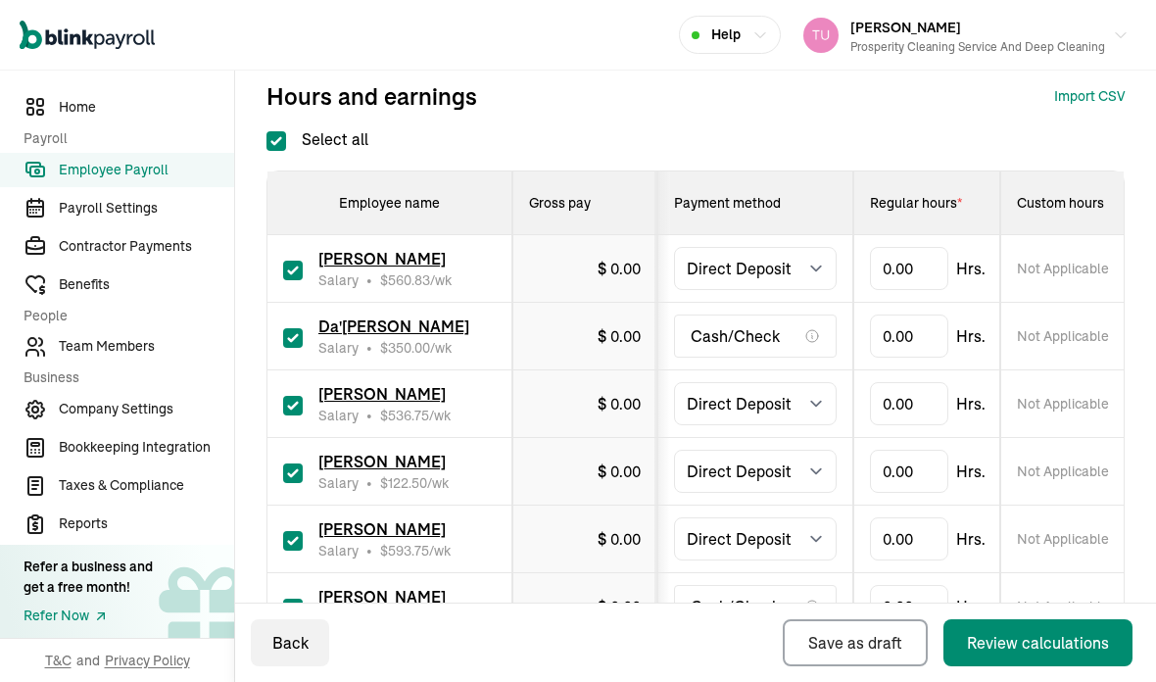
click at [290, 127] on label "Select all" at bounding box center [317, 139] width 102 height 24
click at [286, 131] on input "Select all" at bounding box center [276, 141] width 20 height 20
checkbox input "false"
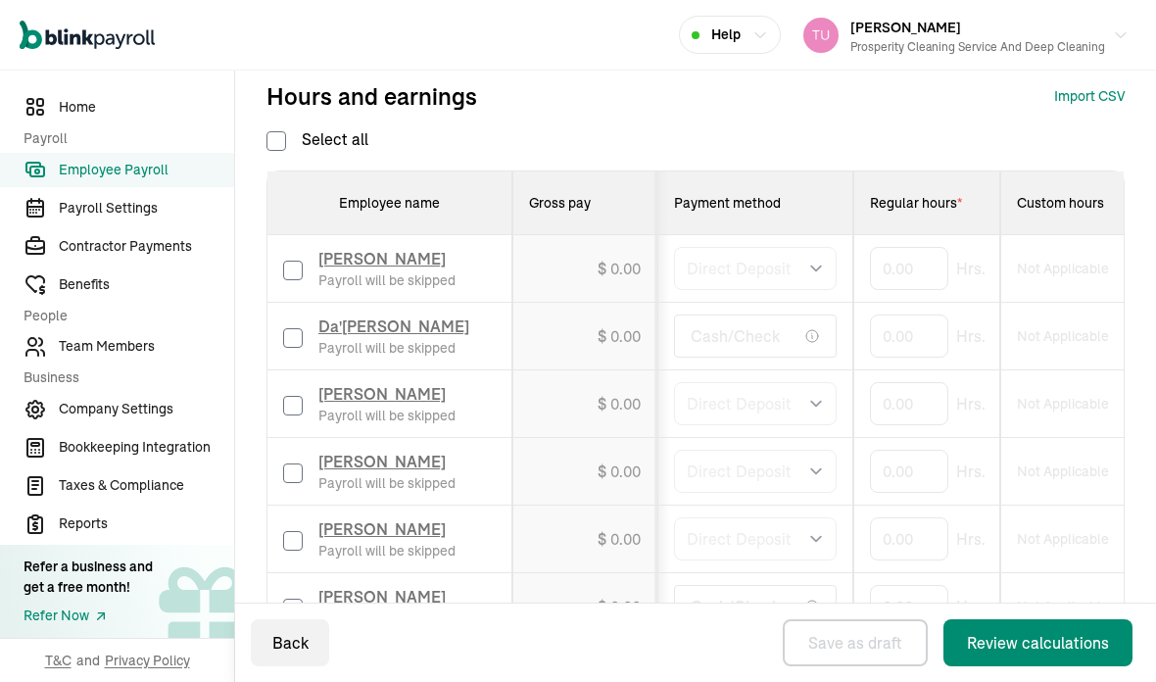
checkbox input "false"
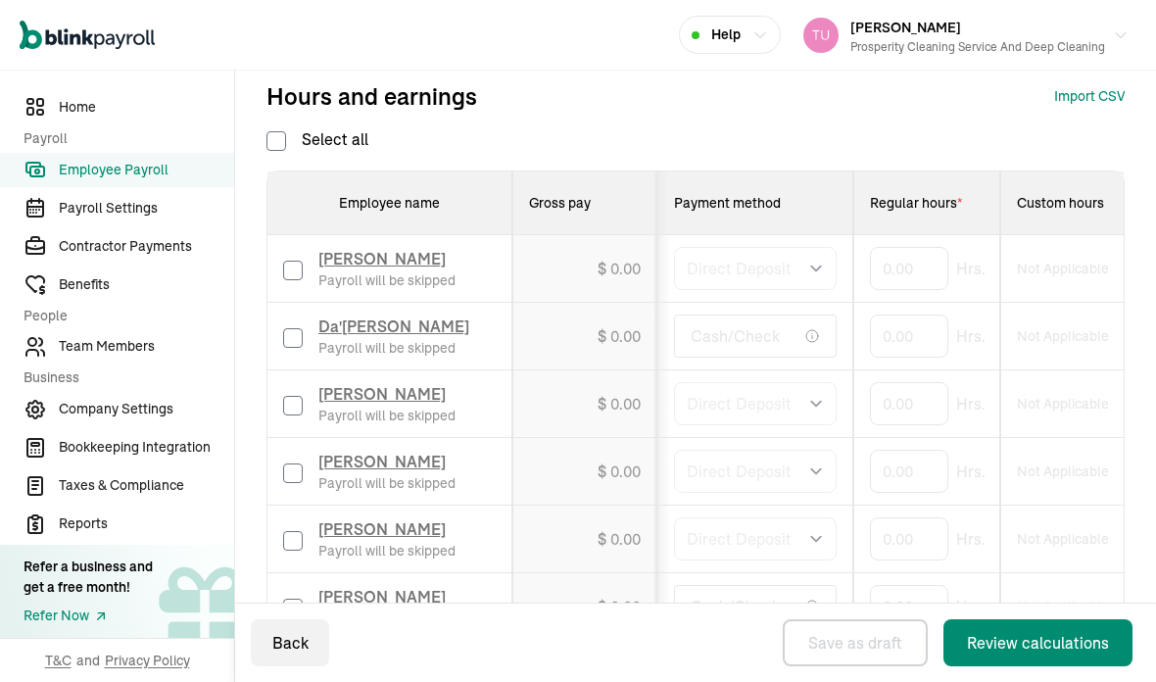
checkbox input "false"
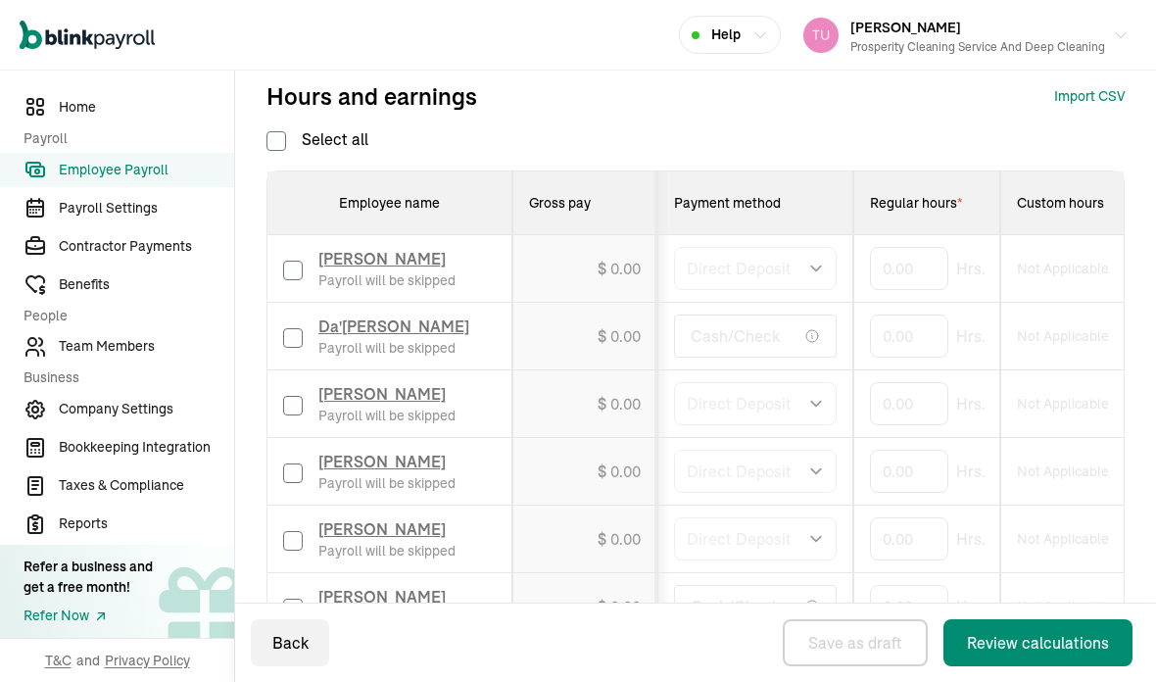
checkbox input "false"
click at [295, 396] on input "checkbox" at bounding box center [293, 406] width 20 height 20
checkbox input "true"
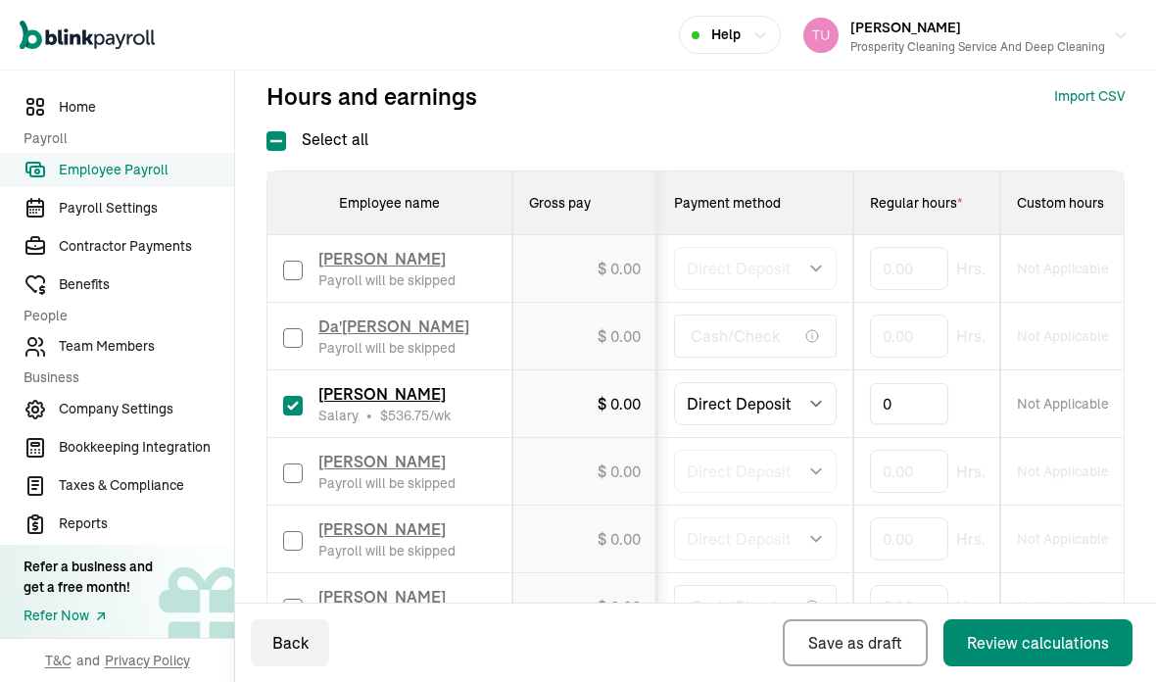
scroll to position [69, 0]
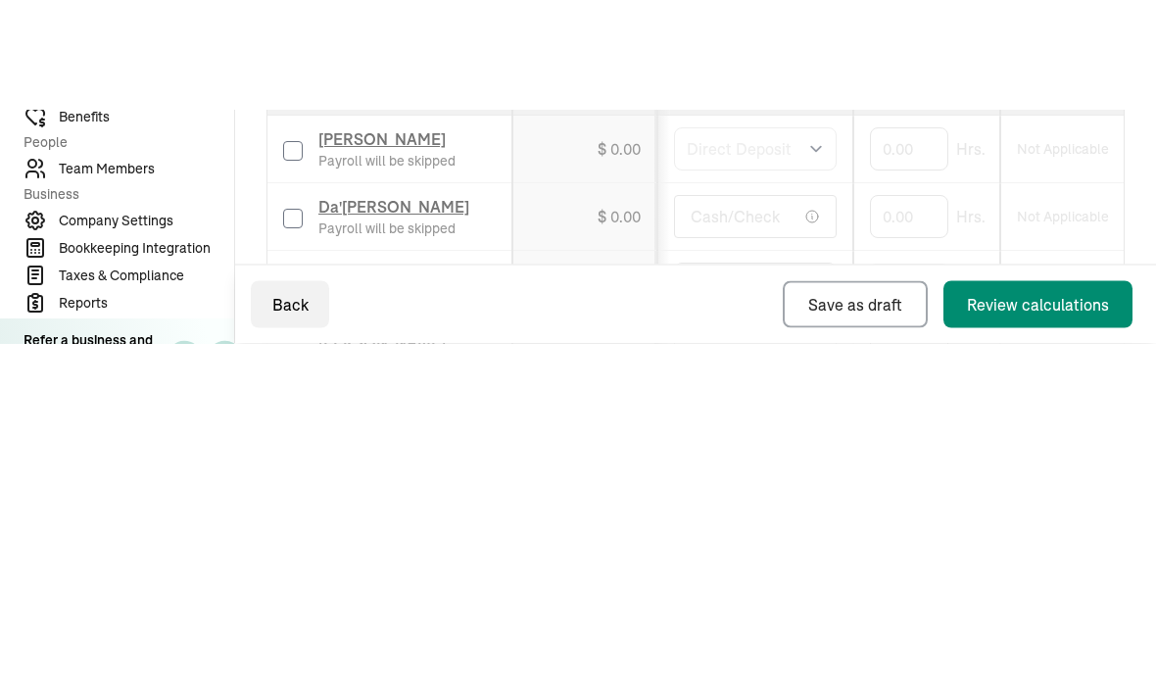
type input "80"
click at [396, 384] on span "[PERSON_NAME]" at bounding box center [381, 394] width 127 height 20
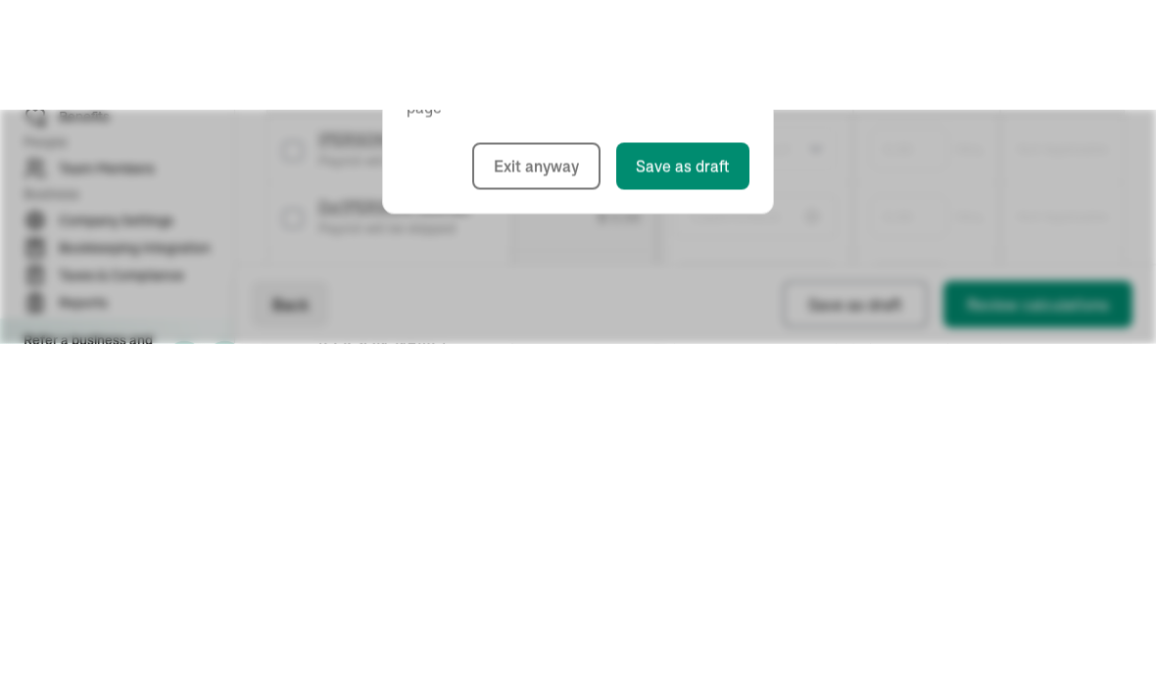
scroll to position [78, 0]
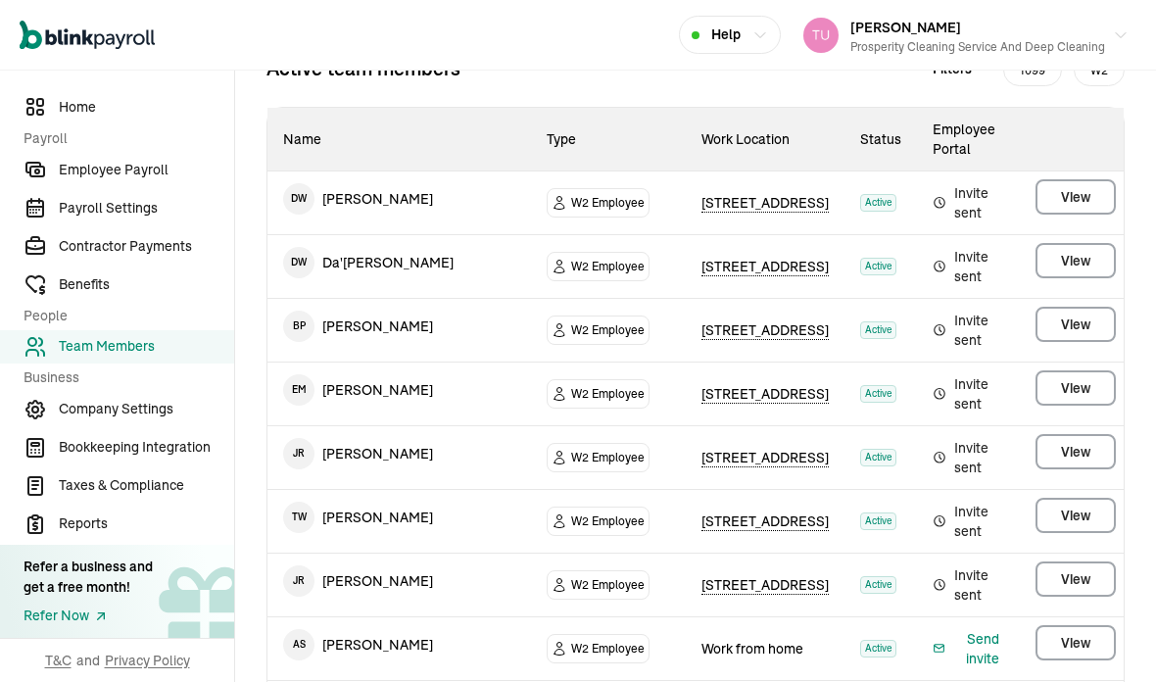
scroll to position [227, 0]
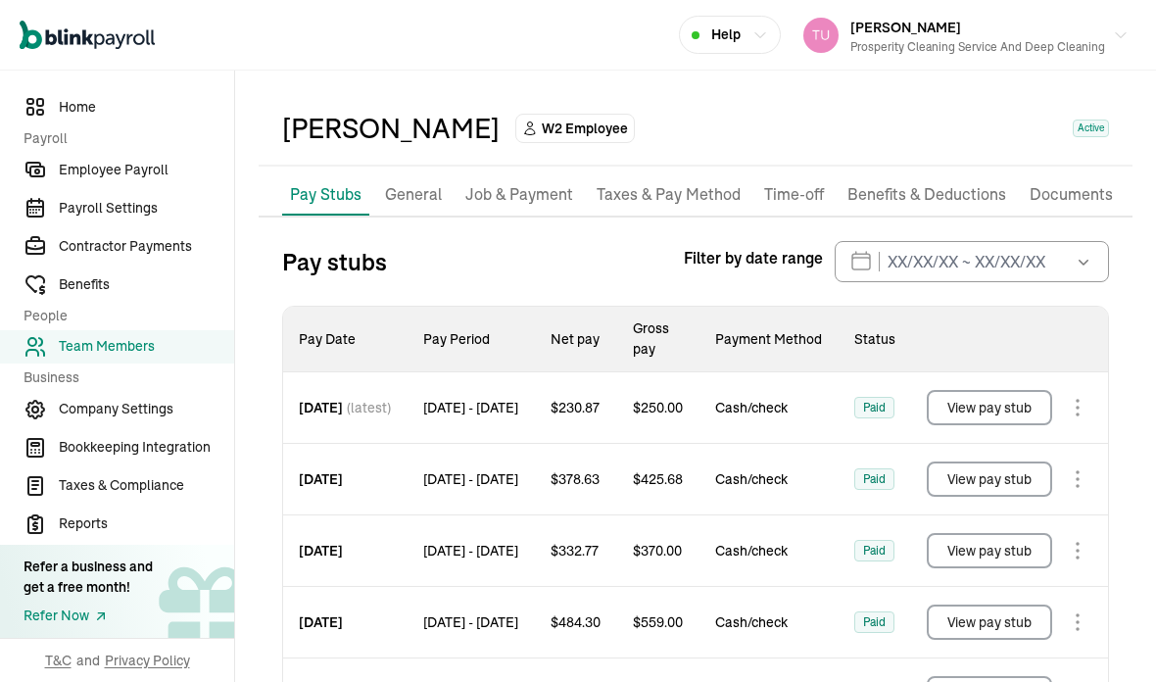
scroll to position [53, 0]
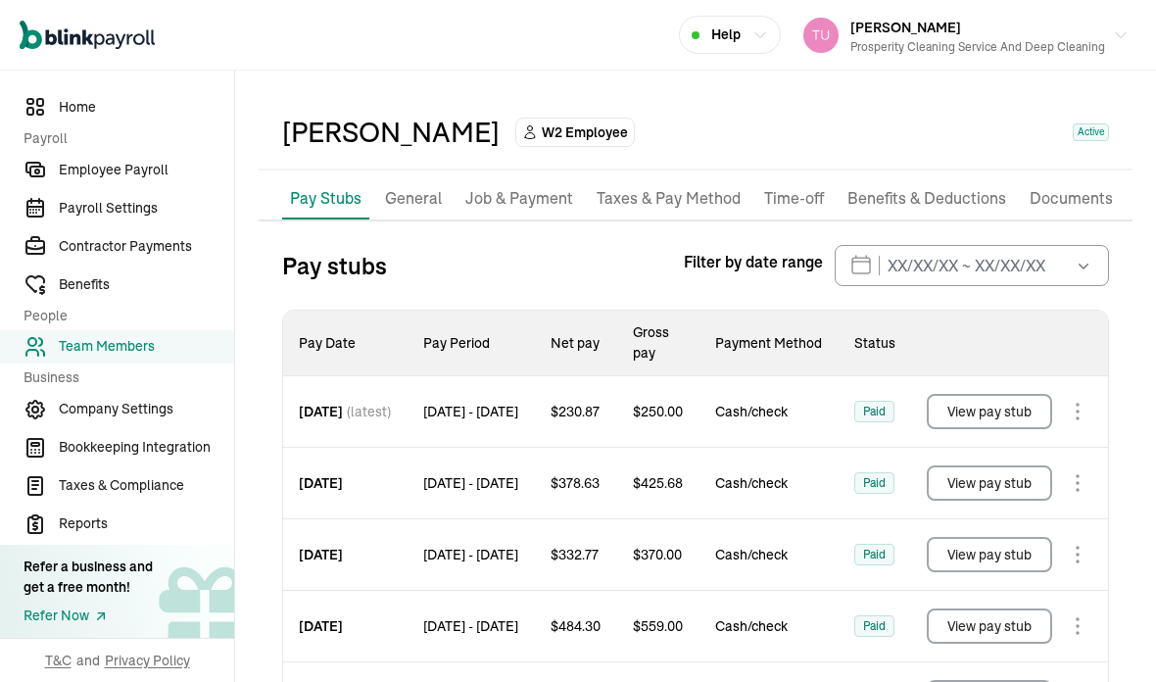
click at [538, 186] on p "Job & Payment" at bounding box center [519, 198] width 108 height 25
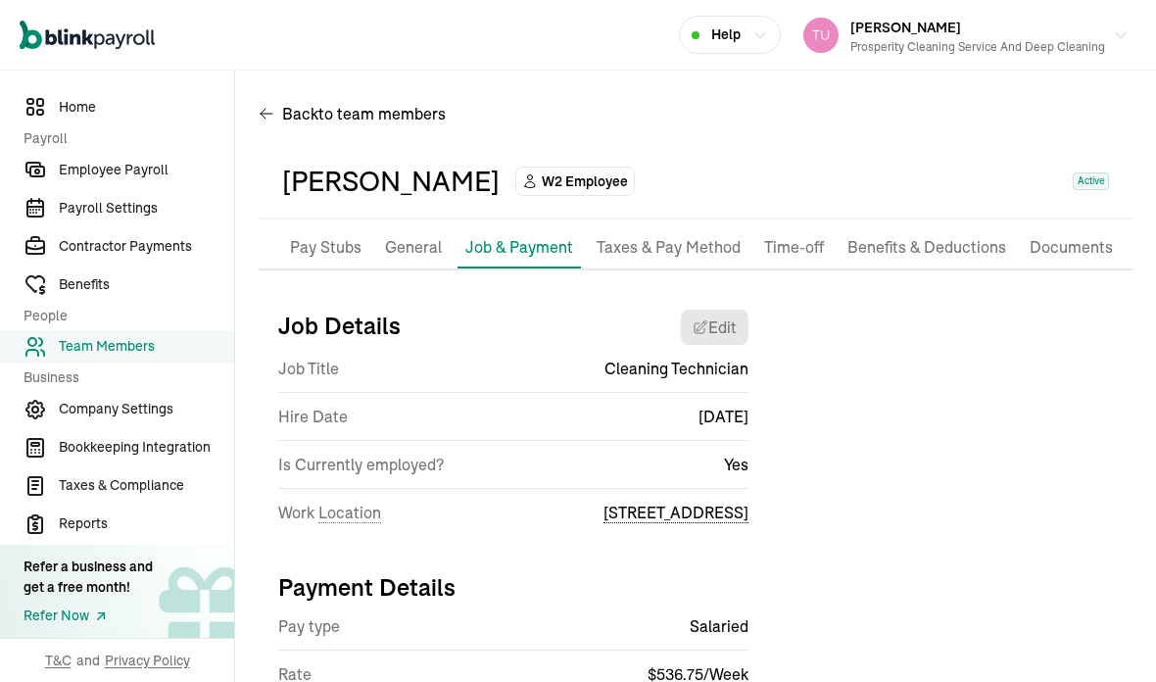
scroll to position [52, 0]
select select "[STREET_ADDRESS]"
select select "2"
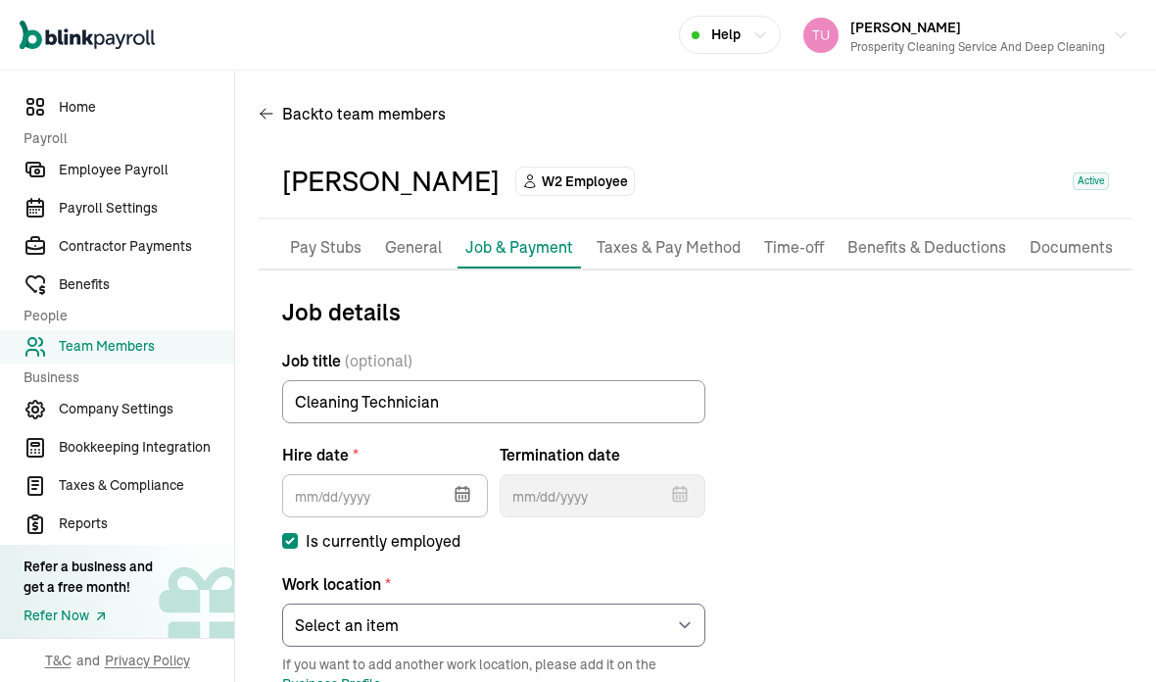
type input "[DATE]"
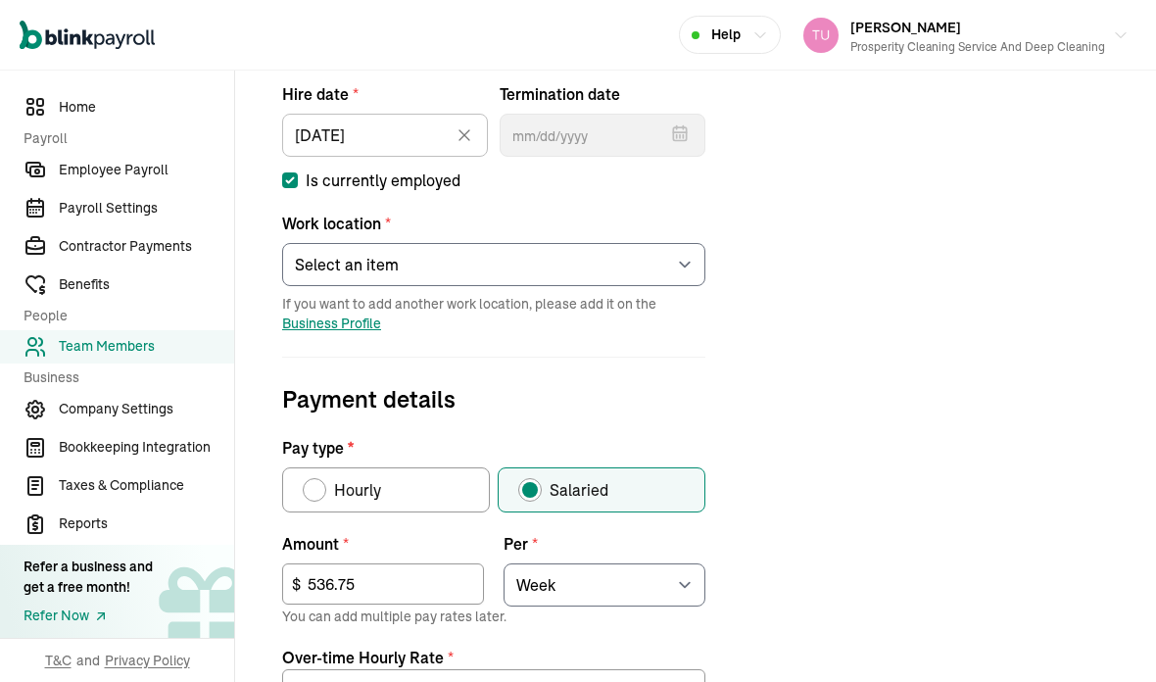
scroll to position [365, 0]
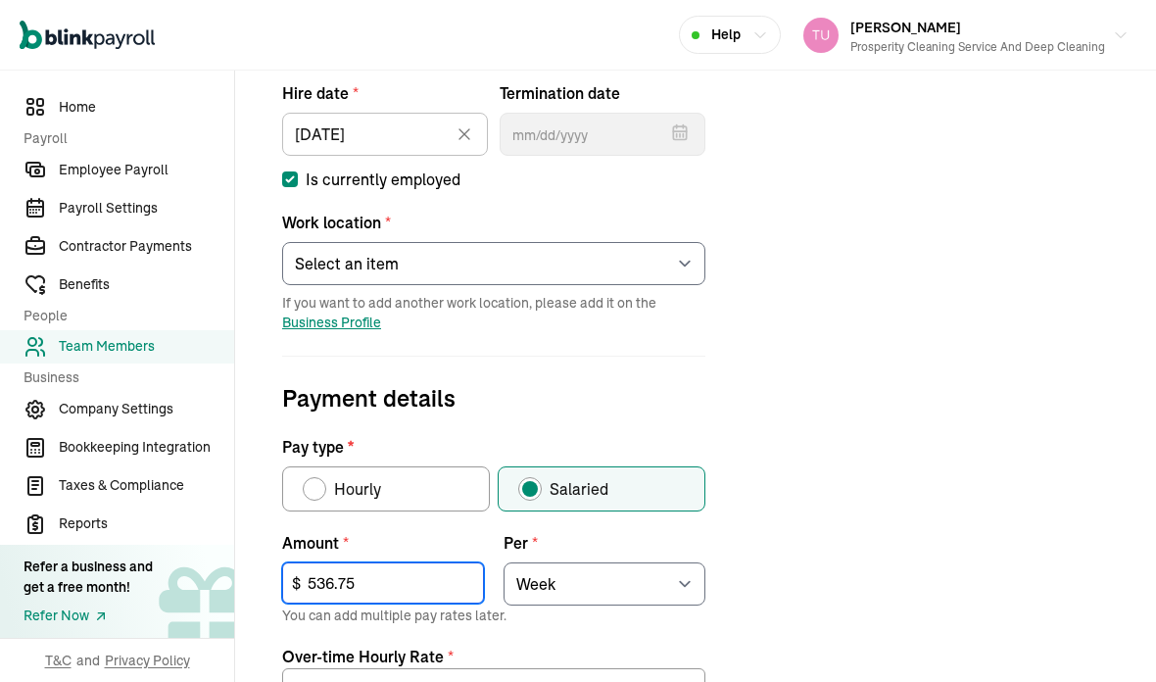
click at [395, 562] on input "536.75" at bounding box center [383, 582] width 202 height 41
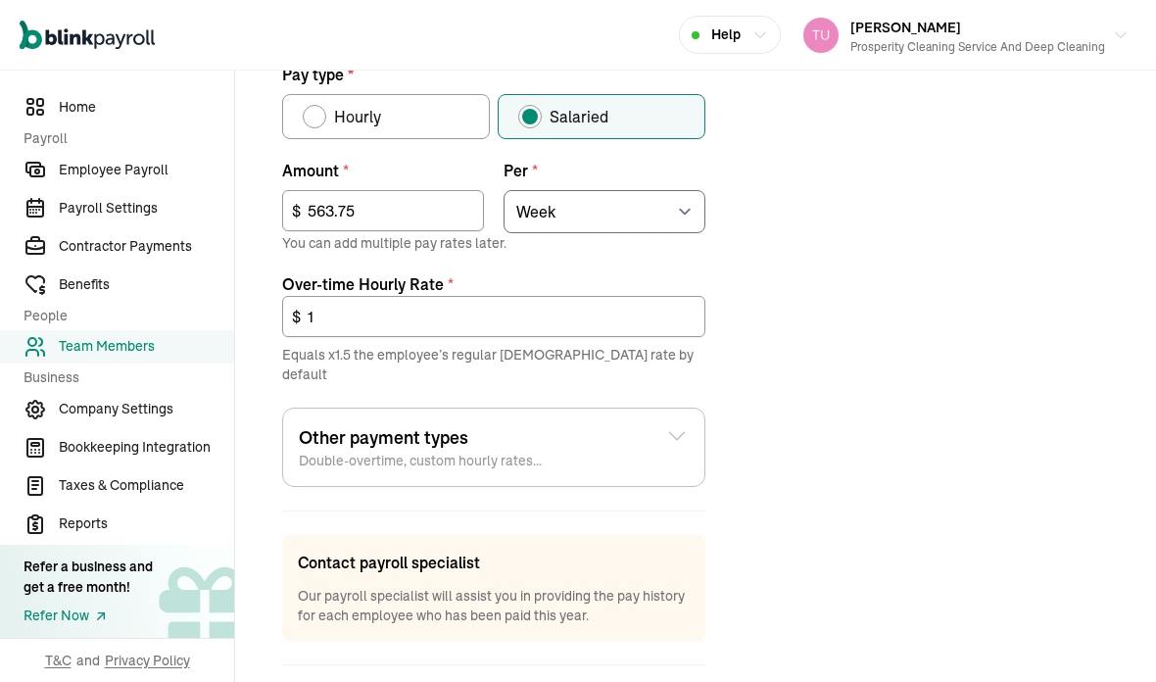
scroll to position [737, 0]
type input "563.75"
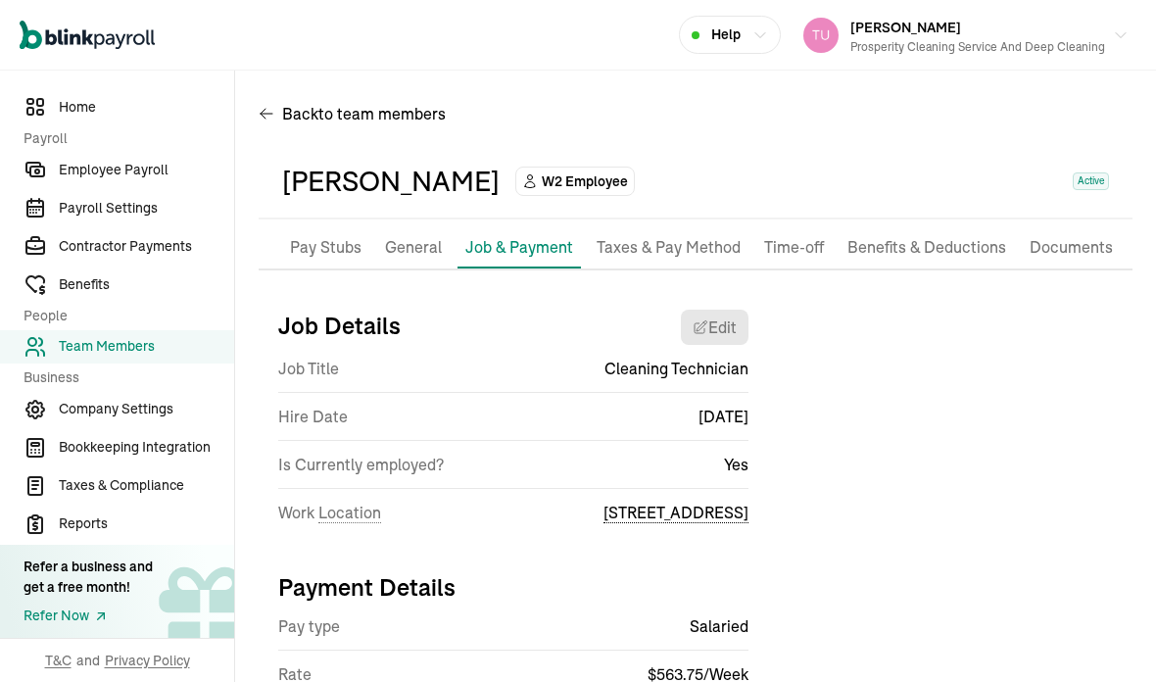
scroll to position [0, 0]
click at [671, 252] on p "Taxes & Pay Method" at bounding box center [668, 247] width 144 height 25
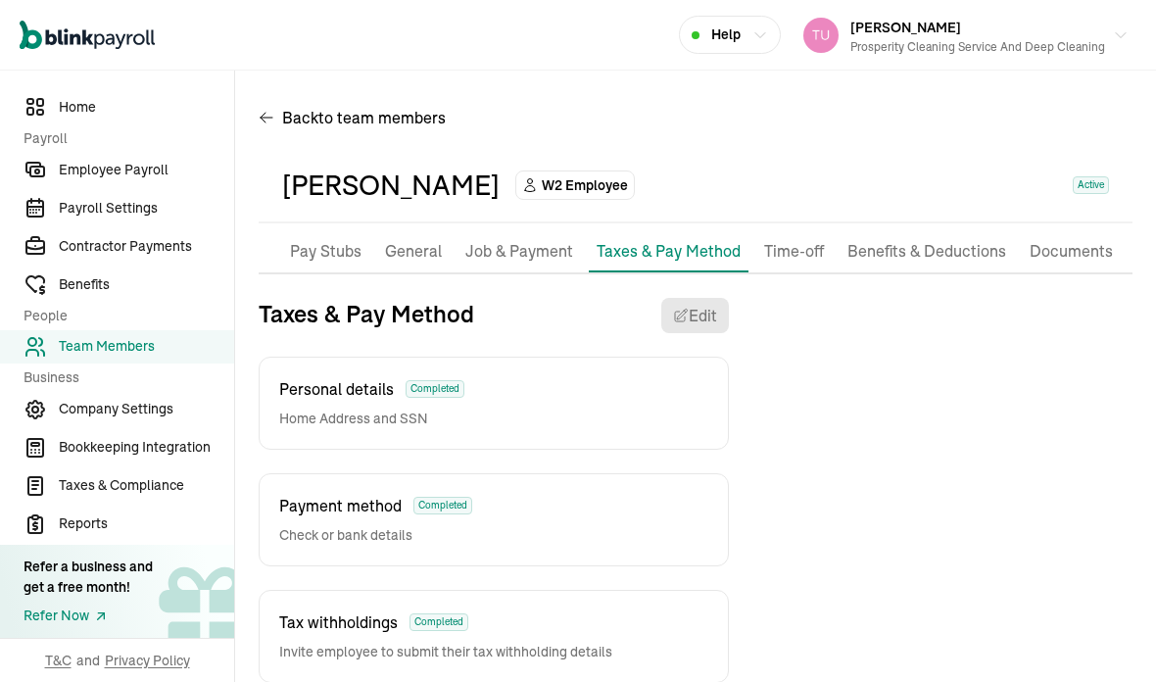
scroll to position [78, 0]
click at [518, 239] on p "Job & Payment" at bounding box center [519, 251] width 108 height 25
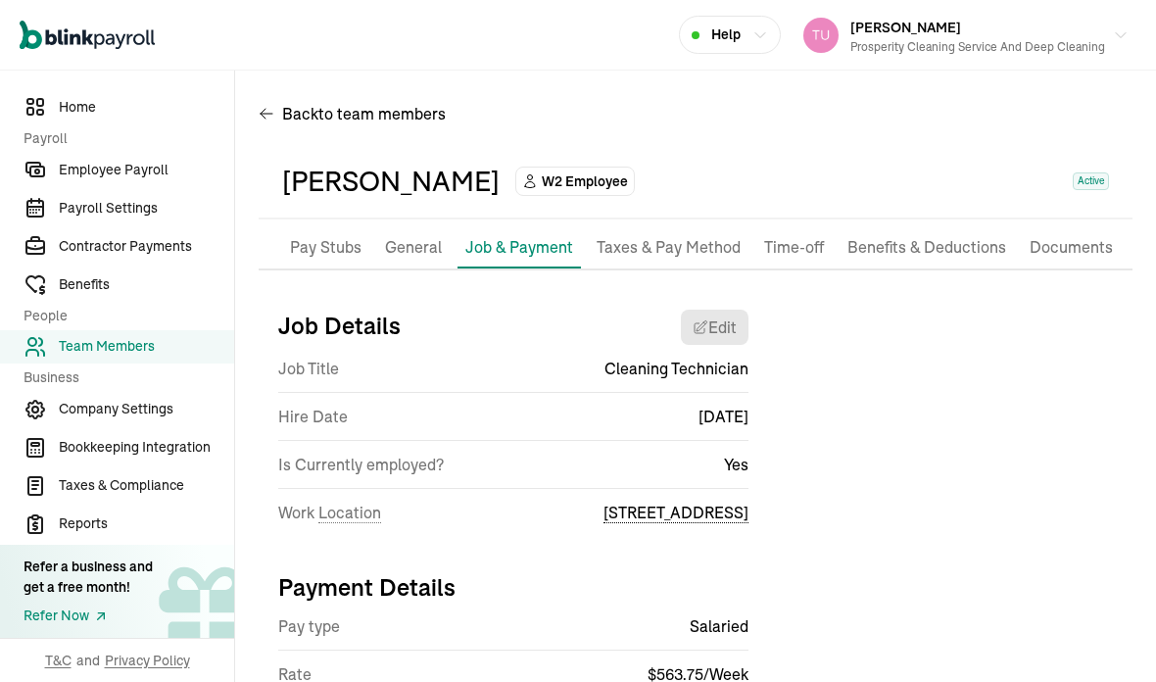
scroll to position [4, 0]
click at [156, 180] on span "Employee Payroll" at bounding box center [146, 170] width 175 height 21
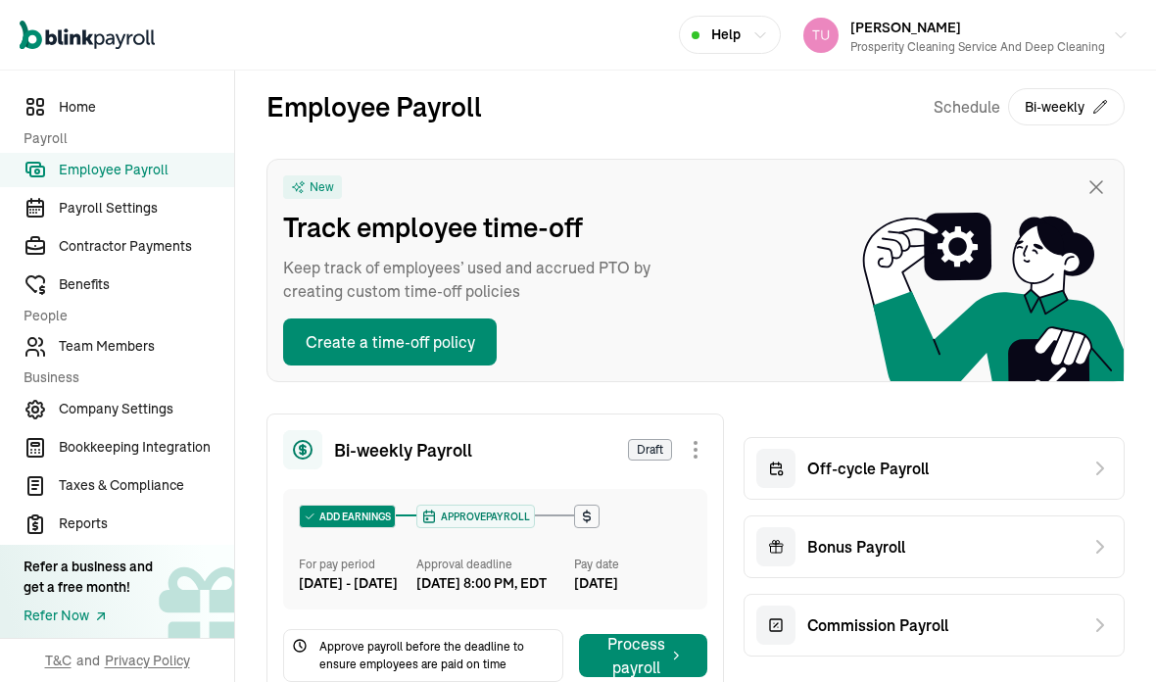
click at [1099, 456] on icon at bounding box center [1100, 468] width 24 height 24
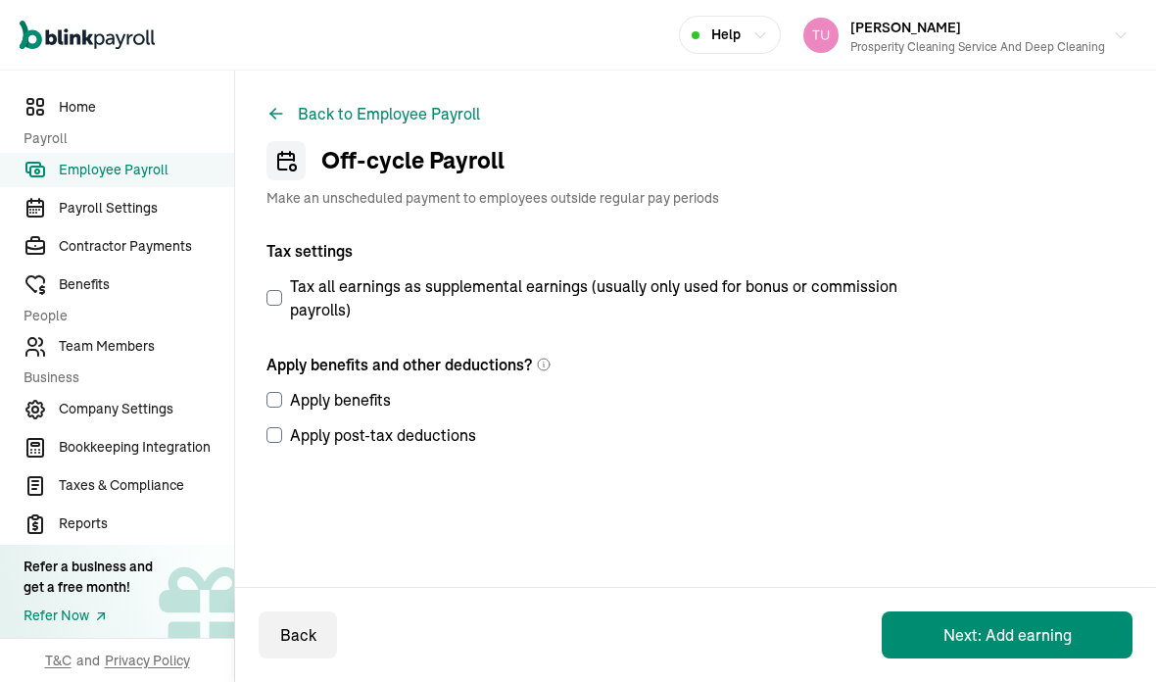
click at [266, 274] on label "Tax all earnings as supplemental earnings (usually only used for bonus or commi…" at bounding box center [589, 297] width 646 height 47
click at [266, 290] on input "Tax all earnings as supplemental earnings (usually only used for bonus or commi…" at bounding box center [274, 298] width 16 height 16
checkbox input "true"
click at [270, 392] on input "Apply benefits" at bounding box center [274, 400] width 16 height 16
checkbox input "true"
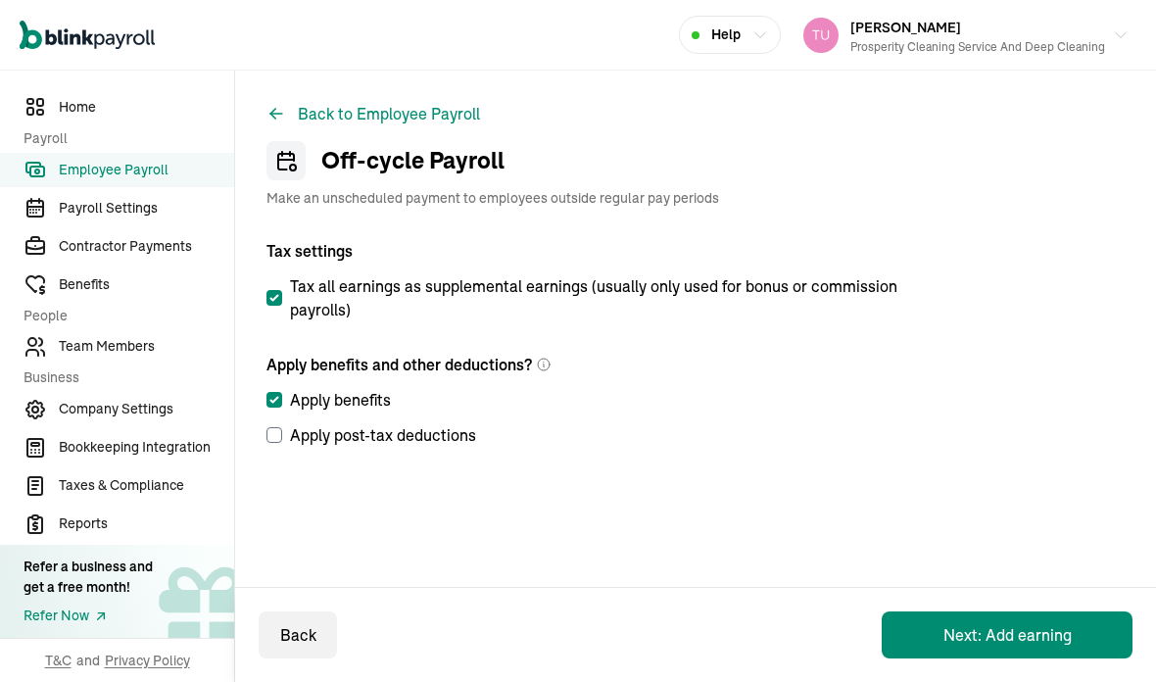
click at [279, 427] on input "Apply post-tax deductions" at bounding box center [274, 435] width 16 height 16
checkbox input "true"
click at [986, 629] on button "Next: Add earning" at bounding box center [1007, 634] width 251 height 47
select select "direct_deposit"
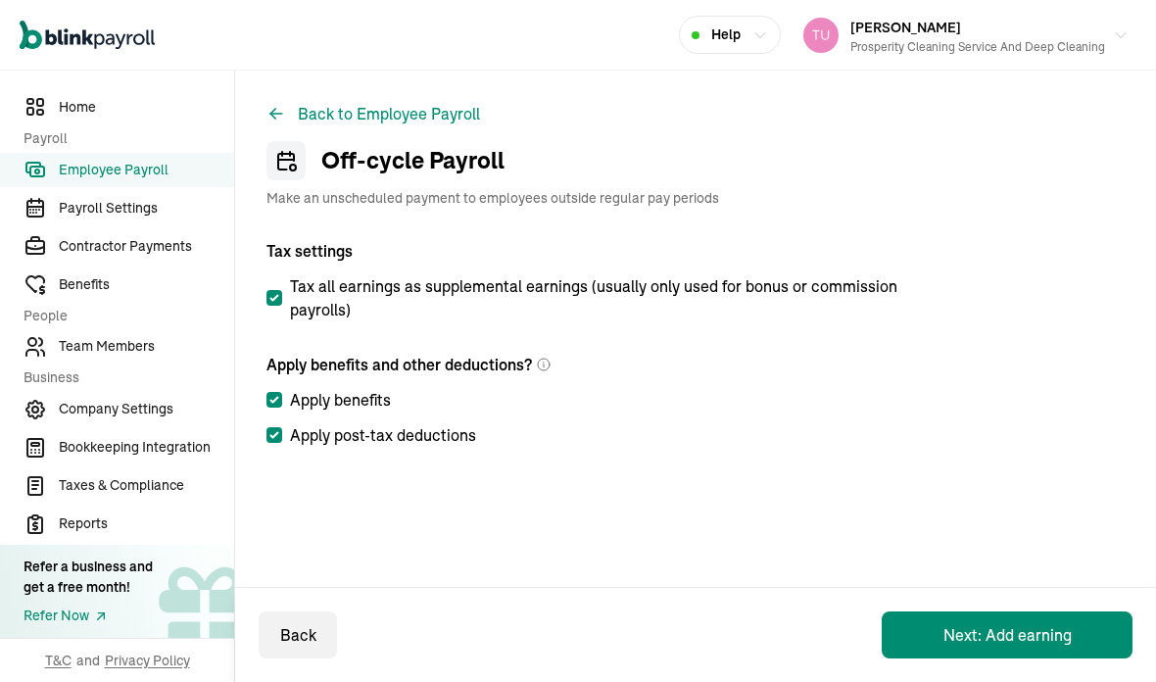
select select "direct_deposit"
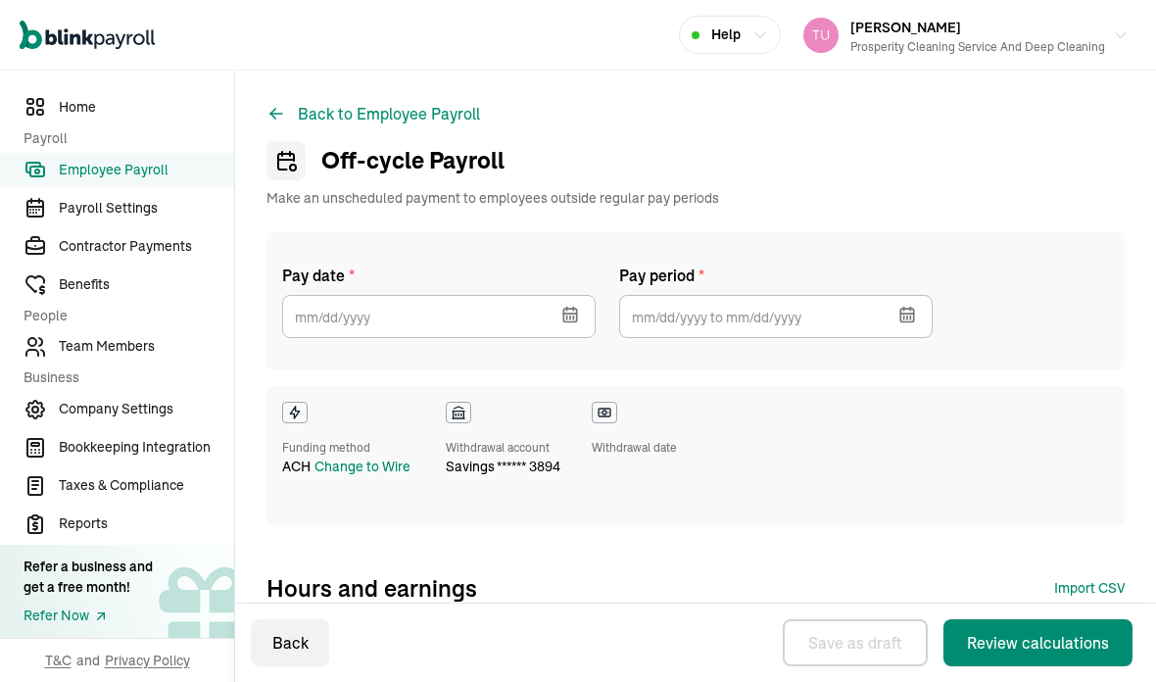
checkbox input "true"
click at [575, 305] on icon "button" at bounding box center [570, 315] width 20 height 20
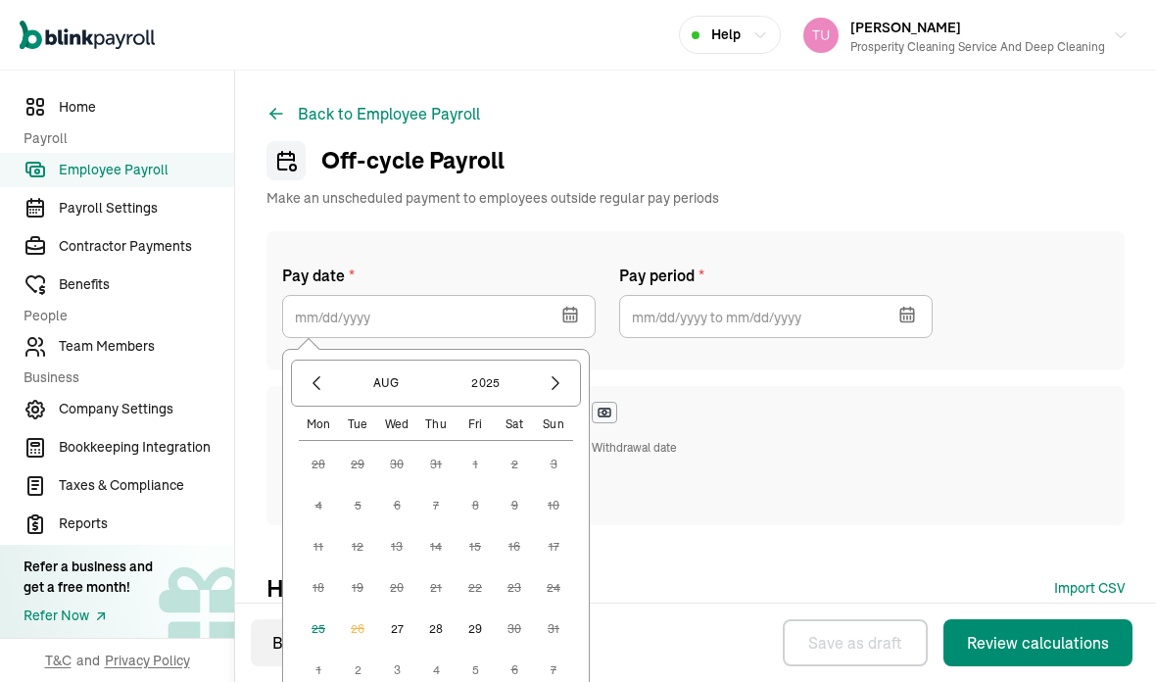
click at [399, 609] on button "27" at bounding box center [396, 628] width 39 height 39
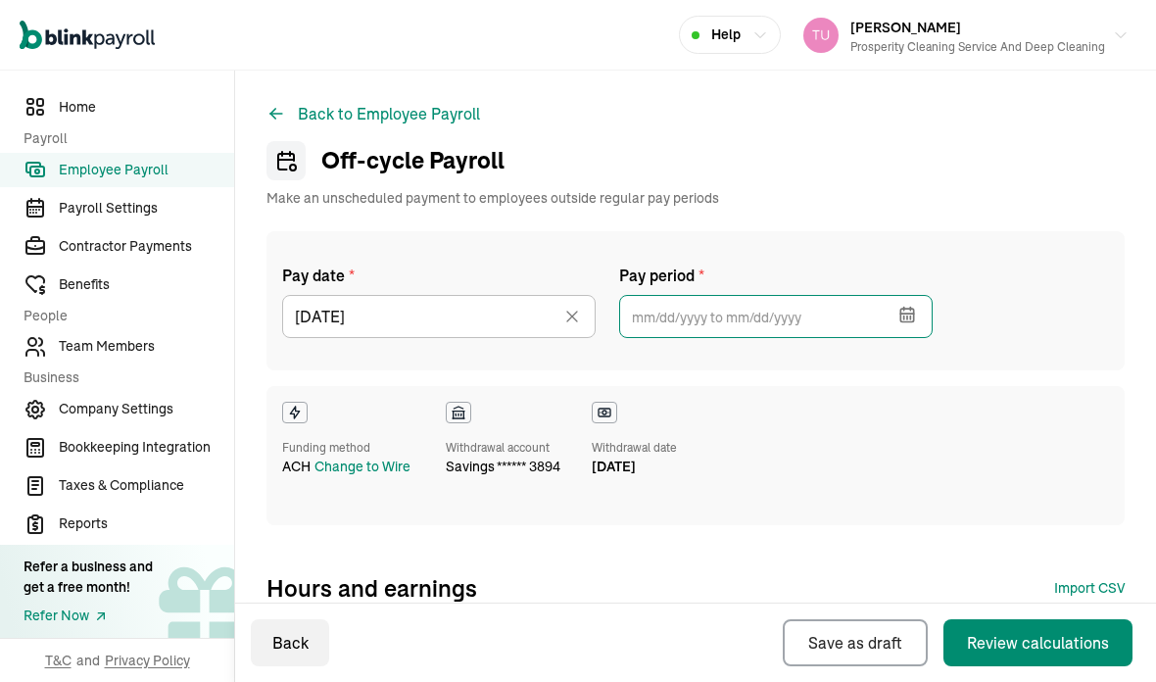
click at [876, 295] on input "text" at bounding box center [775, 316] width 313 height 43
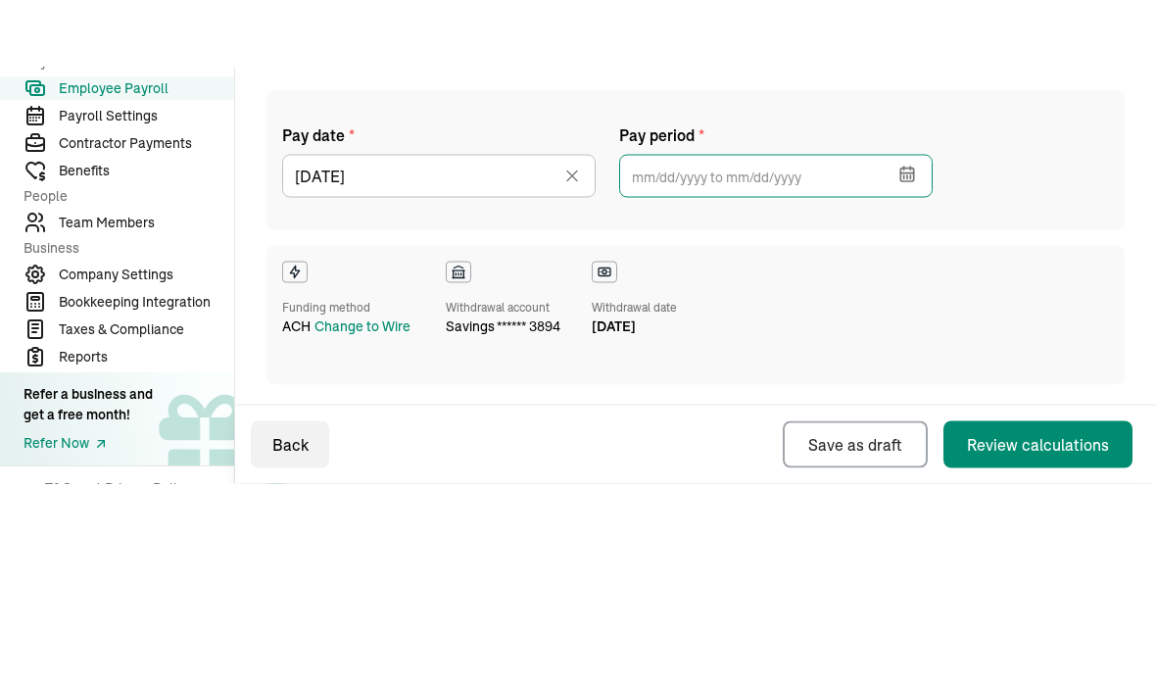
scroll to position [74, 0]
click at [909, 239] on icon "button" at bounding box center [906, 239] width 13 height 0
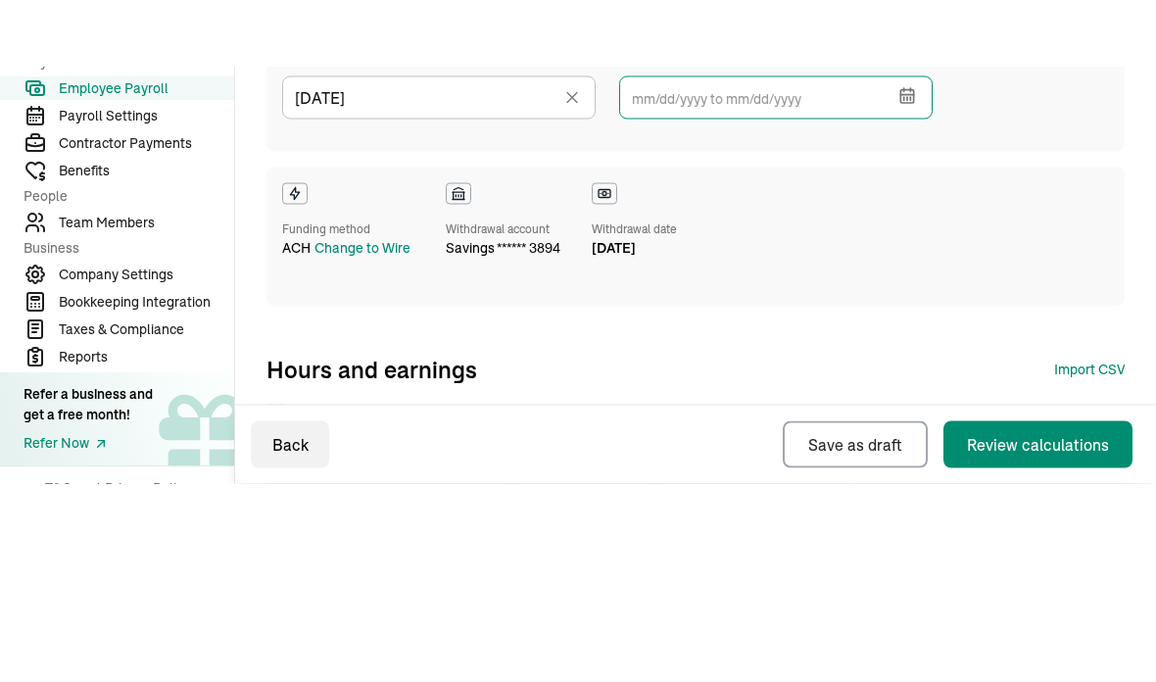
scroll to position [154, 0]
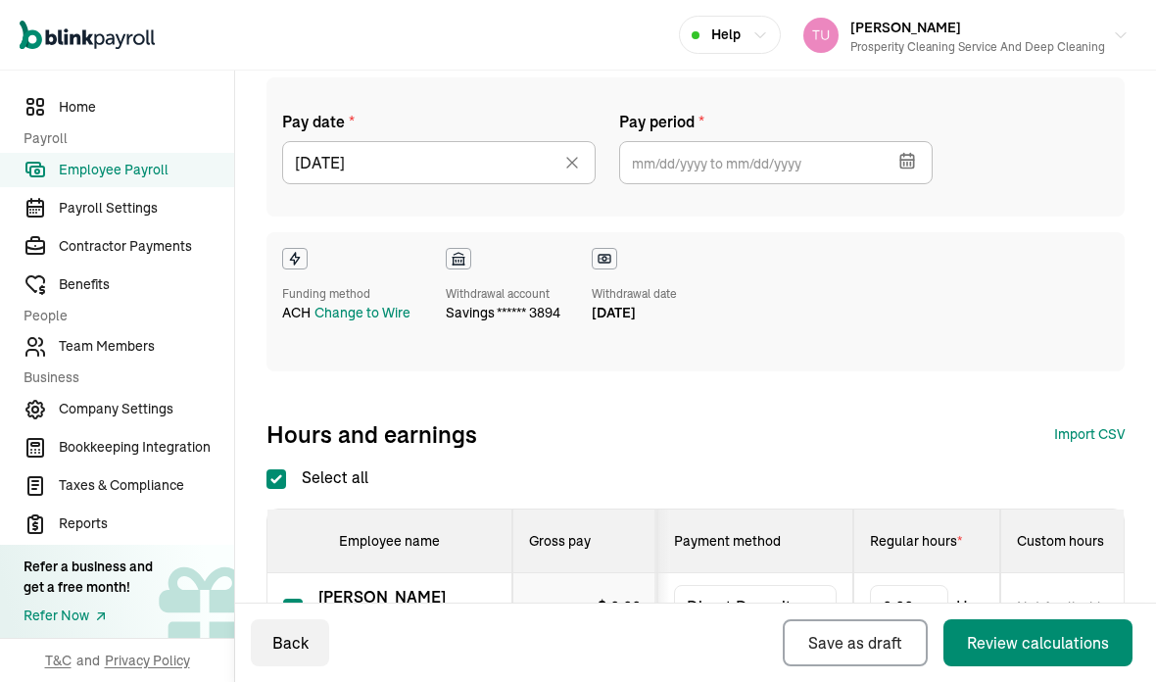
click at [909, 151] on icon "button" at bounding box center [907, 161] width 20 height 20
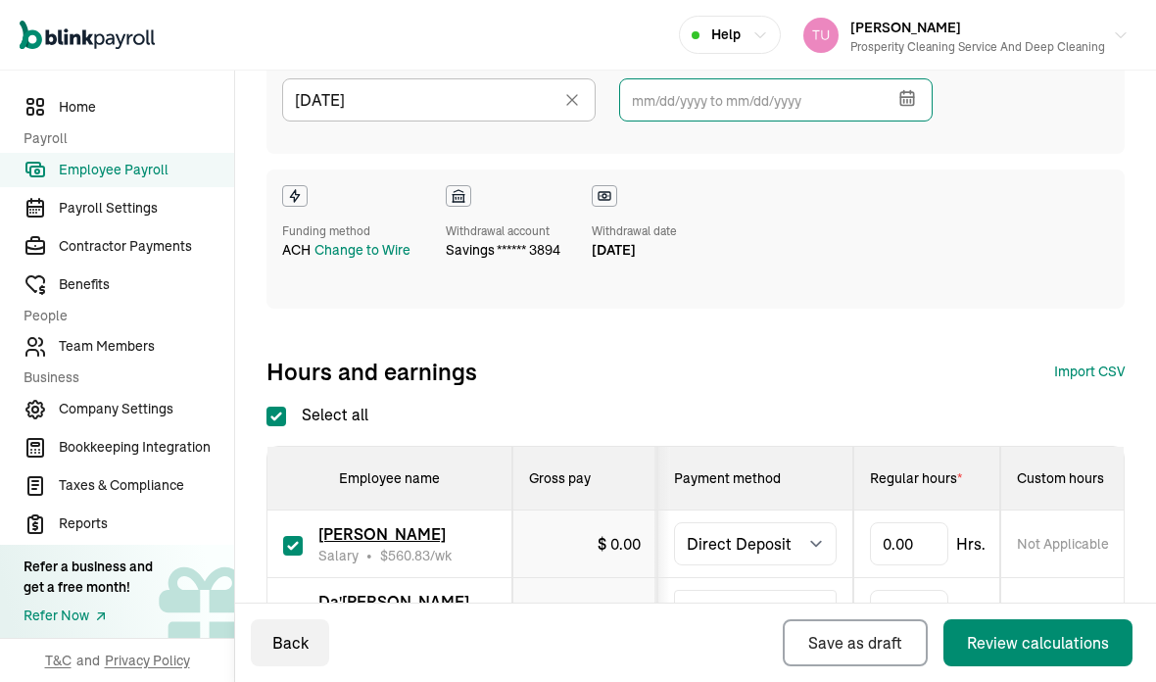
scroll to position [216, 0]
click at [913, 92] on icon "button" at bounding box center [906, 98] width 13 height 13
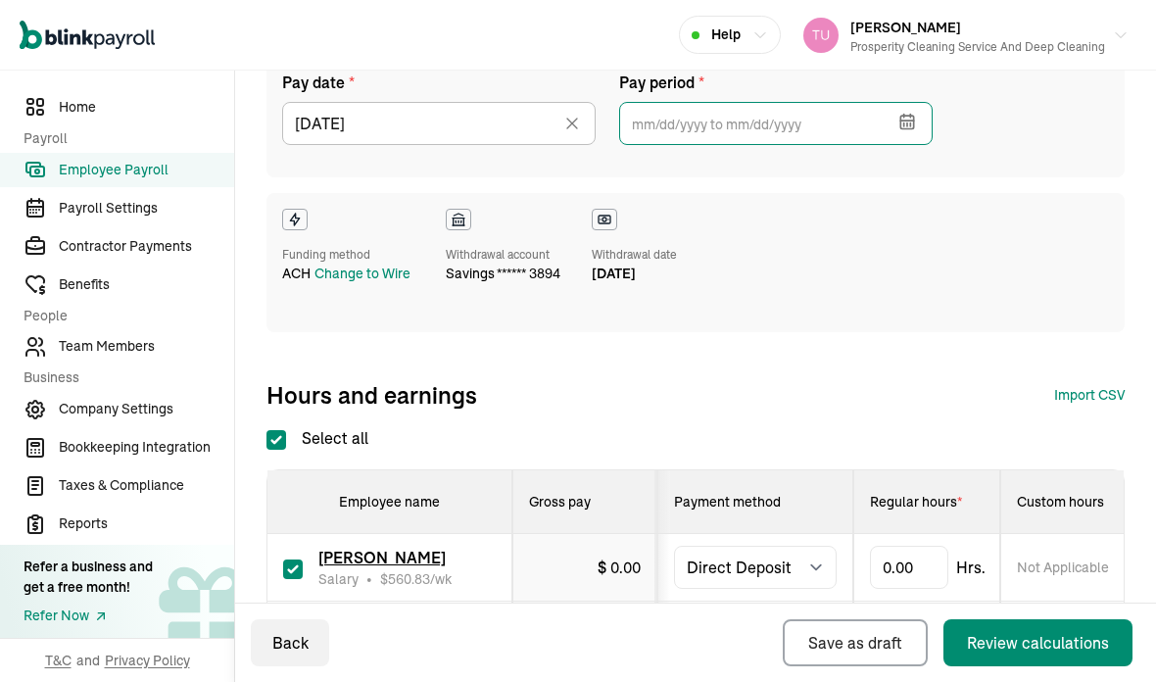
scroll to position [194, 0]
click at [909, 111] on icon "button" at bounding box center [907, 121] width 20 height 20
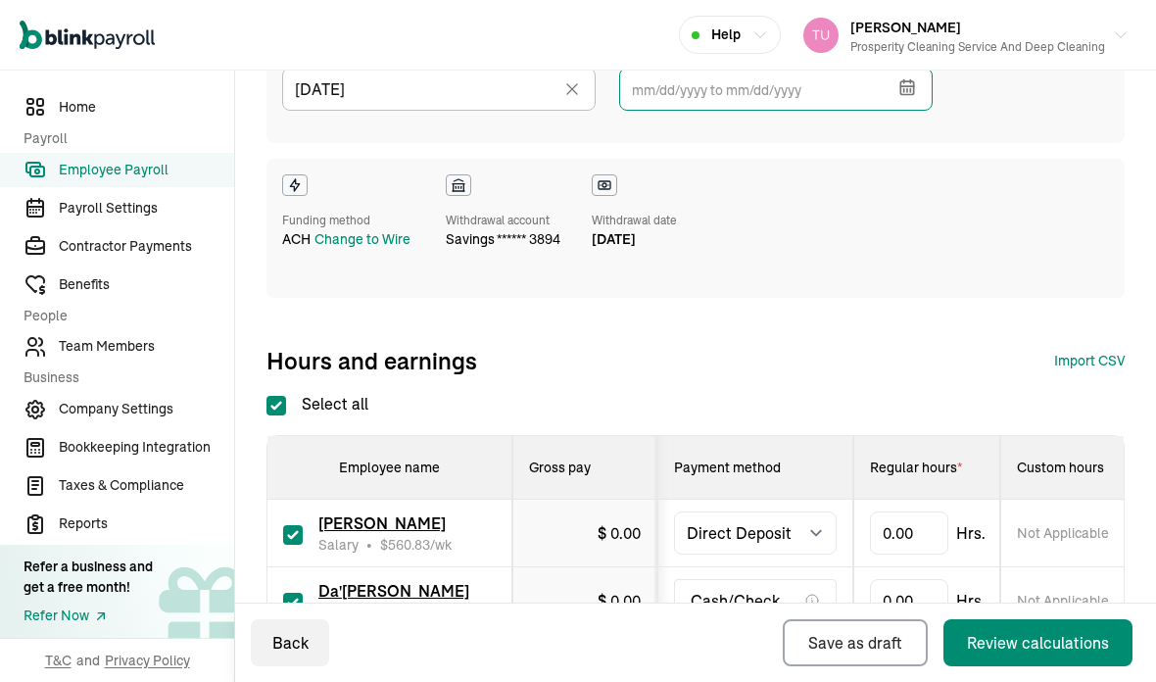
scroll to position [227, 0]
click at [909, 81] on icon "button" at bounding box center [906, 87] width 13 height 13
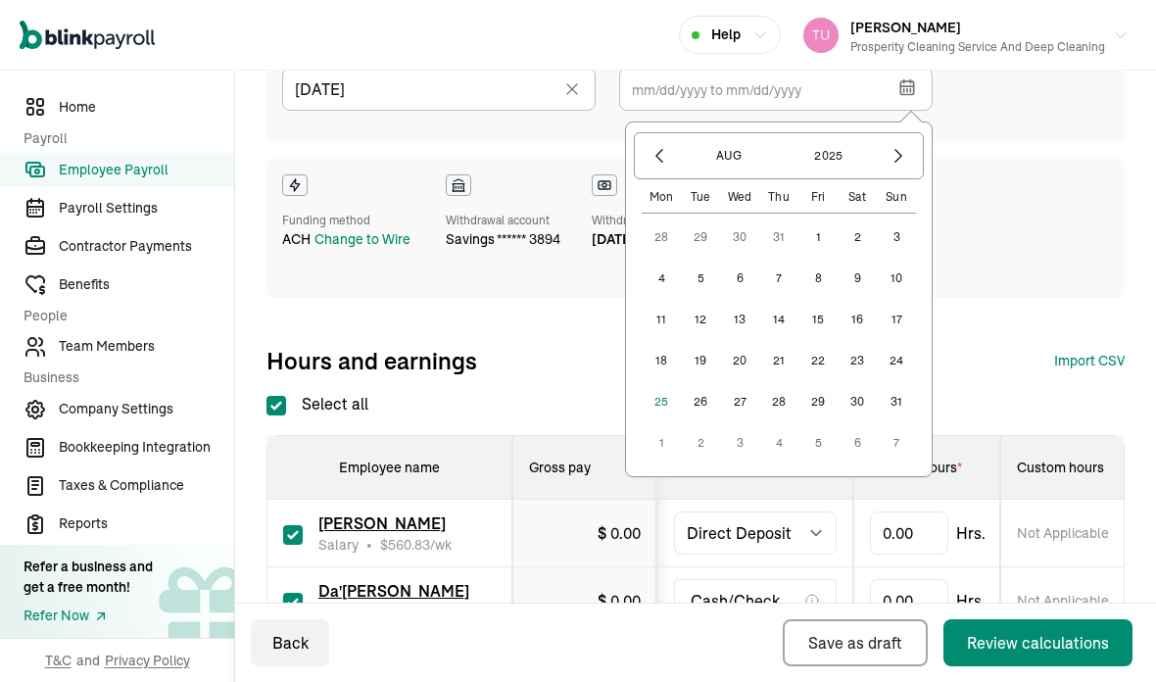
click at [867, 217] on button "2" at bounding box center [856, 236] width 39 height 39
click at [820, 300] on button "15" at bounding box center [817, 319] width 39 height 39
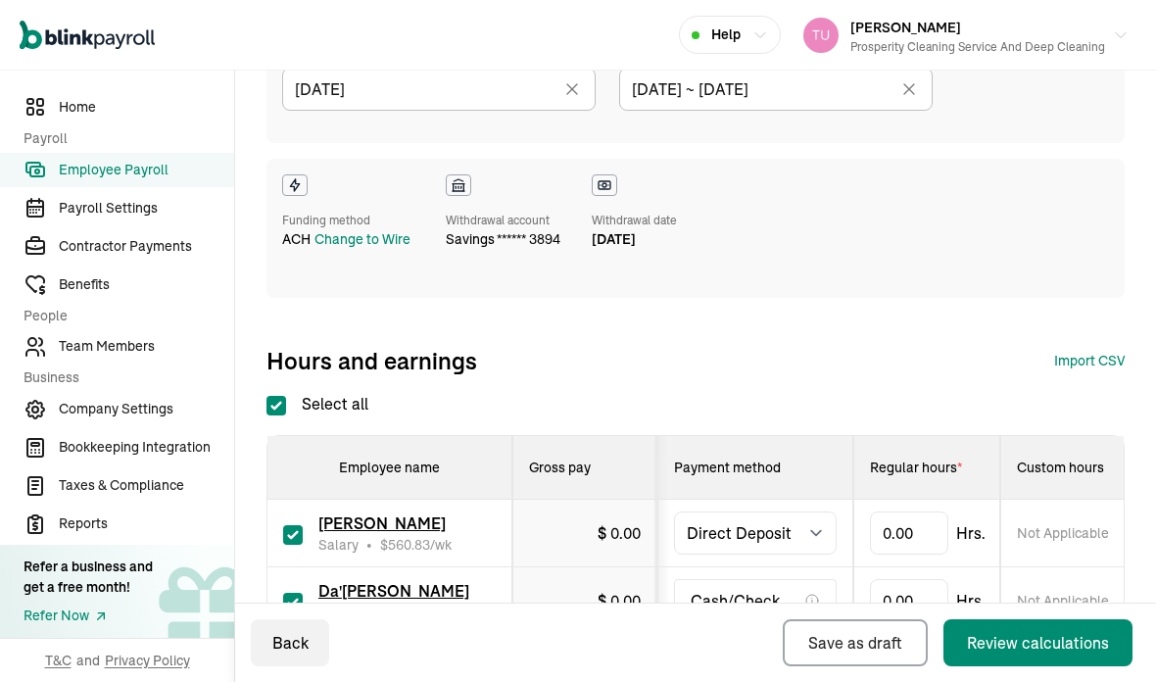
type input "[DATE] ~ [DATE]"
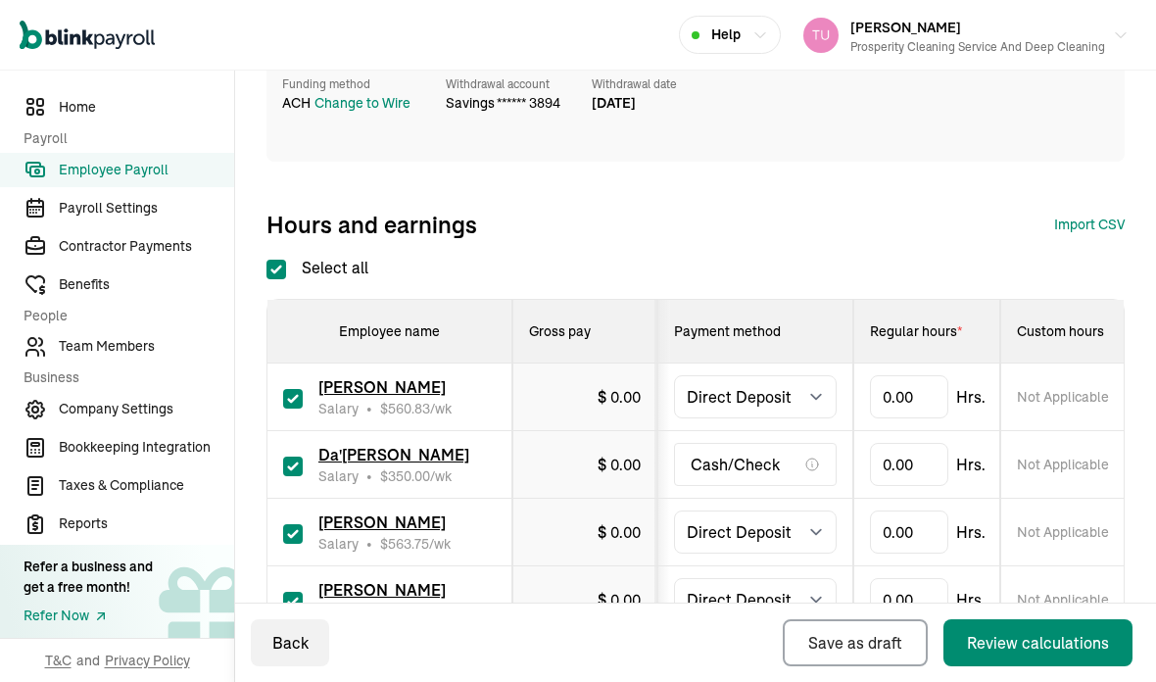
scroll to position [395, 0]
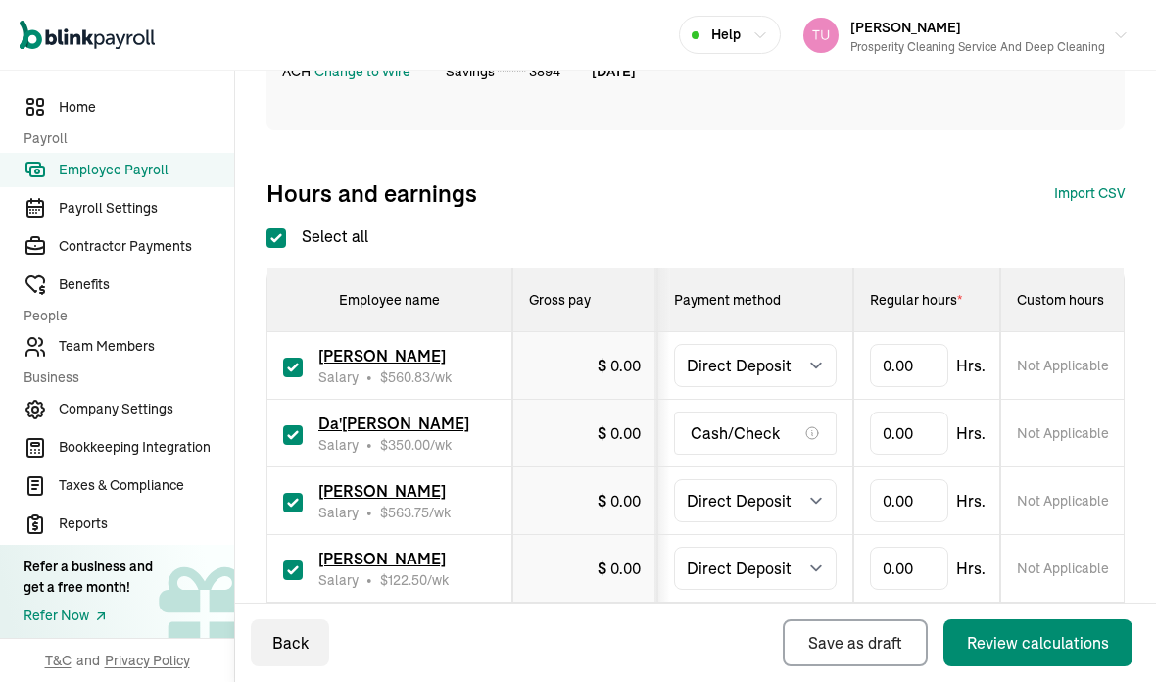
click at [278, 228] on input "Select all" at bounding box center [276, 238] width 20 height 20
checkbox input "false"
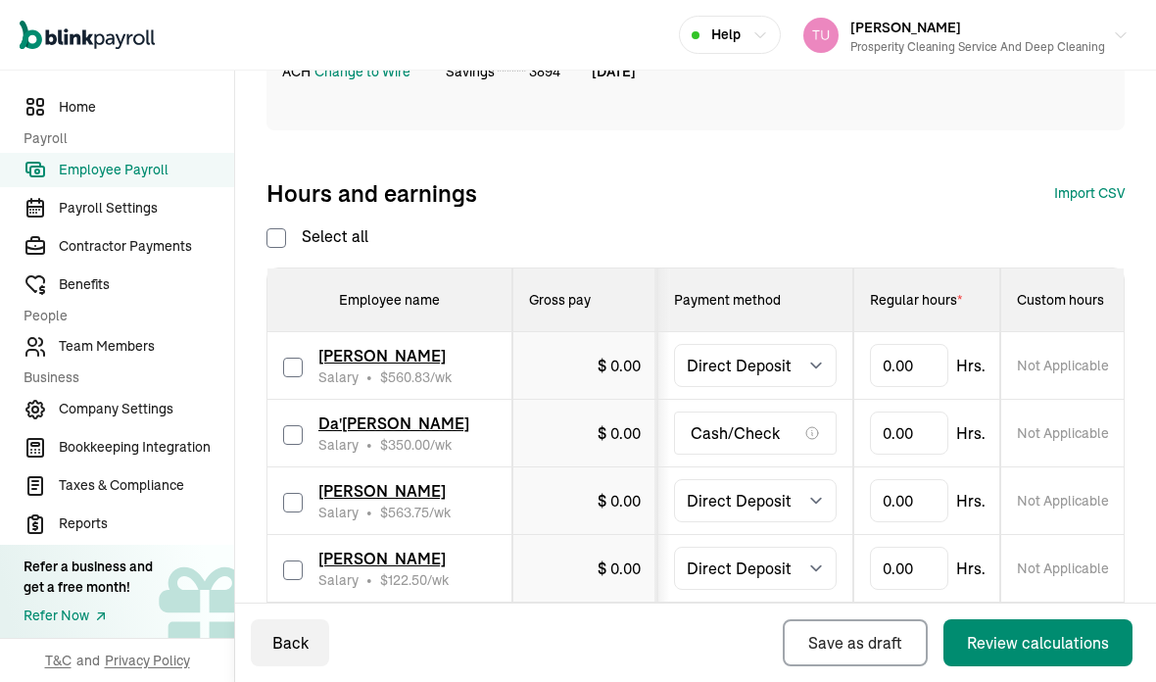
checkbox input "false"
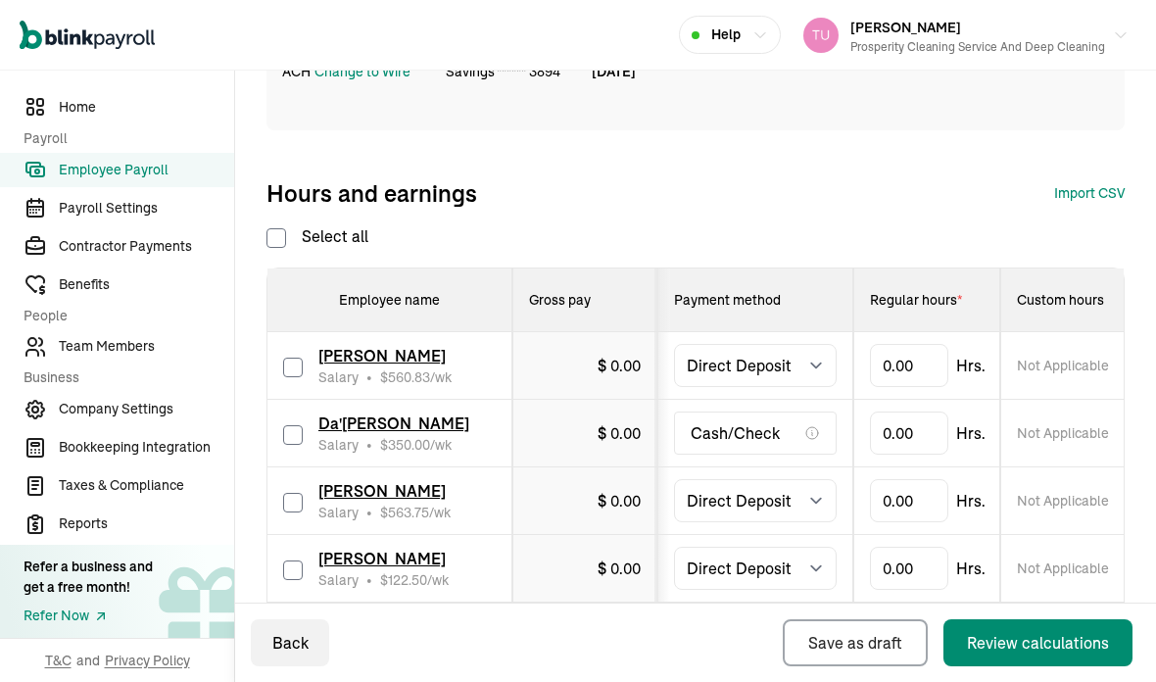
checkbox input "false"
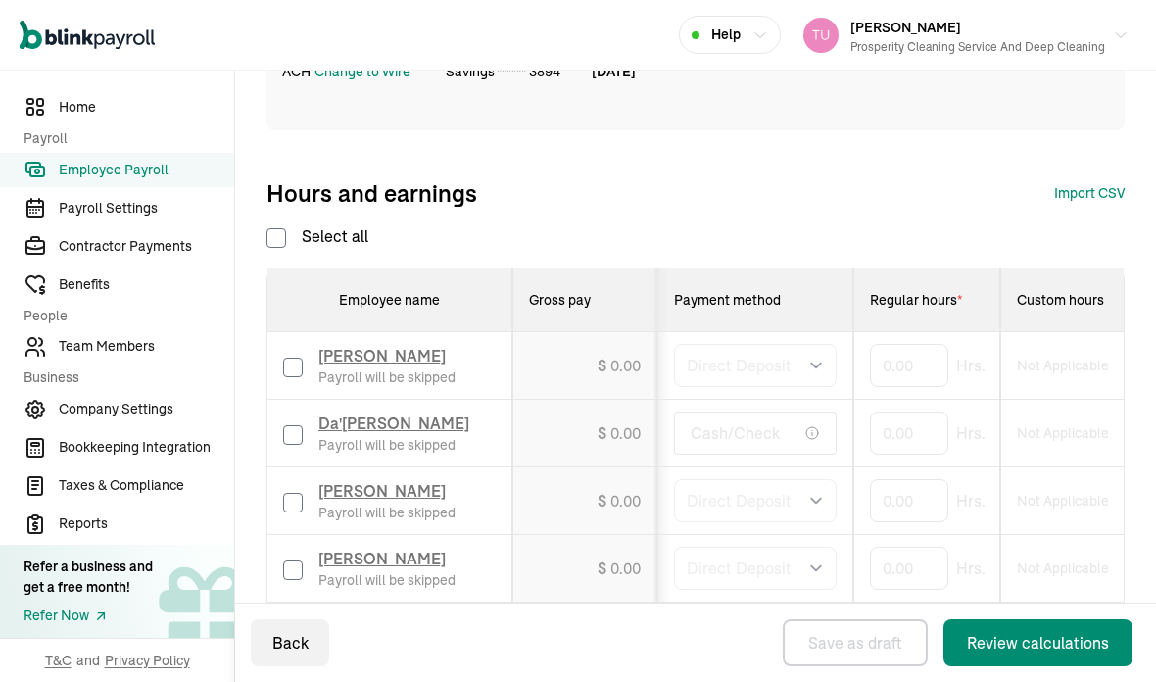
click at [302, 493] on input "checkbox" at bounding box center [293, 503] width 20 height 20
checkbox input "true"
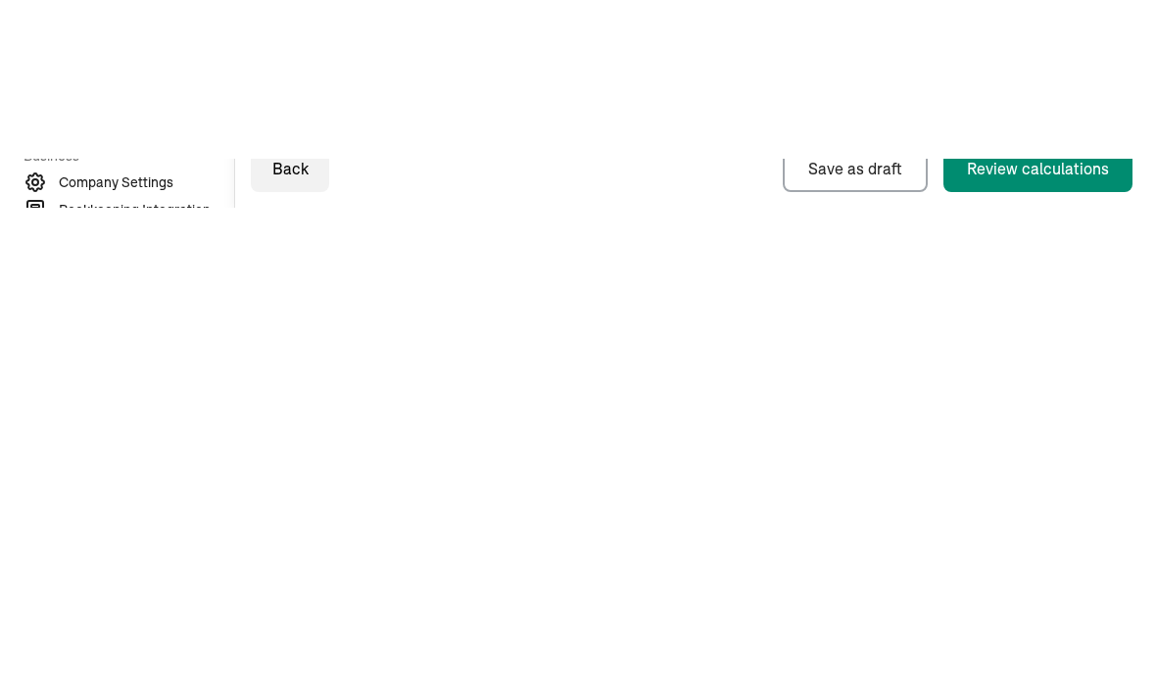
type input "80"
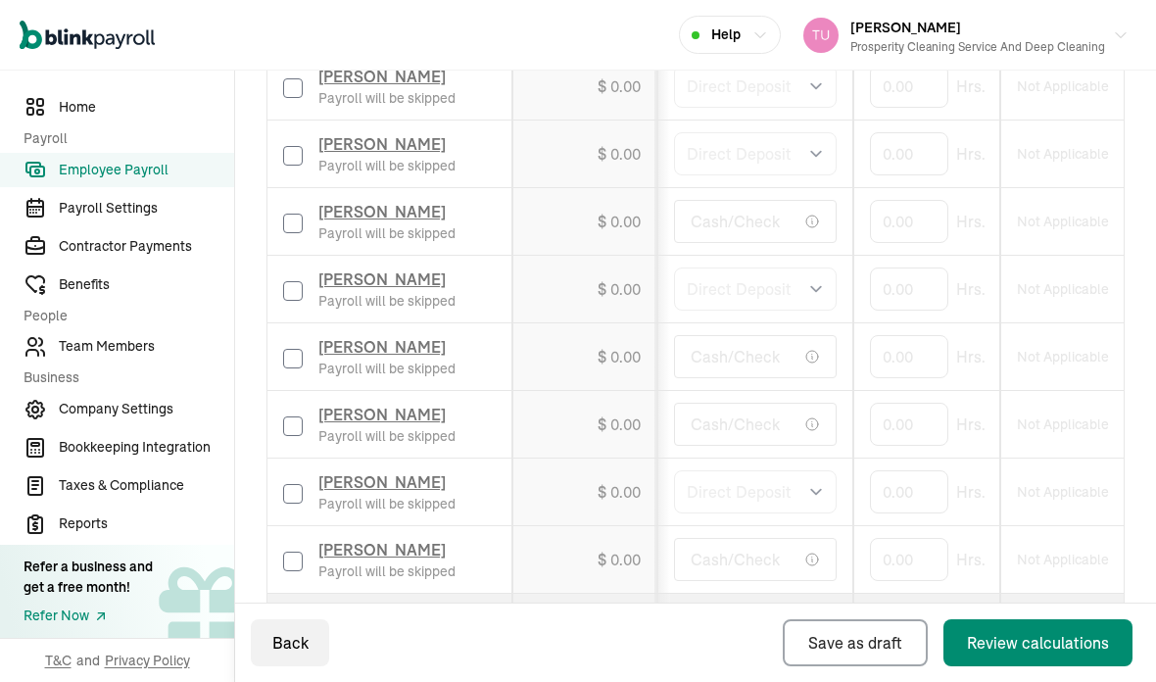
scroll to position [876, 0]
click at [1023, 641] on div "Review calculations" at bounding box center [1038, 643] width 142 height 24
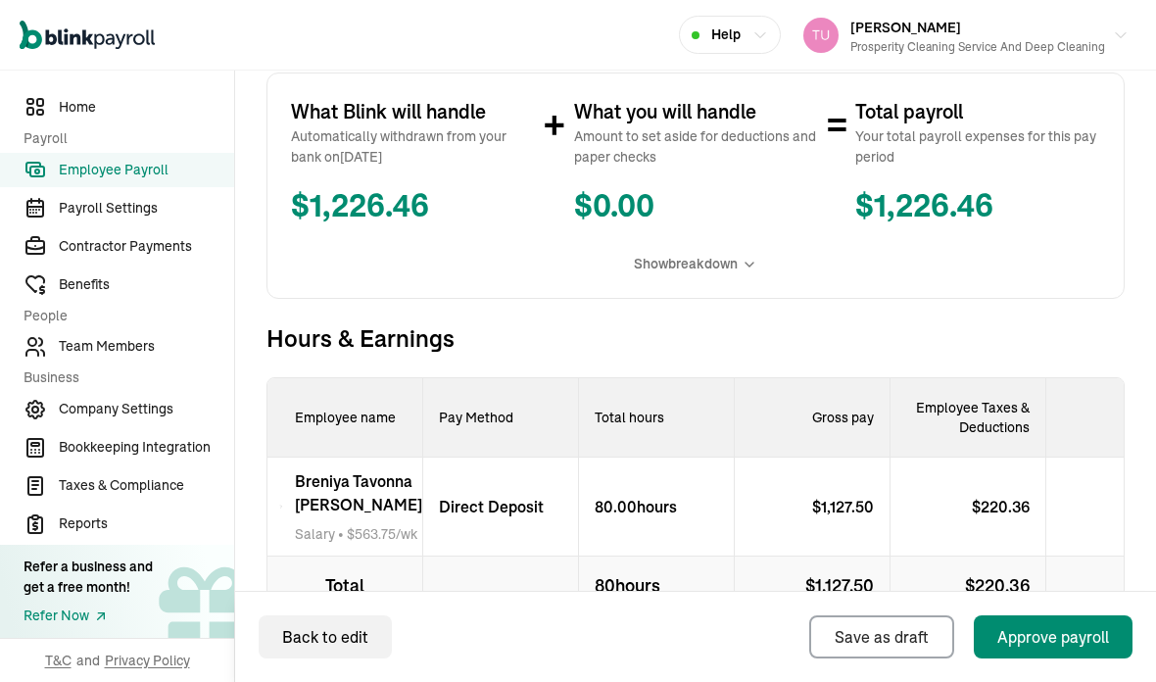
scroll to position [527, 0]
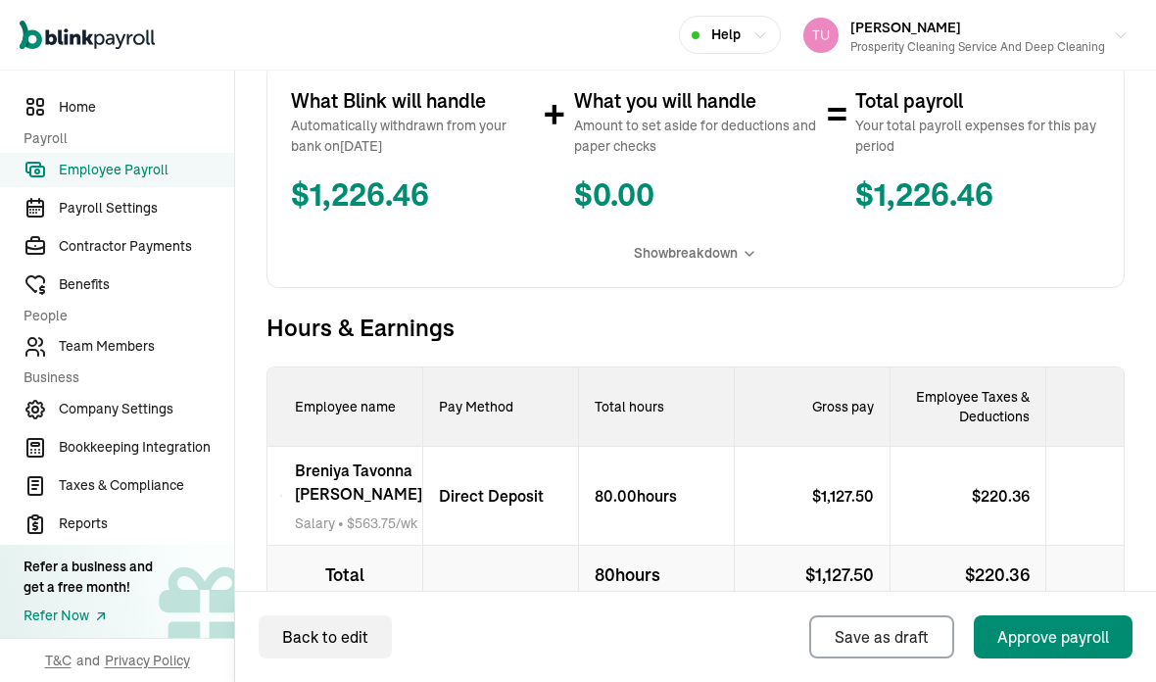
click at [1085, 447] on div "$ 907.14" at bounding box center [1124, 496] width 156 height 99
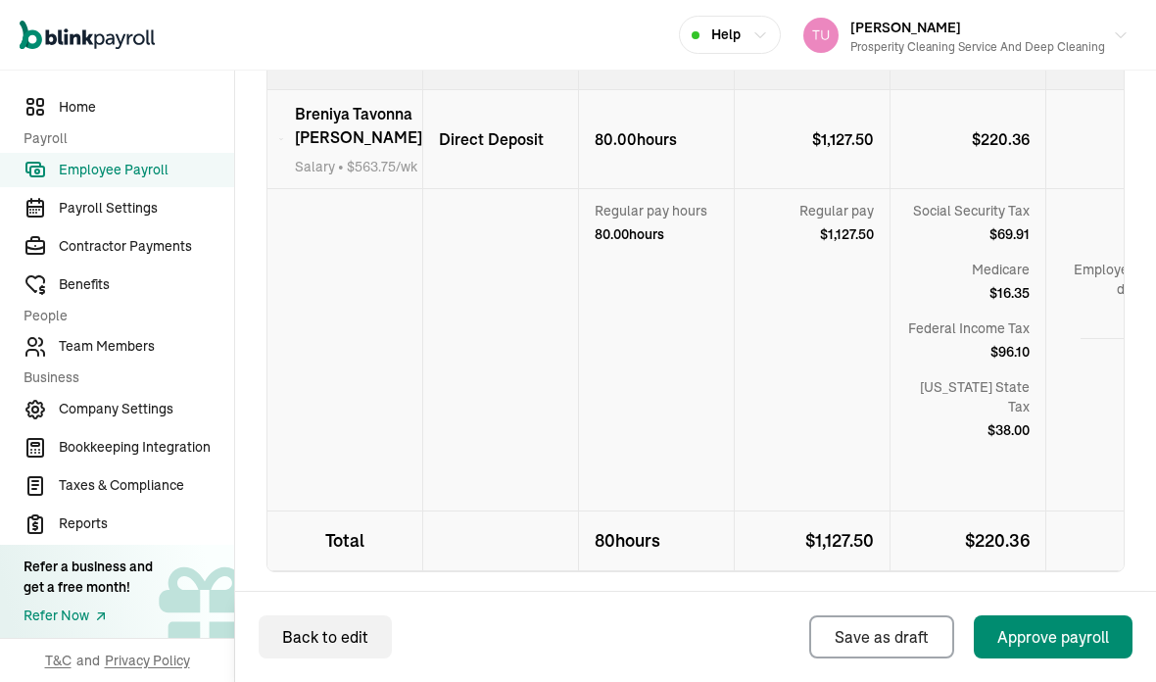
scroll to position [882, 0]
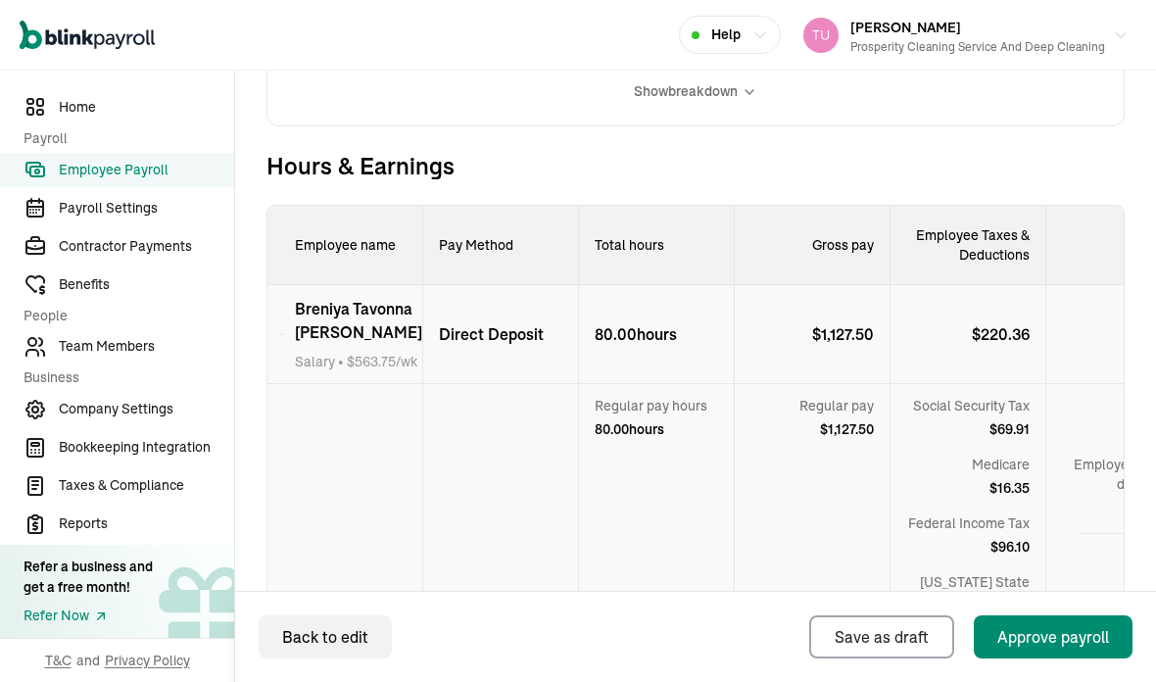
click at [1076, 489] on div "Employee taxes & deductions - $ 220.36" at bounding box center [1123, 493] width 155 height 79
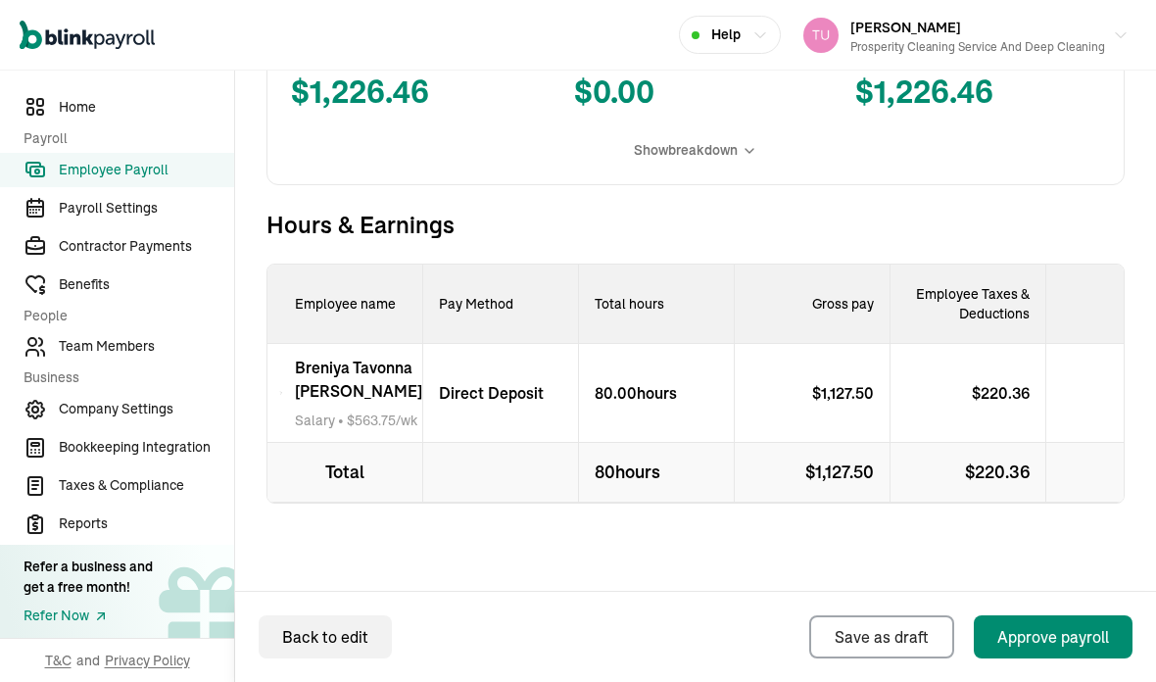
scroll to position [592, 0]
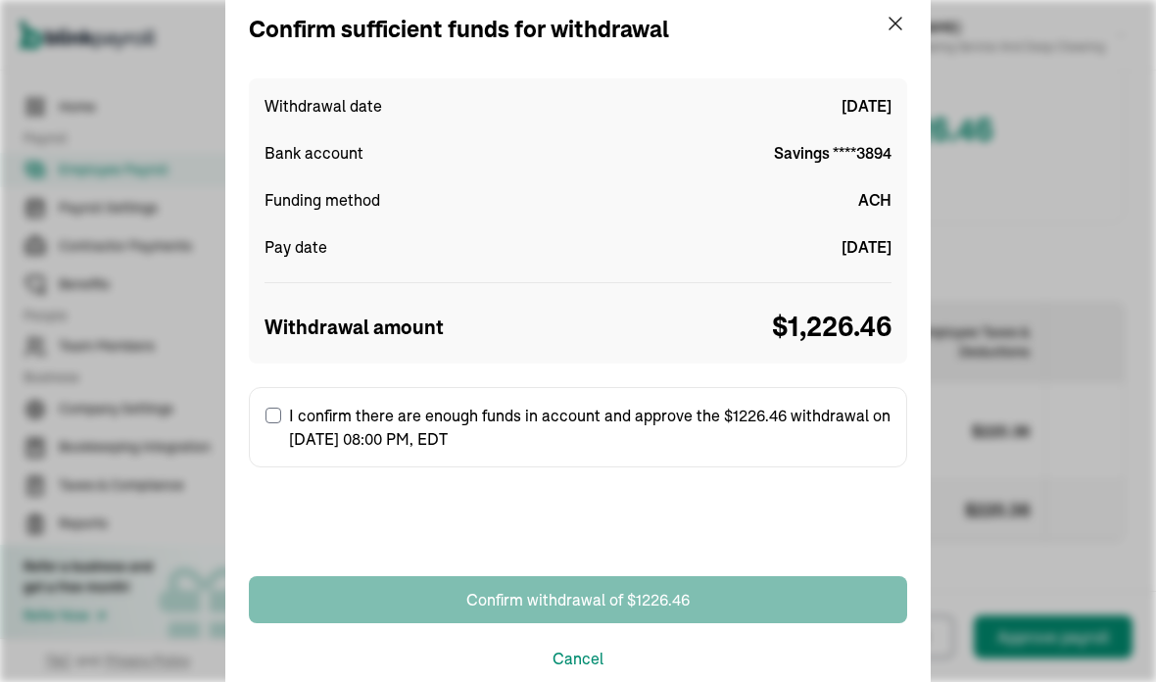
click at [278, 415] on input "I confirm there are enough funds in account and approve the $1226.46 withdrawal…" at bounding box center [273, 415] width 16 height 16
checkbox input "true"
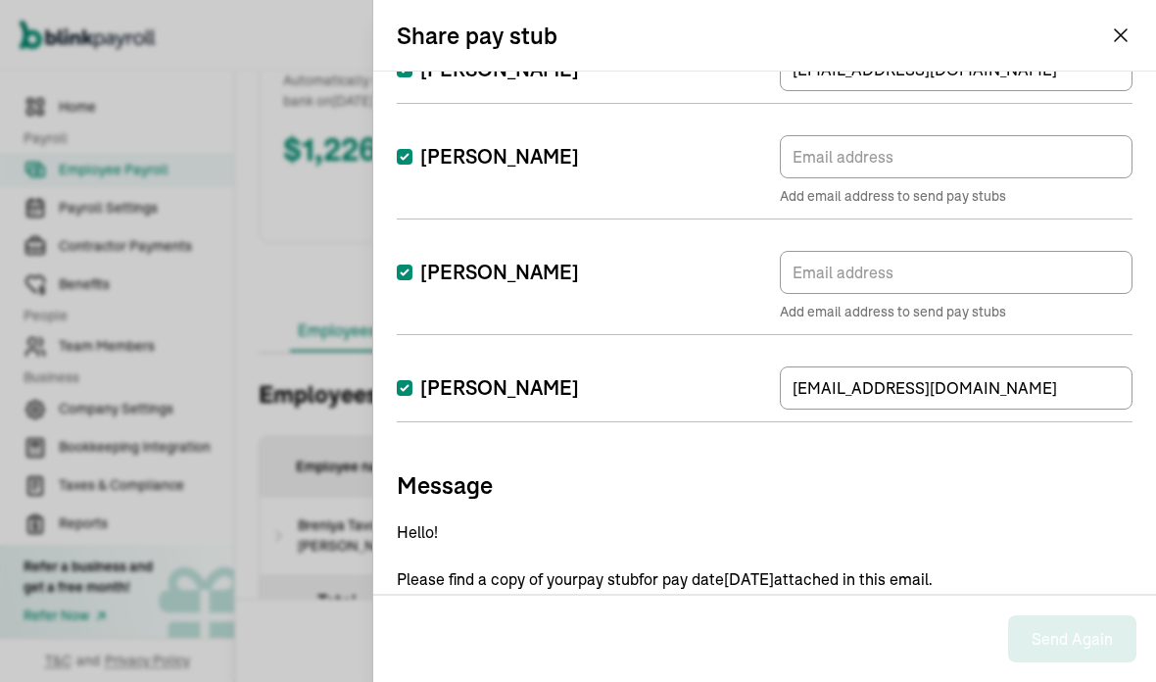
scroll to position [729, 0]
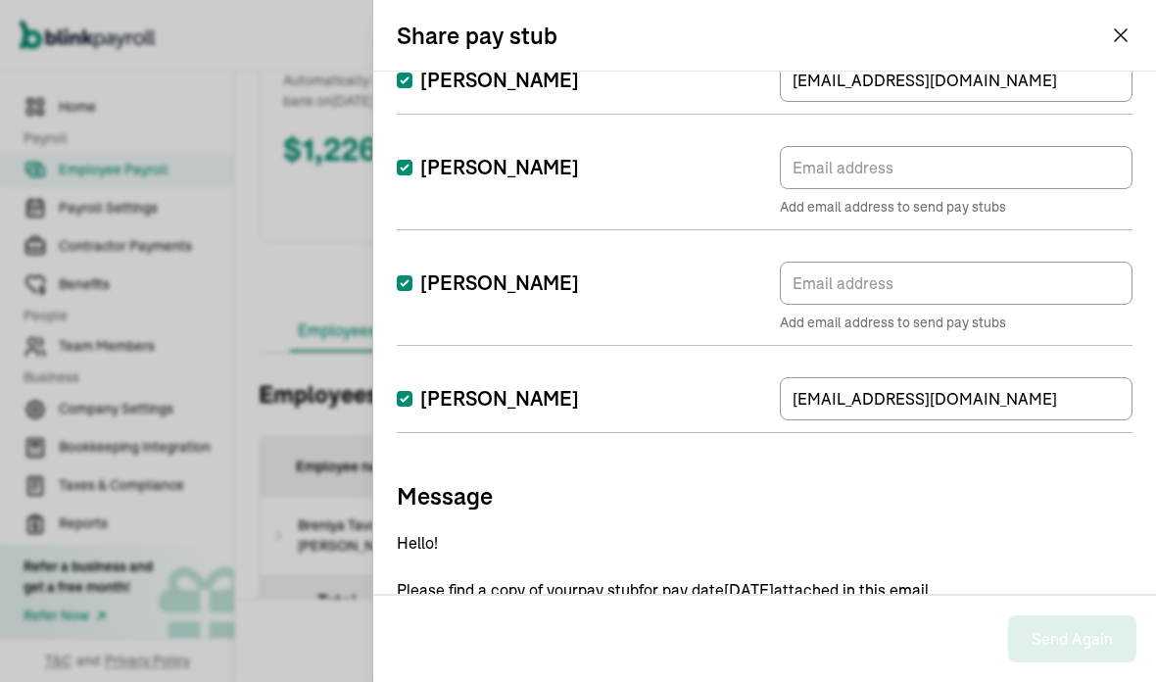
click at [409, 405] on input "[PERSON_NAME]" at bounding box center [405, 399] width 16 height 16
checkbox input "false"
click at [401, 290] on input "[PERSON_NAME]" at bounding box center [405, 283] width 16 height 16
checkbox input "false"
click at [409, 163] on input "[PERSON_NAME]" at bounding box center [405, 168] width 16 height 16
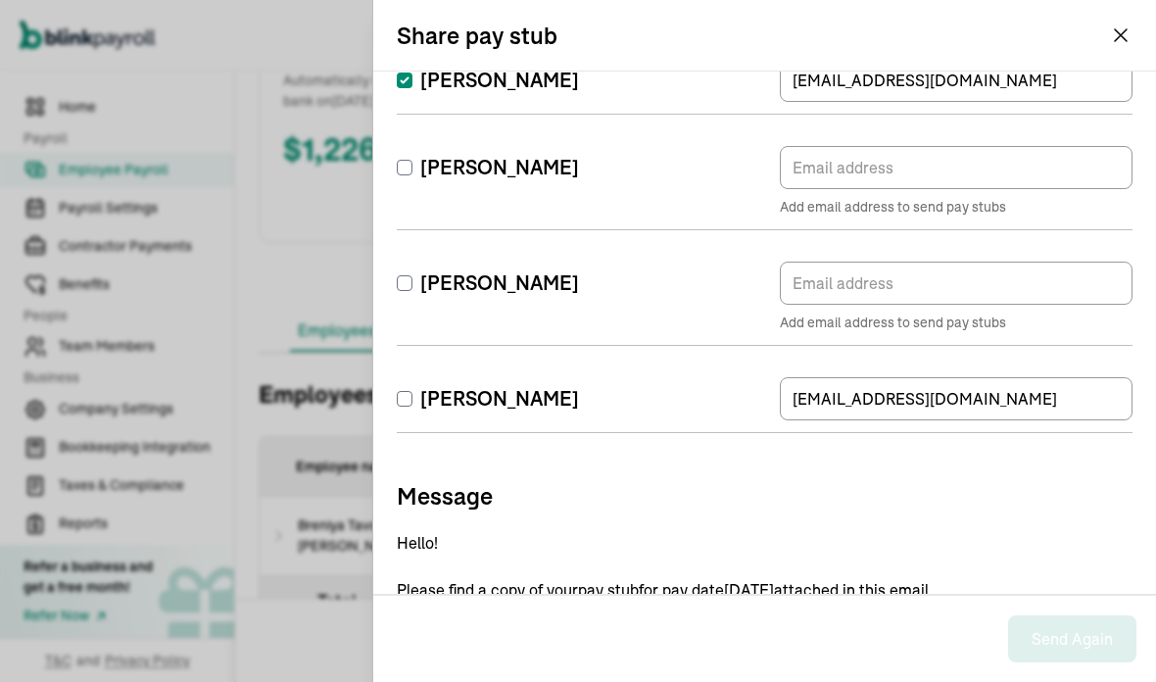
checkbox input "false"
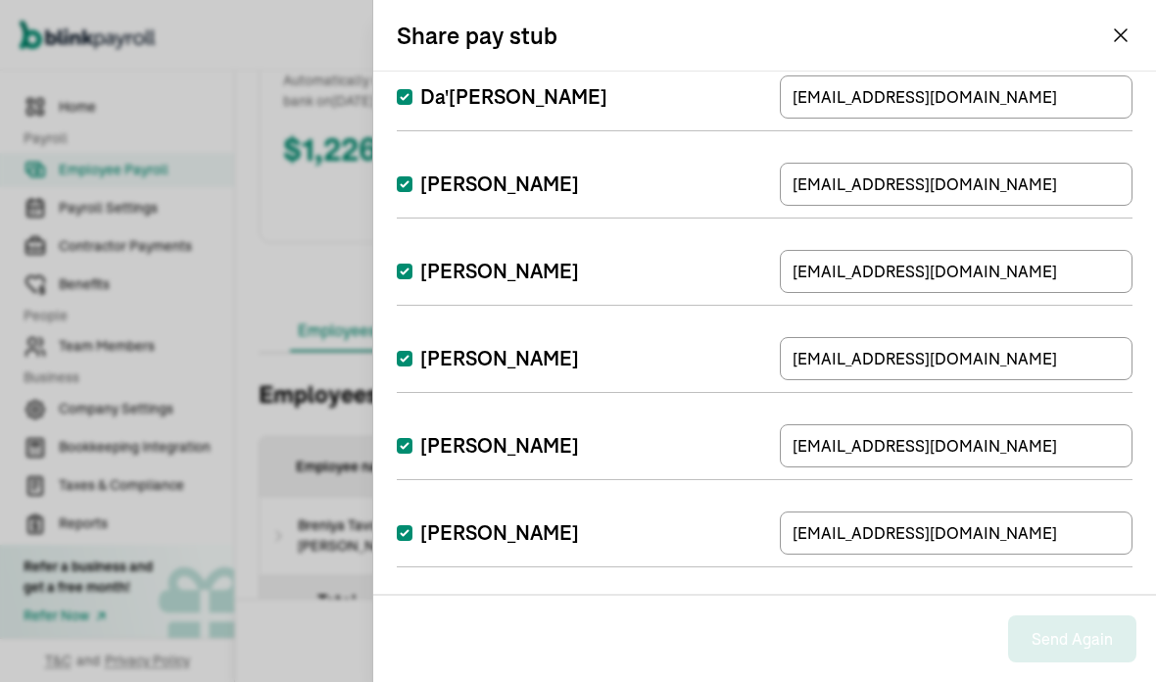
scroll to position [198, 0]
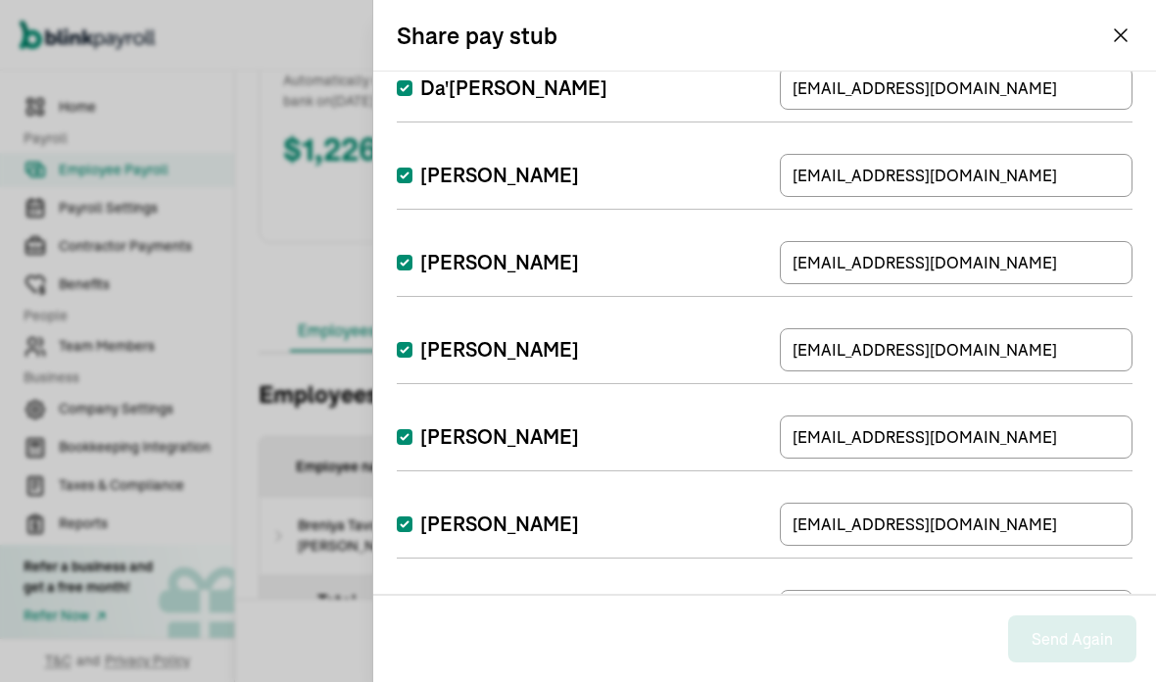
click at [411, 265] on input "[PERSON_NAME]" at bounding box center [405, 263] width 16 height 16
checkbox input "false"
click at [410, 340] on label "[PERSON_NAME]" at bounding box center [488, 349] width 182 height 27
click at [410, 342] on input "[PERSON_NAME]" at bounding box center [405, 350] width 16 height 16
checkbox input "false"
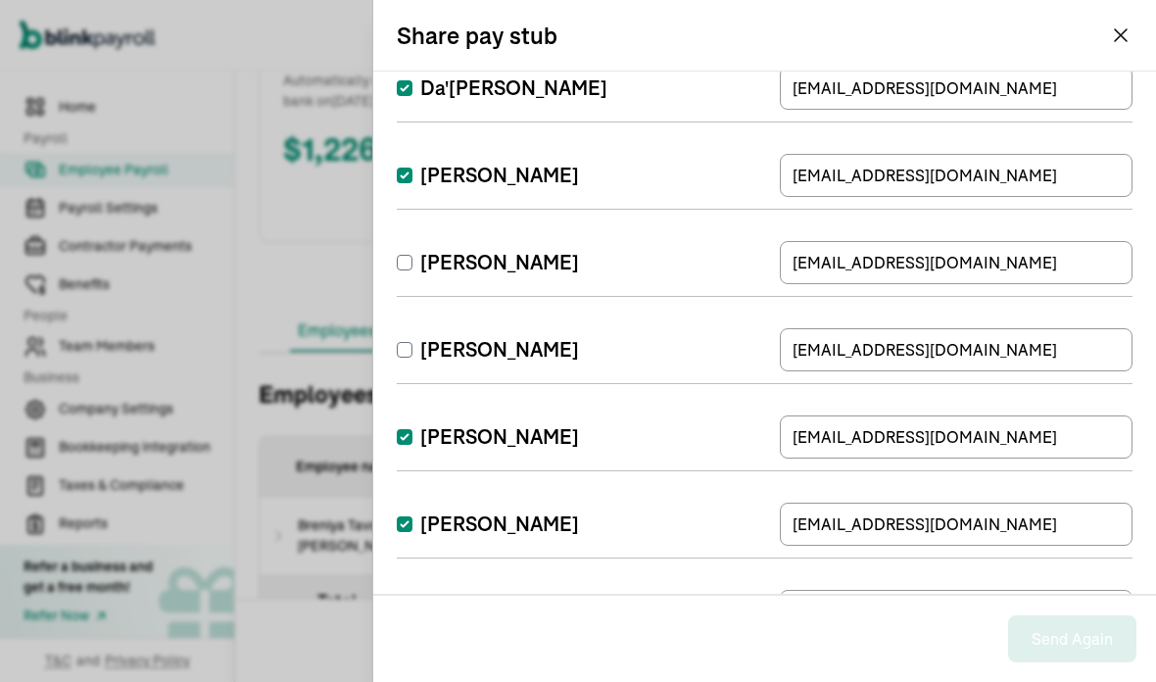
click at [424, 424] on label "[PERSON_NAME]" at bounding box center [488, 436] width 182 height 27
click at [412, 429] on input "[PERSON_NAME]" at bounding box center [405, 437] width 16 height 16
checkbox input "false"
click at [423, 511] on label "[PERSON_NAME]" at bounding box center [488, 523] width 182 height 27
click at [412, 516] on input "[PERSON_NAME]" at bounding box center [405, 524] width 16 height 16
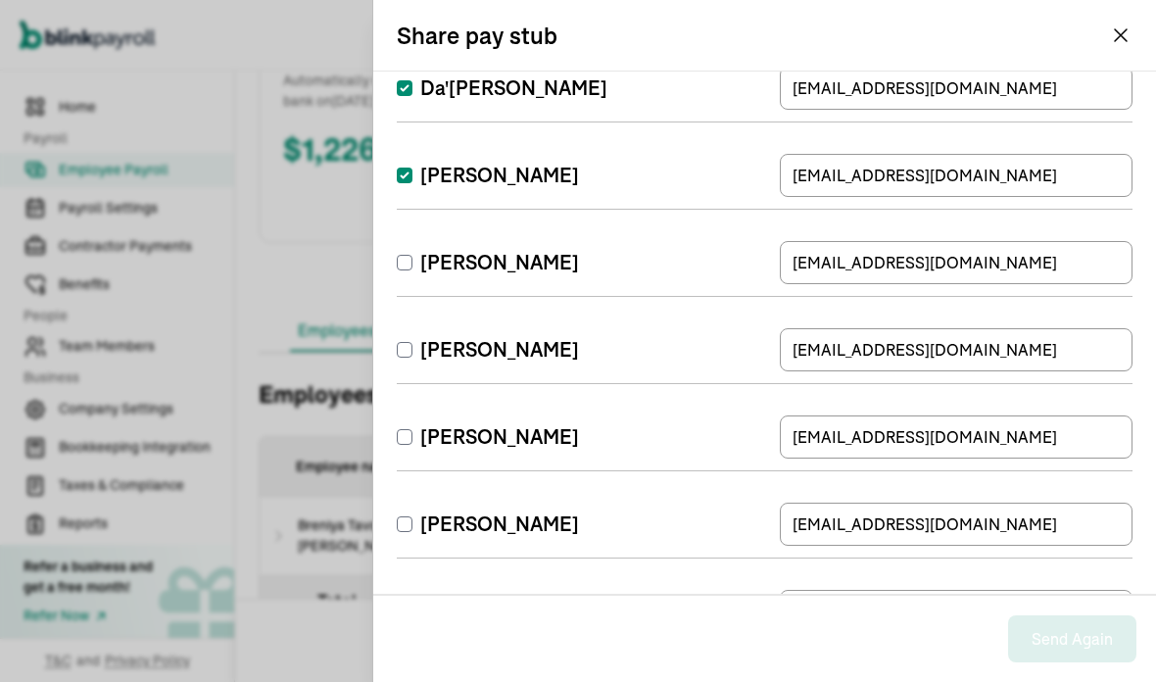
checkbox input "false"
click at [412, 601] on label "[PERSON_NAME]" at bounding box center [488, 610] width 182 height 27
click at [412, 603] on input "[PERSON_NAME]" at bounding box center [405, 611] width 16 height 16
checkbox input "false"
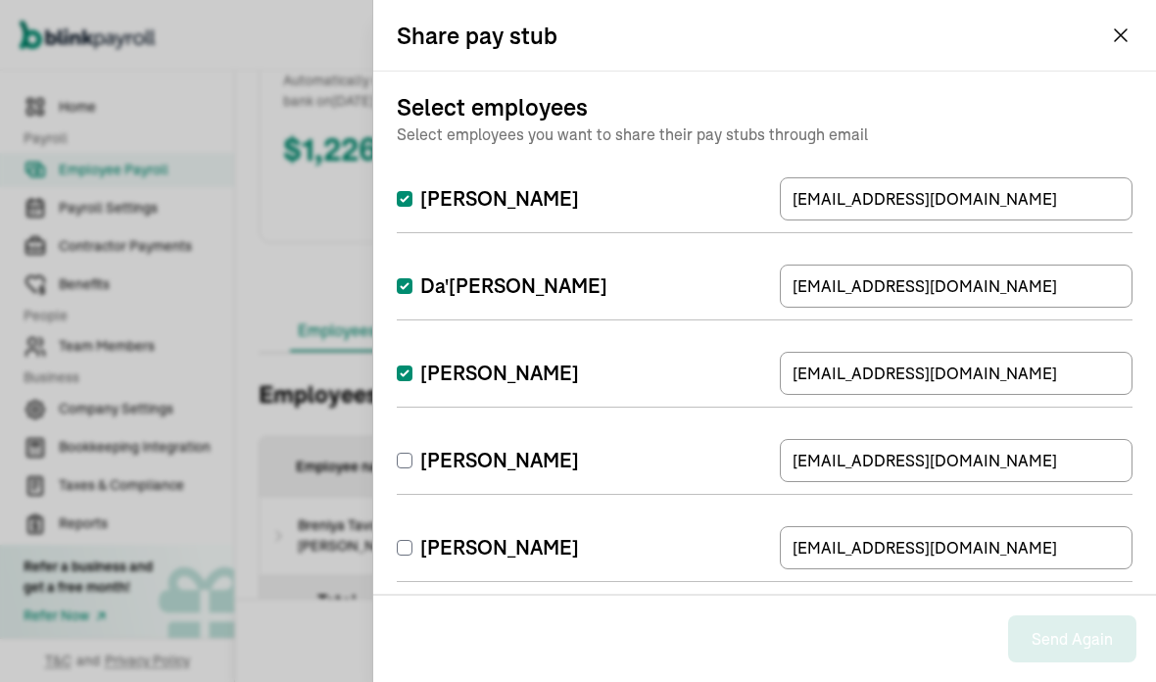
scroll to position [0, 0]
click at [409, 280] on input "Da'[PERSON_NAME]" at bounding box center [405, 286] width 16 height 16
checkbox input "false"
click at [400, 210] on label "[PERSON_NAME]" at bounding box center [488, 198] width 182 height 27
click at [400, 207] on input "[PERSON_NAME]" at bounding box center [405, 199] width 16 height 16
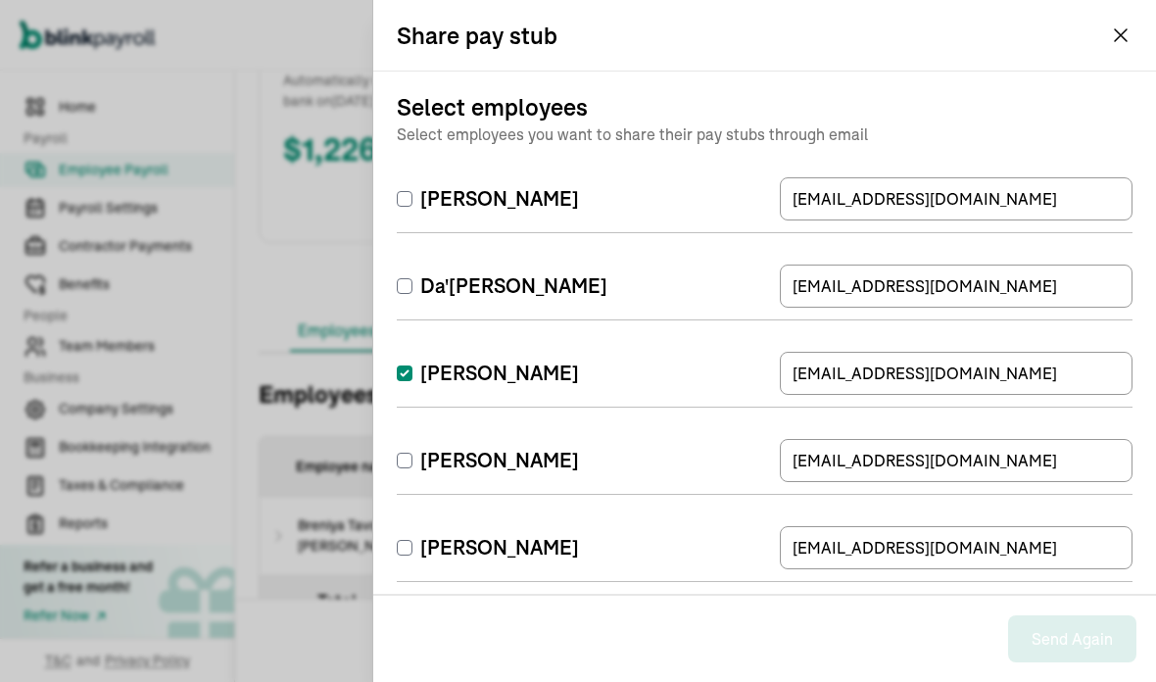
checkbox input "false"
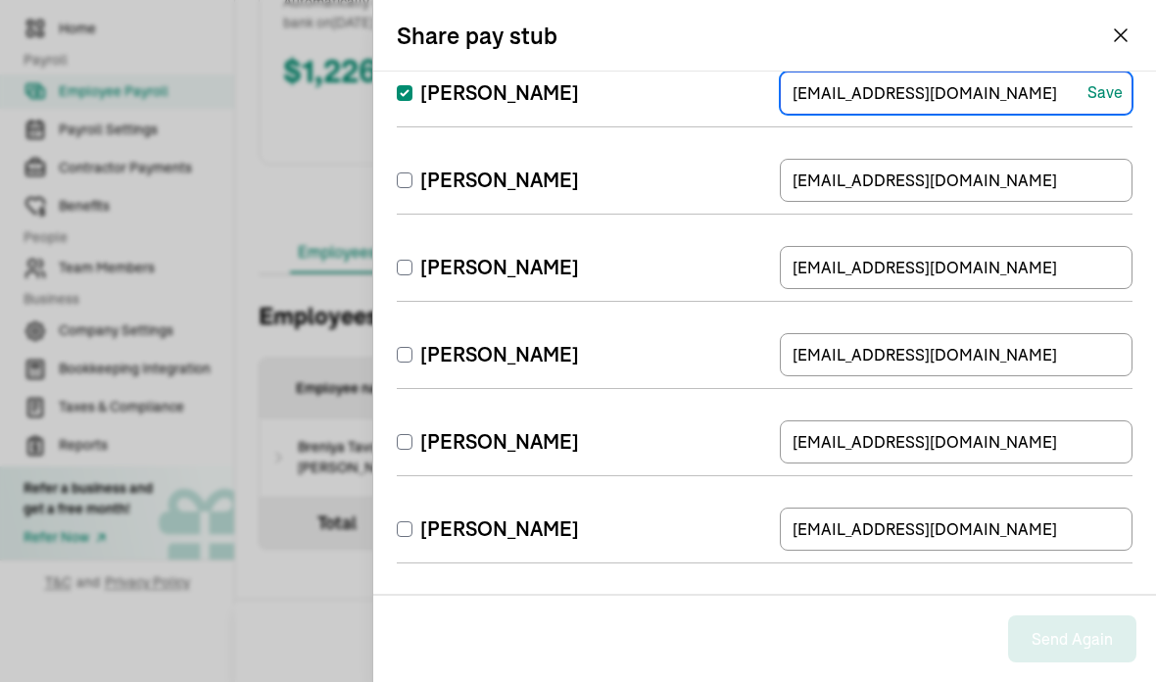
click at [1111, 37] on icon "button" at bounding box center [1121, 36] width 24 height 24
click at [1111, 41] on icon "button" at bounding box center [1121, 36] width 24 height 24
